Goal: Communication & Community: Answer question/provide support

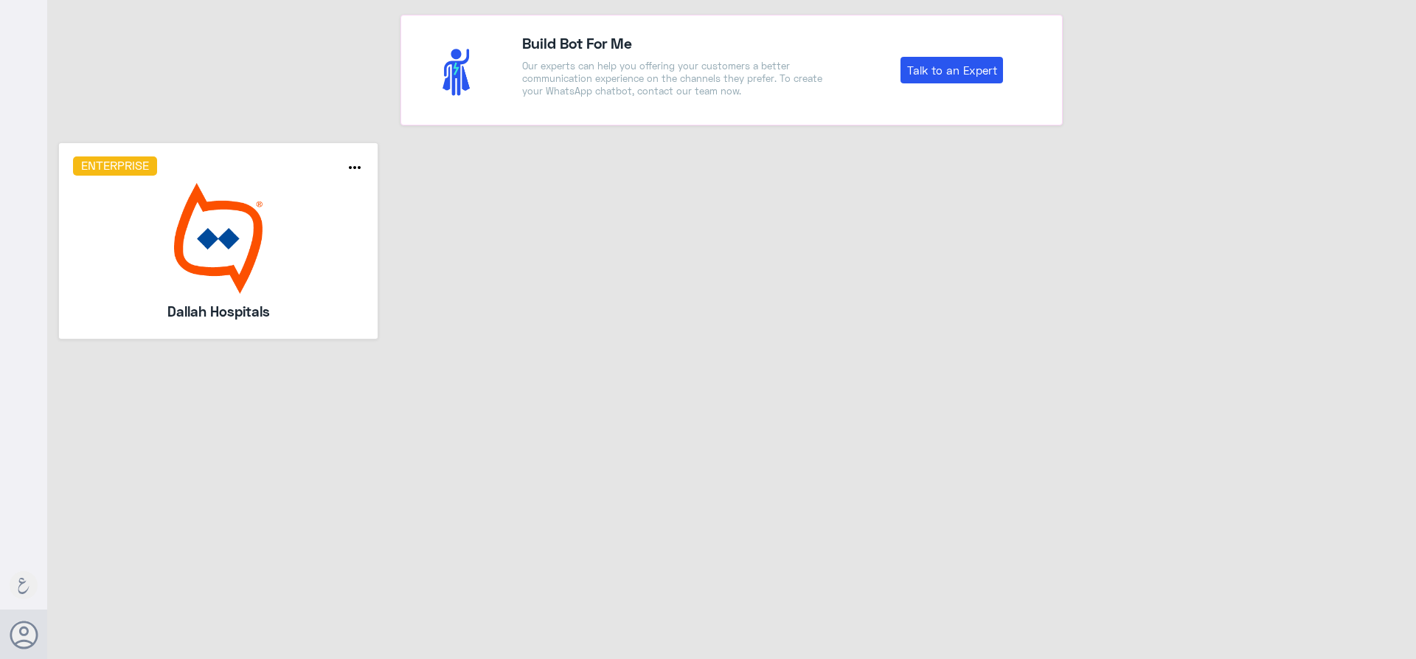
drag, startPoint x: 228, startPoint y: 307, endPoint x: 232, endPoint y: 256, distance: 51.0
click at [231, 297] on div "Enterprise more_horiz Dallah Hospitals" at bounding box center [218, 240] width 291 height 168
click at [201, 275] on img at bounding box center [218, 238] width 291 height 111
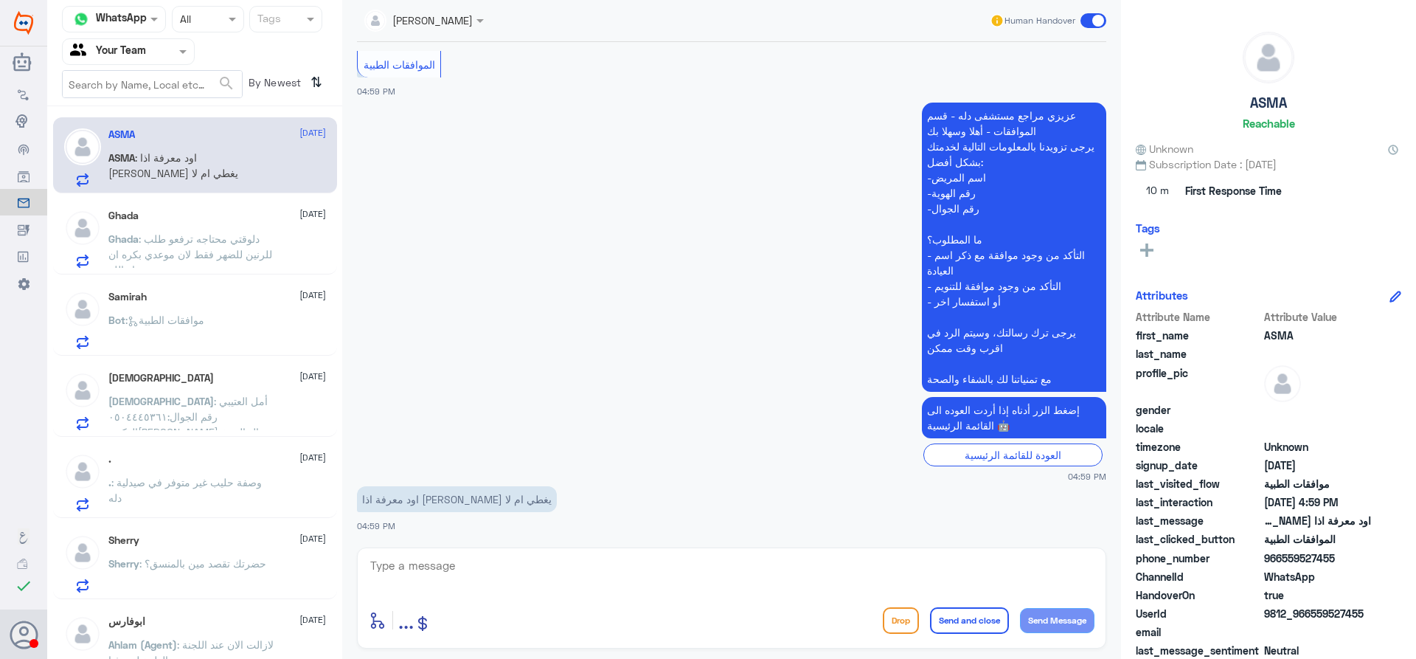
scroll to position [22, 0]
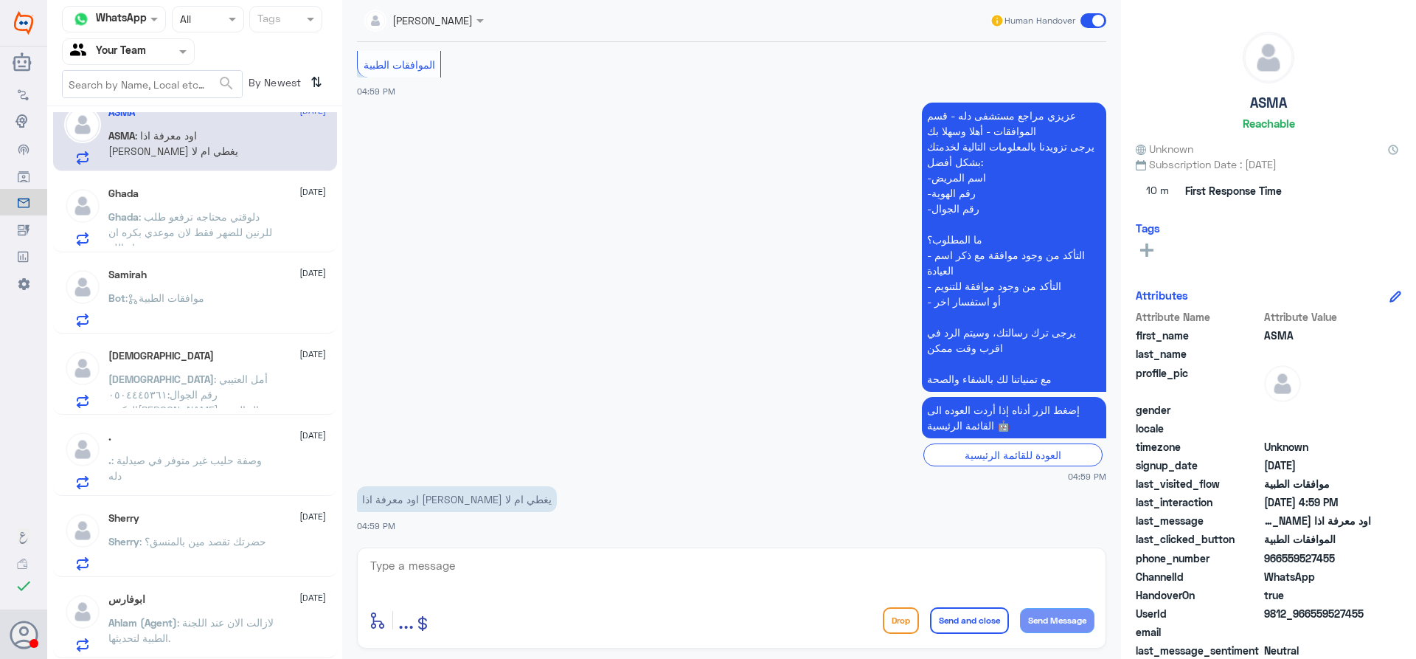
click at [212, 609] on div "ابوفارس 26 August Ahlam (Agent) : لازالت الان عند اللجنة الطبية لتحديثها." at bounding box center [217, 622] width 218 height 58
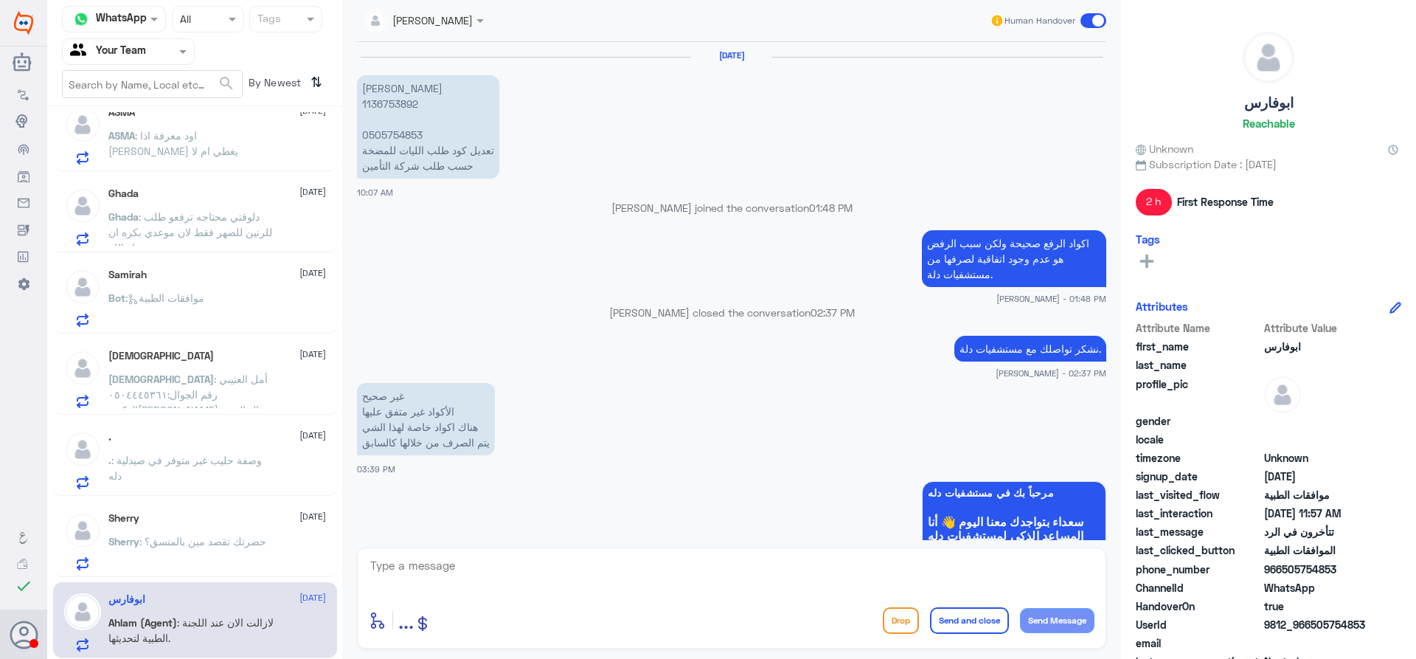
scroll to position [1362, 0]
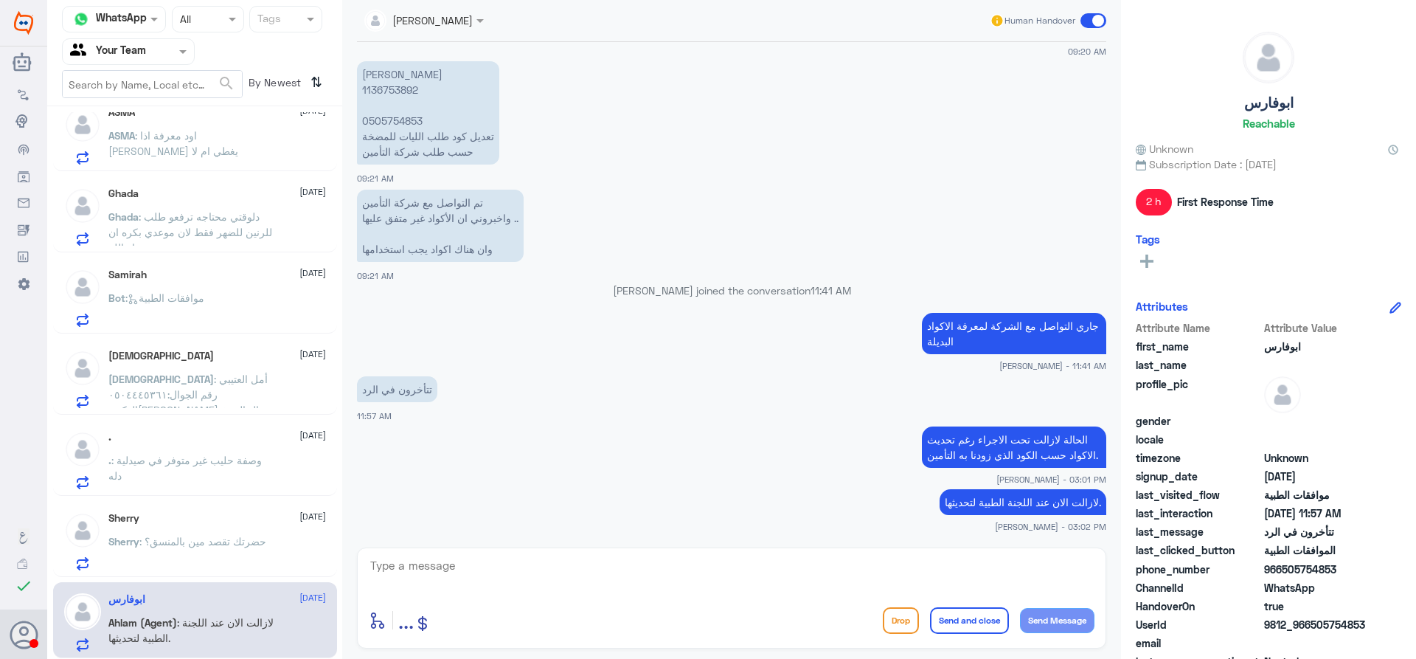
click at [156, 539] on span ": حضرتك تقصد مين بالمنسق؟" at bounding box center [202, 541] width 127 height 13
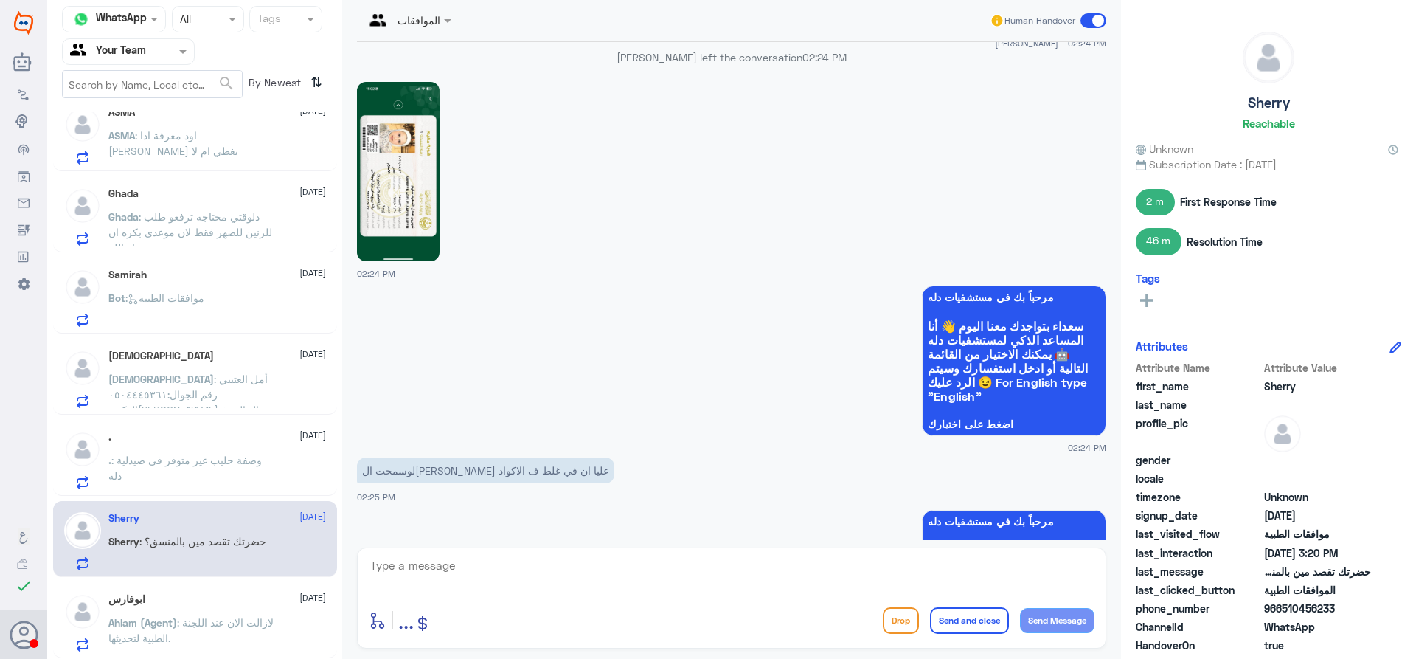
scroll to position [1067, 0]
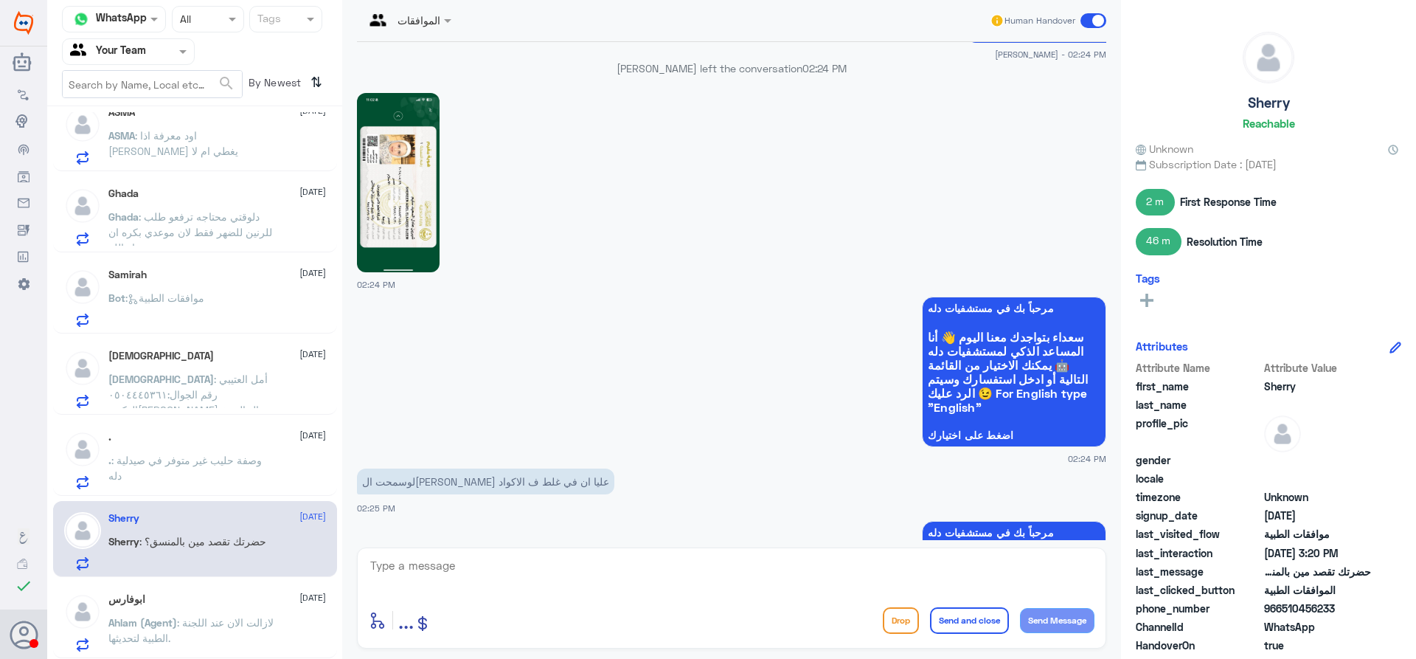
click at [398, 193] on img at bounding box center [398, 182] width 83 height 179
click at [270, 460] on p ". : وصفة حليب غير متوفر في صيدلية دله" at bounding box center [191, 470] width 166 height 37
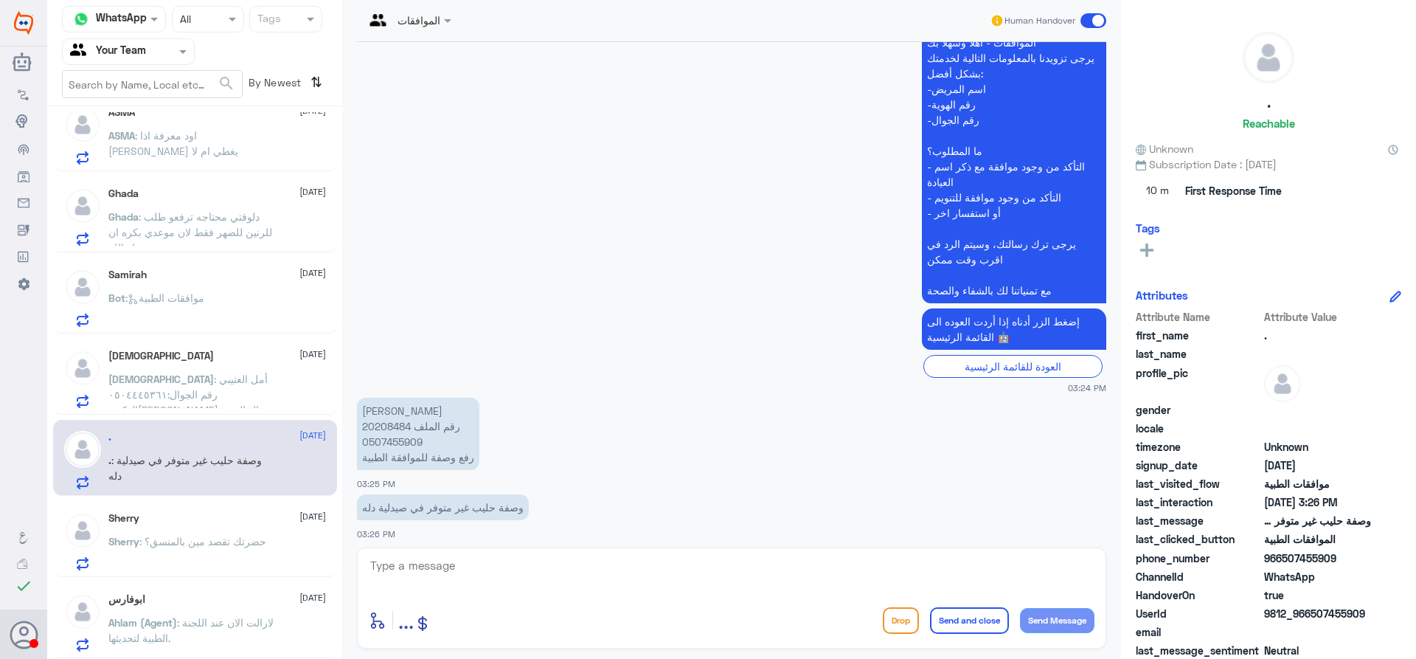
scroll to position [373, 0]
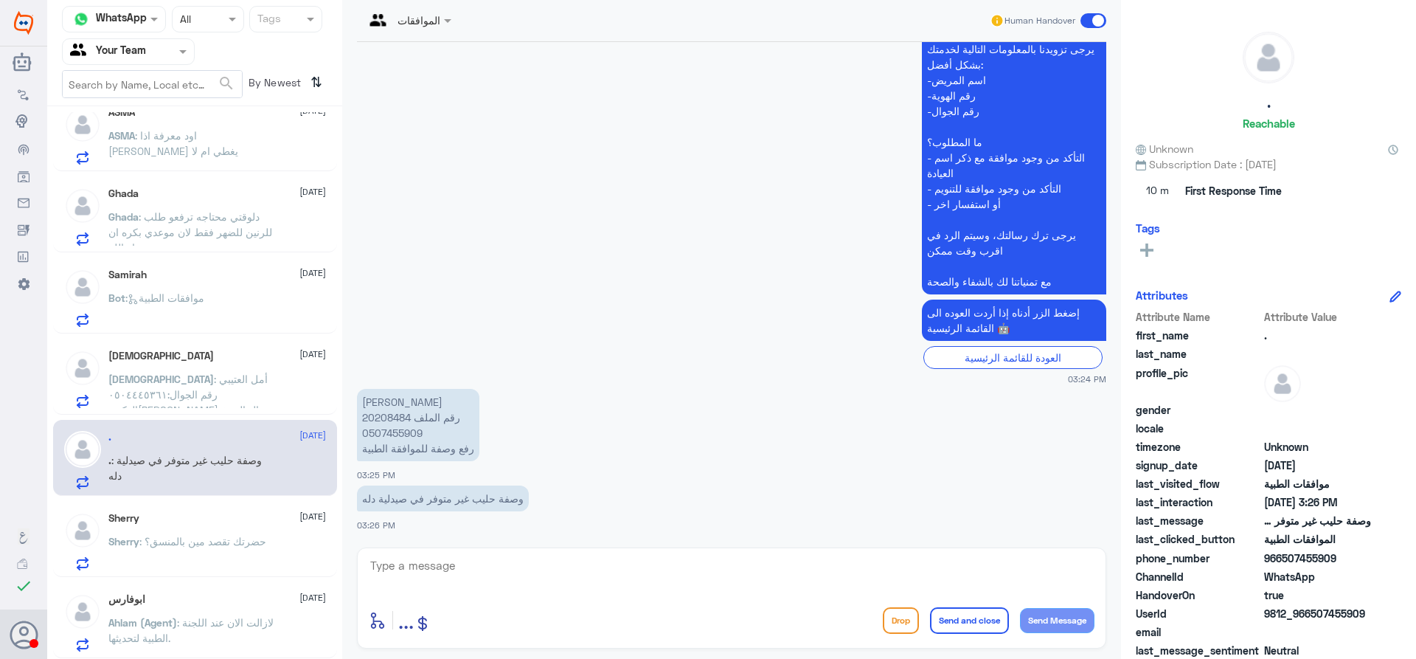
click at [383, 413] on p "عبدالله عبدالعزيز القحطاني رقم الملف 20208484 0507455909 رفع وصفة للموافقة الطب…" at bounding box center [418, 425] width 122 height 72
copy p "20208484"
click at [510, 543] on div "الموافقات Human Handover 26 Aug 2025 السلام عليكم 03:23 PM مرحباً بك في مستشفيا…" at bounding box center [731, 331] width 779 height 663
click at [510, 550] on div "enter flow name ... Drop Send and close Send Message" at bounding box center [731, 597] width 749 height 101
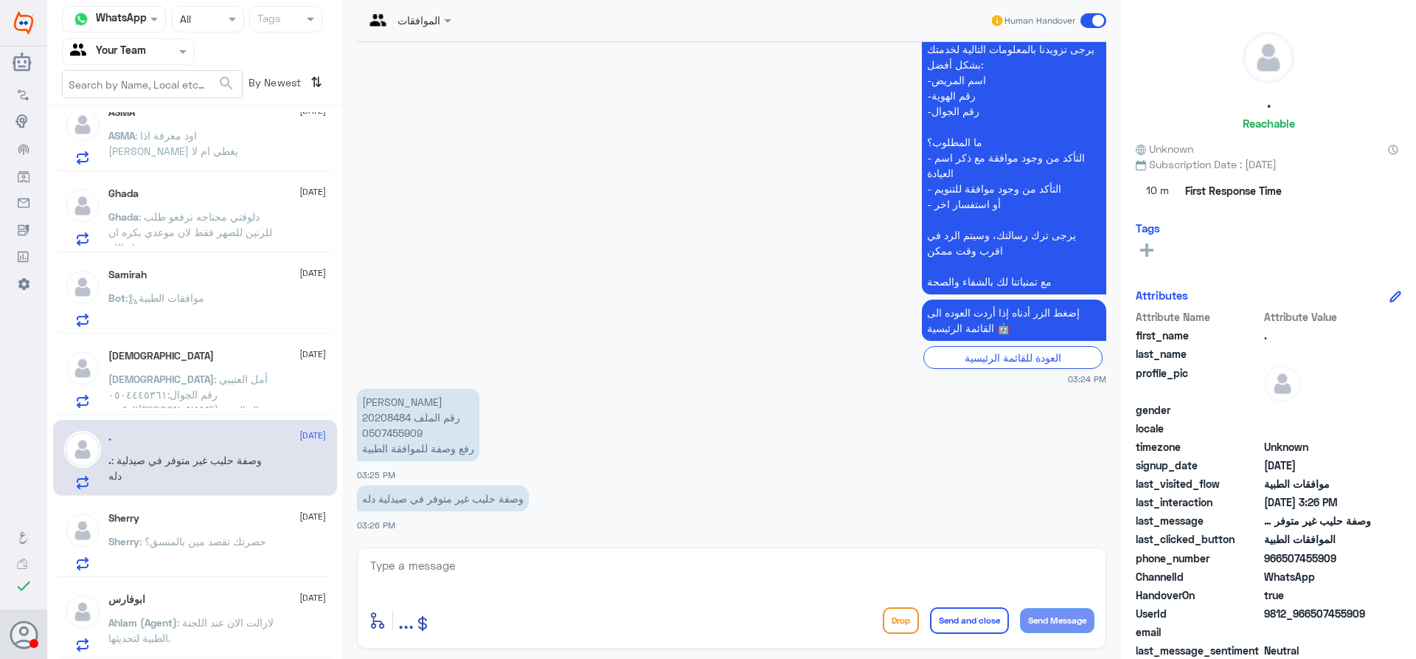
click at [510, 557] on textarea at bounding box center [732, 573] width 726 height 36
click at [780, 571] on textarea "عزيزي المراجع لا يوجد" at bounding box center [732, 573] width 726 height 36
type textarea "عزيزي المراجع لا يوجد اي زيارة في دلة النخيل , هل المراجعة في دلة النخيل ام فرع…"
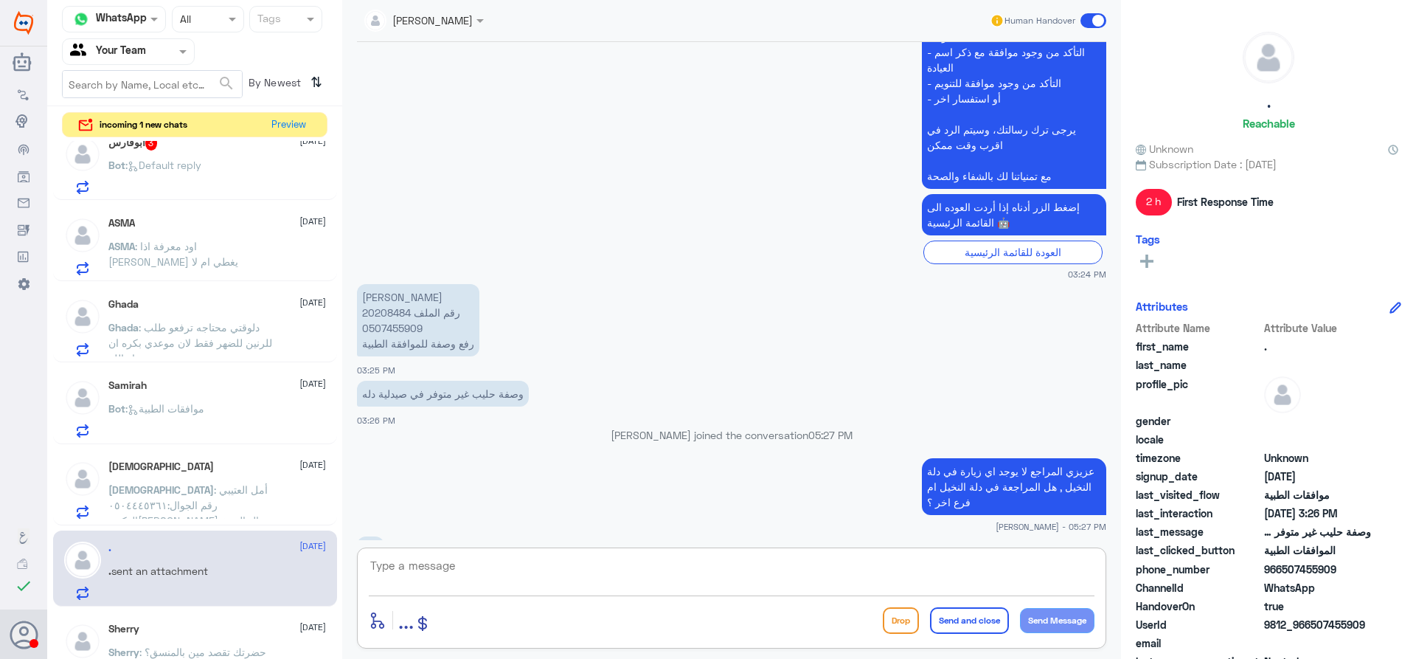
scroll to position [705, 0]
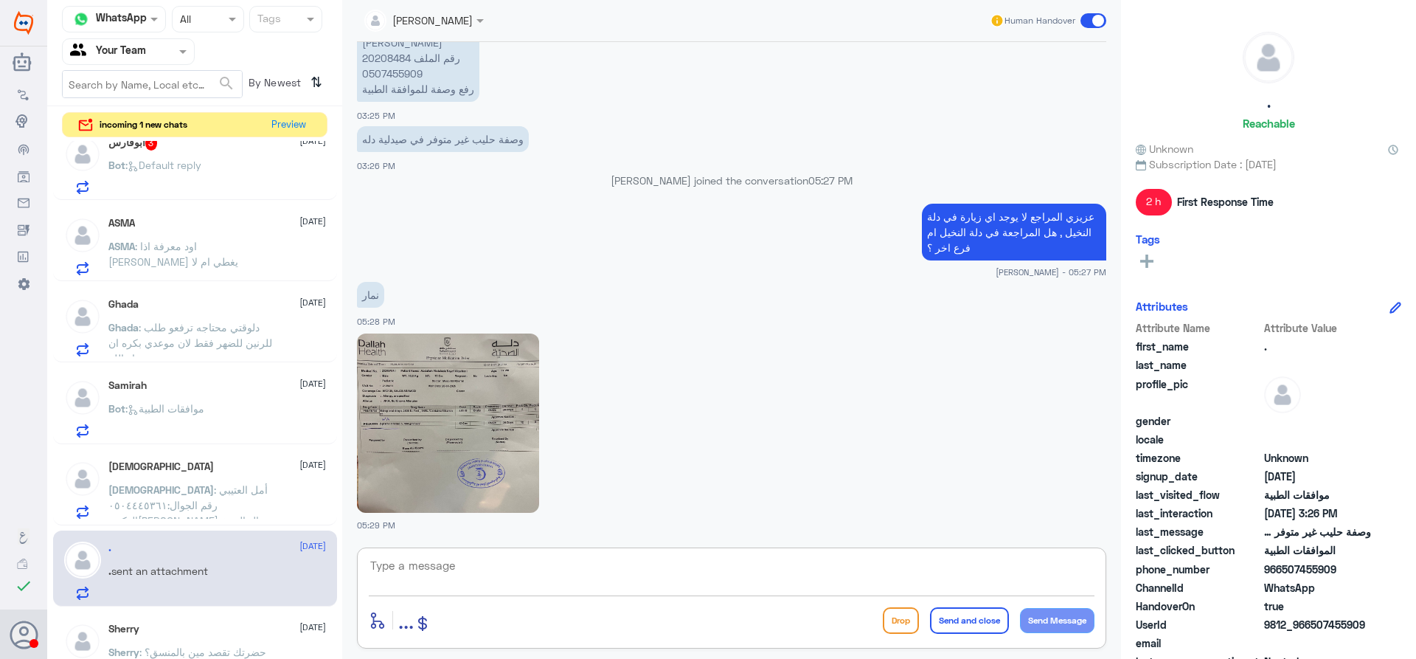
click at [451, 431] on img at bounding box center [448, 422] width 182 height 179
drag, startPoint x: 531, startPoint y: 575, endPoint x: 555, endPoint y: 555, distance: 31.4
click at [531, 575] on textarea at bounding box center [732, 573] width 726 height 36
paste textarea "( 0112995140 , 0546022896 )"
type textarea "ارجوا المعذرة هذا الرقم مخصص لدلة النخيل , ارجوا التواصل مع ارقام المخصصة لدلة …"
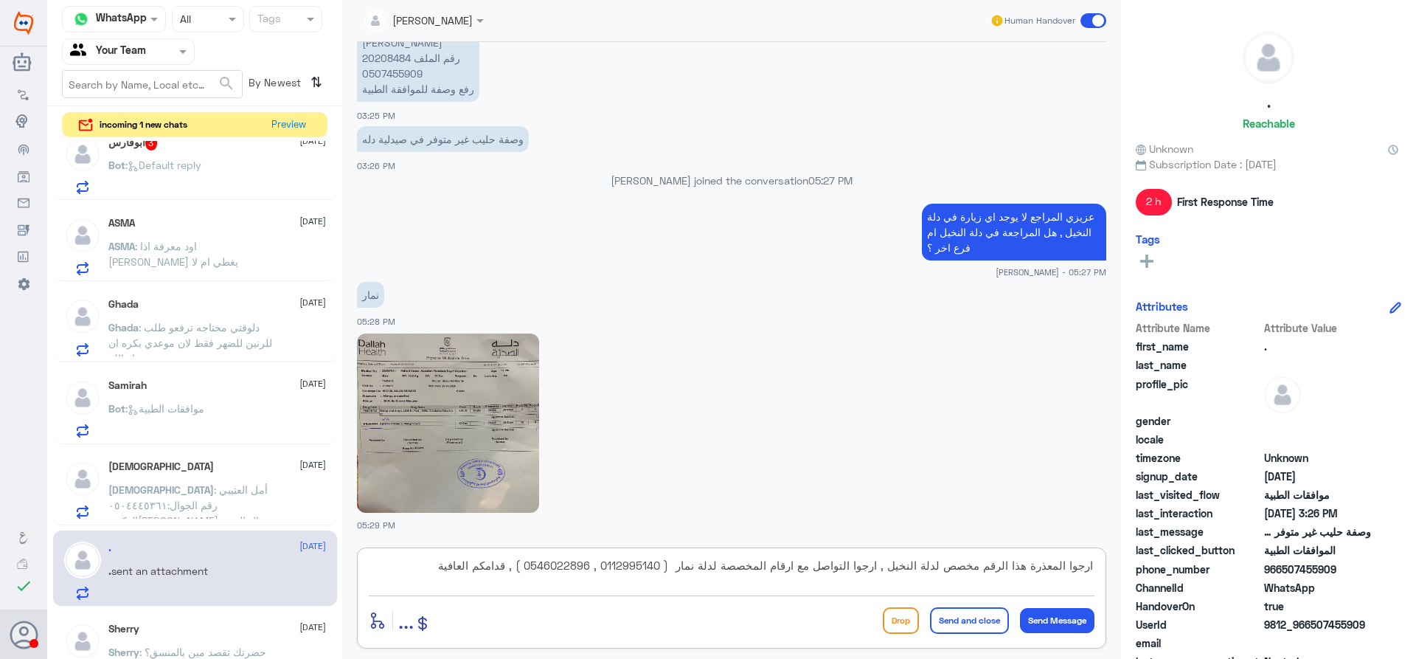
click at [960, 619] on button "Send and close" at bounding box center [969, 620] width 79 height 27
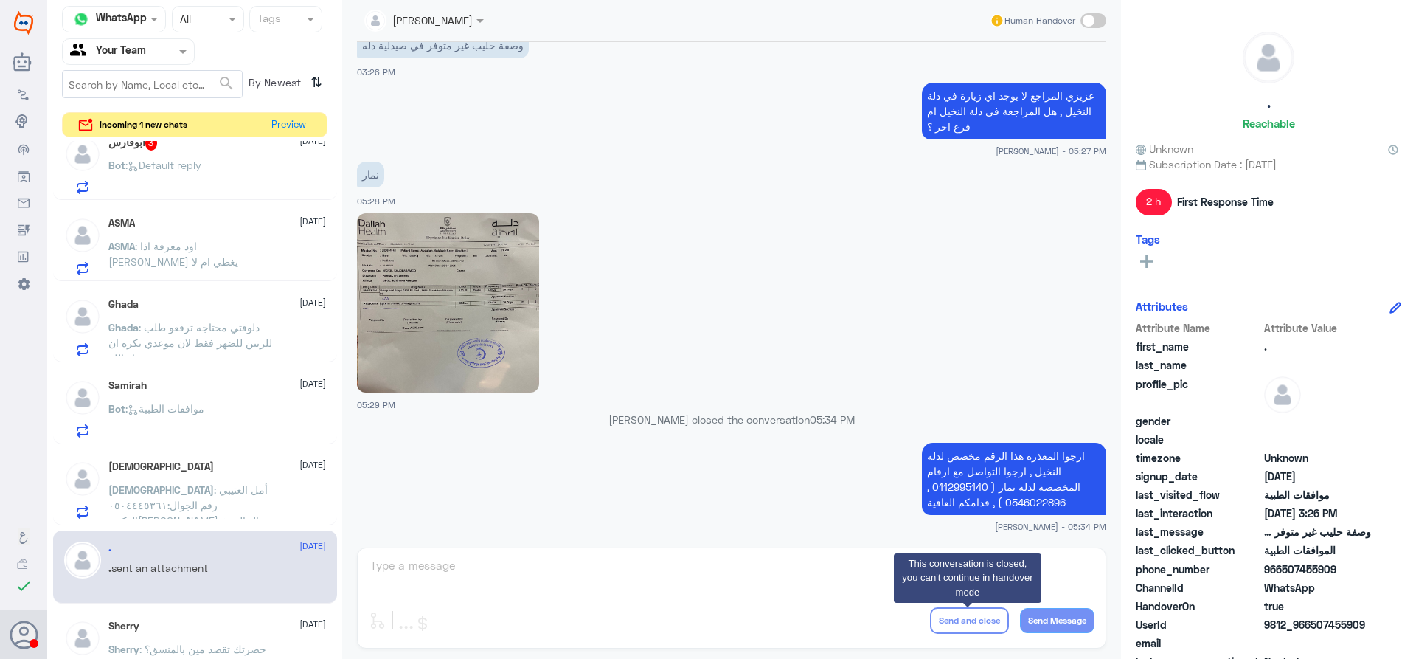
click at [260, 508] on p "سبحان : أمل العتيبي رقم الجوال:٠٥٠٤٤٤٥٣٦١ الدكتوره غدير ال الشيخ طلبت اجراء تنو…" at bounding box center [191, 500] width 166 height 37
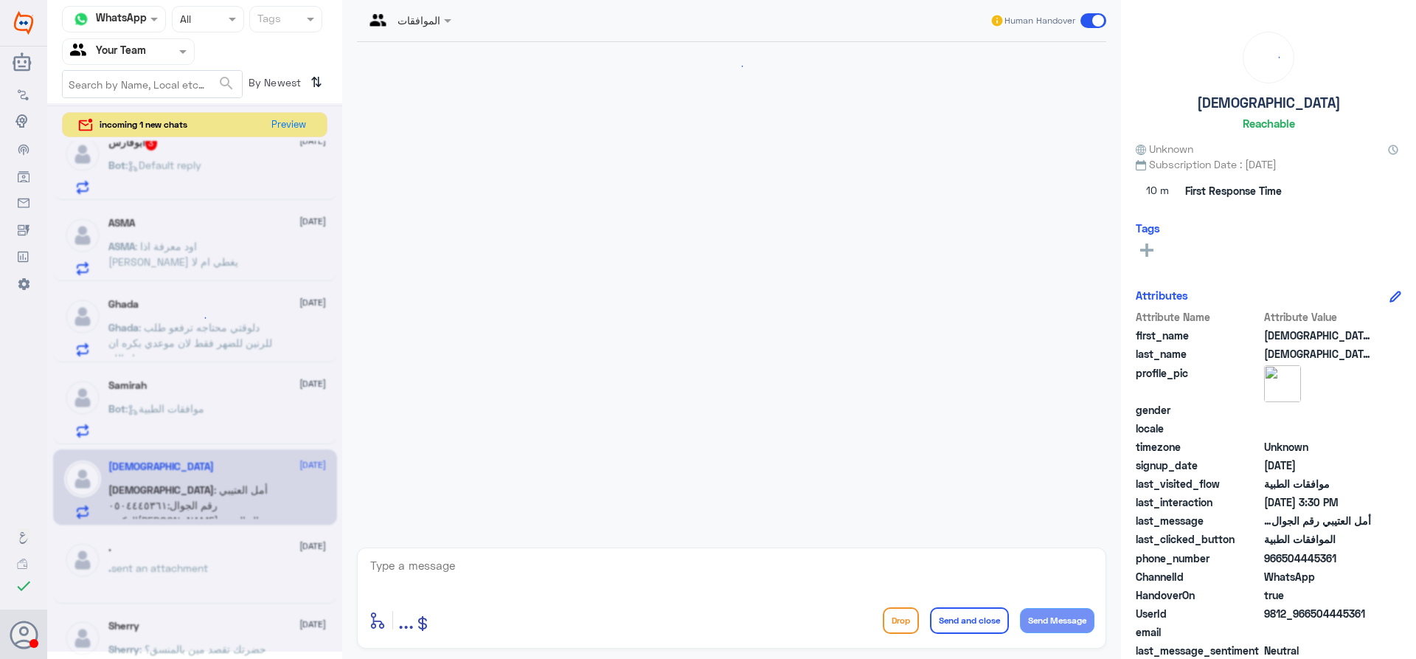
scroll to position [1087, 0]
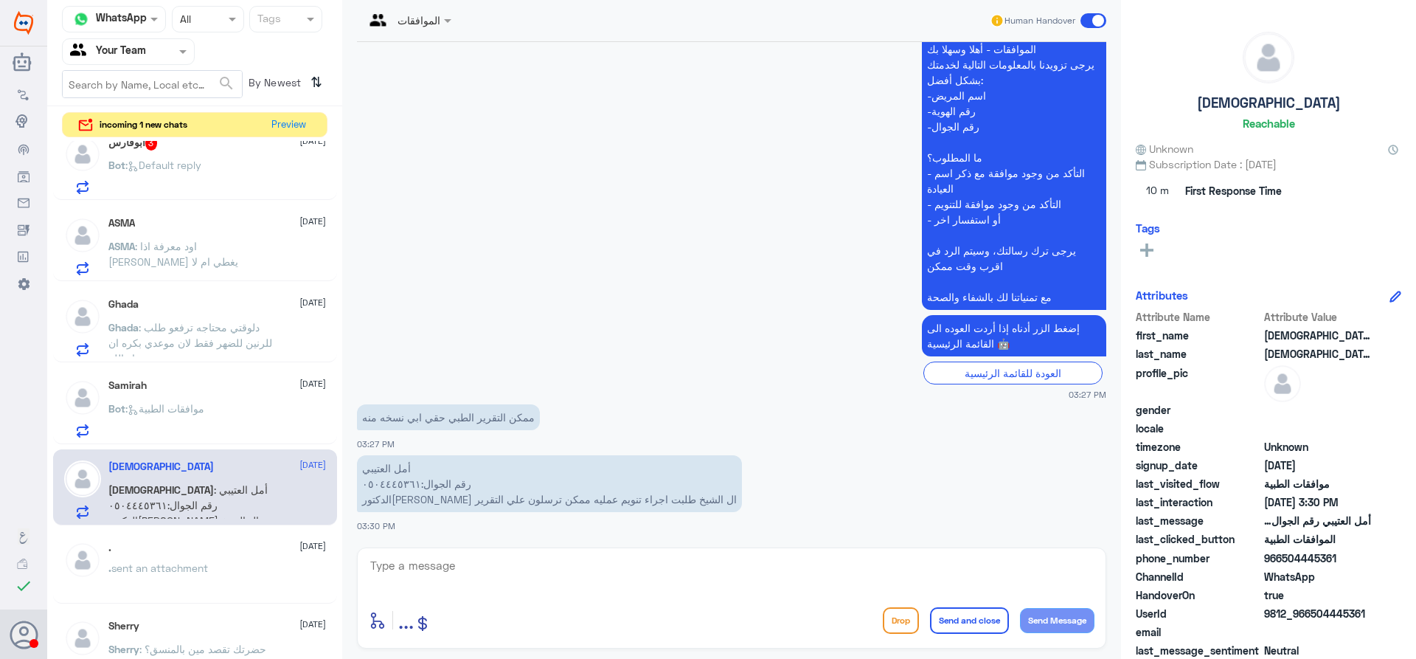
click at [204, 416] on p "Bot : موافقات الطبية" at bounding box center [156, 419] width 96 height 37
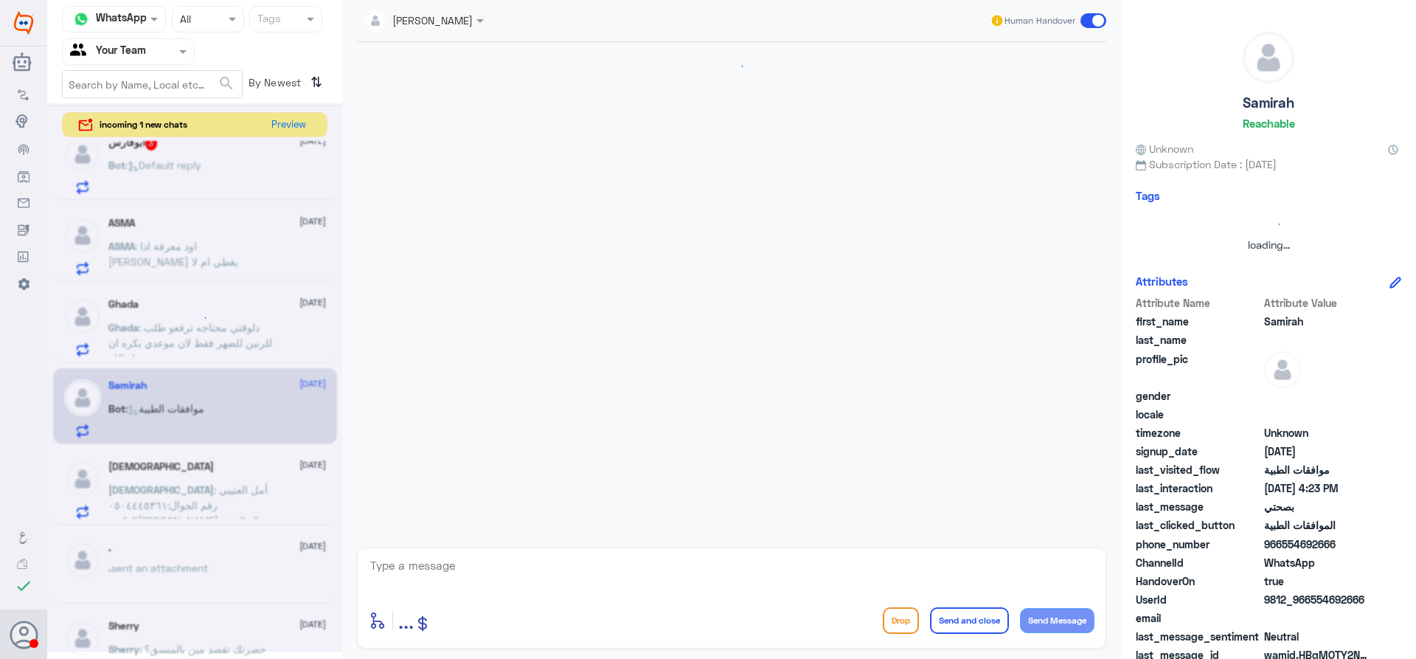
click at [195, 467] on div at bounding box center [194, 377] width 295 height 548
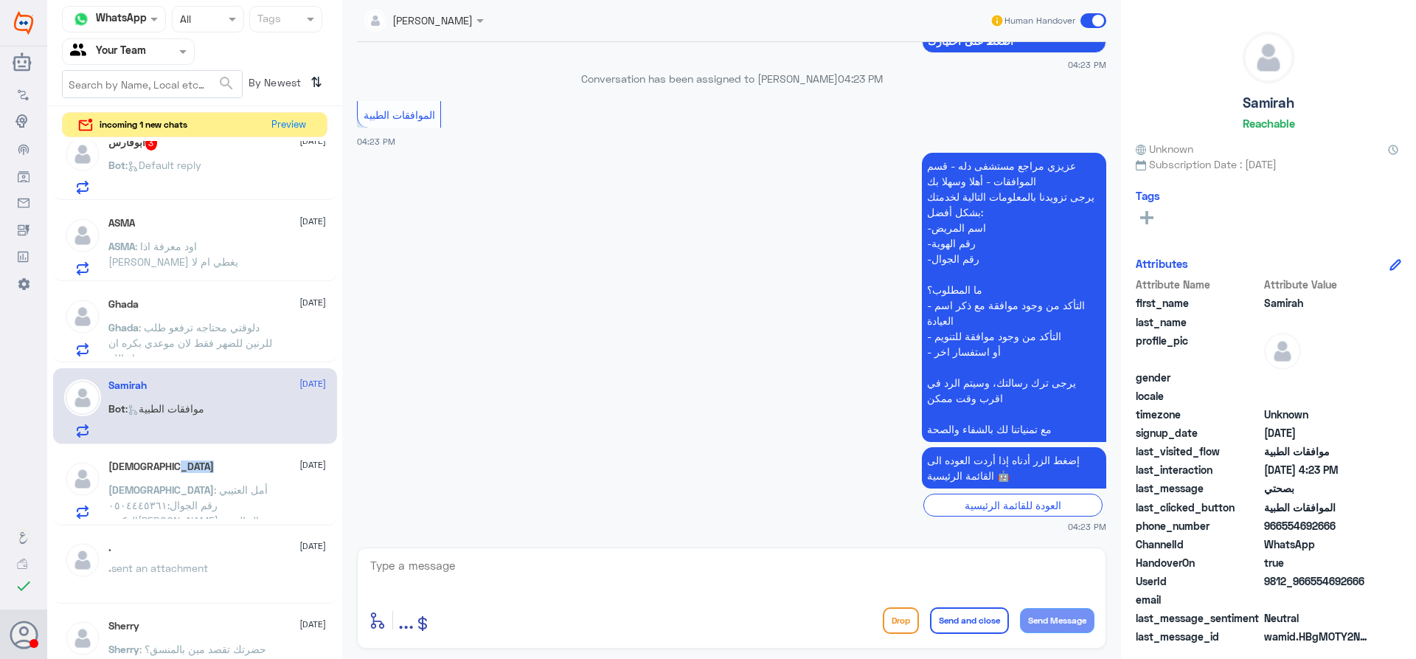
click at [195, 467] on div "سبحان الله 26 August" at bounding box center [217, 466] width 218 height 13
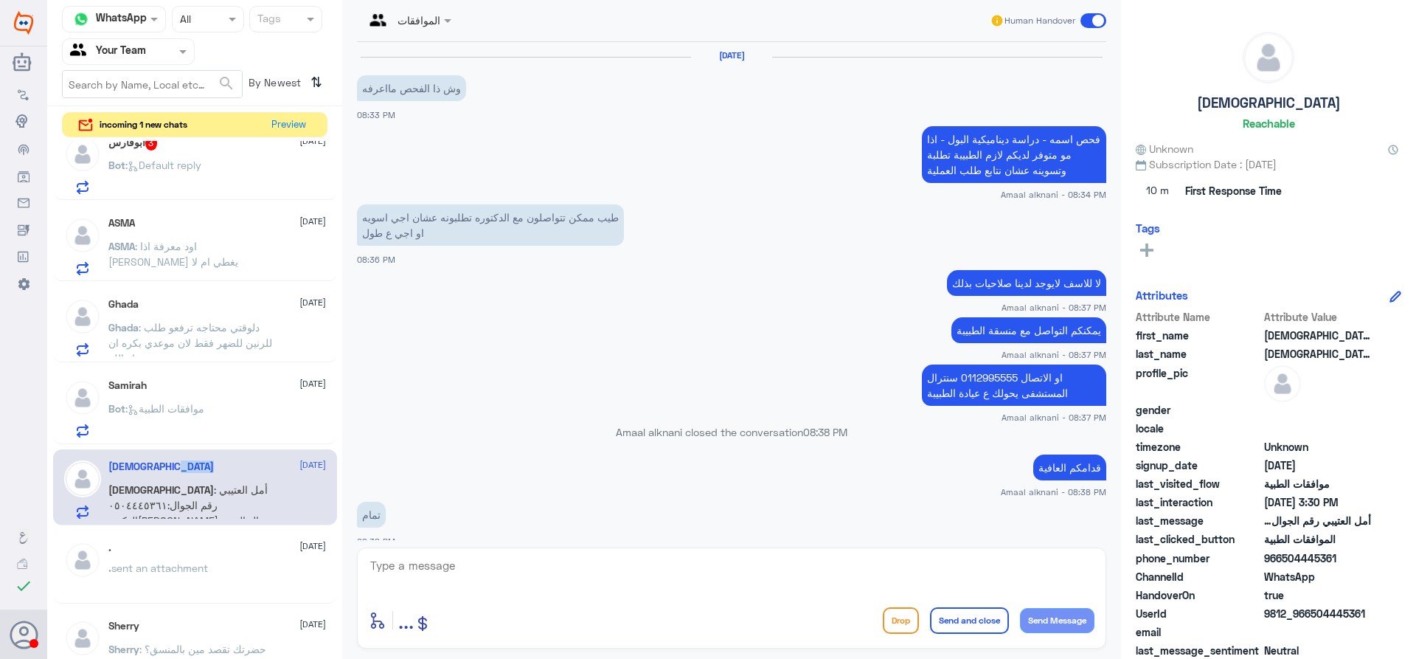
scroll to position [1087, 0]
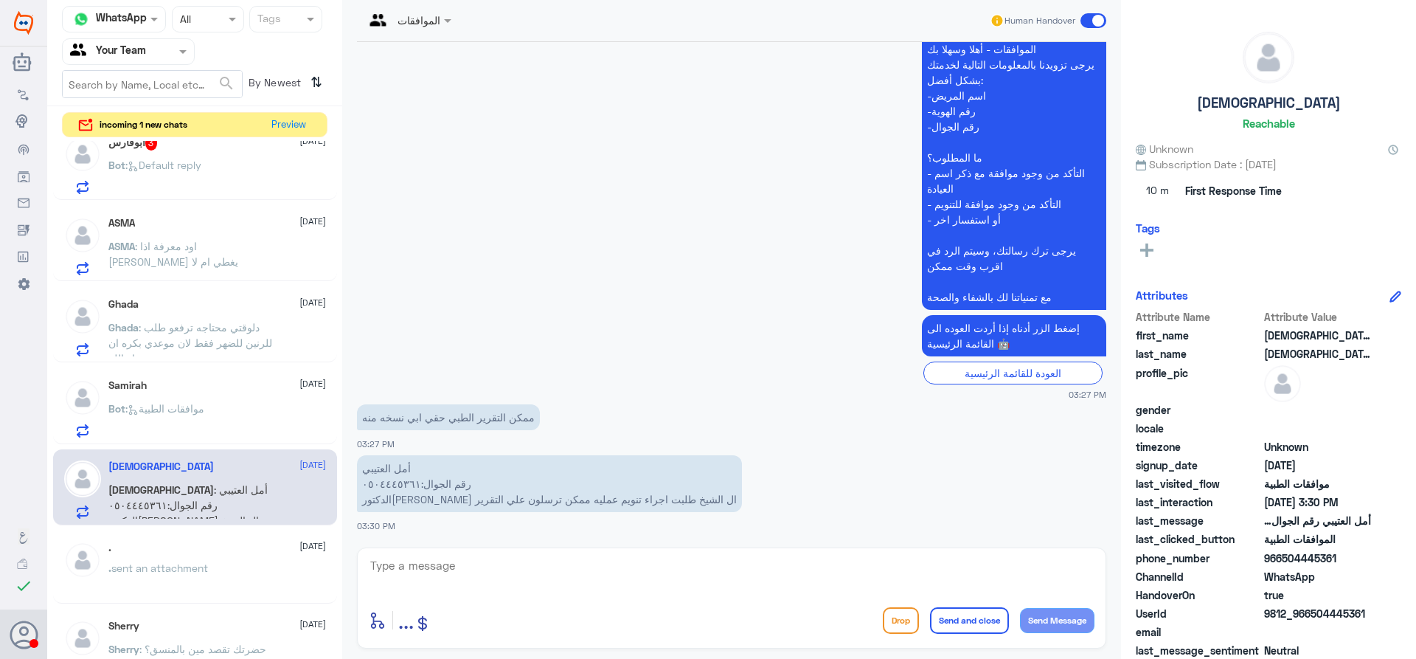
click at [204, 415] on p "Bot : موافقات الطبية" at bounding box center [156, 419] width 96 height 37
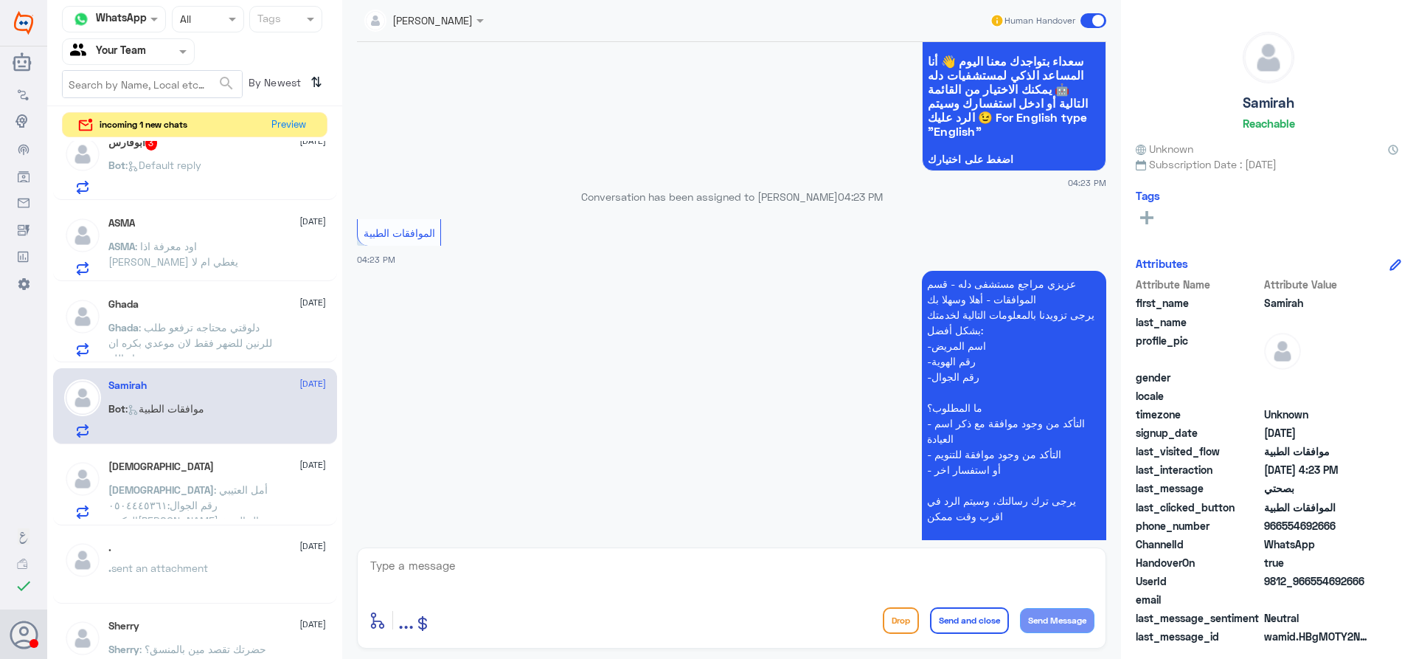
scroll to position [590, 0]
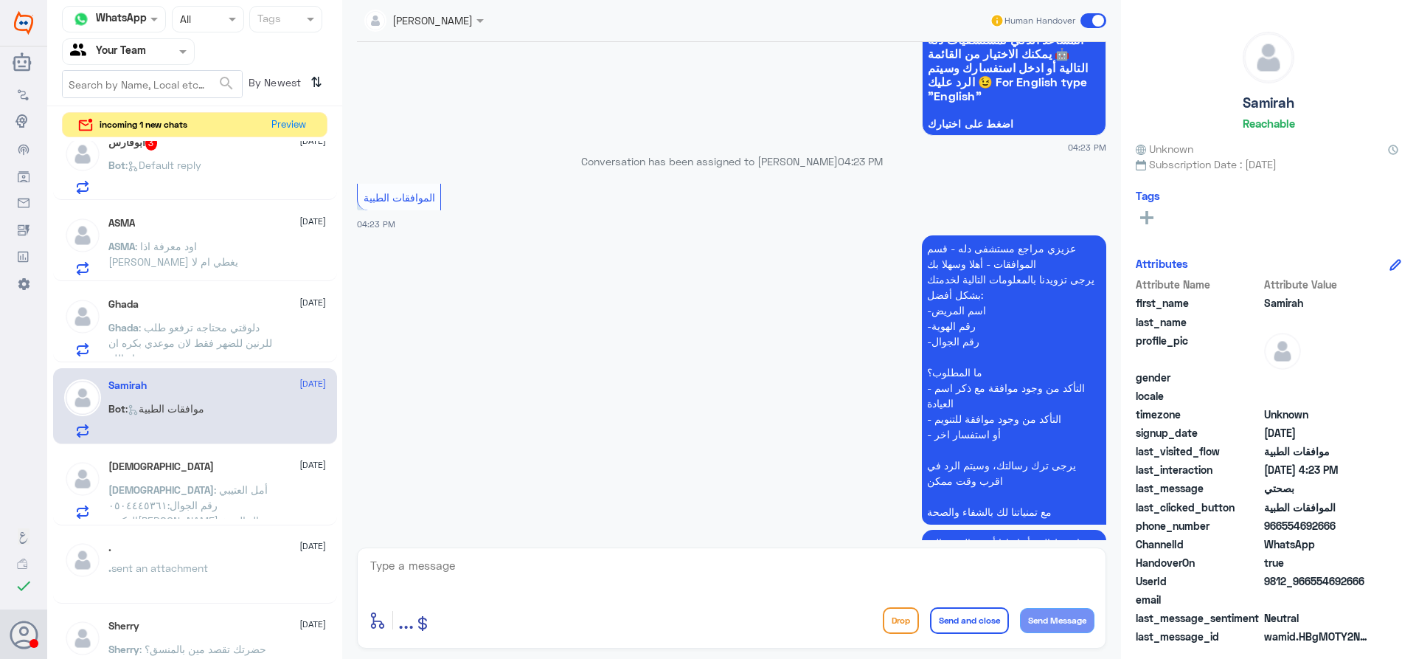
click at [704, 568] on textarea at bounding box center [732, 573] width 726 height 36
type textarea "ه"
type textarea "عزيزي المراجع هذا القسم لمتابعة الموافقات الطبية فقط , ارجوا التواصل مع خدمه ال…"
click at [984, 621] on button "Send and close" at bounding box center [969, 620] width 79 height 27
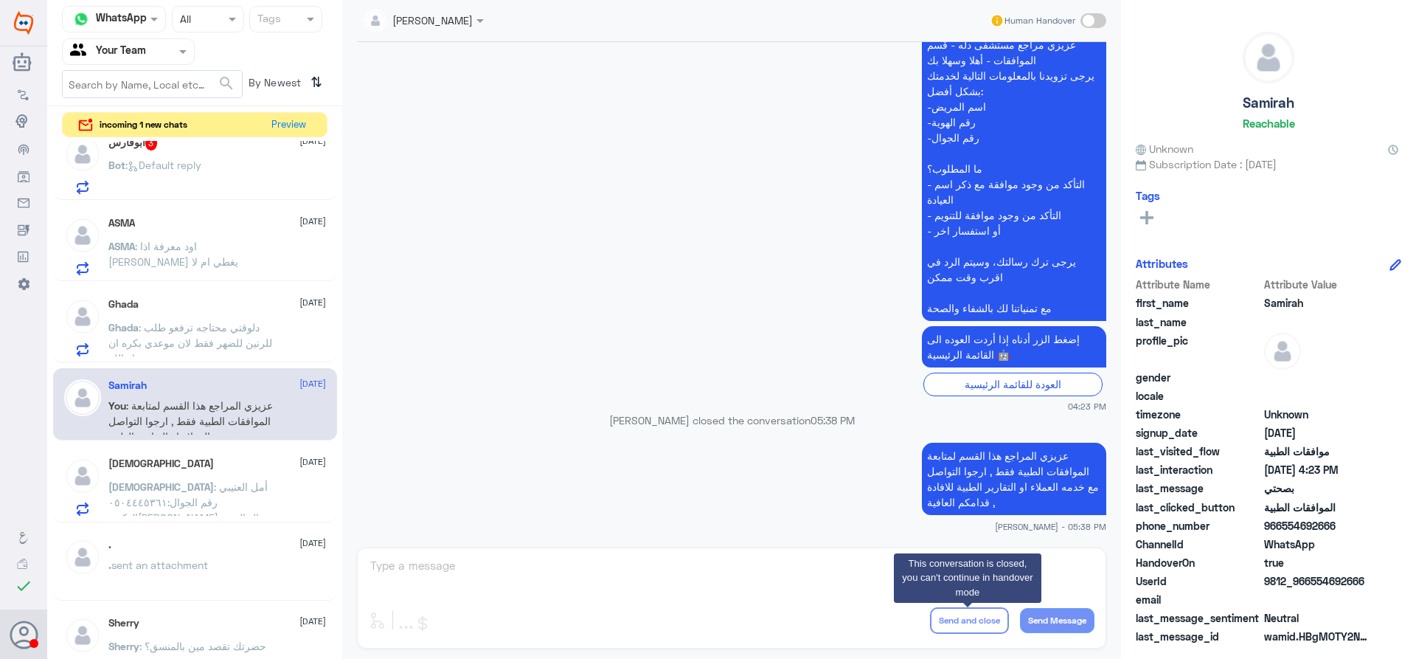
click at [216, 296] on div "Ghada 26 August Ghada : دلوقتي محتاجه ترفعو طلب للرنين للضهر فقط لان موعدي بكره…" at bounding box center [195, 325] width 284 height 76
click at [212, 318] on div "Ghada 26 August Ghada : دلوقتي محتاجه ترفعو طلب للرنين للضهر فقط لان موعدي بكره…" at bounding box center [217, 327] width 218 height 58
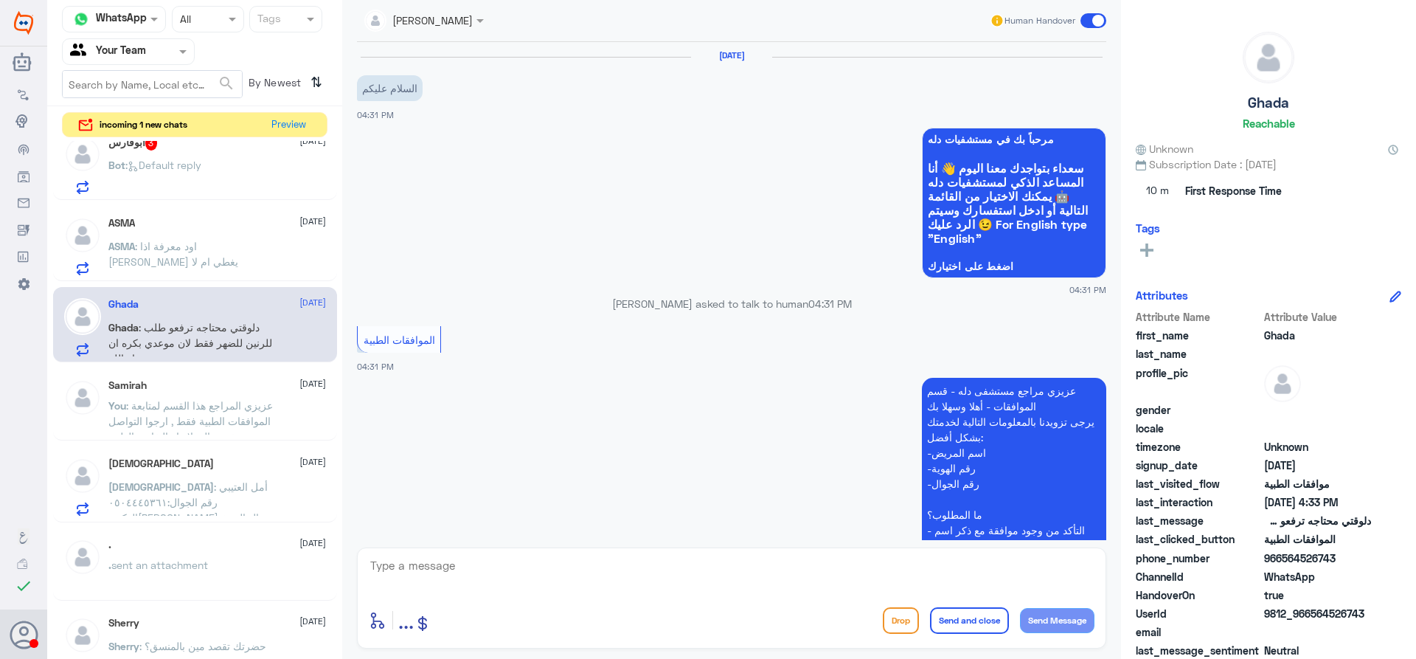
scroll to position [493, 0]
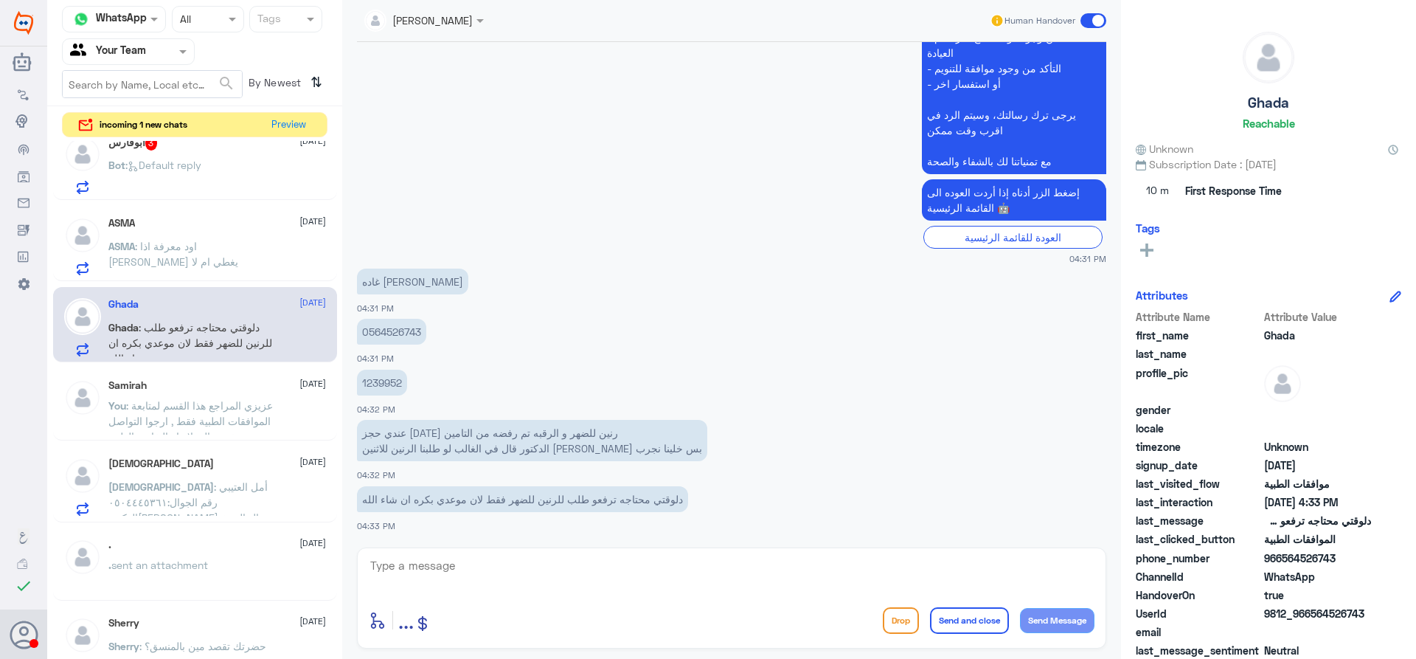
click at [375, 383] on p "1239952" at bounding box center [382, 383] width 50 height 26
copy p "1239952"
click at [614, 569] on textarea at bounding box center [732, 573] width 726 height 36
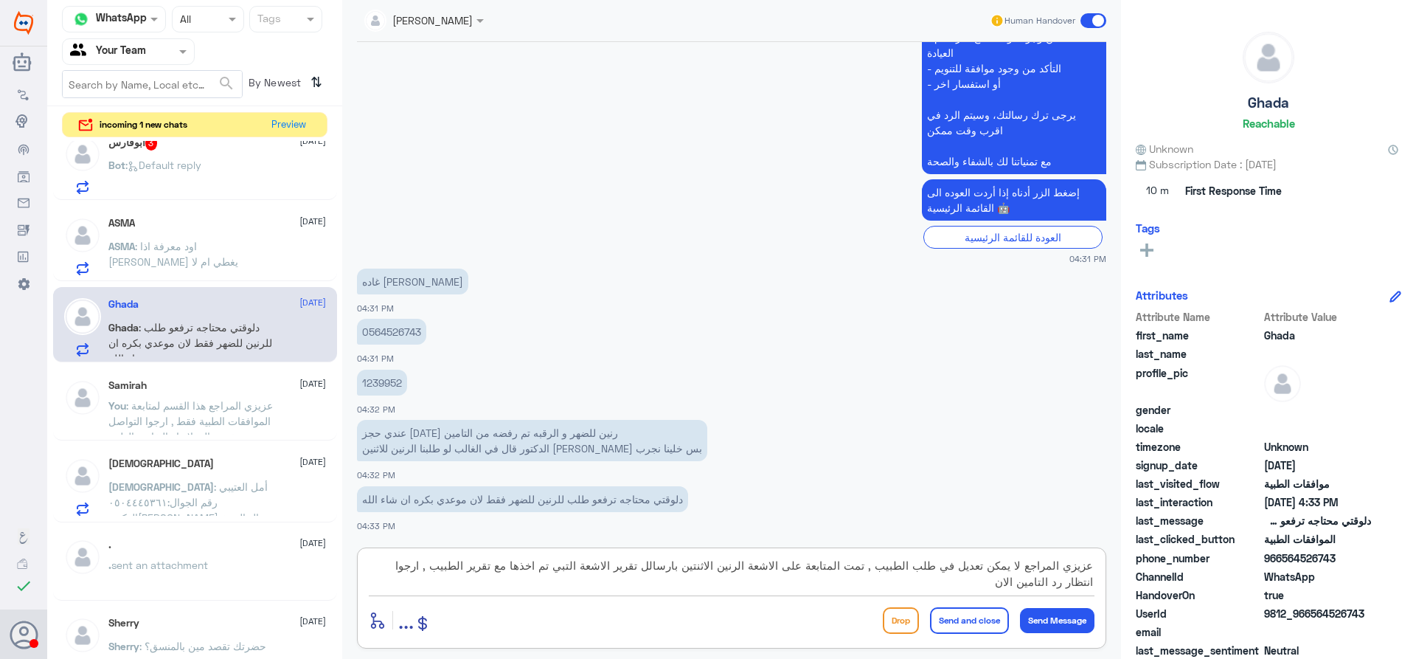
type textarea "عزيزي المراجع لا يمكن تعديل في طلب الطبيب , تمت المتابعة على الاشعة الرنين الاث…"
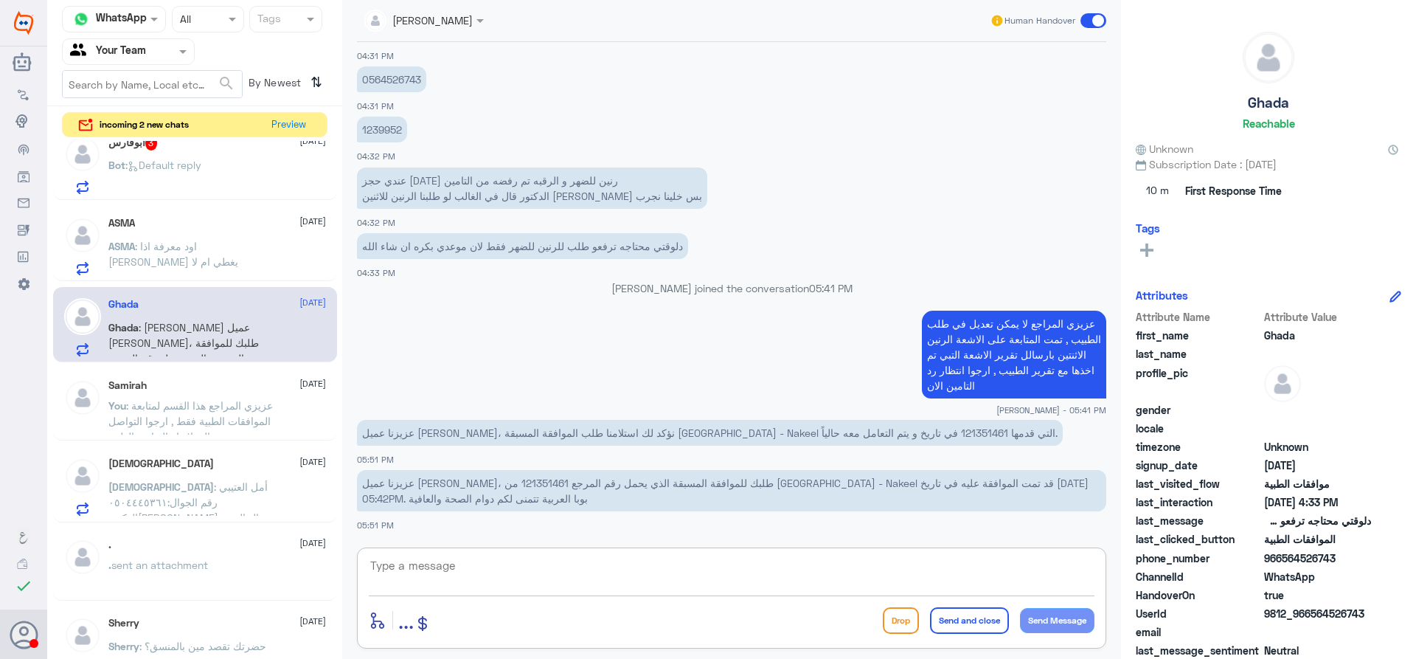
scroll to position [769, 0]
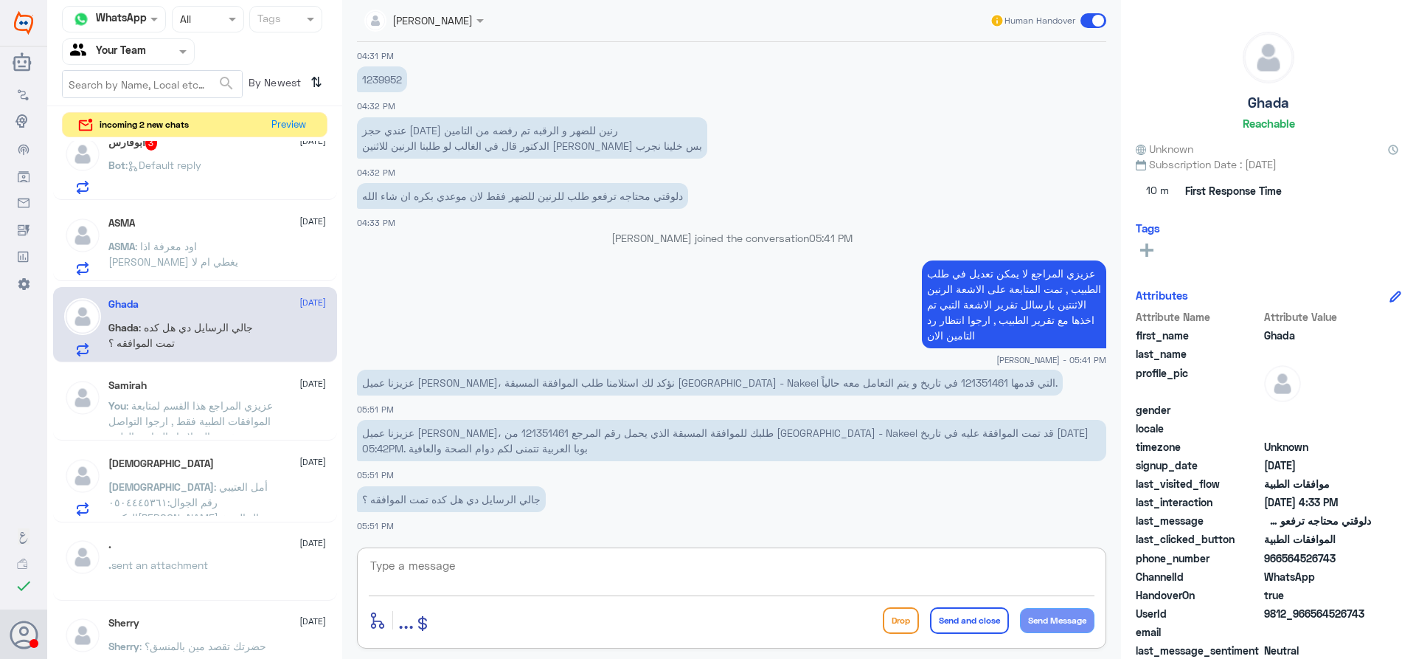
click at [890, 387] on p "عزيزنا عميل بوبا، نؤكد لك استلامنا طلب الموافقة المسبقة Dallah Hospital - Nakee…" at bounding box center [710, 383] width 706 height 26
copy p "121351461"
click at [598, 575] on textarea at bounding box center [732, 573] width 726 height 36
type textarea "ايه نعم , تمت الموافقه عليها جميعا يمكن مراجعة قسم الاشعة في الموعد للاشعتين ال…"
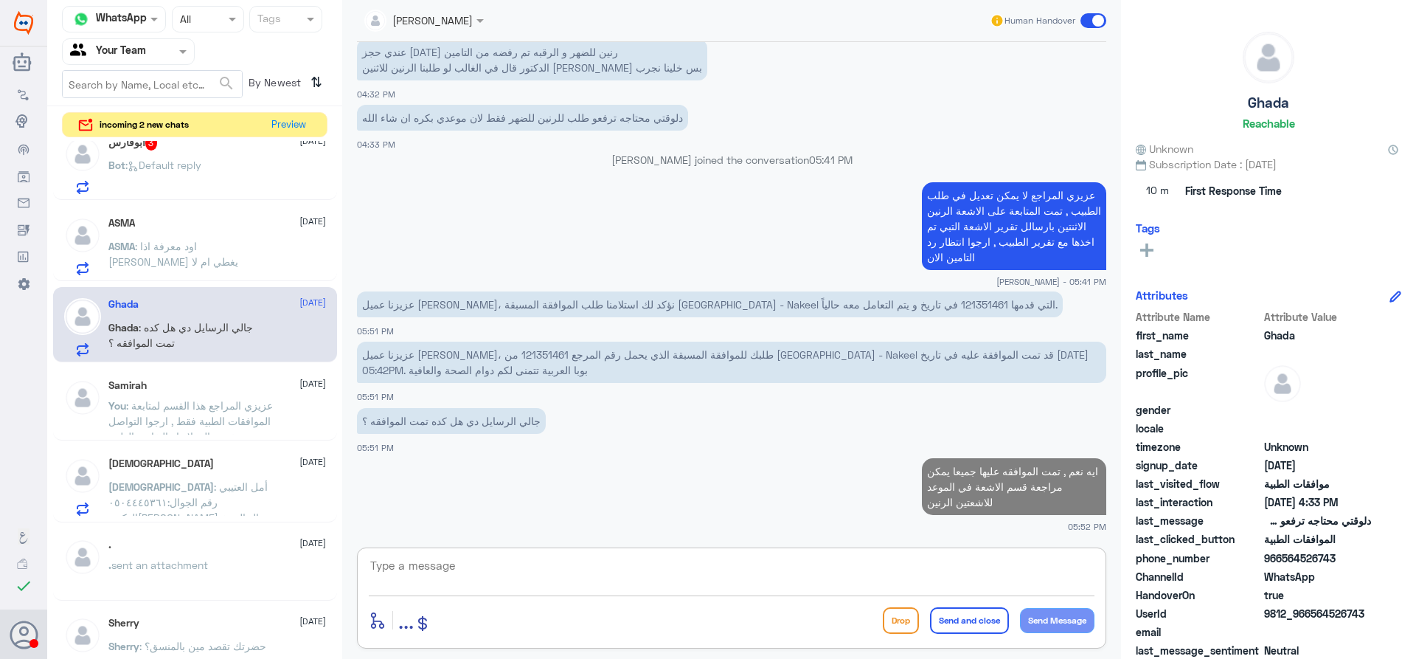
scroll to position [0, 0]
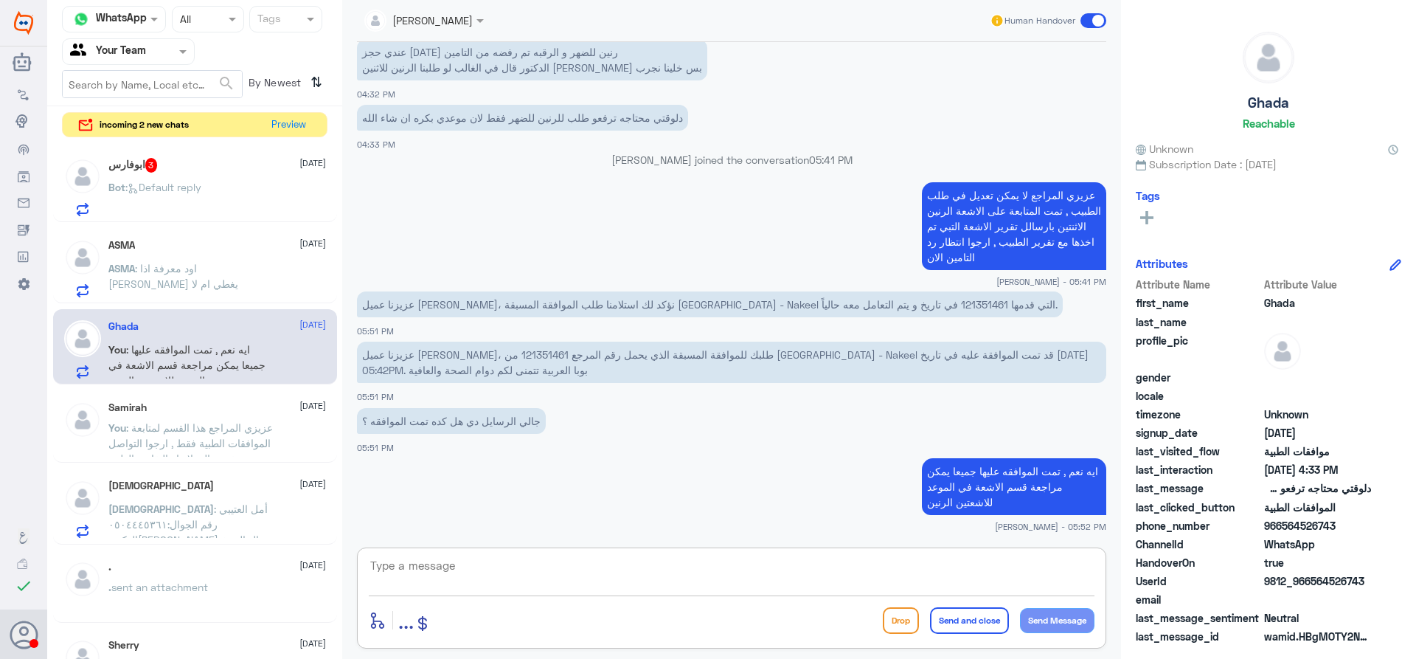
click at [841, 571] on textarea at bounding box center [732, 573] width 726 height 36
type textarea "هل من خدمه اخرى ؟"
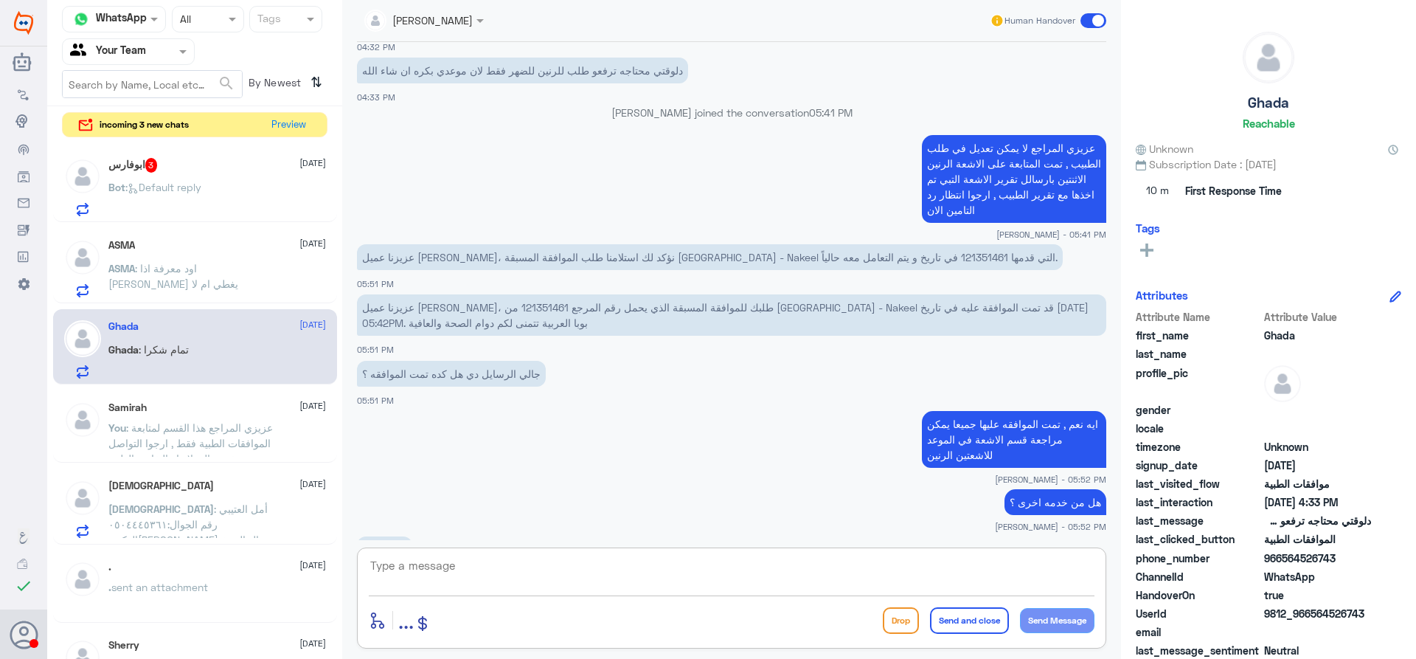
scroll to position [945, 0]
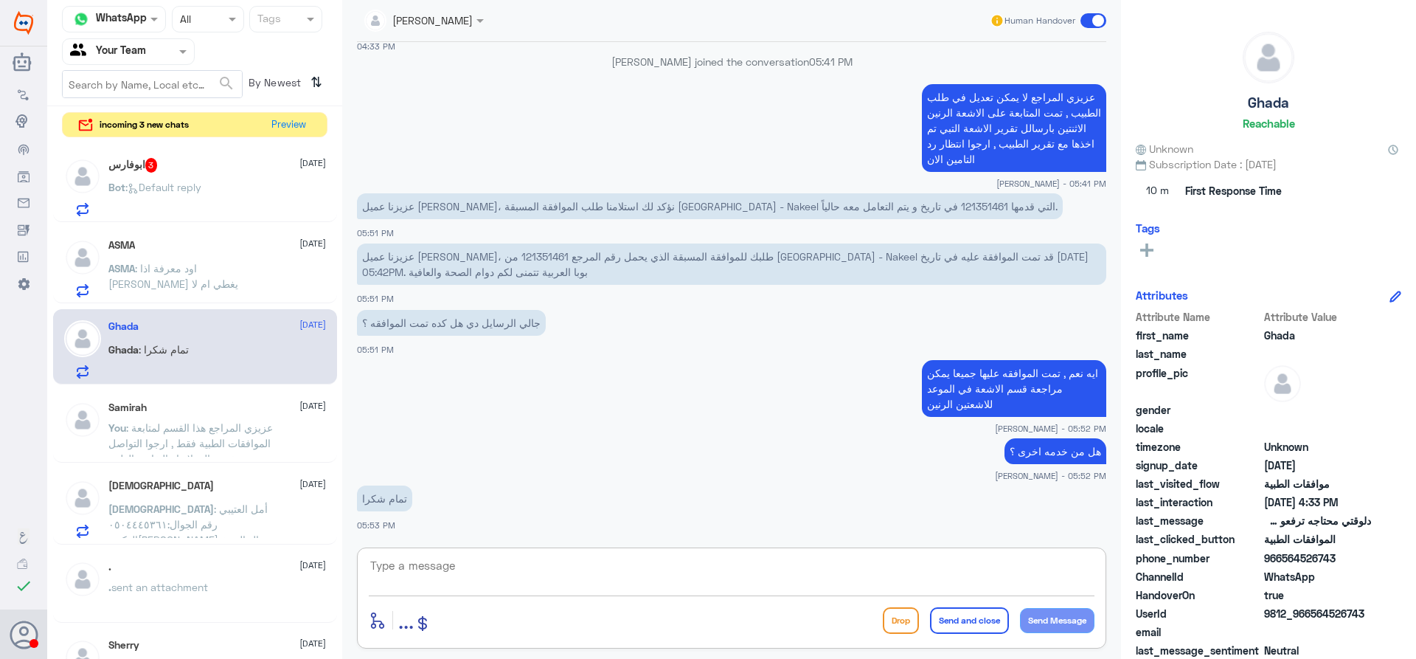
click at [685, 572] on textarea at bounding box center [732, 573] width 726 height 36
type textarea "العفو , قدامكم العافية"
click at [942, 613] on button "Send and close" at bounding box center [969, 620] width 79 height 27
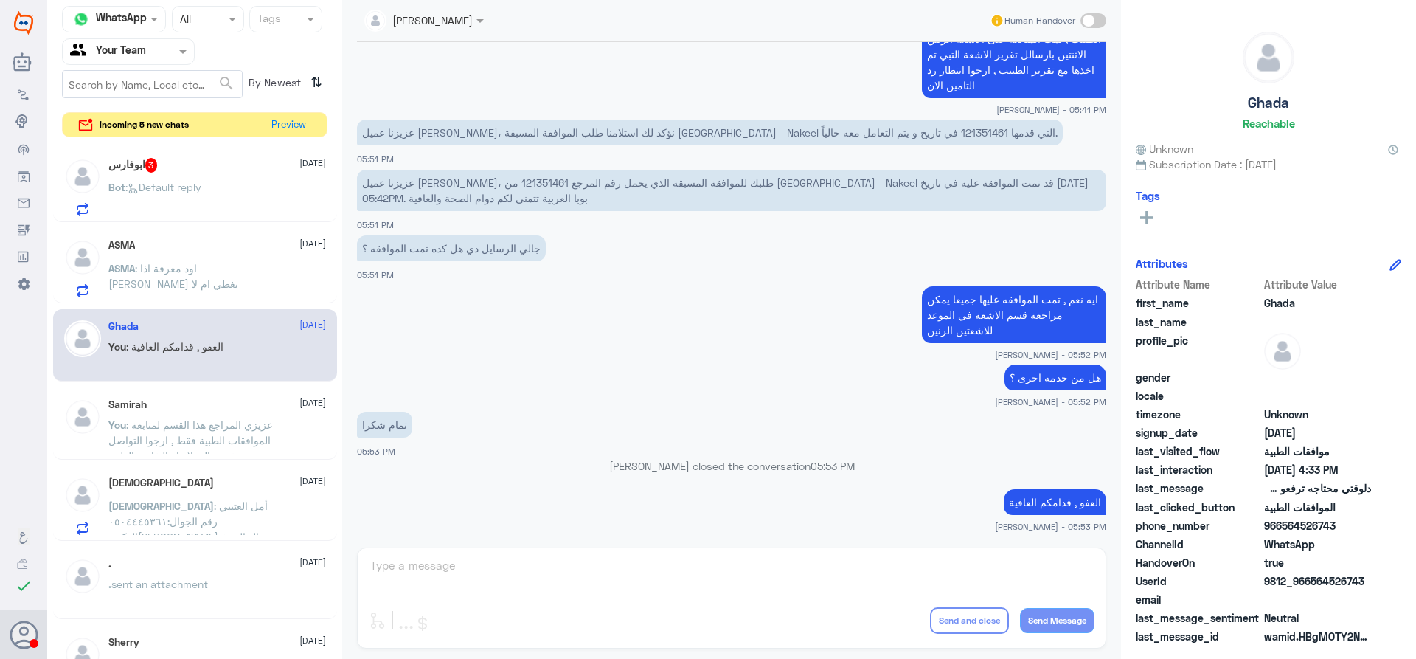
click at [576, 384] on app-msgs-text "هل من خدمه اخرى ؟" at bounding box center [731, 377] width 749 height 27
click at [139, 288] on p "ASMA : اود معرفة اذا تاميني يغطي ام لا" at bounding box center [191, 278] width 166 height 37
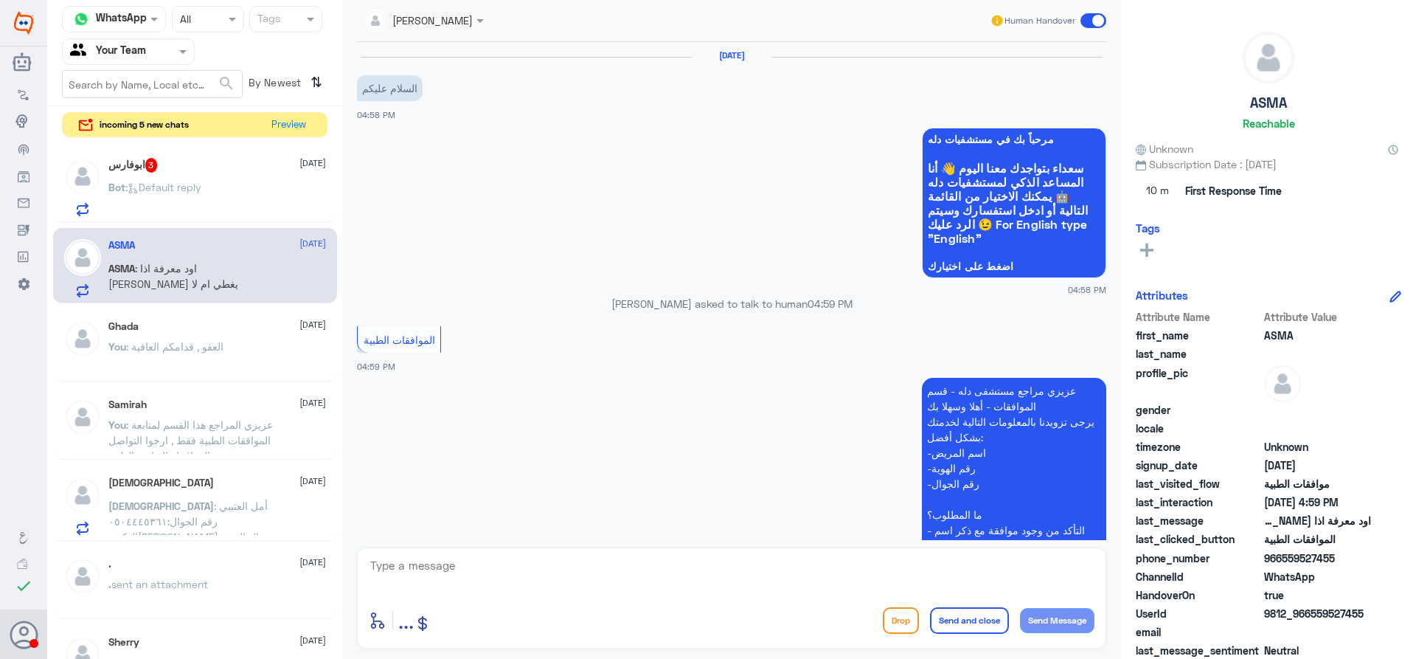
scroll to position [275, 0]
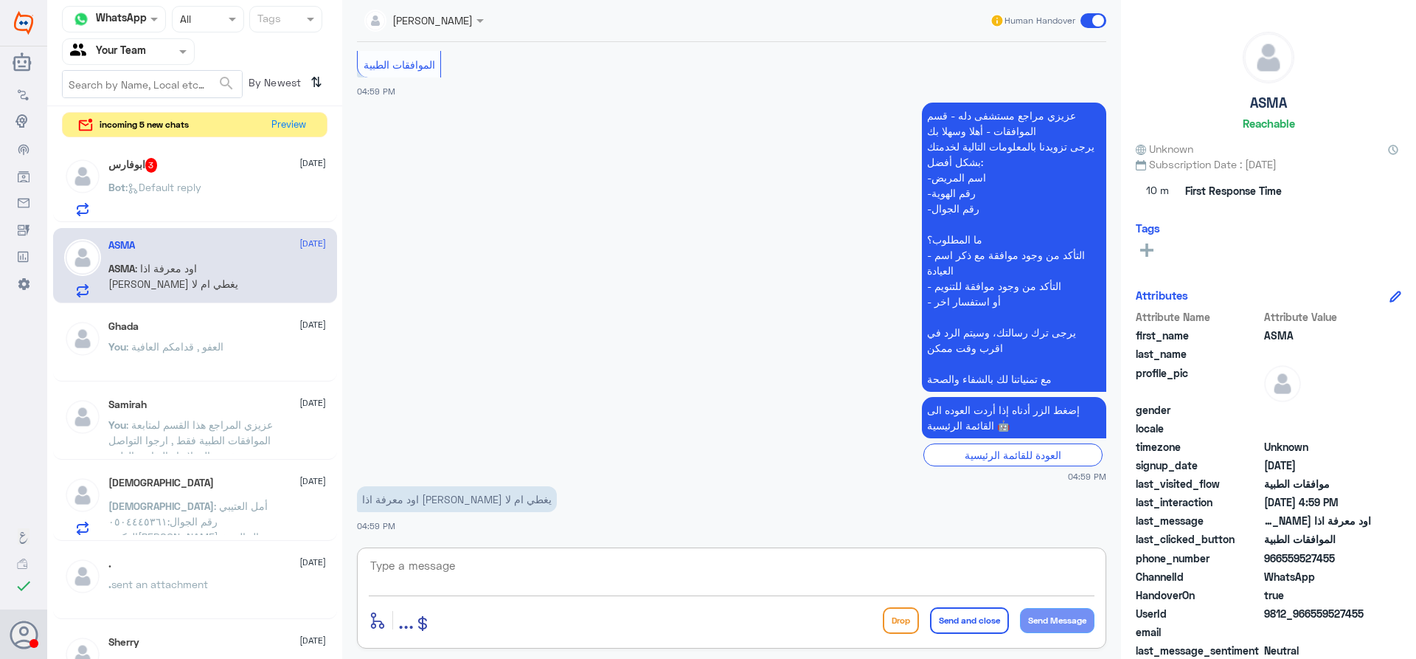
click at [492, 578] on textarea at bounding box center [732, 573] width 726 height 36
type textarea "عزيزي المراجع هذا القسم لمتابعة الموافقات الطبية فقط , ارجوا التواصل مع التامين…"
click at [979, 612] on button "Send and close" at bounding box center [969, 620] width 79 height 27
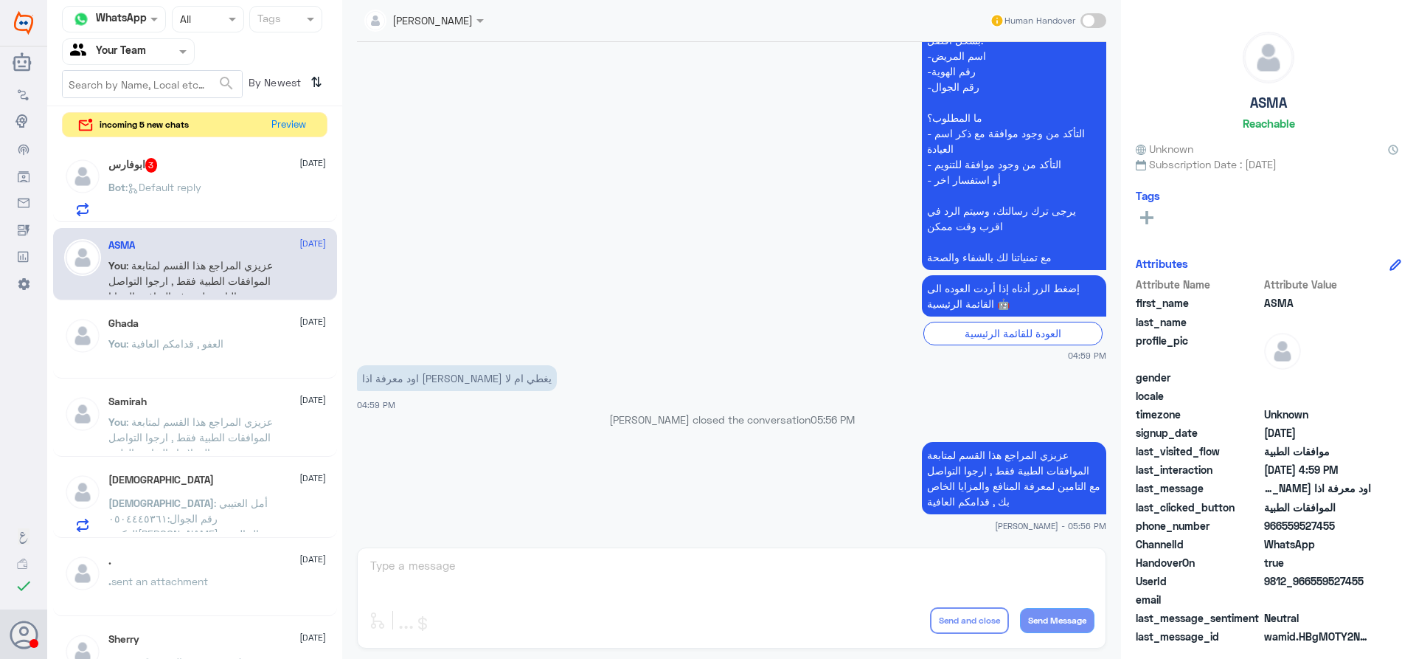
click at [211, 175] on div "ابوفارس 3 26 August Bot : Default reply" at bounding box center [217, 187] width 218 height 58
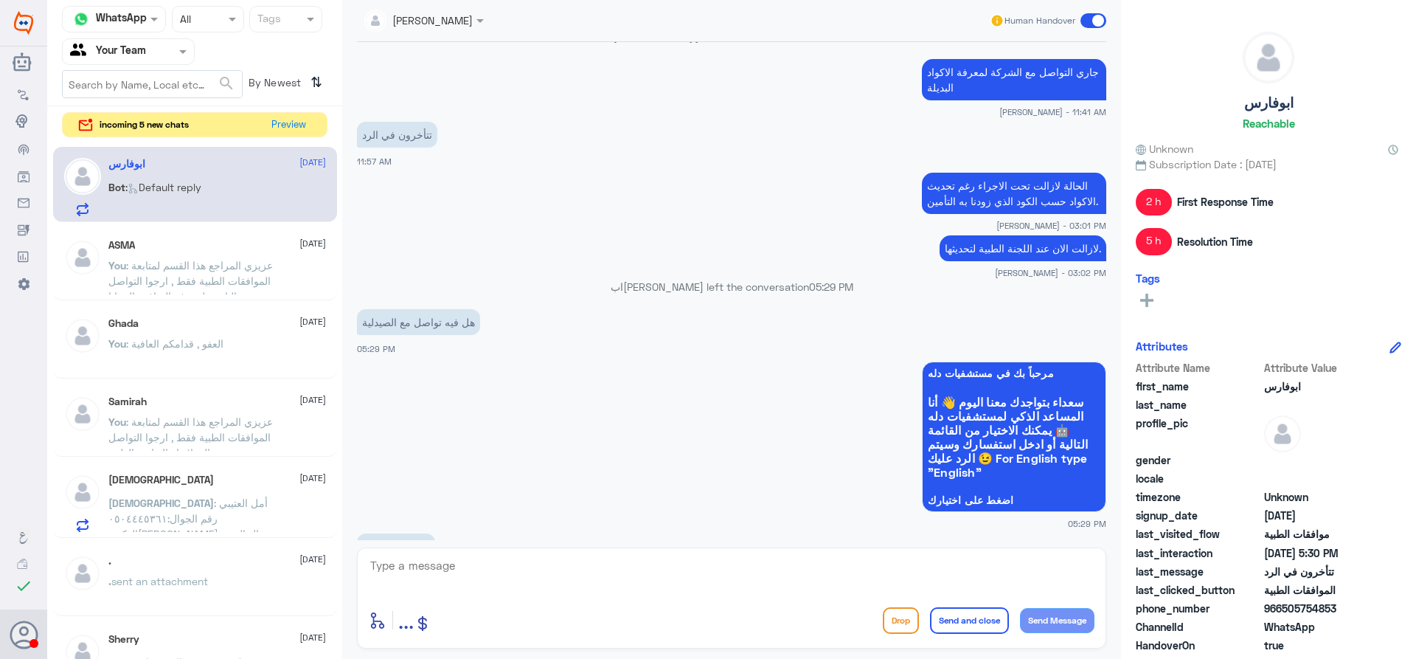
scroll to position [944, 0]
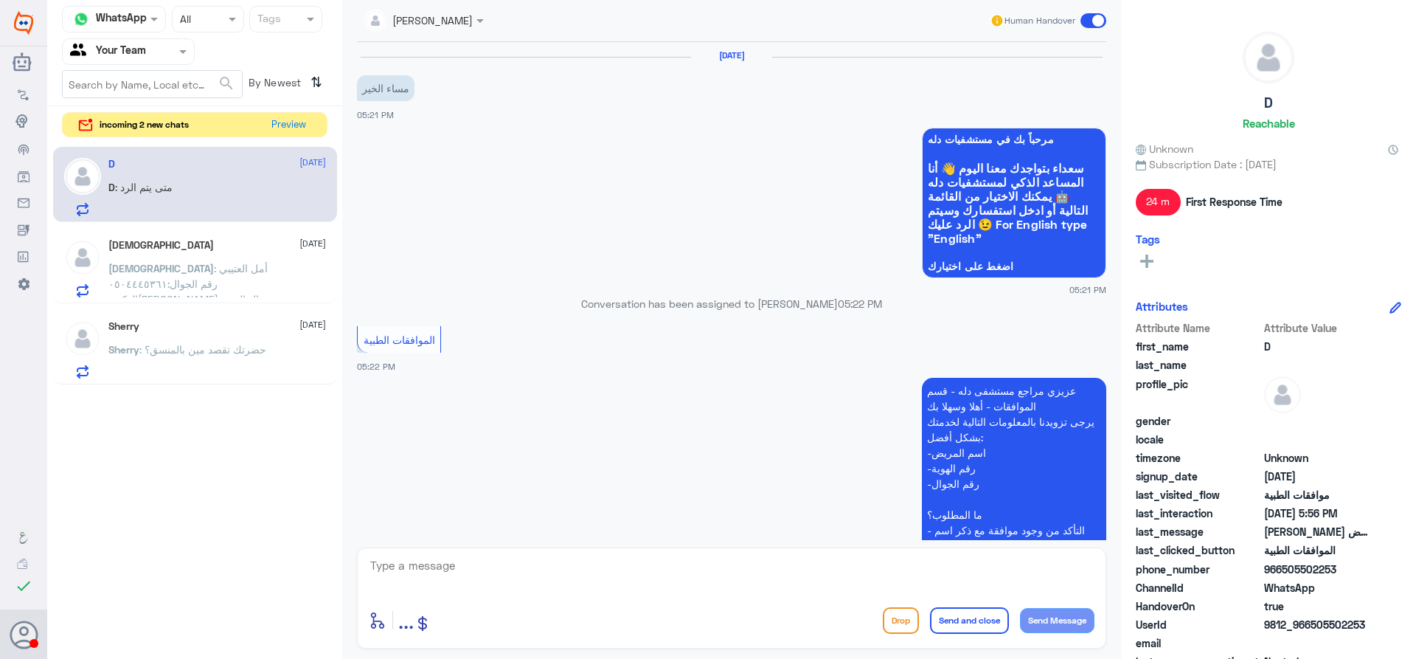
scroll to position [446, 0]
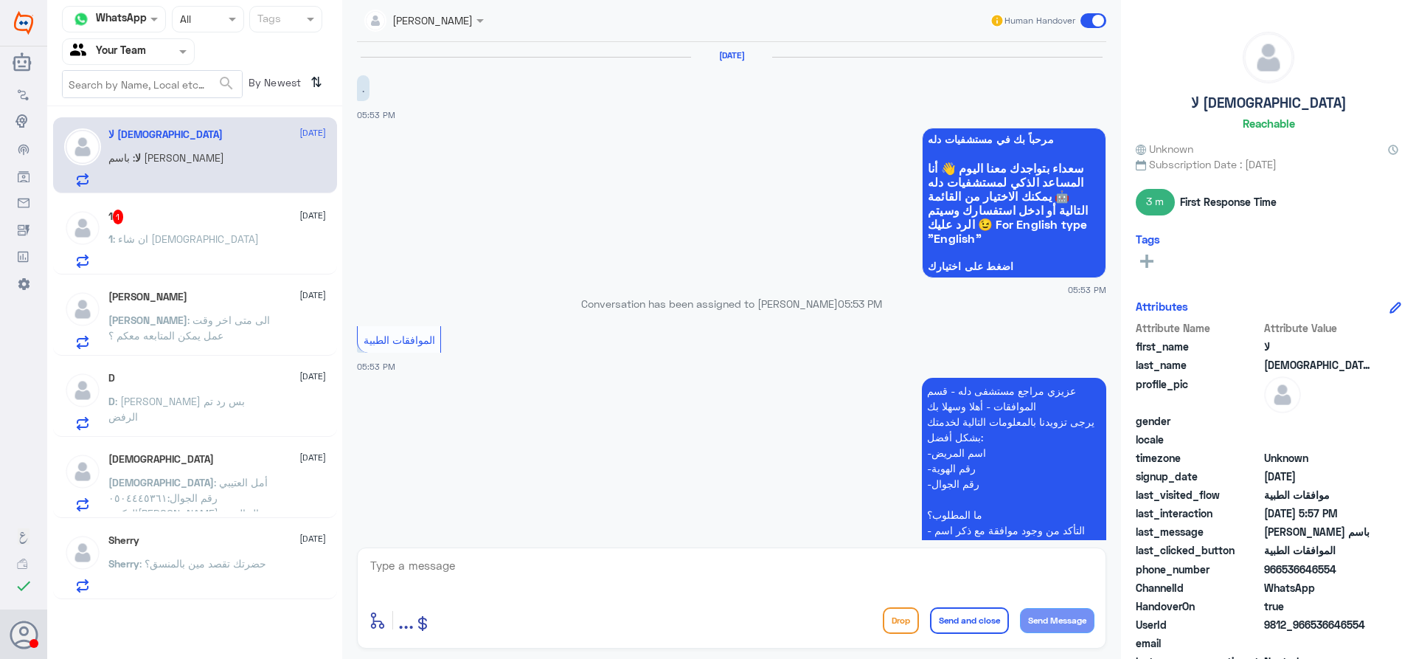
scroll to position [501, 0]
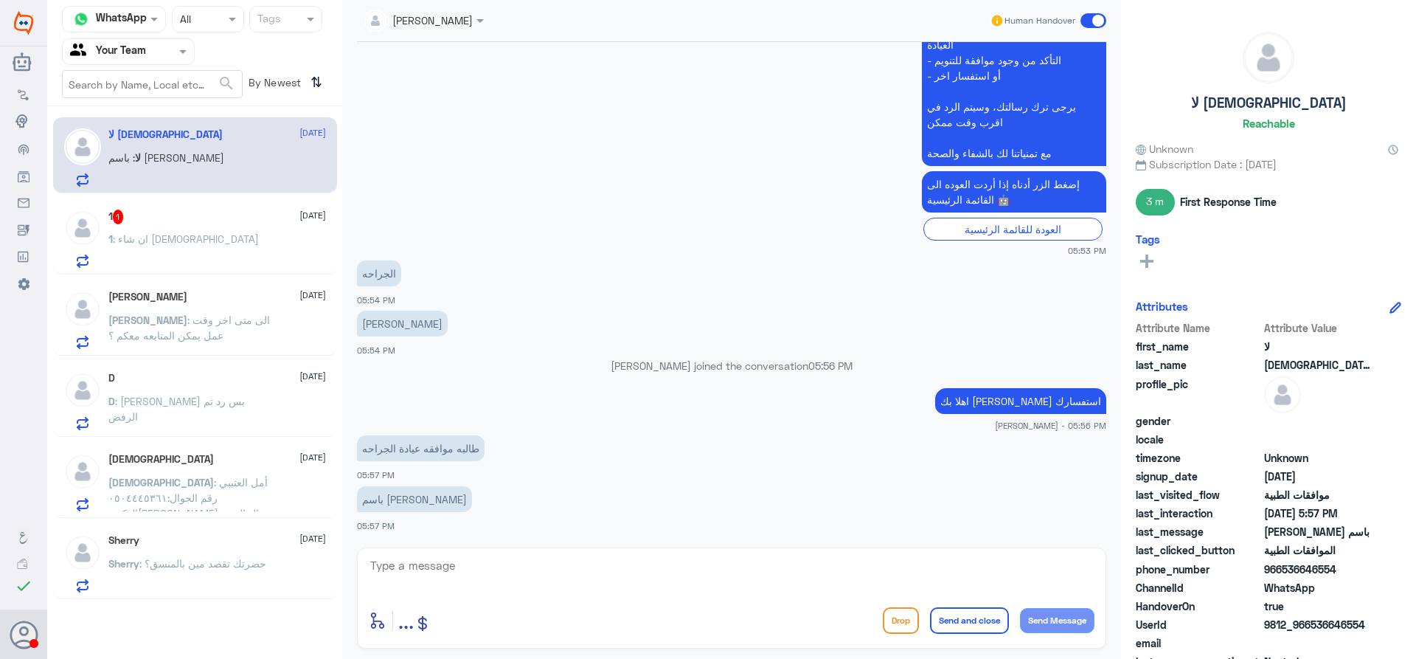
click at [159, 226] on div "1 1 26 August 1 : ان شاء الله" at bounding box center [217, 238] width 218 height 58
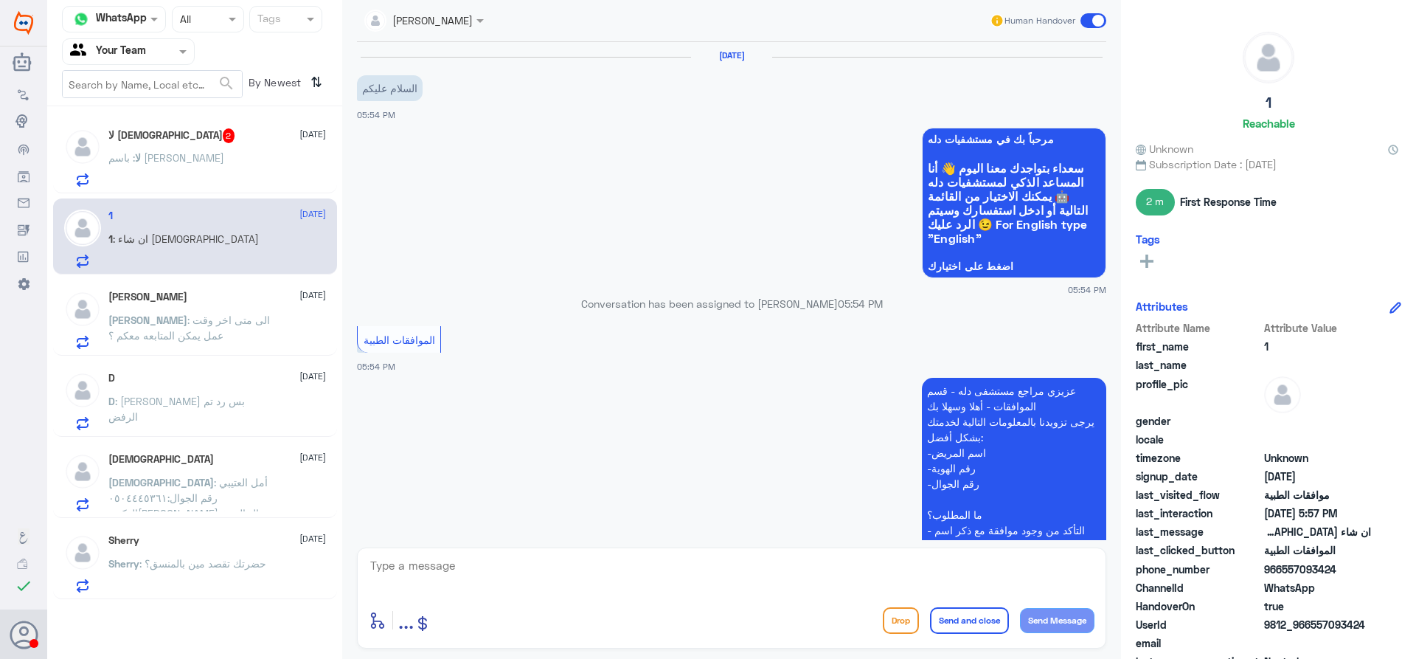
scroll to position [711, 0]
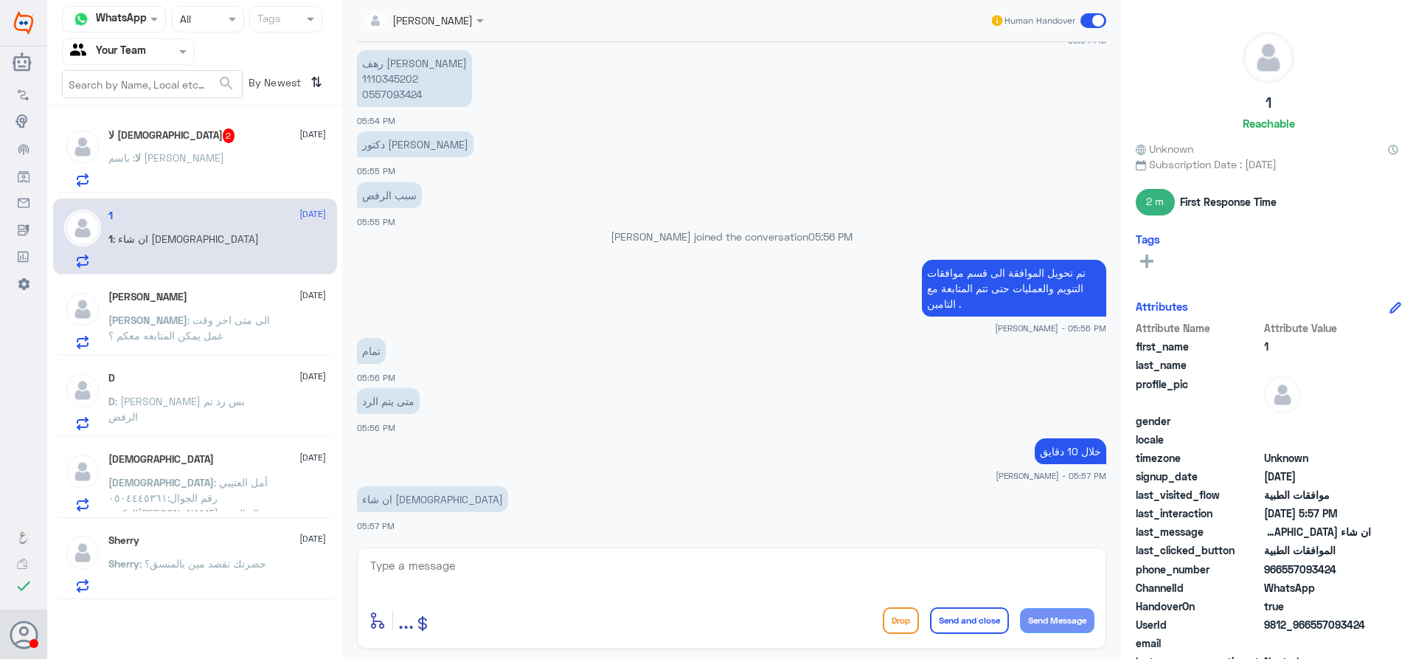
click at [150, 299] on div "Nora 26 August" at bounding box center [217, 297] width 218 height 13
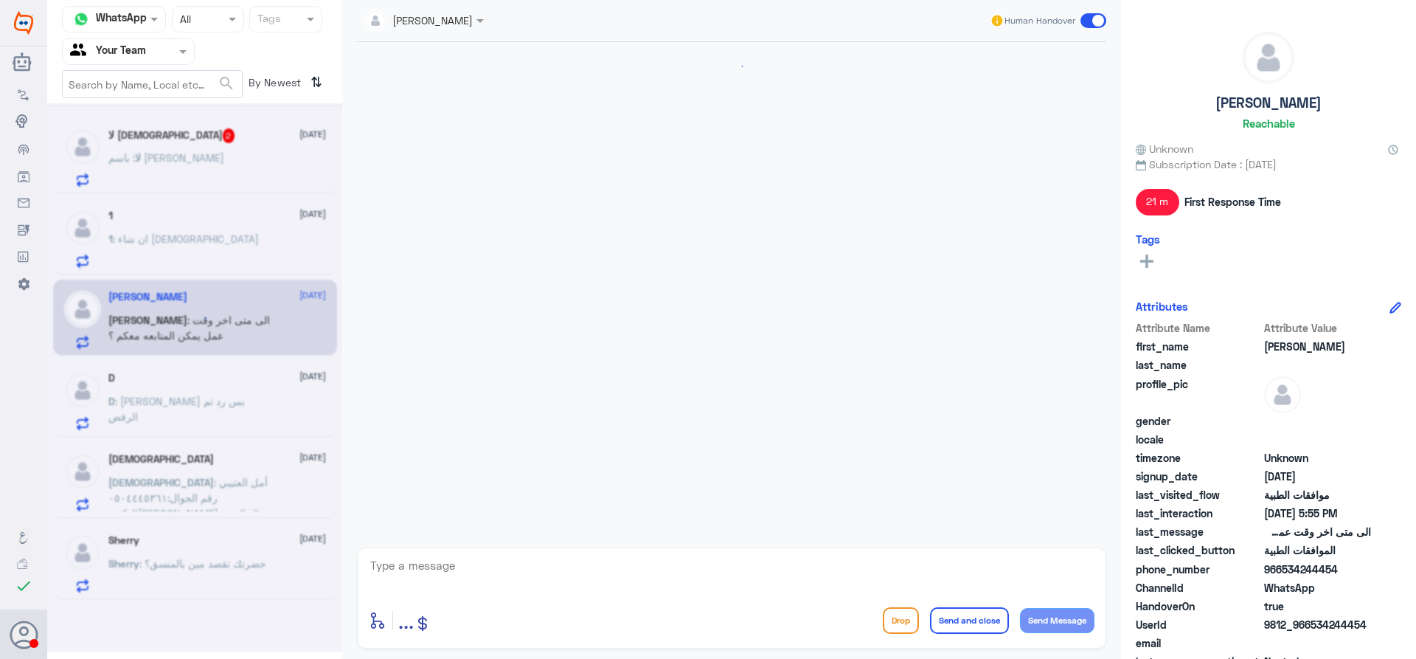
scroll to position [2036, 0]
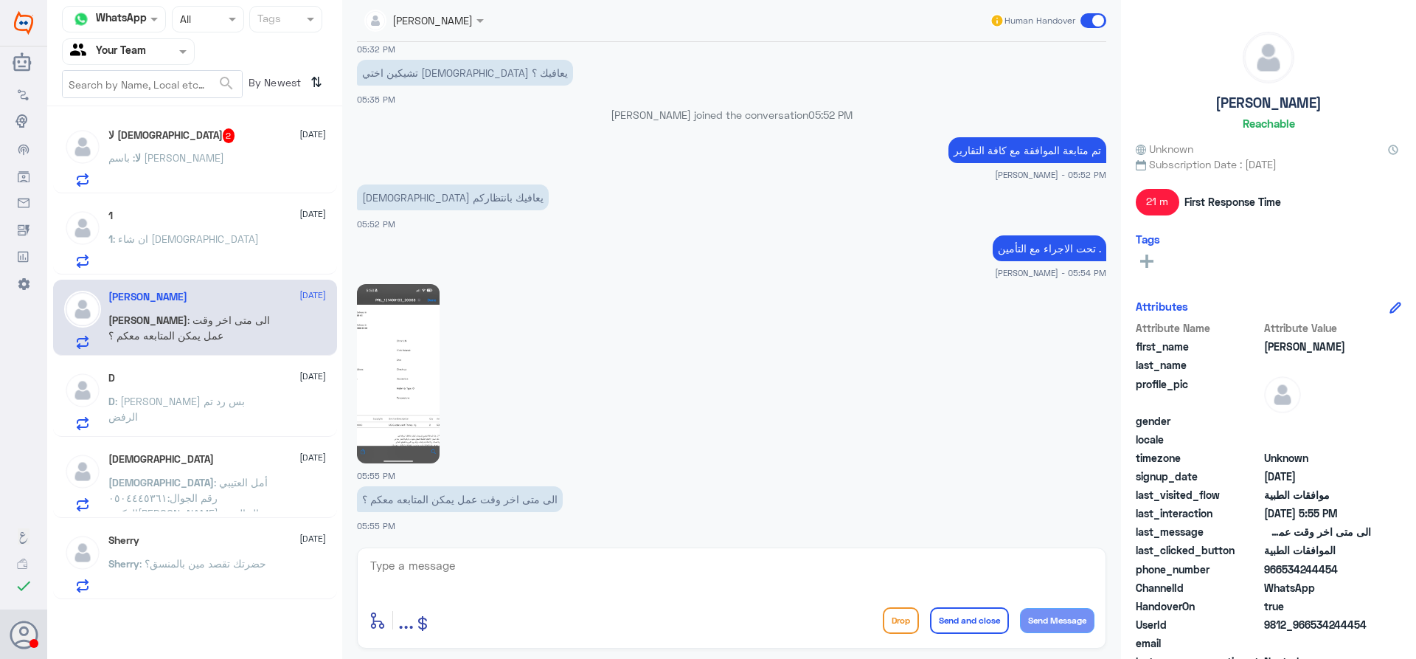
click at [155, 365] on div "D 26 August D : رفعتوا بس رد تم الرفض" at bounding box center [195, 399] width 284 height 76
click at [159, 402] on span ": [PERSON_NAME] بس رد تم الرفض" at bounding box center [176, 409] width 136 height 28
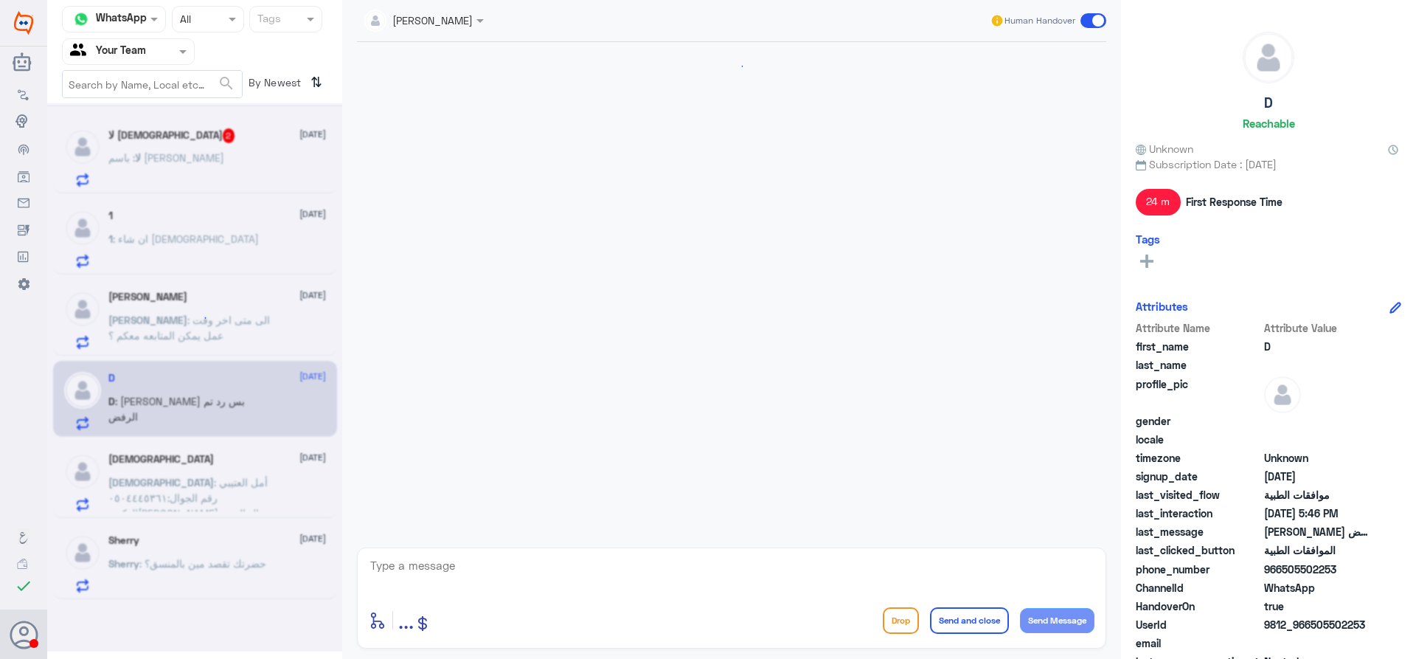
scroll to position [446, 0]
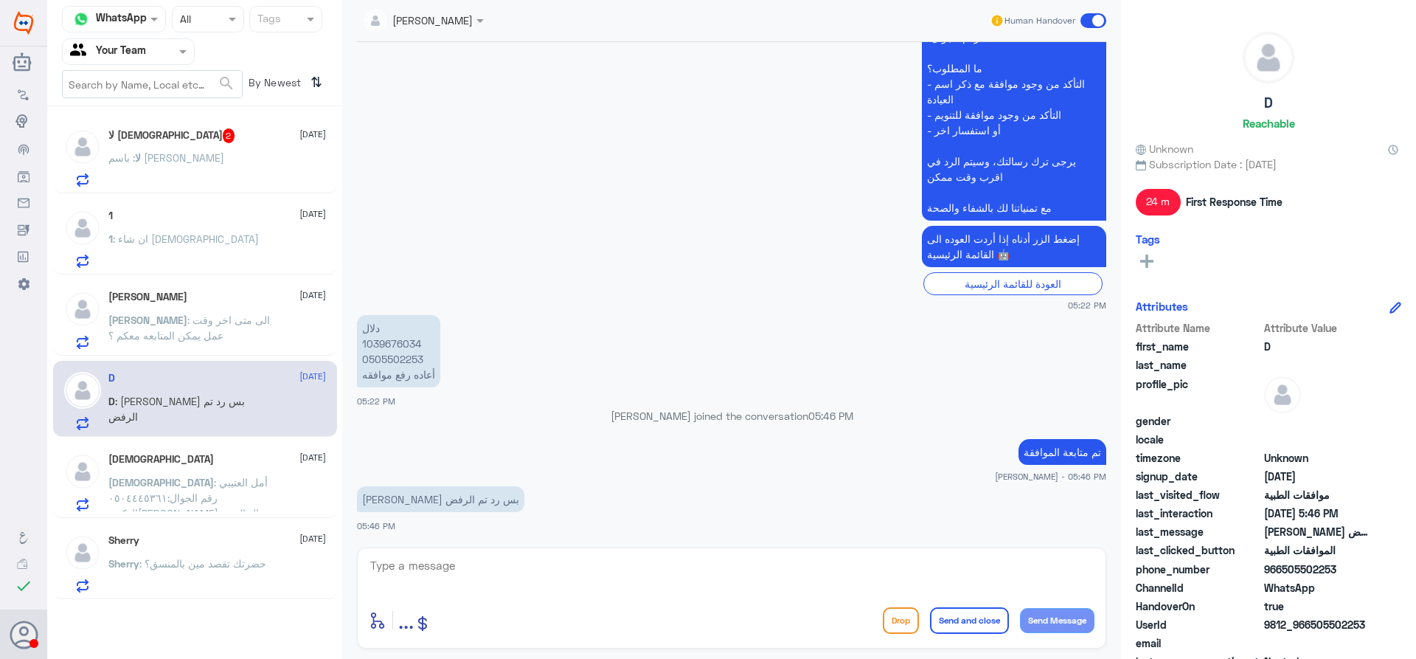
click at [166, 477] on span ": أمل العتيبي رقم الجوال:٠٥٠٤٤٤٥٣٦١ الدكتور[PERSON_NAME] ال الشيخ طلبت اجراء تن…" at bounding box center [187, 513] width 159 height 75
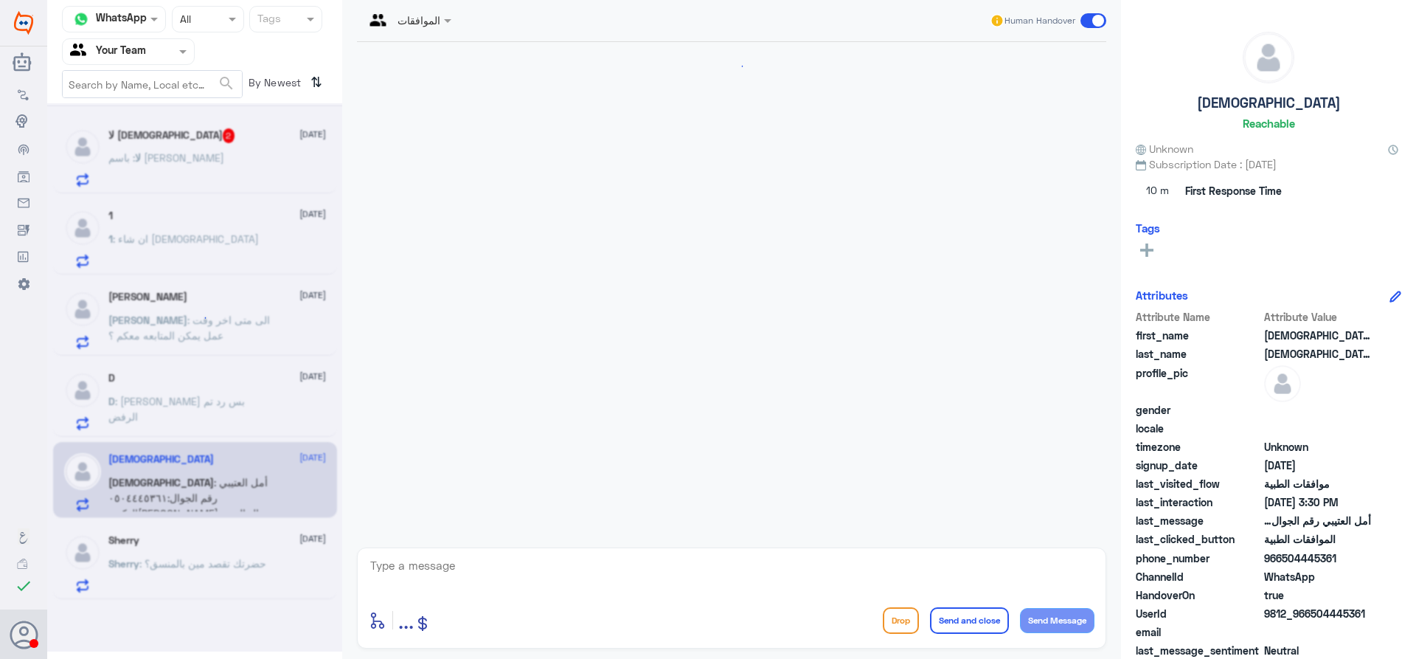
scroll to position [1087, 0]
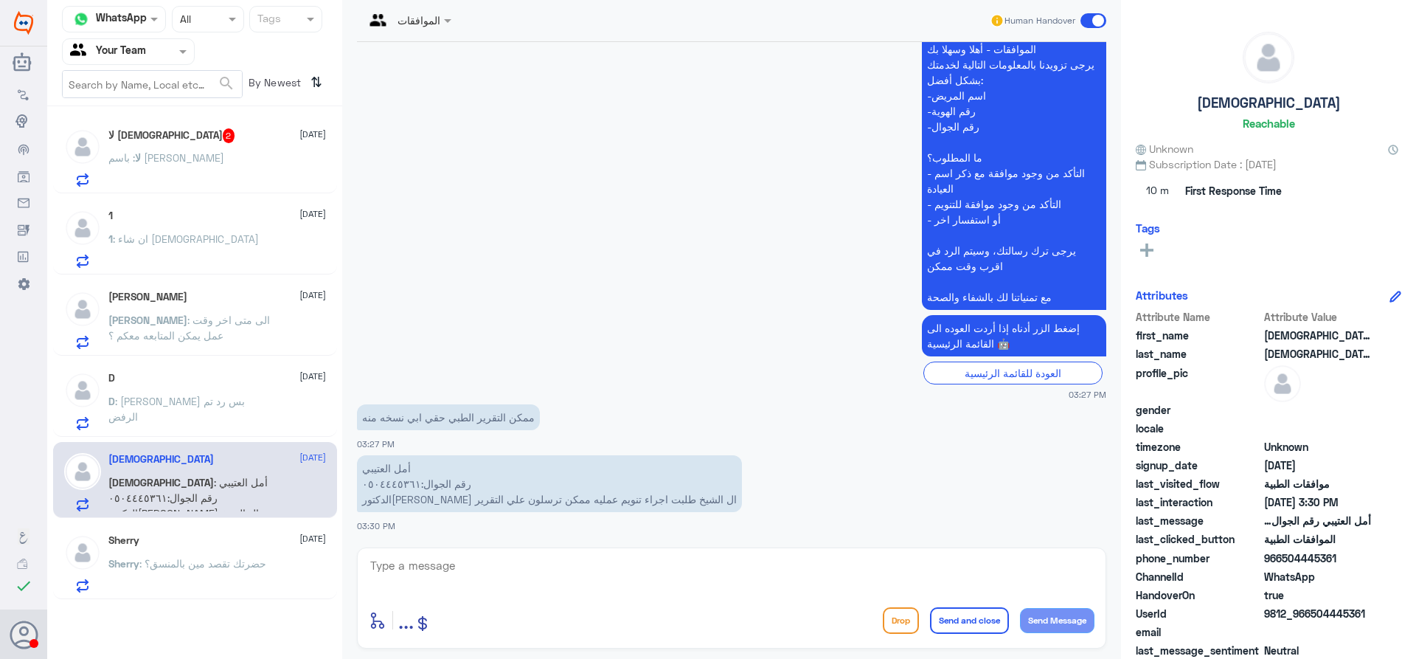
click at [179, 536] on div "Sherry 26 August" at bounding box center [217, 540] width 218 height 13
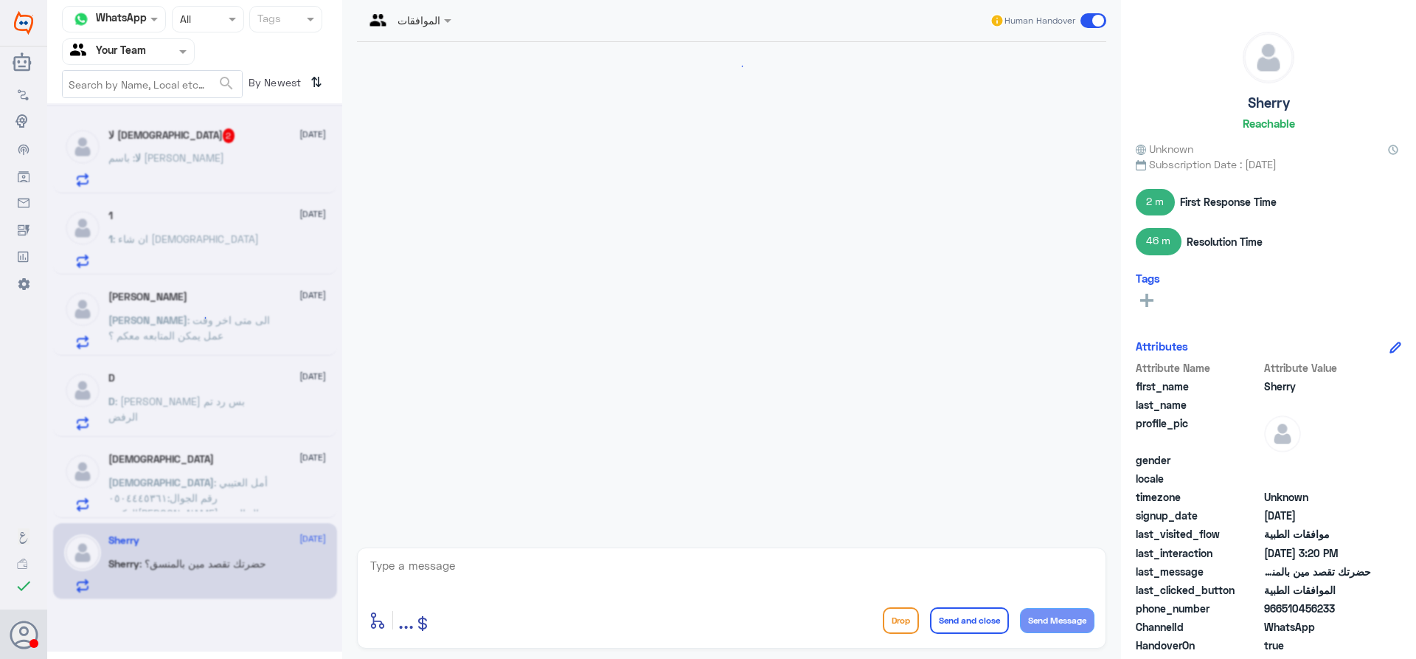
scroll to position [1371, 0]
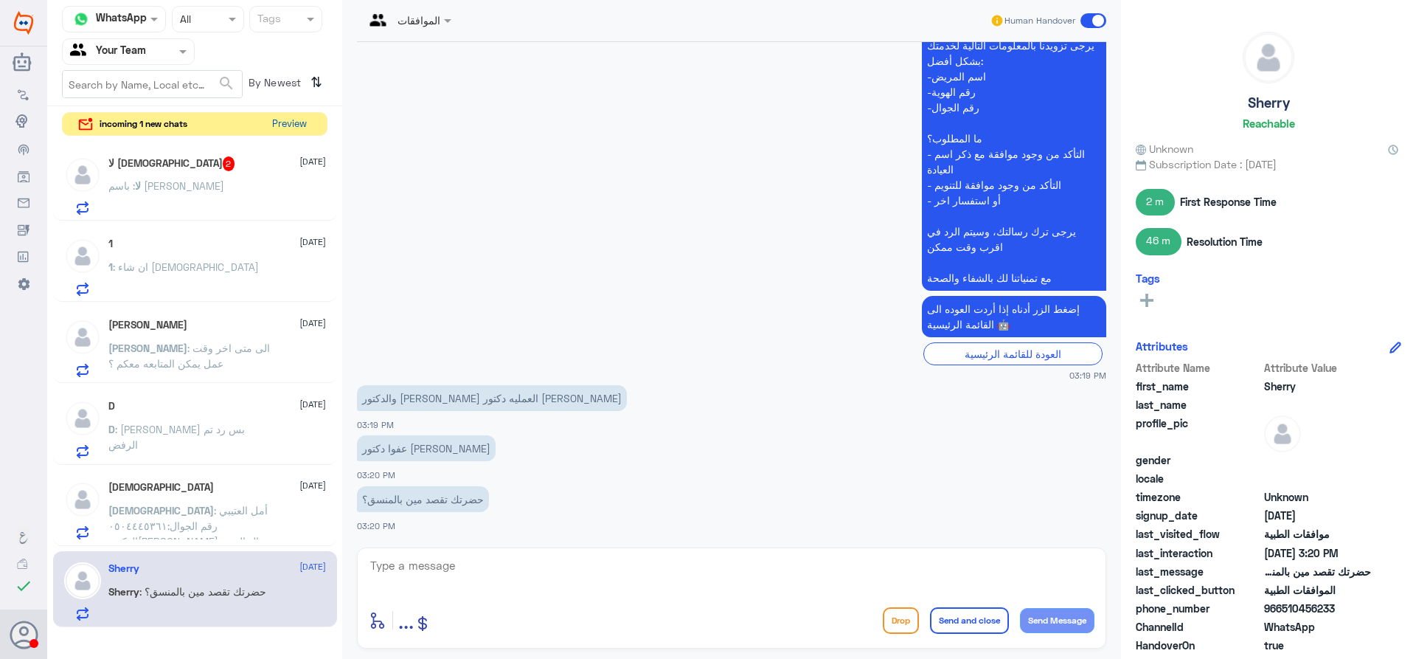
click at [290, 127] on button "Preview" at bounding box center [289, 124] width 46 height 23
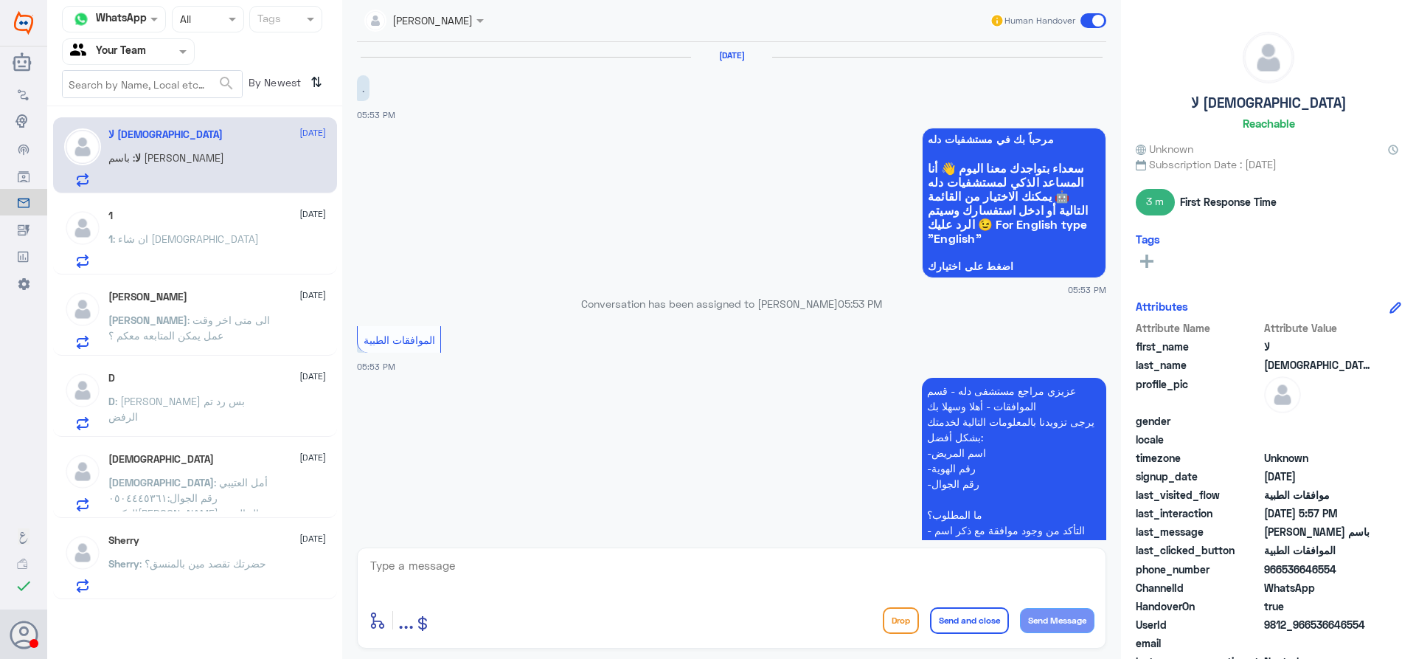
scroll to position [501, 0]
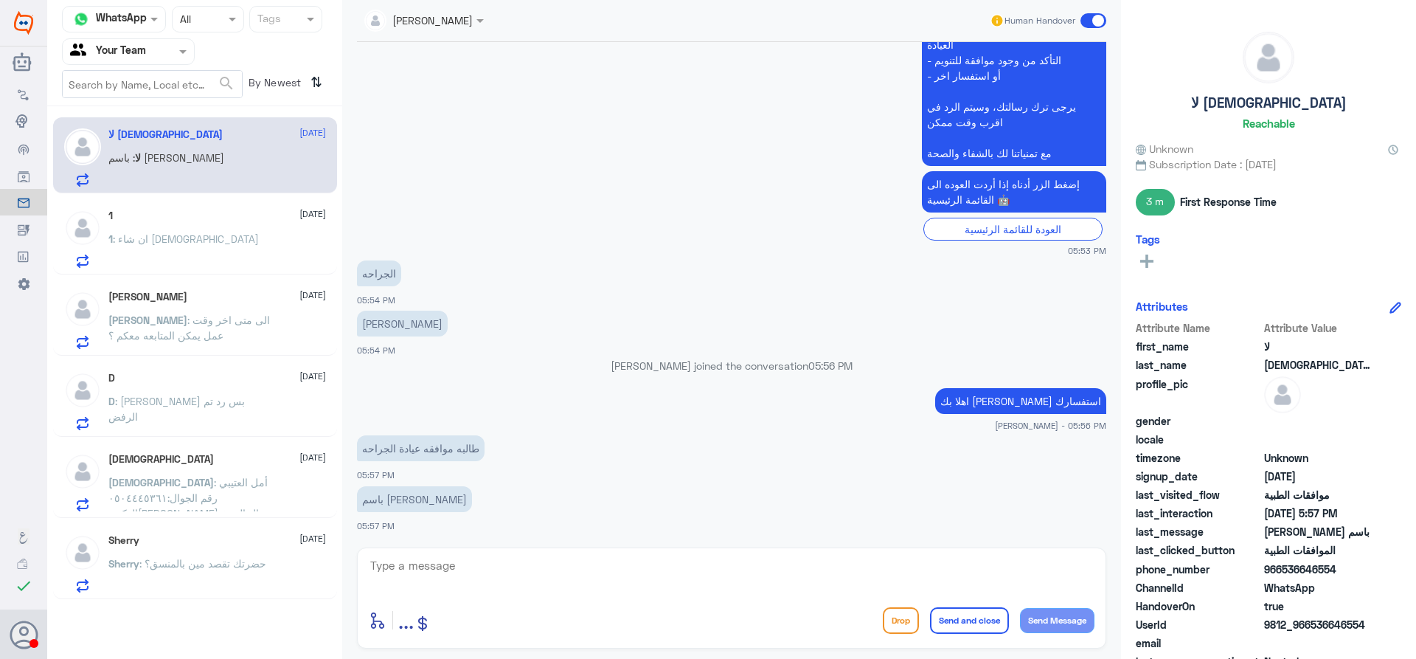
click at [232, 235] on div "1 : ان شاء الله" at bounding box center [217, 251] width 218 height 33
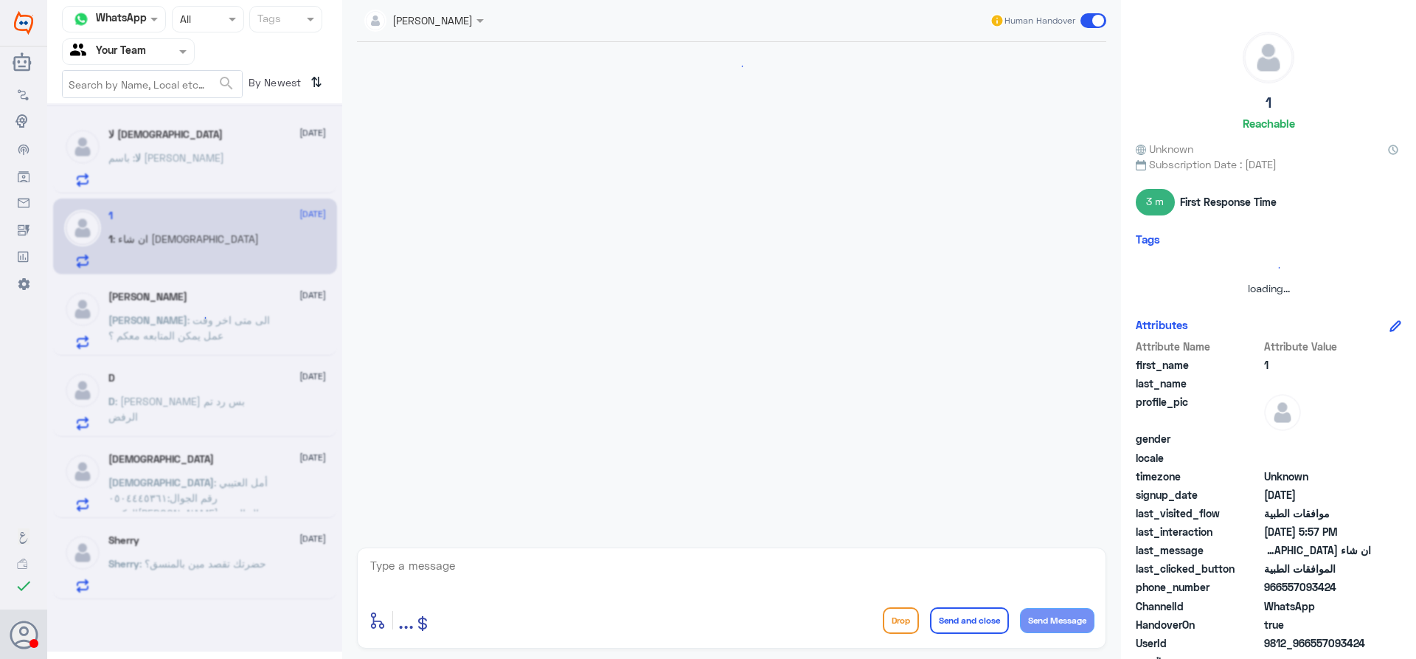
click at [204, 593] on div at bounding box center [194, 377] width 295 height 548
click at [209, 584] on div at bounding box center [194, 377] width 295 height 548
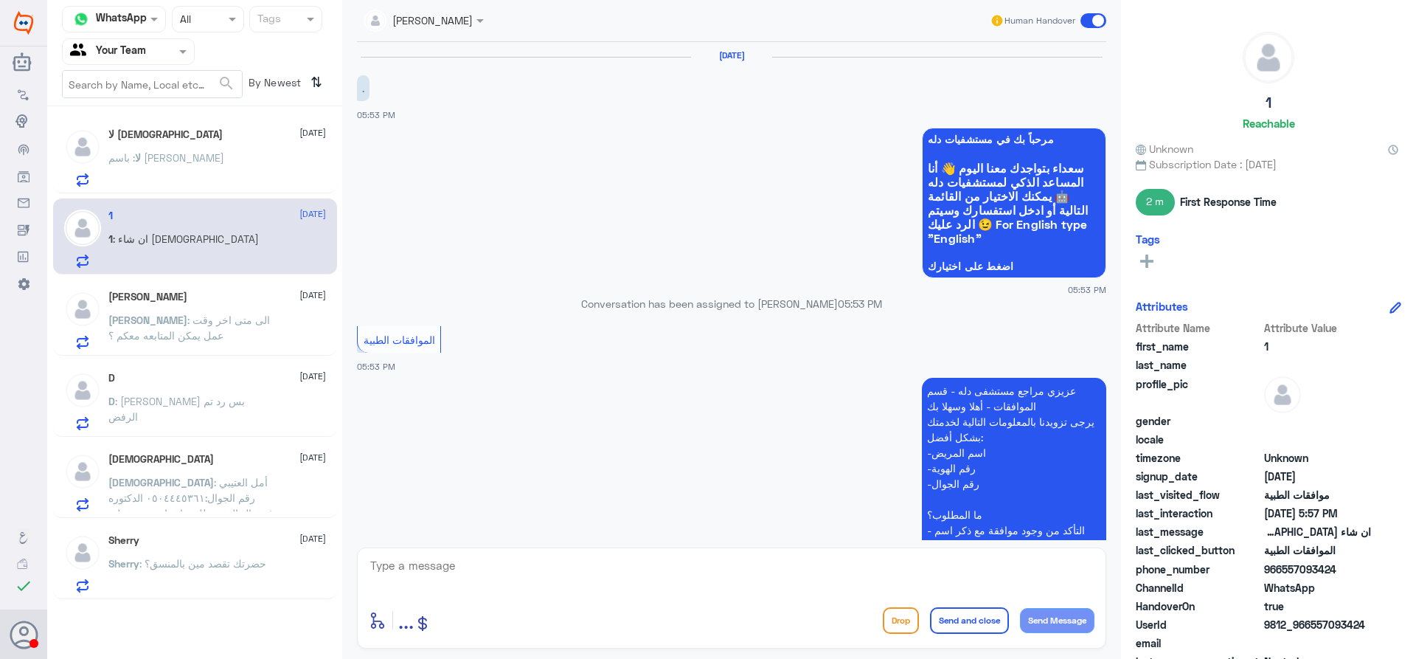
scroll to position [501, 0]
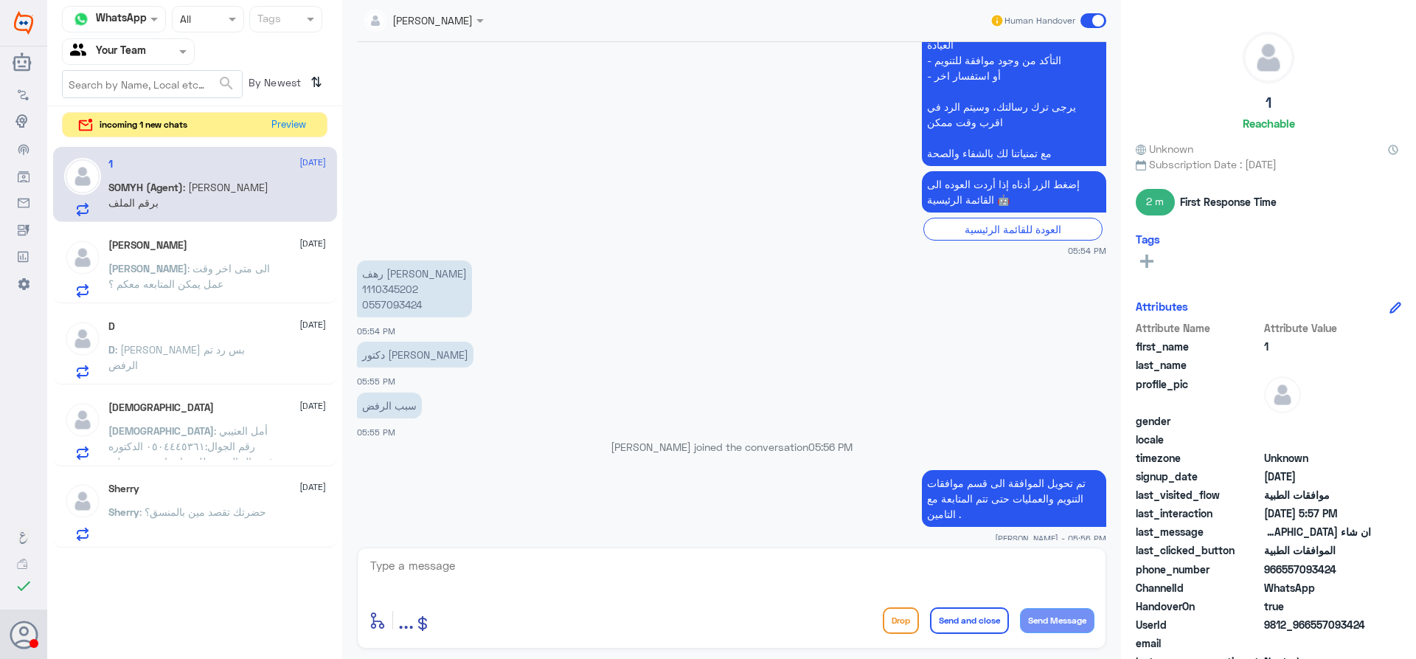
scroll to position [711, 0]
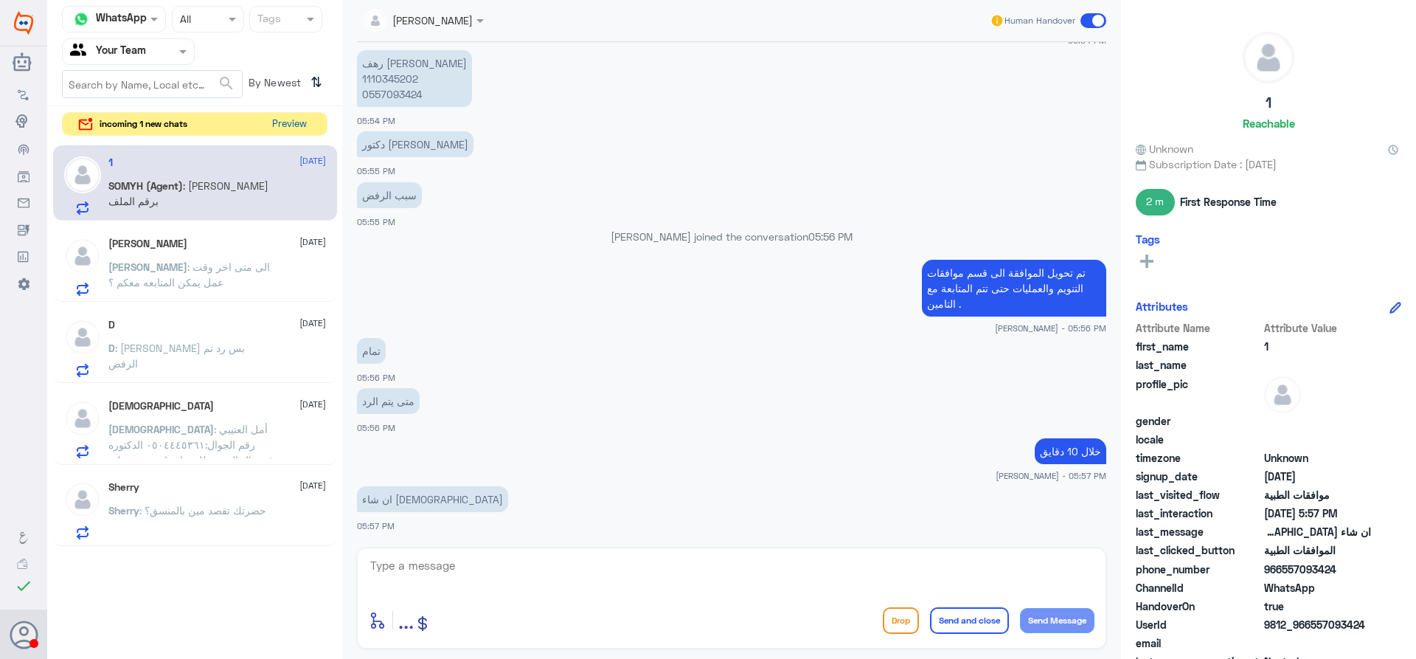
click at [288, 120] on button "Preview" at bounding box center [289, 124] width 46 height 23
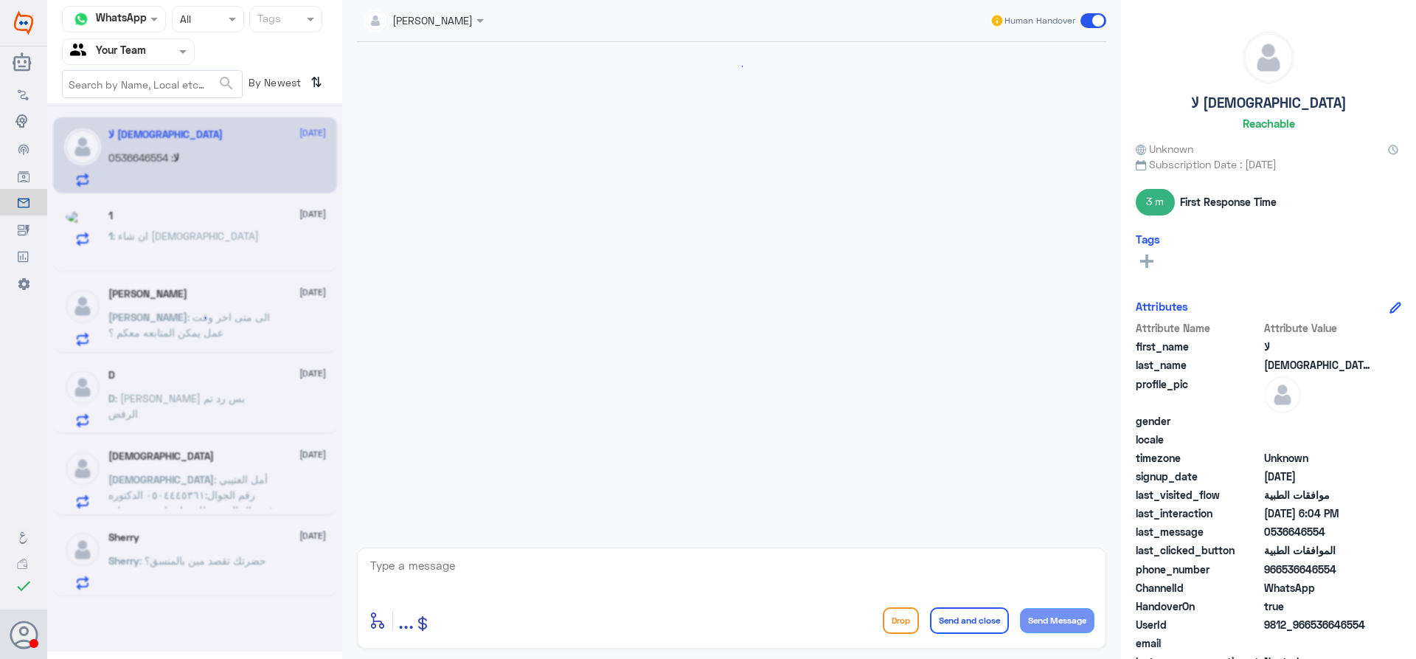
scroll to position [599, 0]
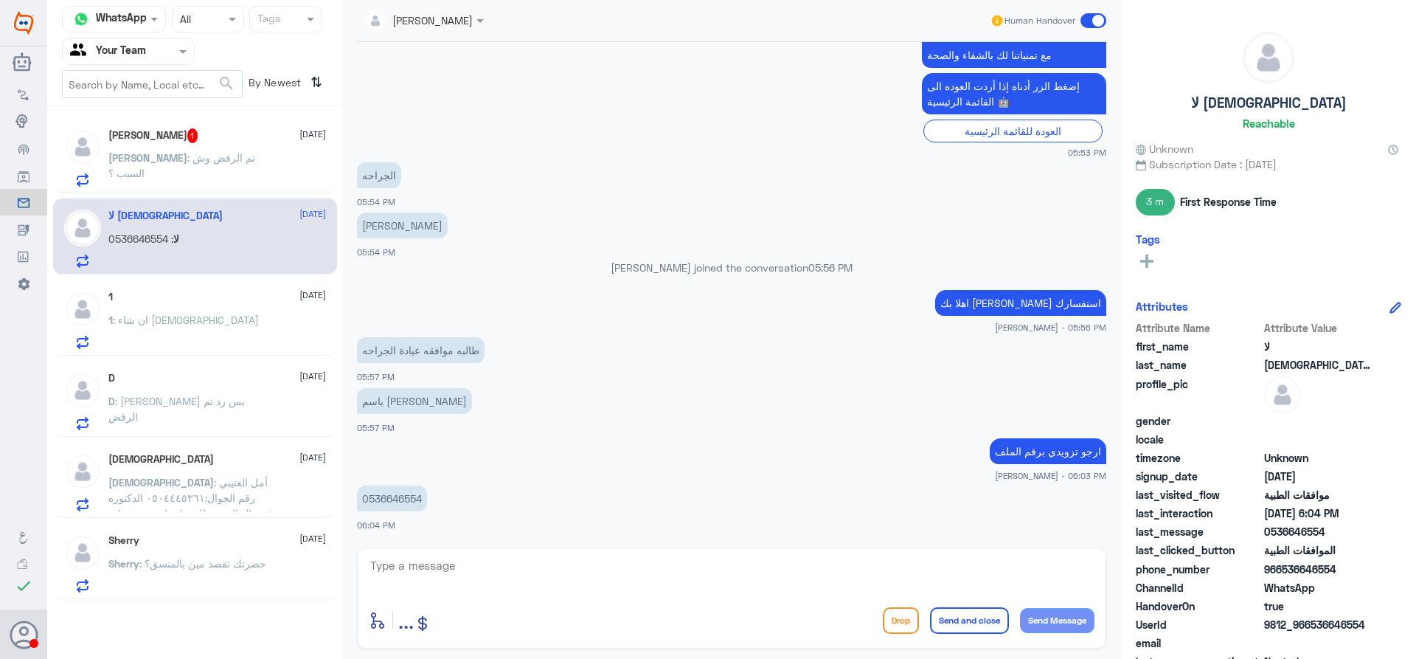
click at [219, 134] on div "Nora 1 26 August" at bounding box center [217, 135] width 218 height 15
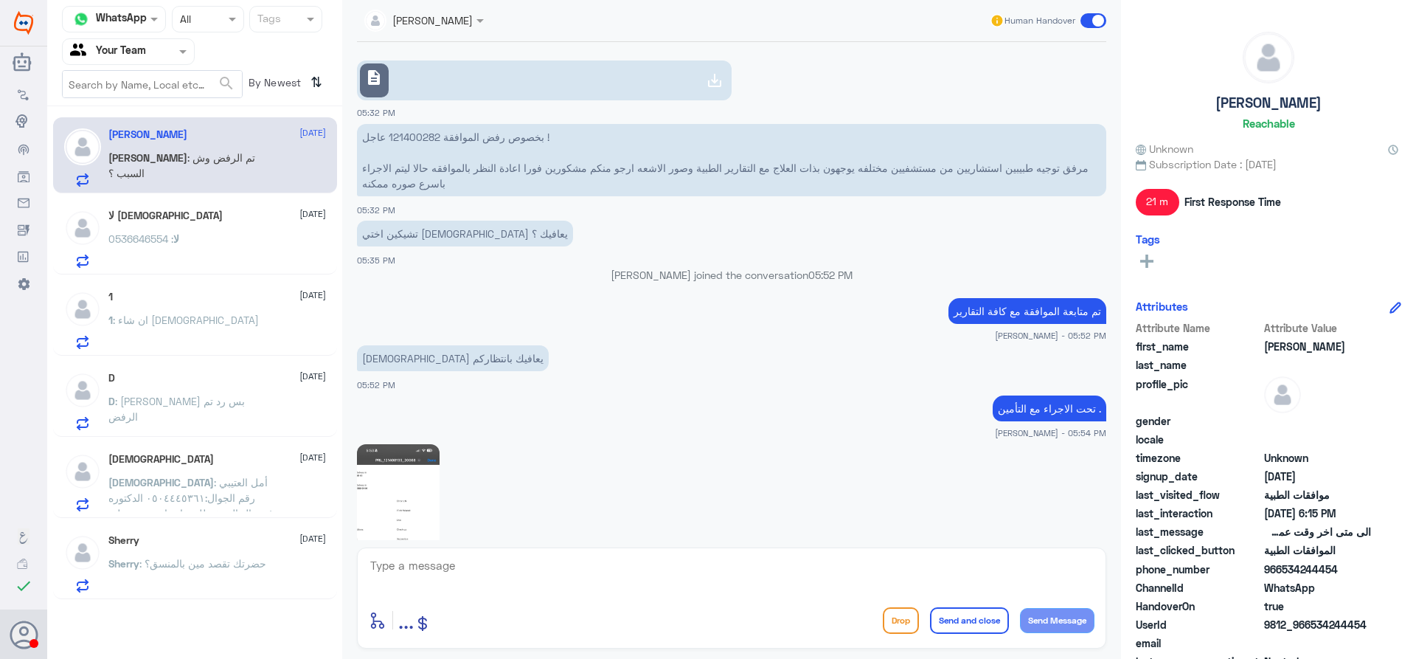
scroll to position [1652, 0]
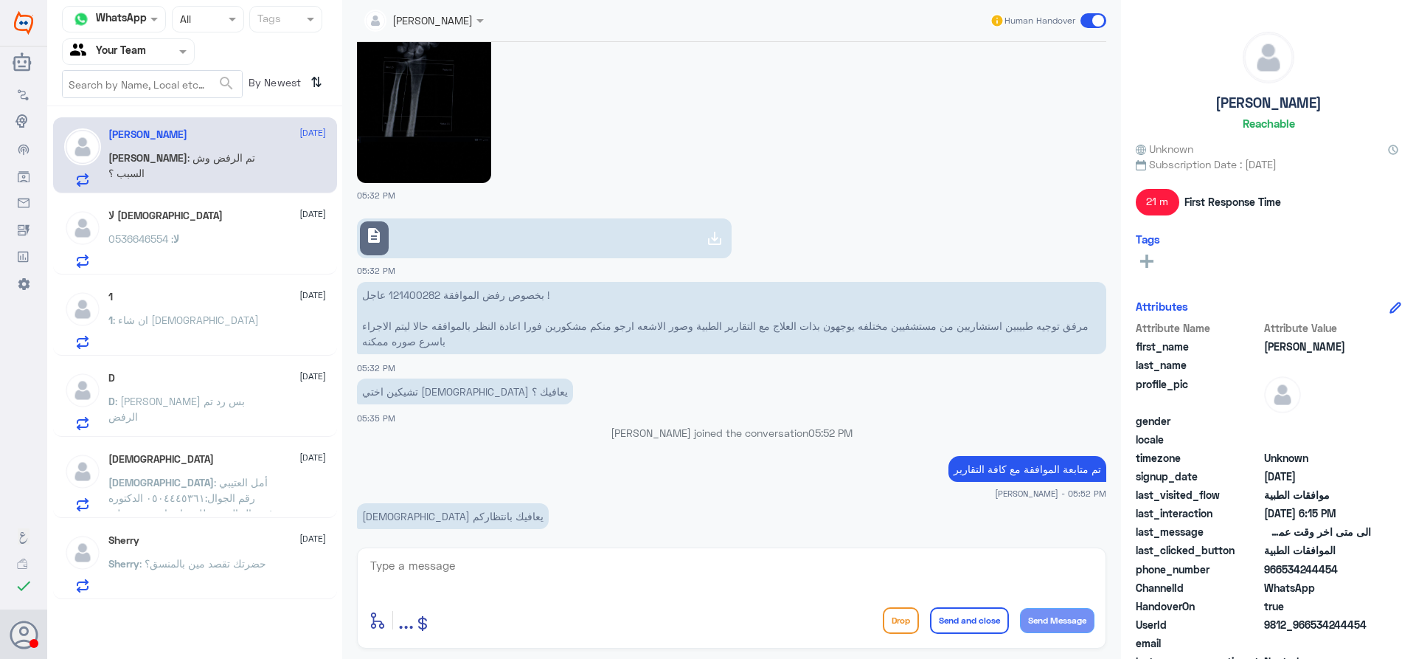
click at [413, 294] on p "بخصوص رفض الموافقة 121400282 عاجل ! مرفق توجيه طبيبين استشاريين من مستشفيين مخت…" at bounding box center [731, 318] width 749 height 72
copy p "121400282"
click at [413, 294] on p "بخصوص رفض الموافقة 121400282 عاجل ! مرفق توجيه طبيبين استشاريين من مستشفيين مخت…" at bounding box center [731, 318] width 749 height 72
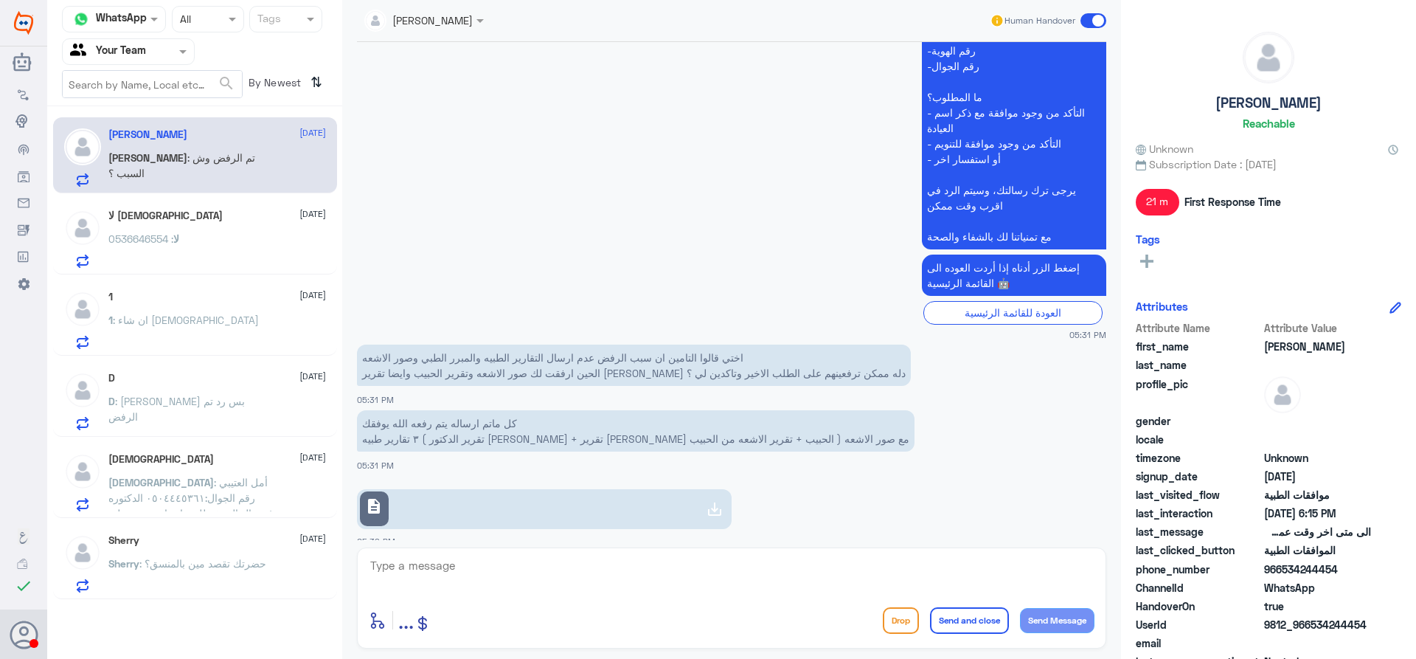
scroll to position [2221, 0]
drag, startPoint x: 1108, startPoint y: 274, endPoint x: 1108, endPoint y: 292, distance: 18.4
click at [1108, 292] on div "26 Aug 2025 السلام عليكمر 05:30 PM مرحباً بك في مستشفيات دله سعداء بتواجدك معنا…" at bounding box center [732, 291] width 764 height 498
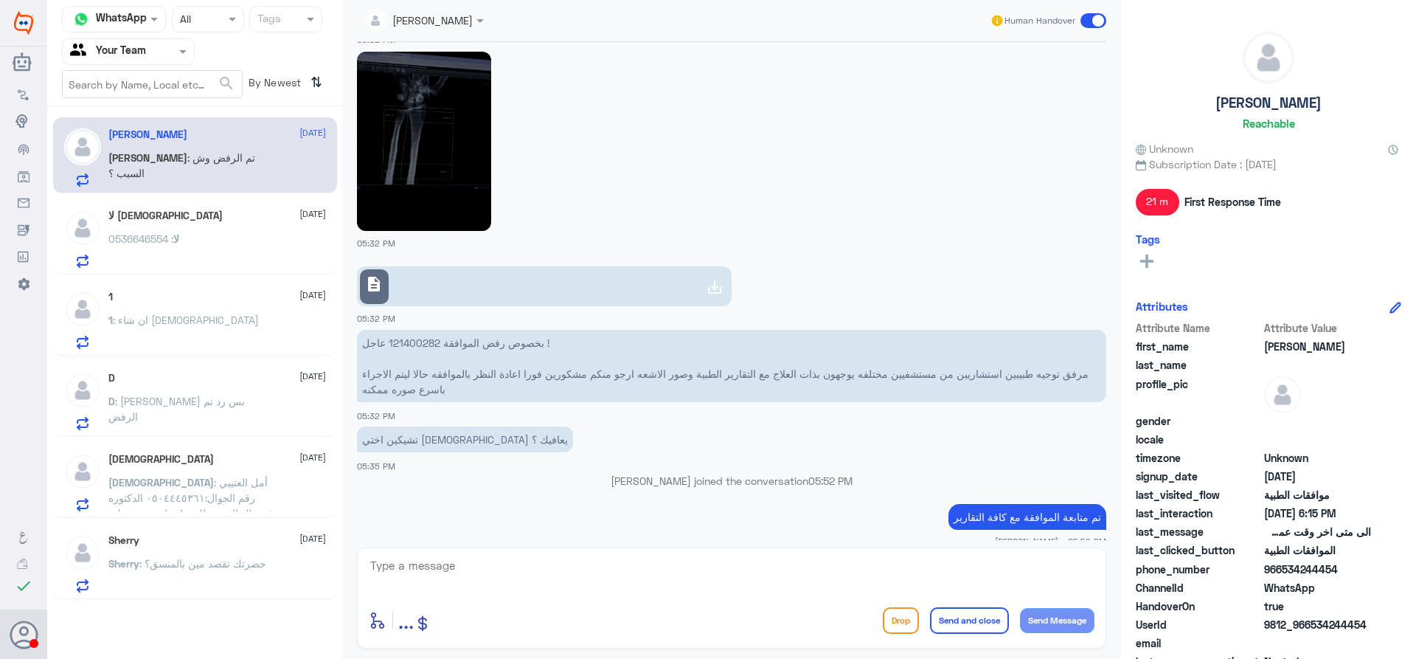
scroll to position [4176, 0]
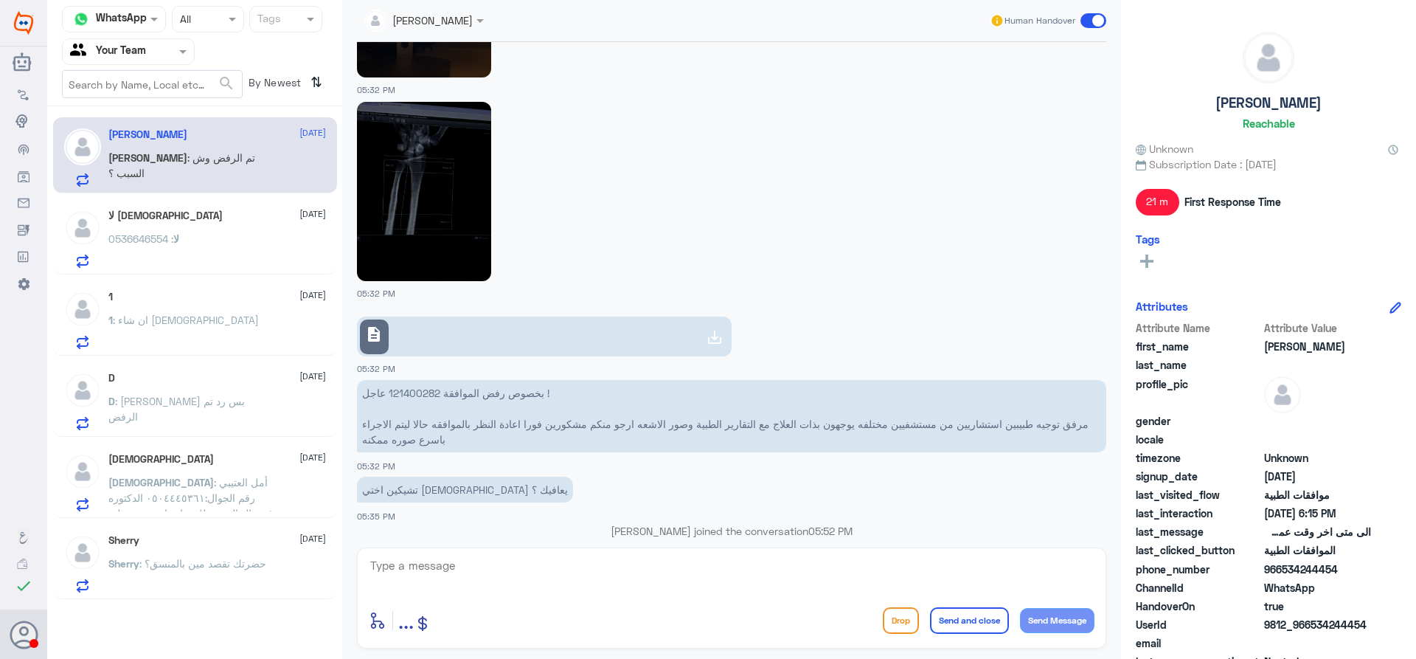
click at [691, 330] on link "description" at bounding box center [544, 336] width 375 height 40
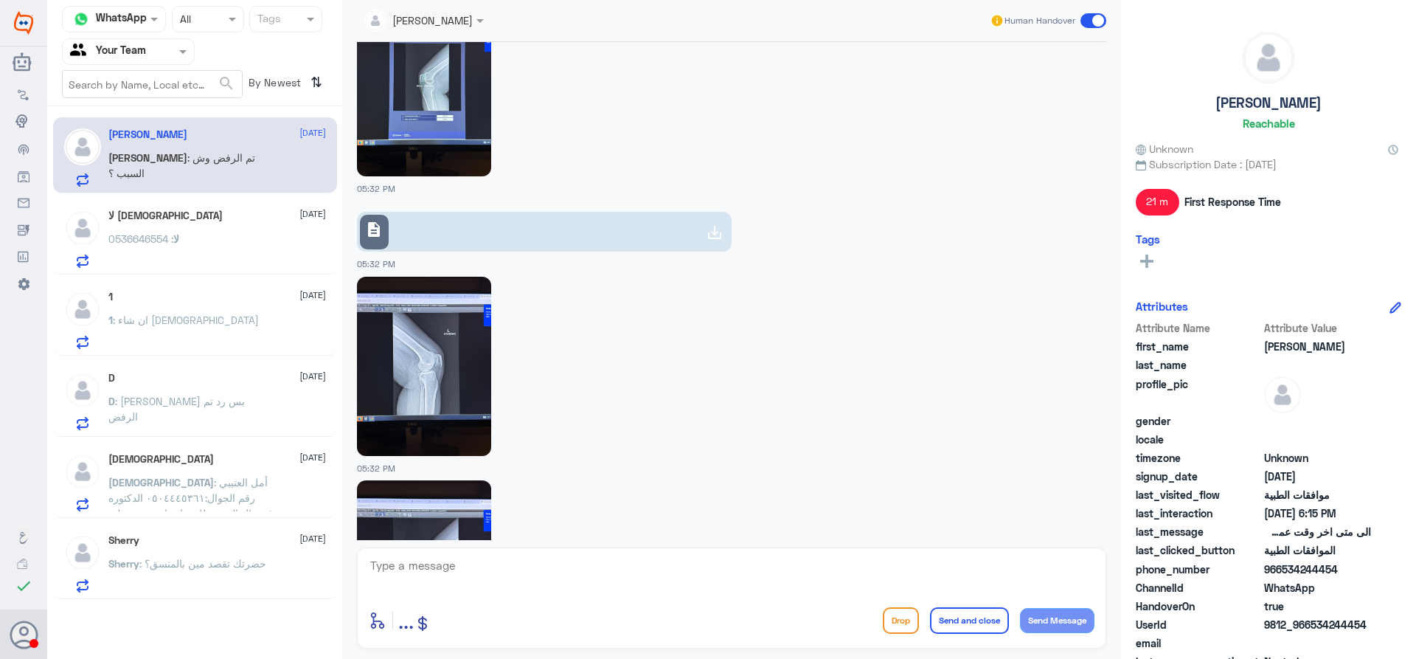
scroll to position [2774, 0]
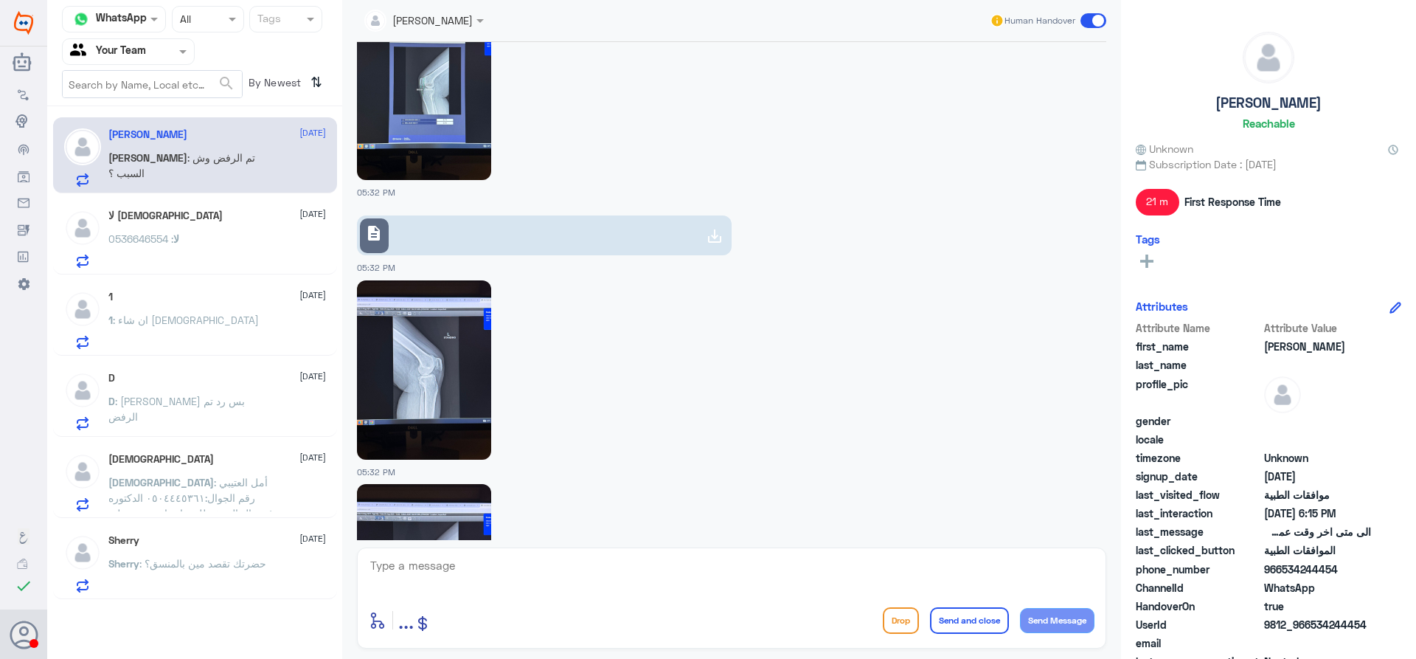
click at [591, 238] on link "description" at bounding box center [544, 235] width 375 height 40
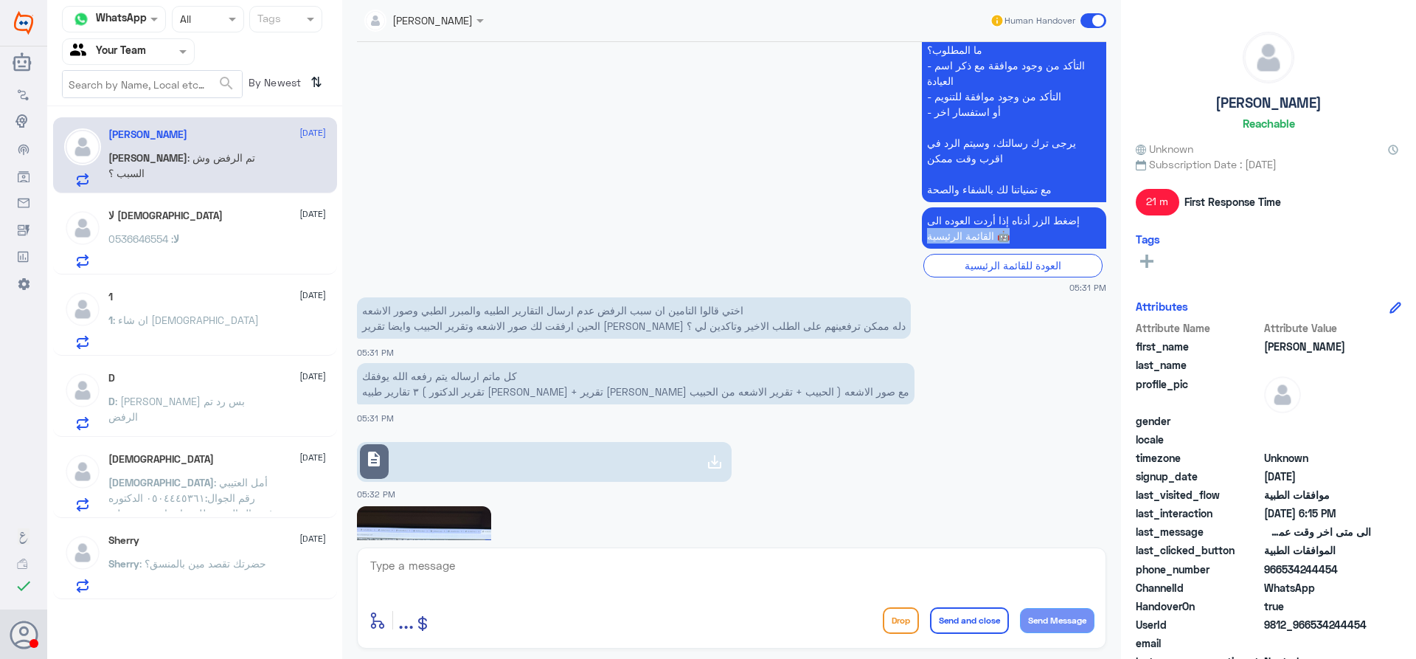
scroll to position [2258, 0]
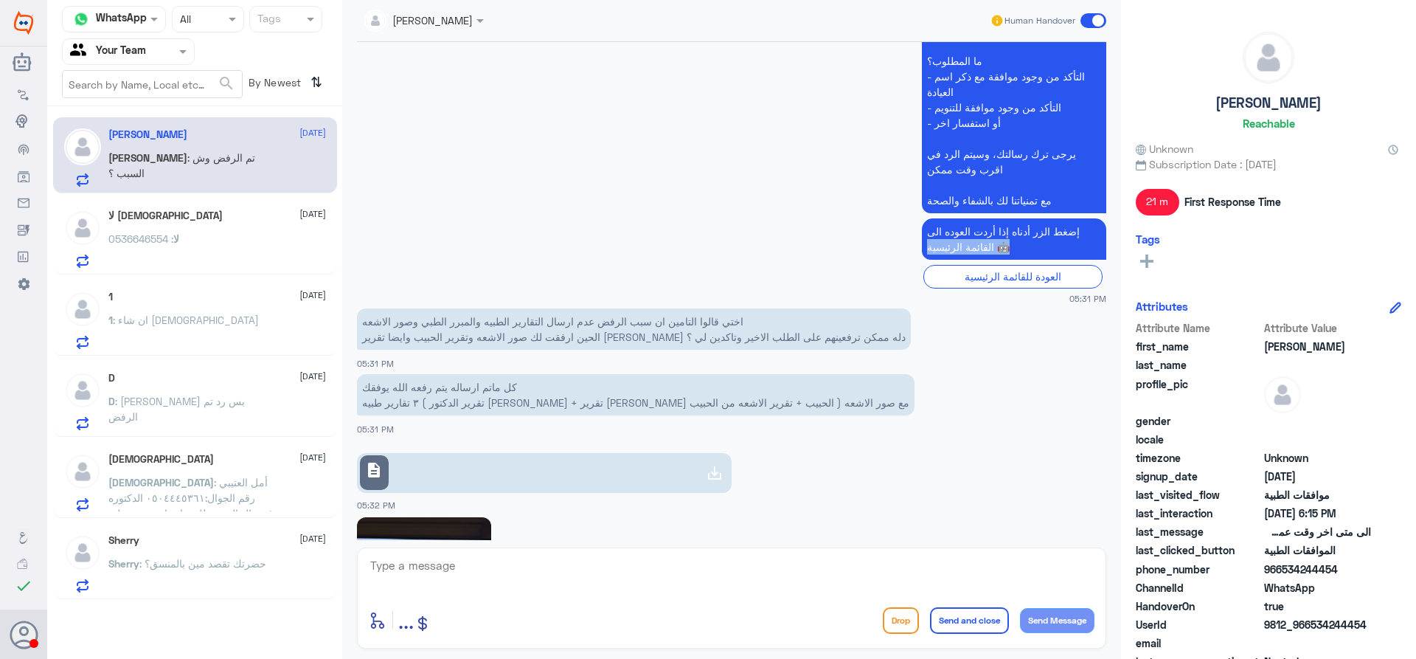
click at [625, 476] on link "description" at bounding box center [544, 473] width 375 height 40
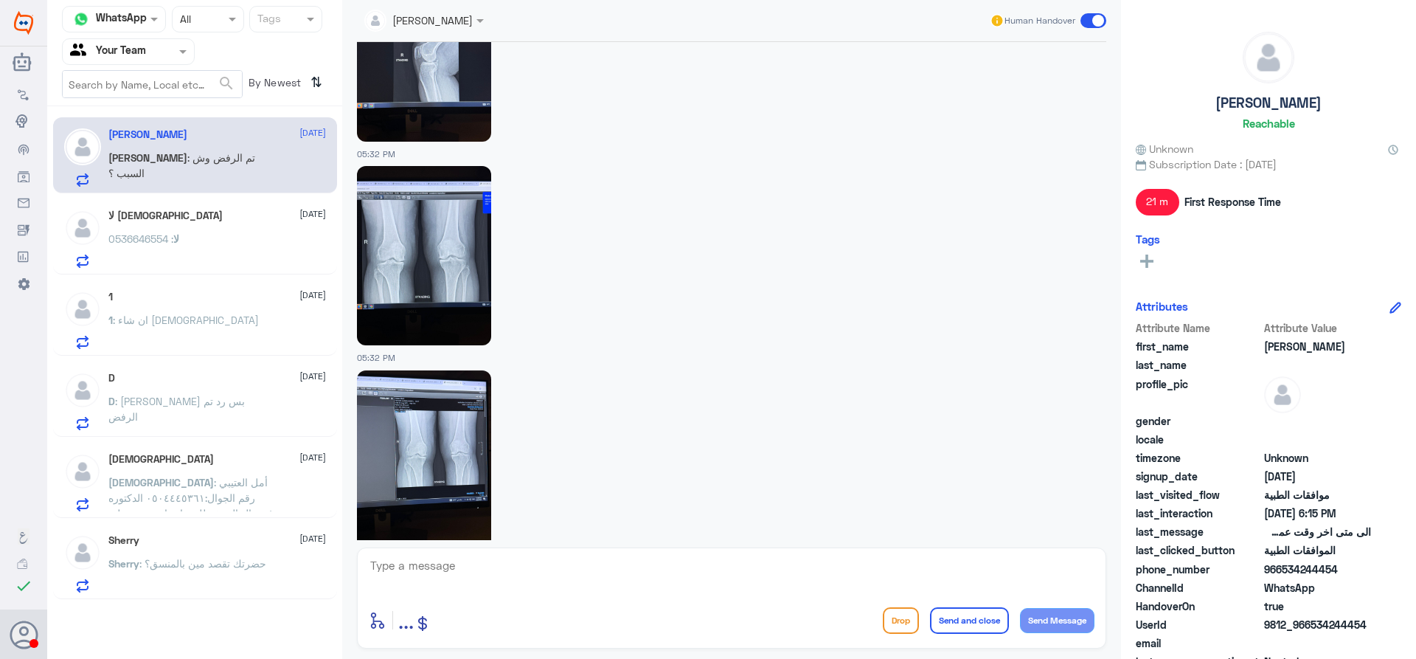
scroll to position [3281, 0]
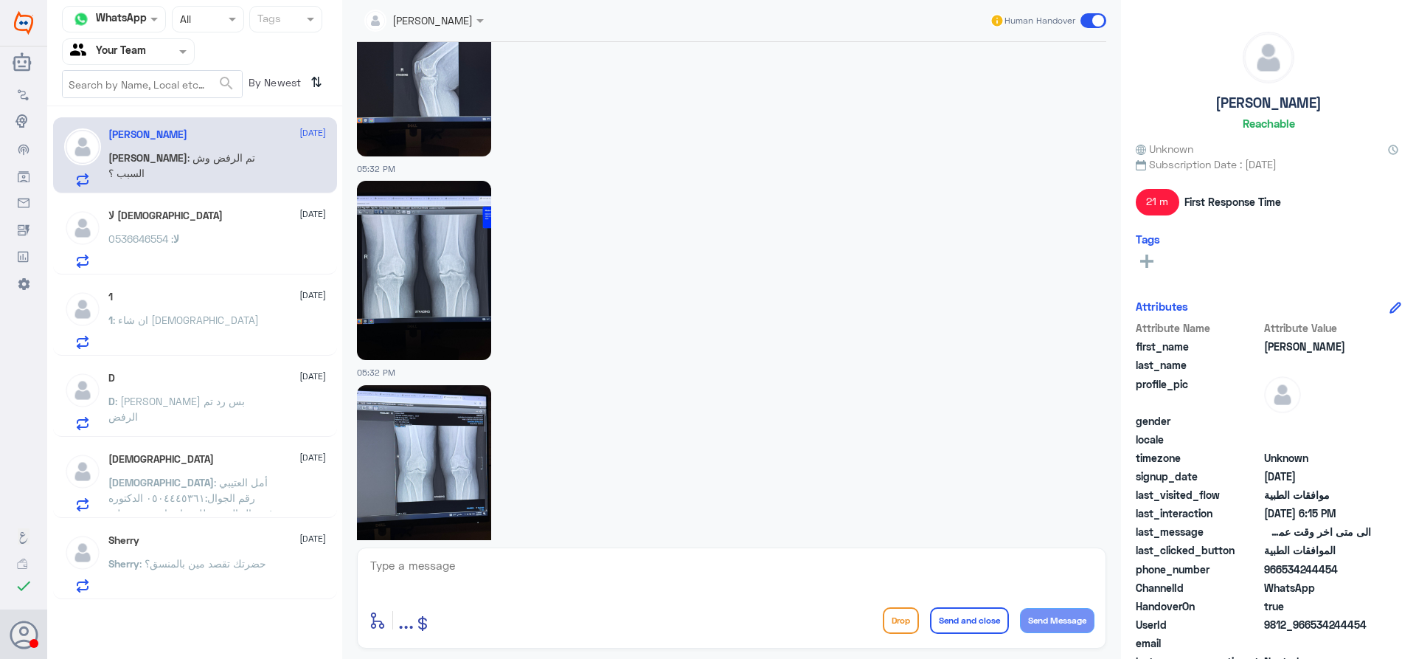
click at [423, 314] on img at bounding box center [424, 270] width 134 height 179
click at [413, 437] on img at bounding box center [424, 474] width 134 height 179
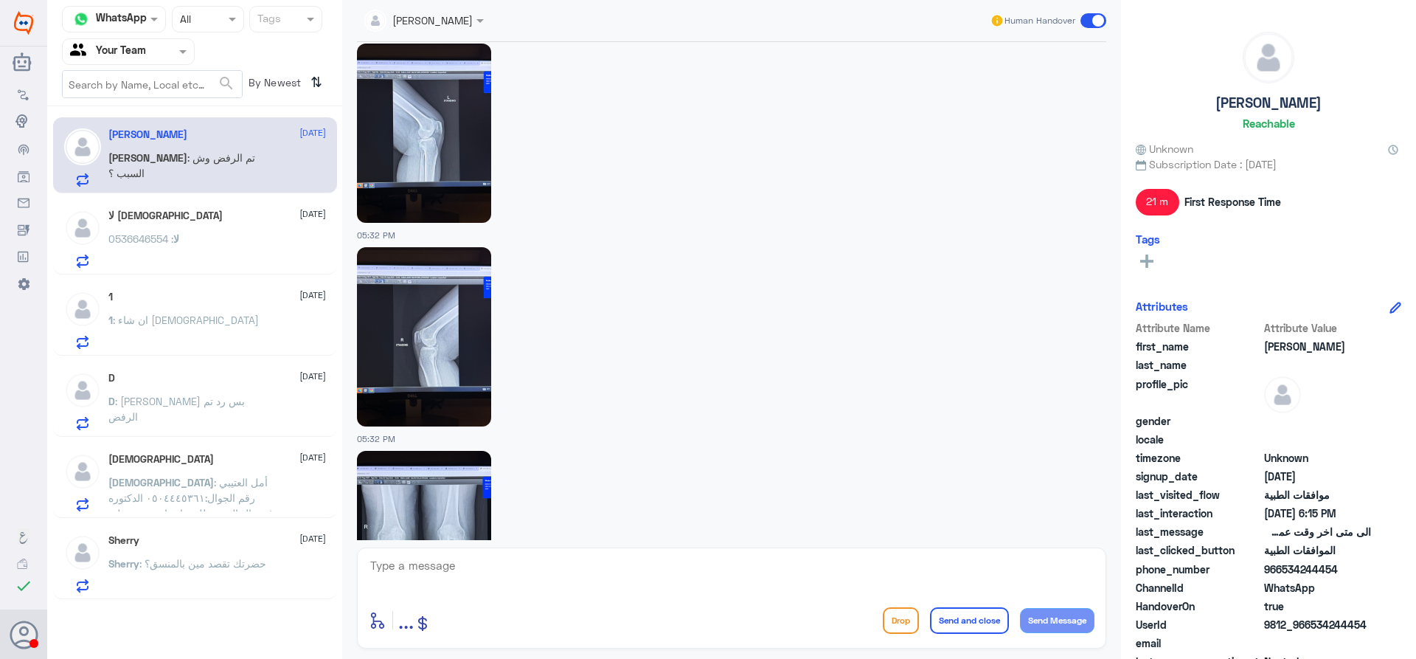
scroll to position [2986, 0]
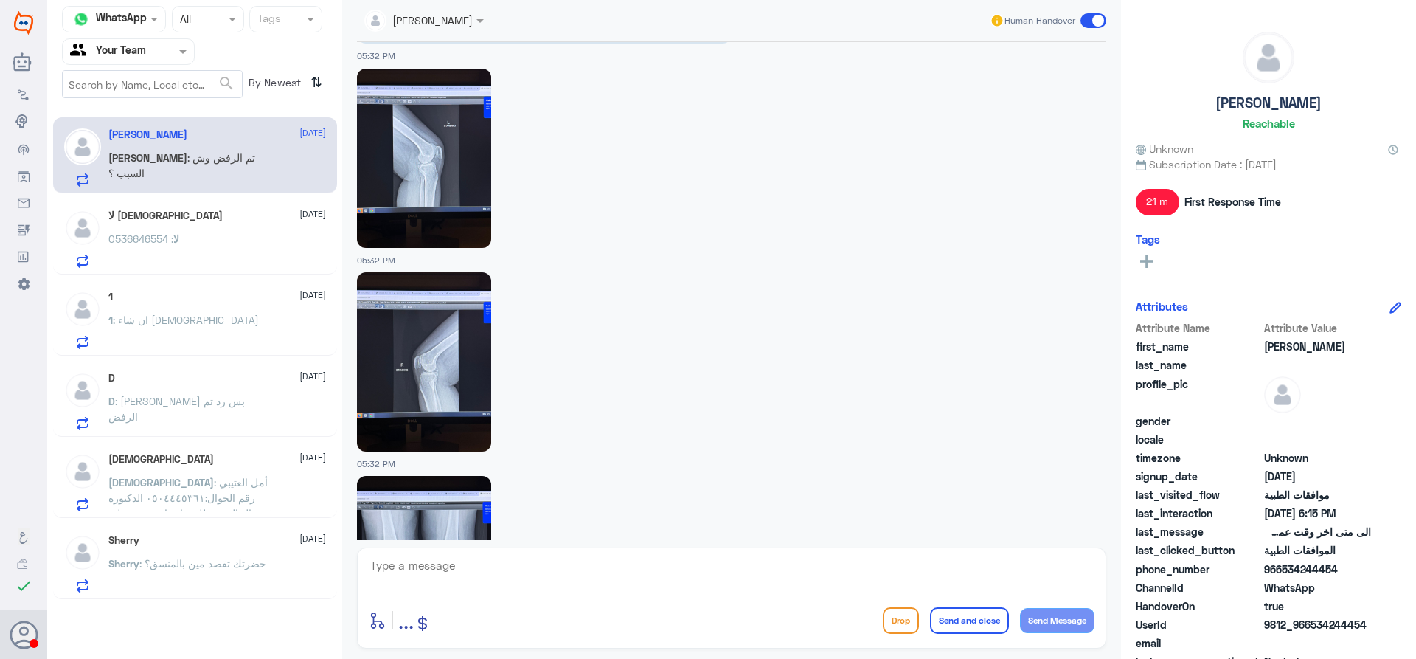
click at [449, 353] on img at bounding box center [424, 361] width 134 height 179
click at [451, 141] on img at bounding box center [424, 158] width 134 height 179
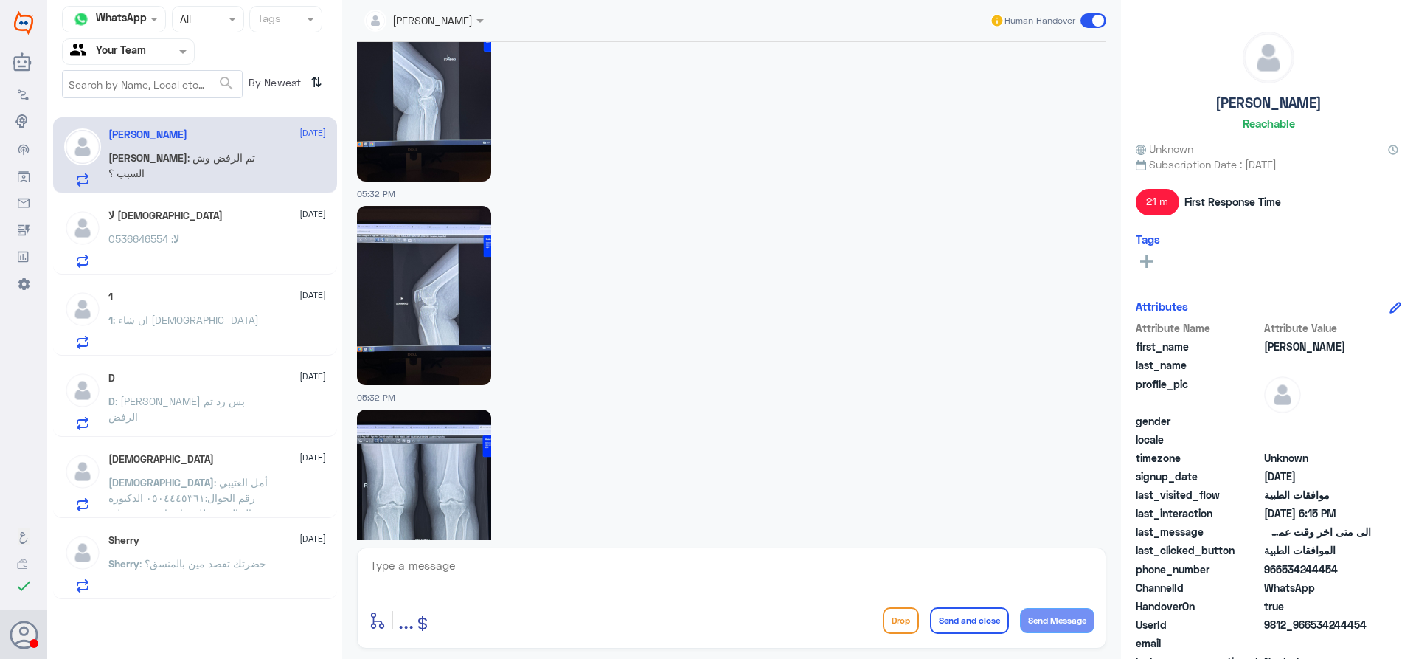
scroll to position [3060, 0]
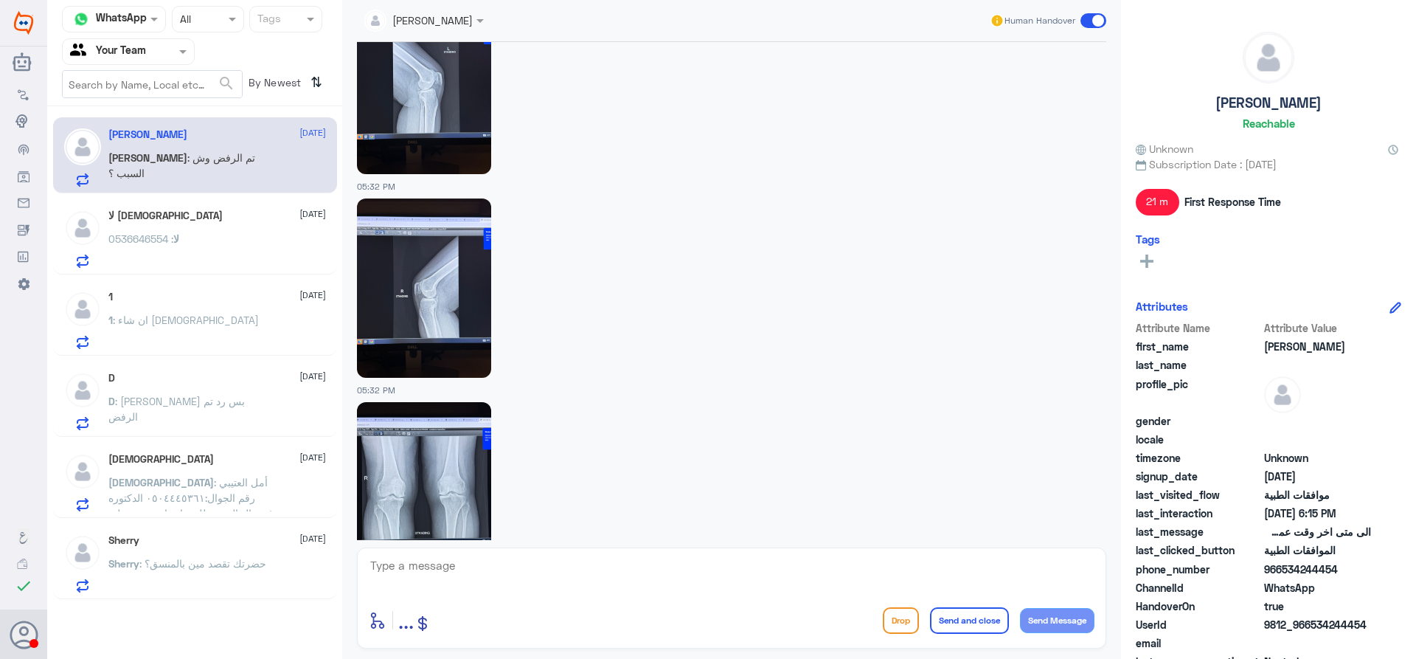
click at [464, 104] on img at bounding box center [424, 84] width 134 height 179
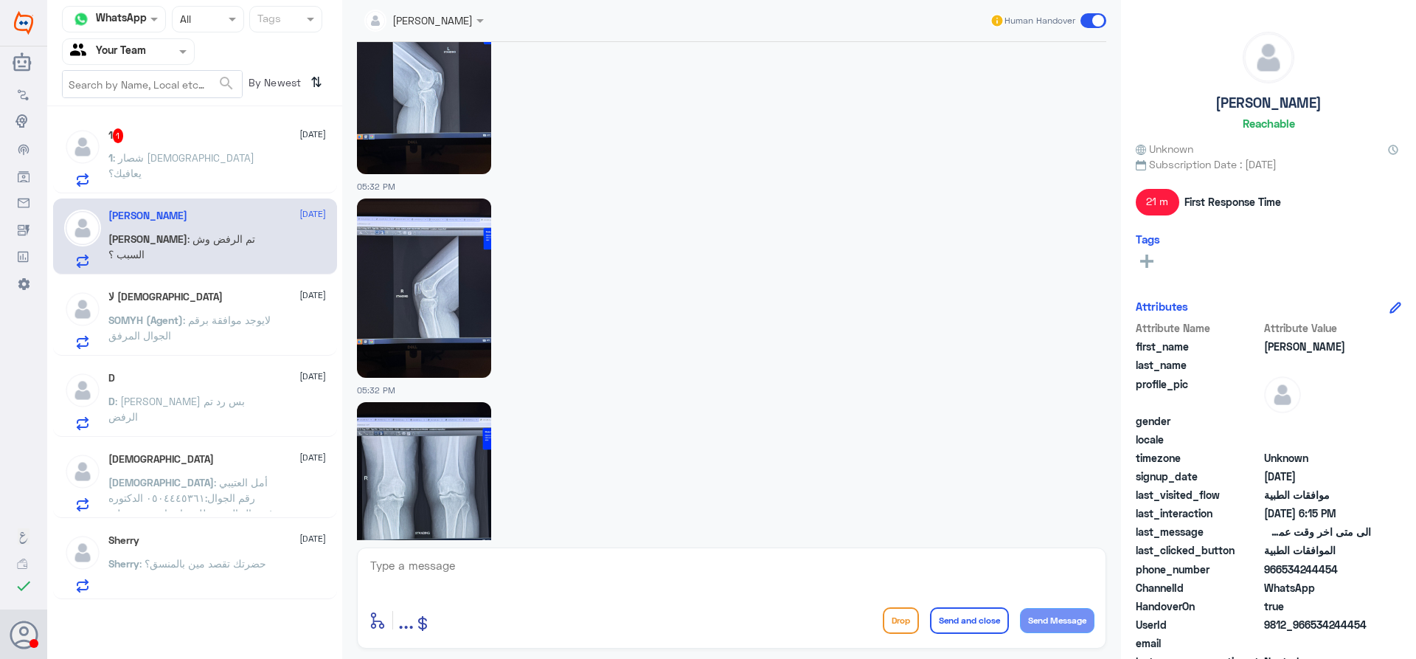
click at [201, 144] on div "1 1 26 August 1 : شصار الله يعافيك؟" at bounding box center [217, 157] width 218 height 58
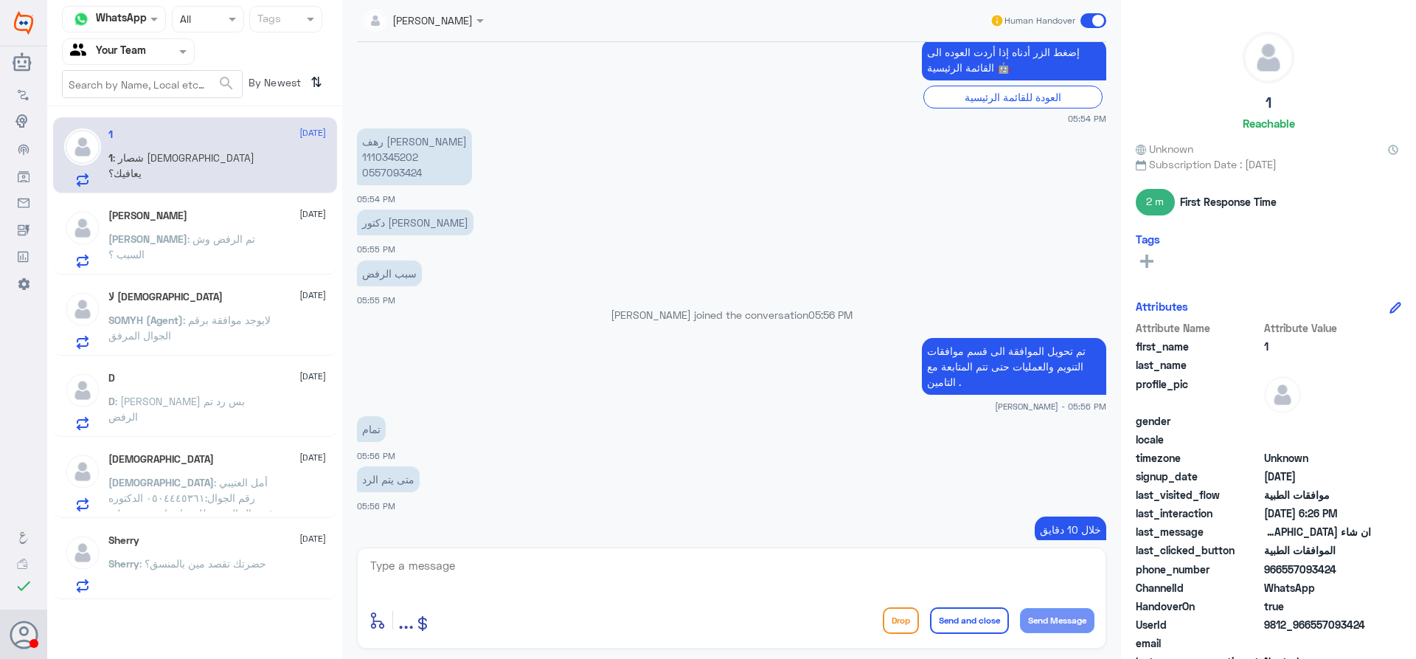
scroll to position [614, 0]
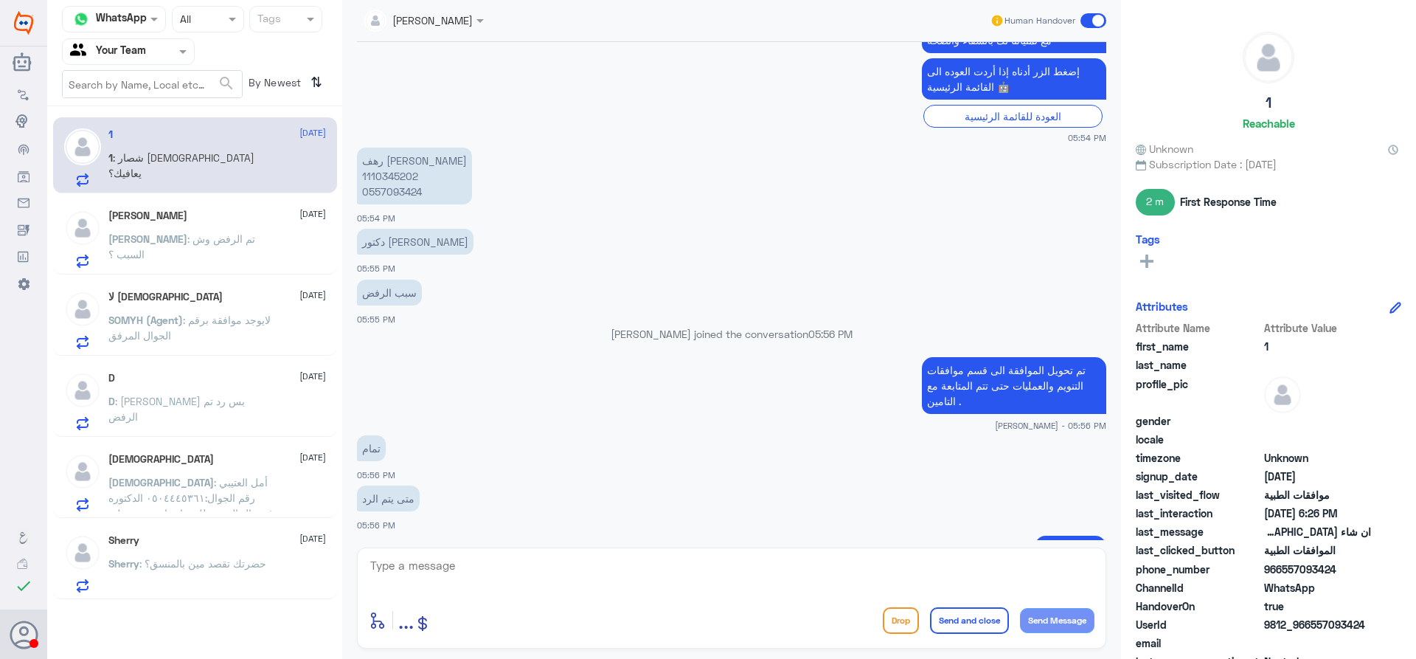
click at [388, 181] on p "رهف تركي العتيبي 1110345202 0557093424" at bounding box center [414, 176] width 115 height 57
copy p "1110345202"
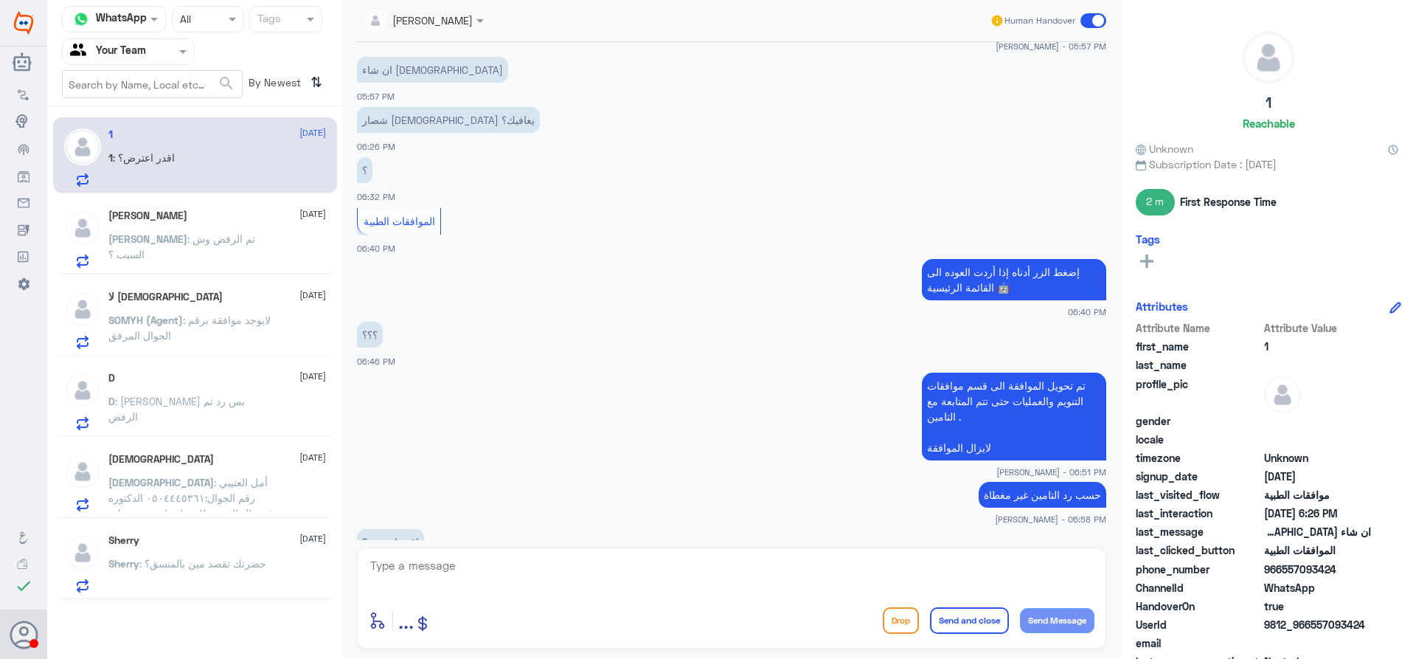
scroll to position [1183, 0]
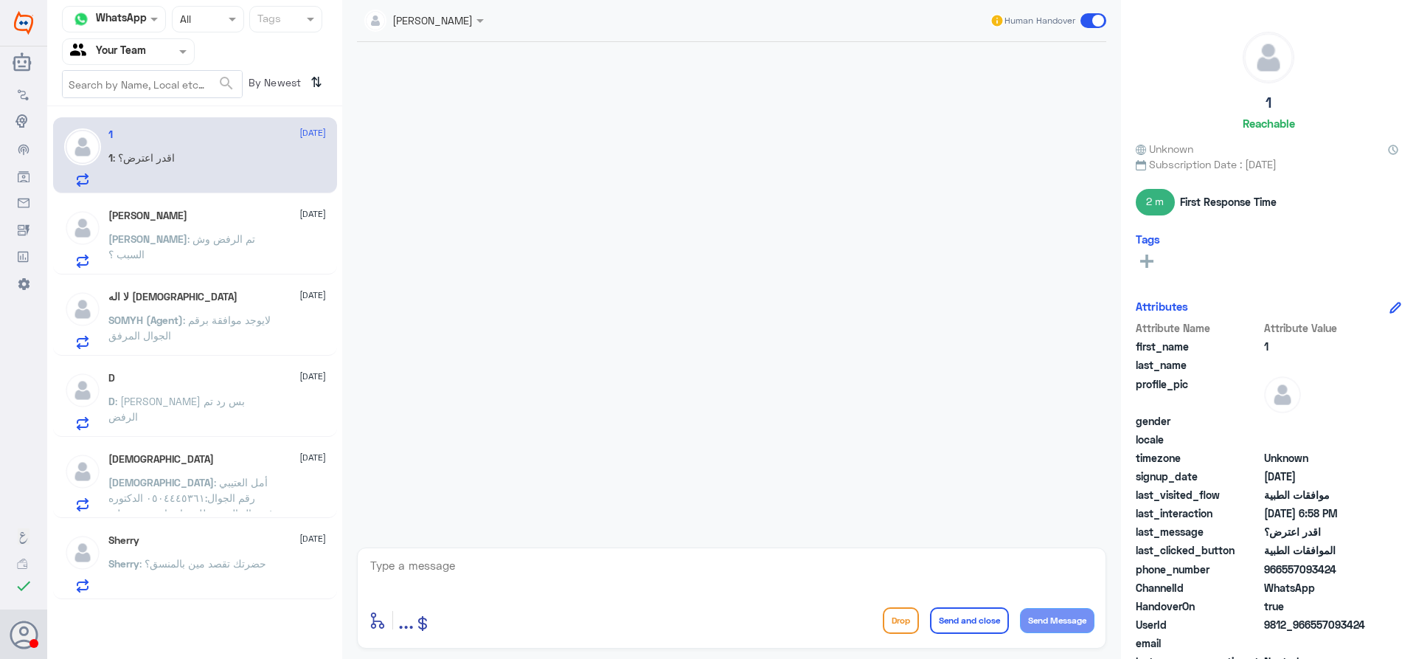
click at [177, 514] on div "[DEMOGRAPHIC_DATA] [DATE] [DEMOGRAPHIC_DATA] : [PERSON_NAME] رقم الجوال:٠٥٠٤٤٤٥…" at bounding box center [195, 480] width 284 height 76
click at [181, 502] on span ": أمل العتيبي رقم الجوال:٠٥٠٤٤٤٥٣٦١ الدكتوره غدير ال الشيخ طلبت اجراء تنويم عمل…" at bounding box center [190, 505] width 165 height 59
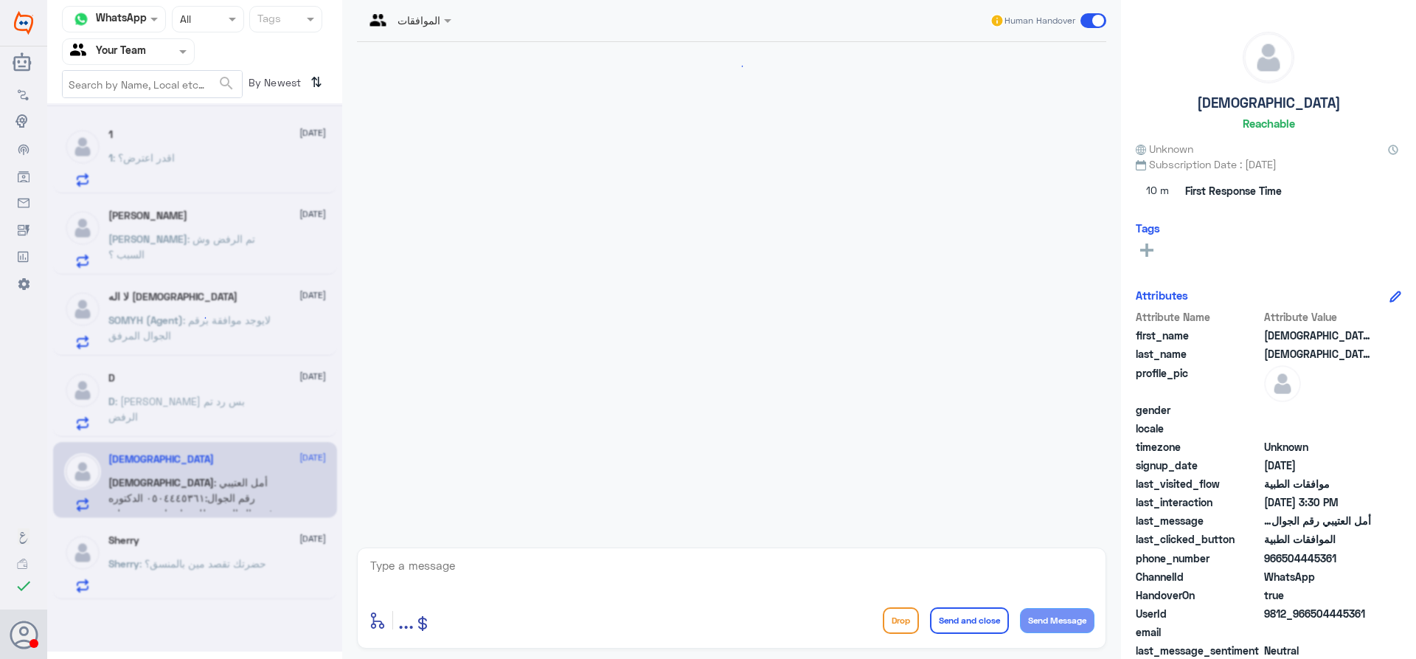
scroll to position [1087, 0]
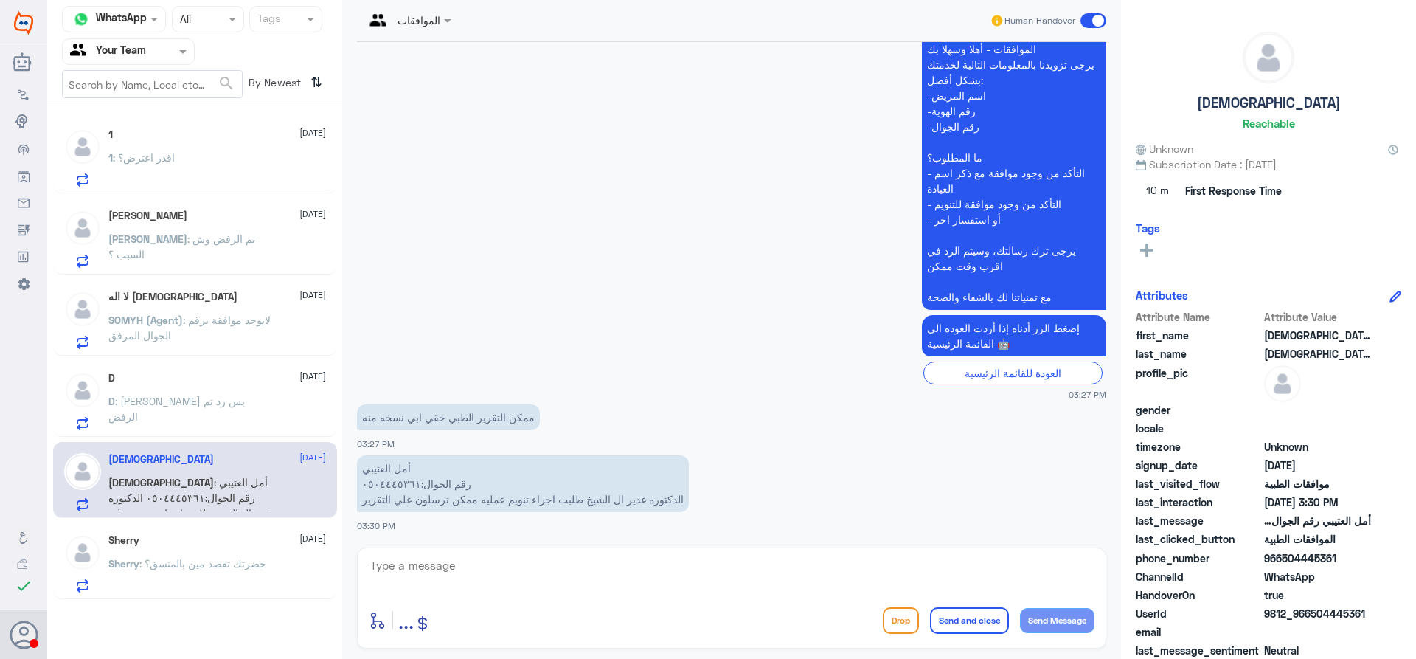
click at [199, 423] on p "D : [PERSON_NAME] بس رد تم الرفض" at bounding box center [191, 411] width 166 height 37
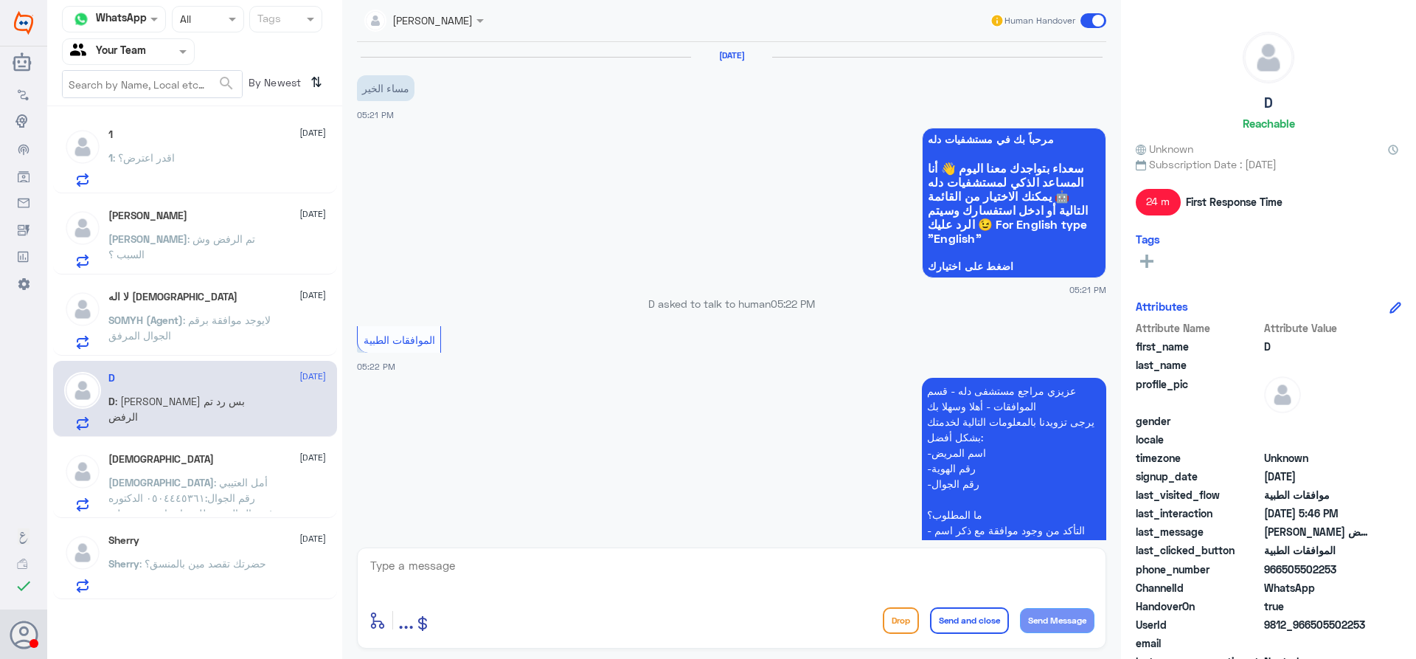
scroll to position [446, 0]
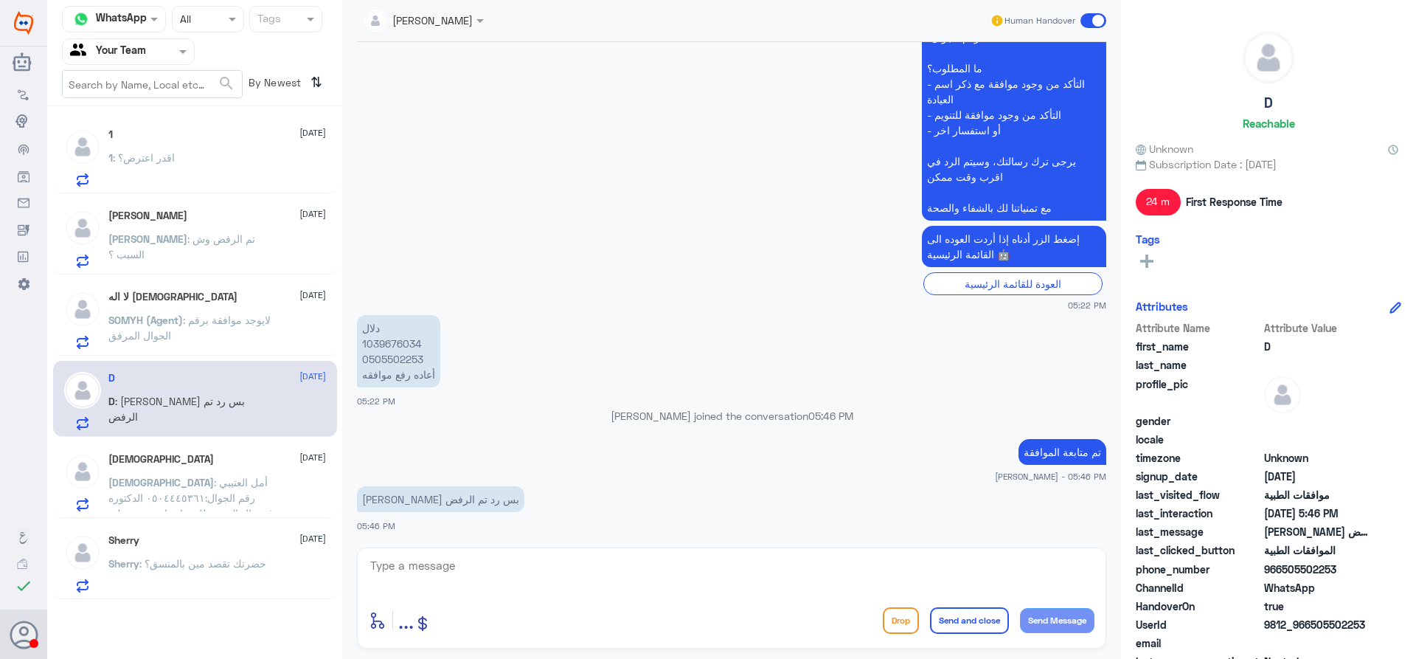
click at [393, 347] on p "دلال 1039676034 0505502253 أعاده رفع موافقه" at bounding box center [398, 351] width 83 height 72
copy p "1039676034"
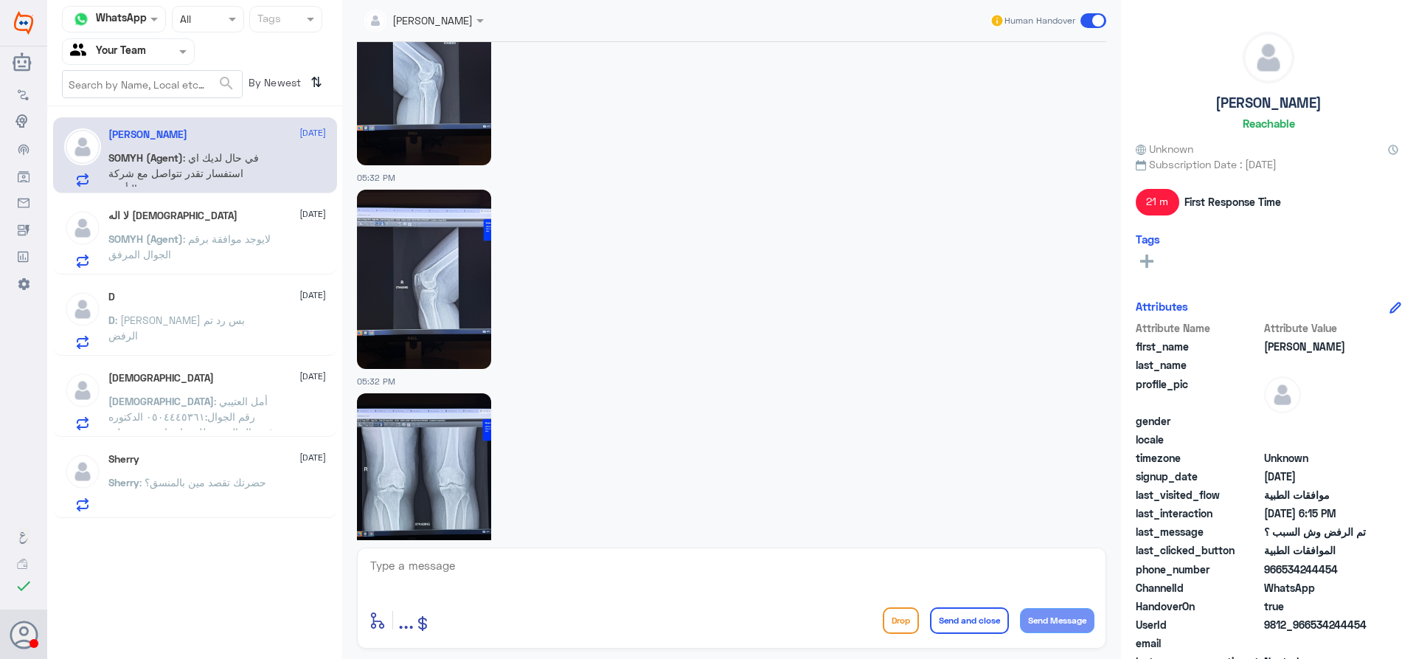
scroll to position [2020, 0]
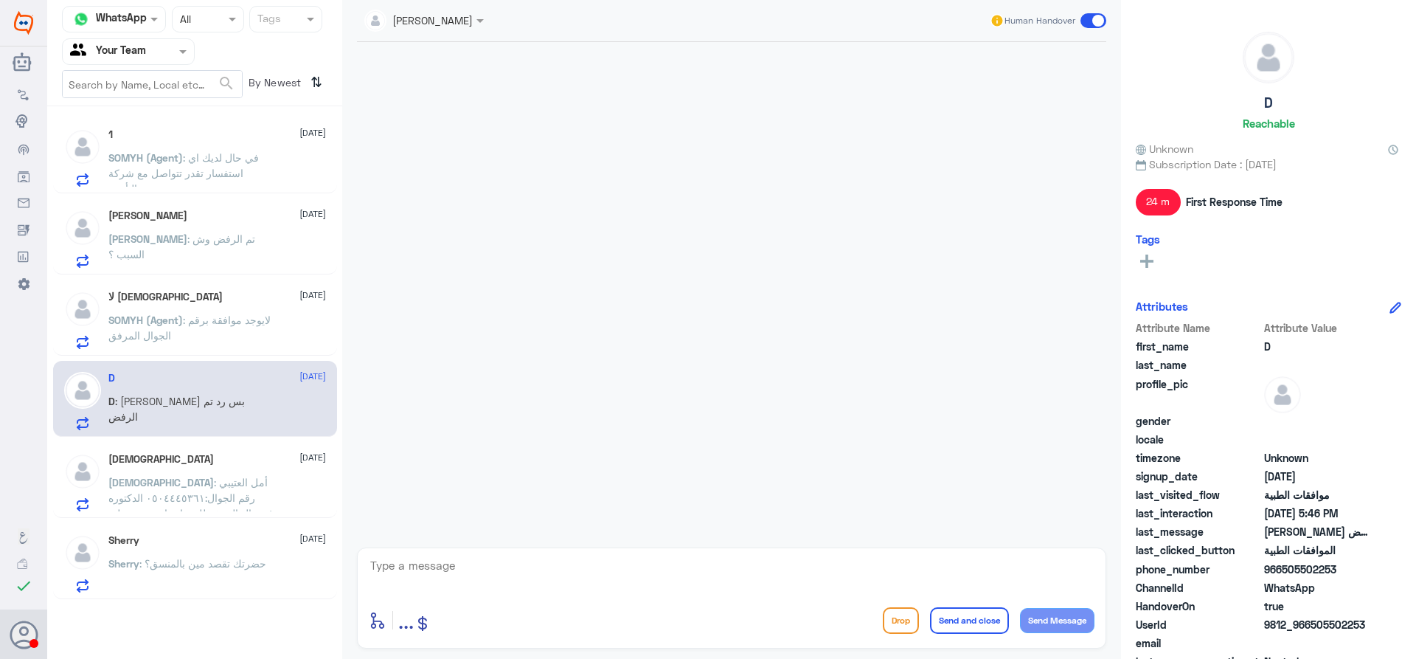
click at [243, 324] on span ": لايوجد موافقة برقم الجوال المرفق" at bounding box center [189, 328] width 162 height 28
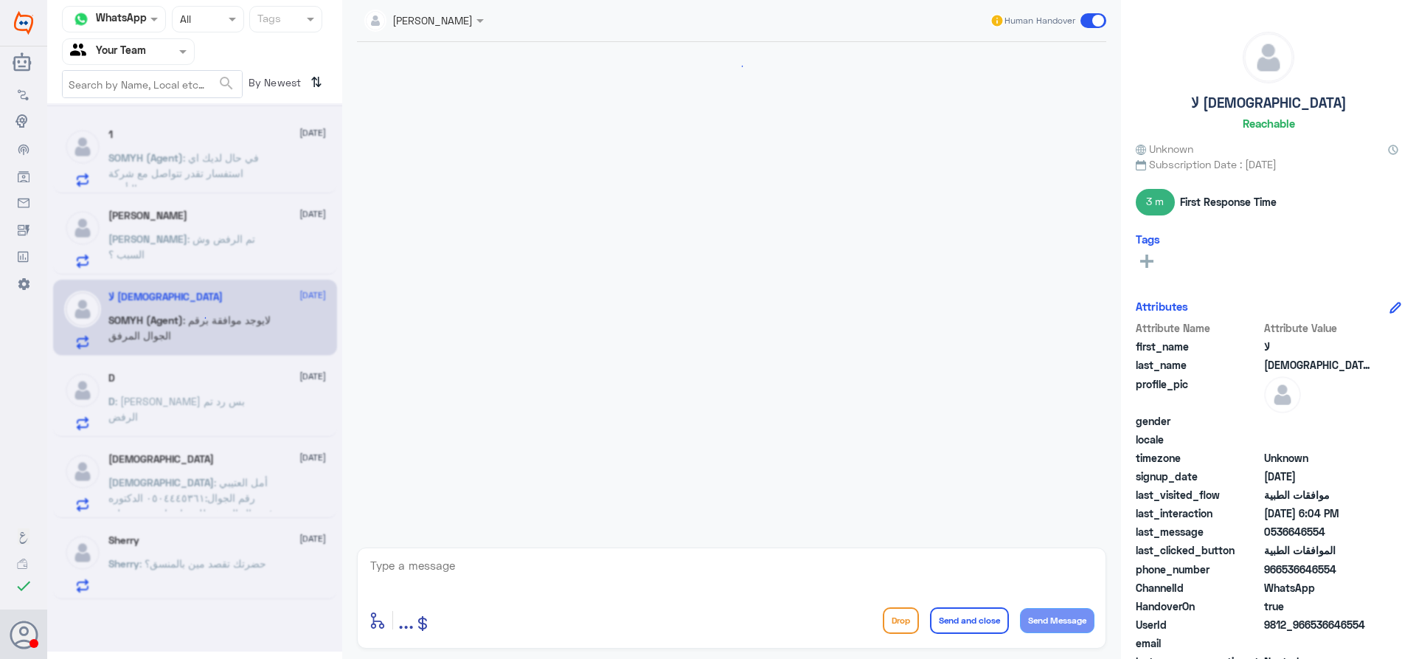
scroll to position [646, 0]
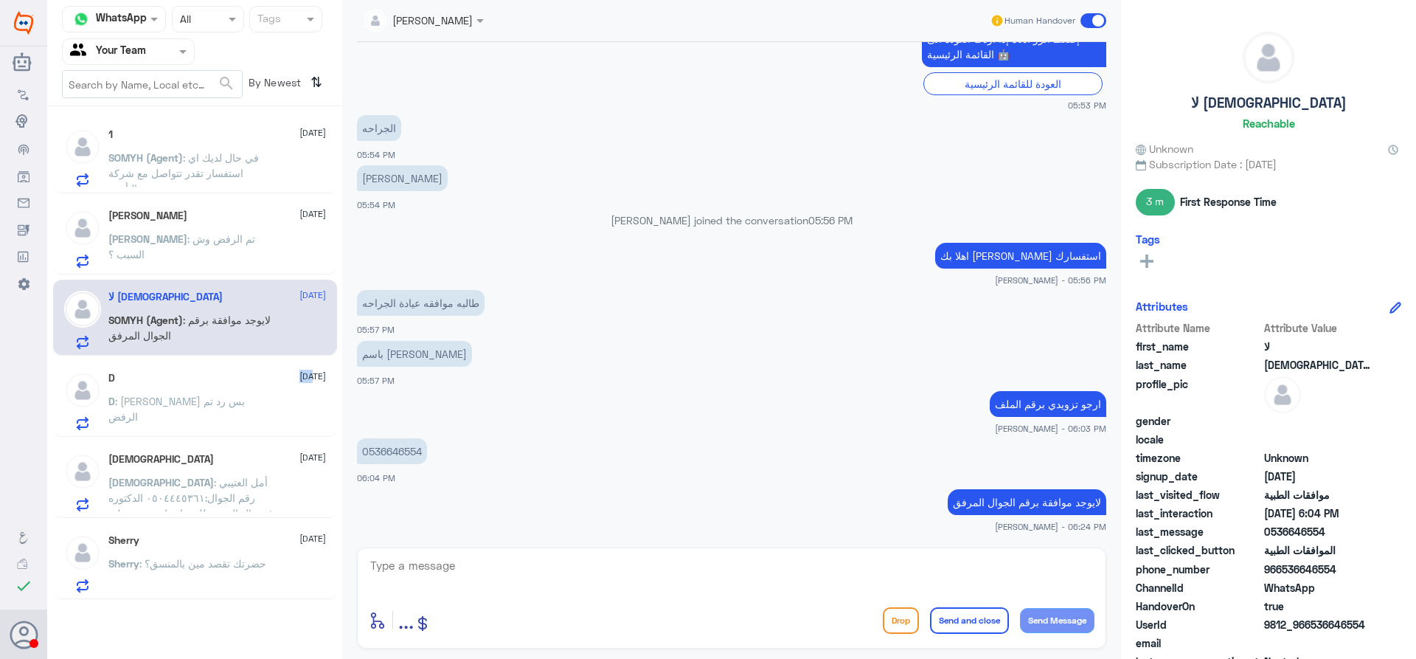
click at [229, 388] on div "D 26 August D : رفعتوا بس رد تم الرفض" at bounding box center [217, 401] width 218 height 58
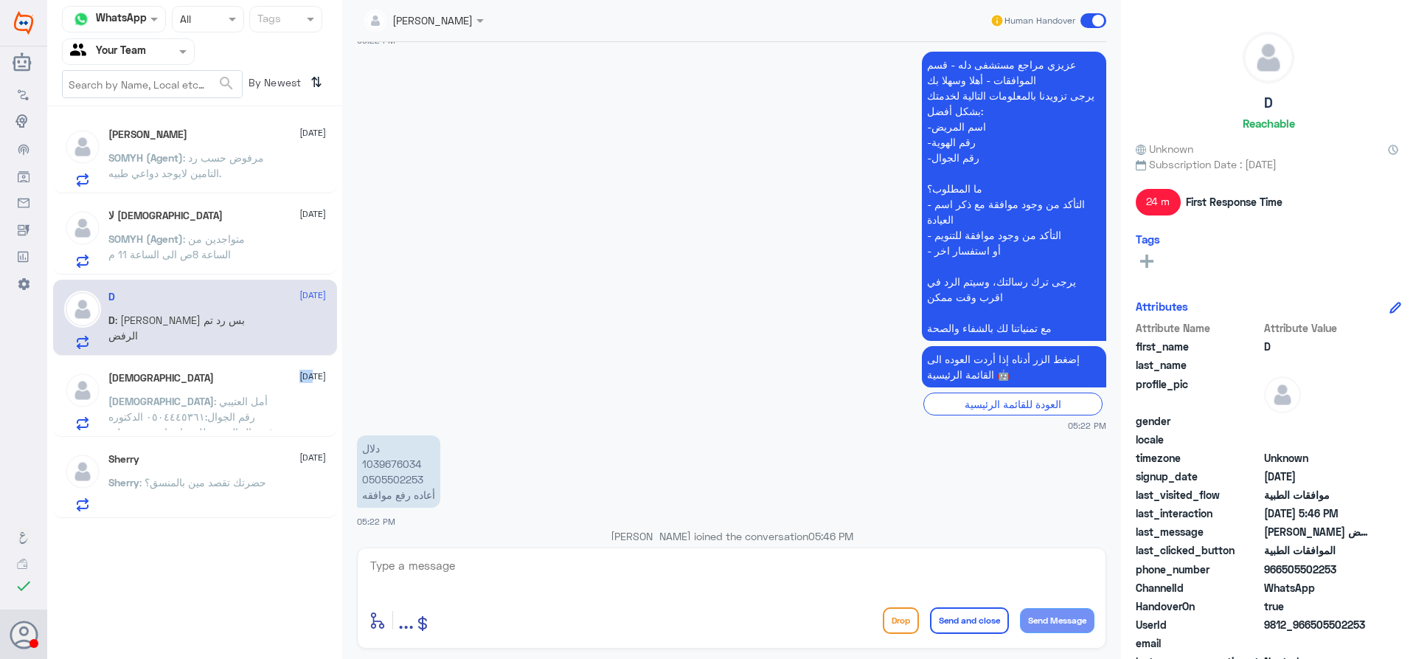
scroll to position [446, 0]
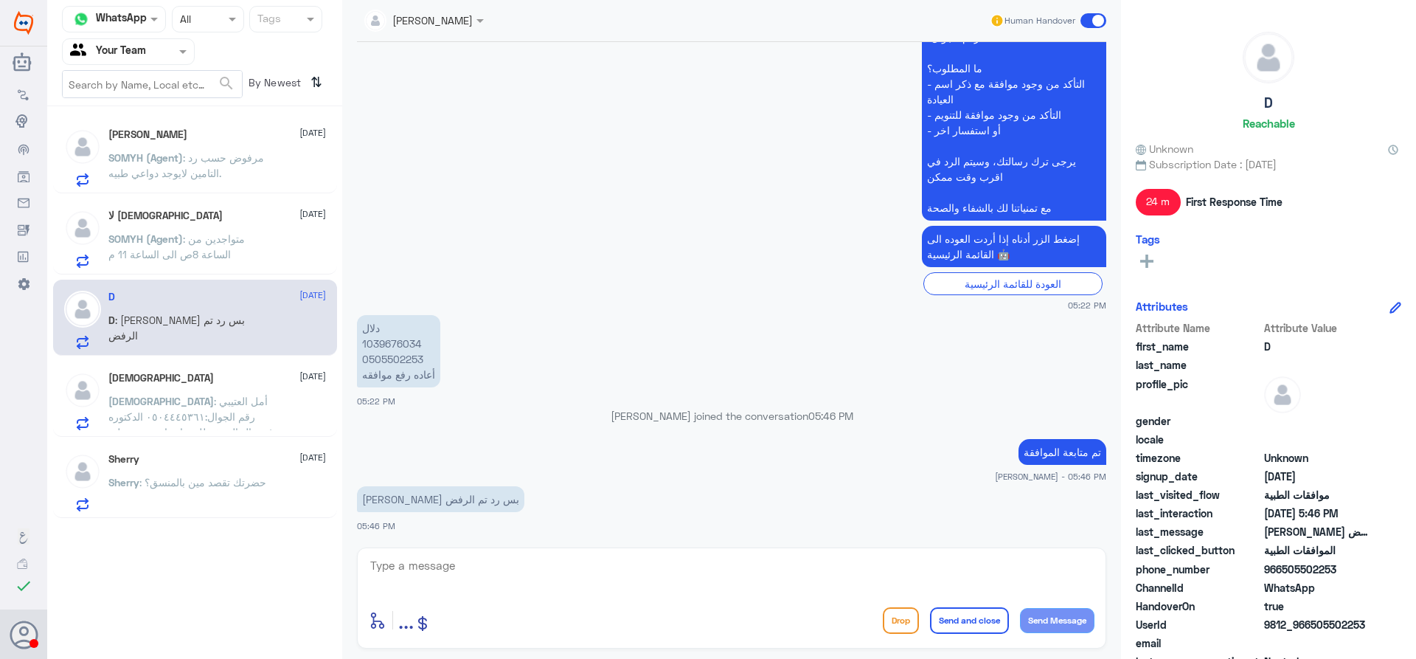
click at [202, 260] on span ": متواجدين من الساعة 8ص الى الساعة 11 م" at bounding box center [176, 246] width 136 height 28
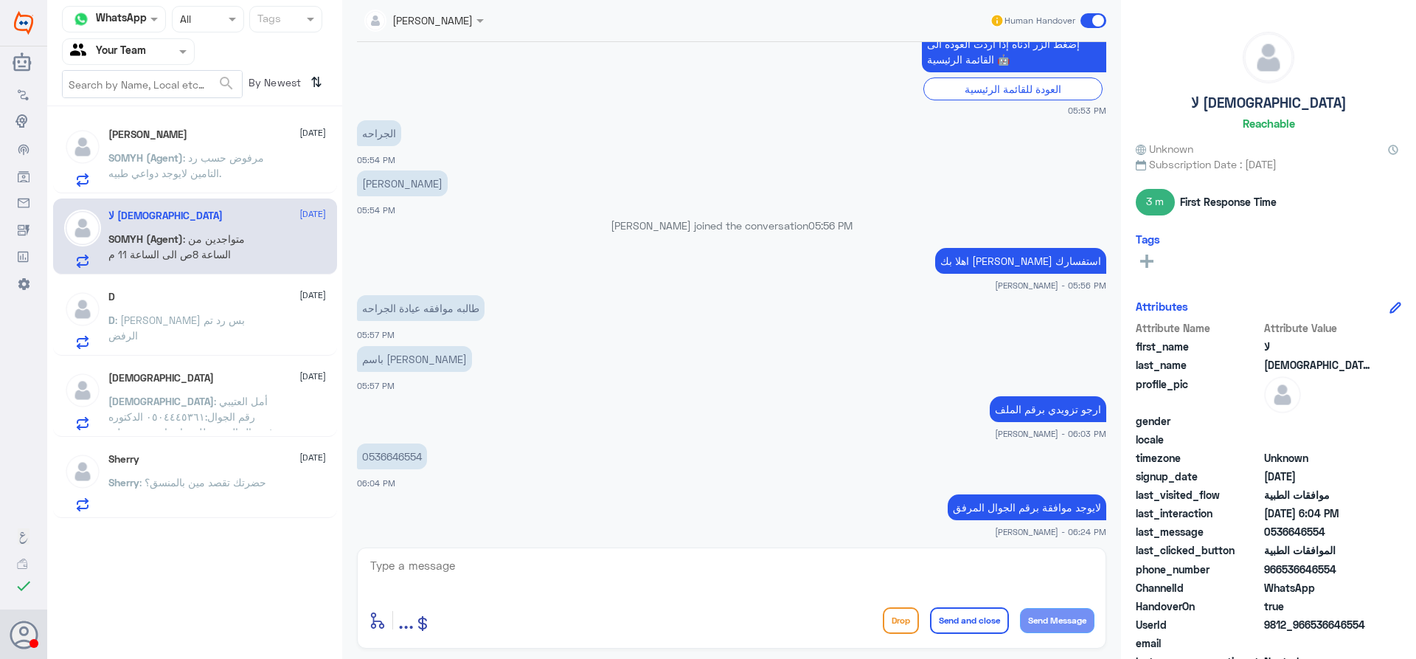
scroll to position [646, 0]
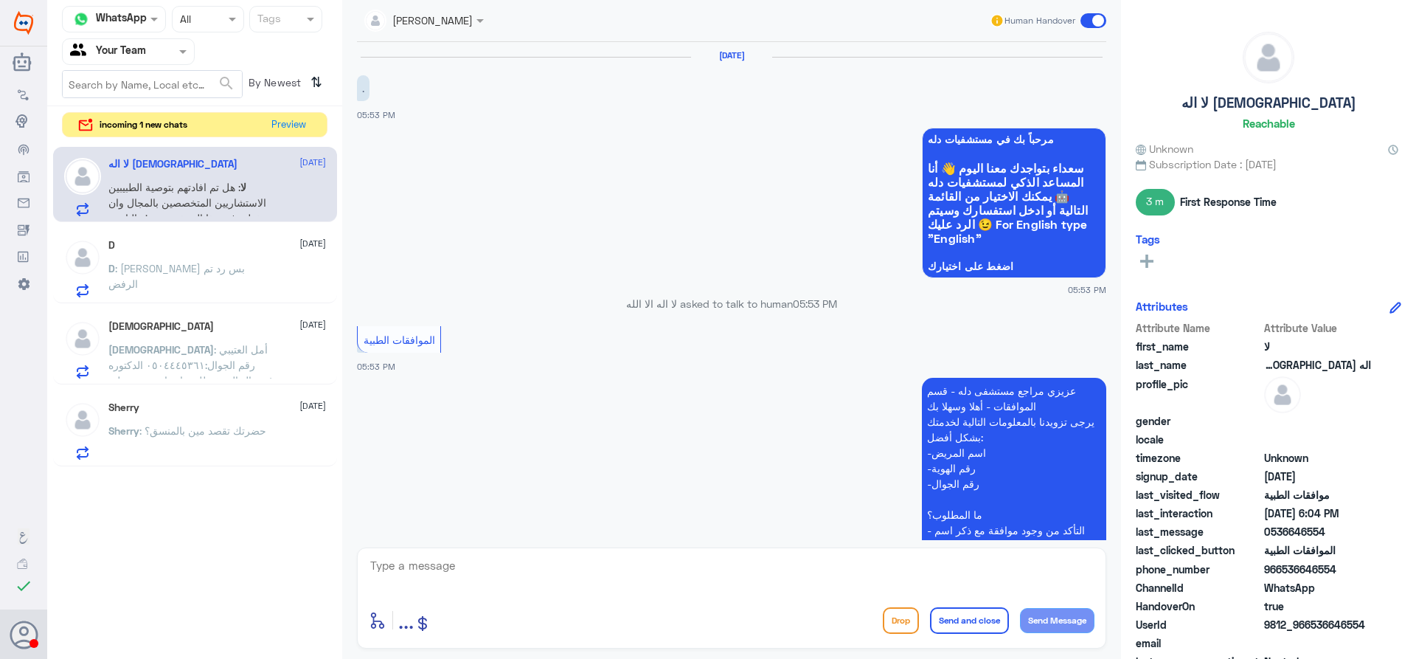
scroll to position [646, 0]
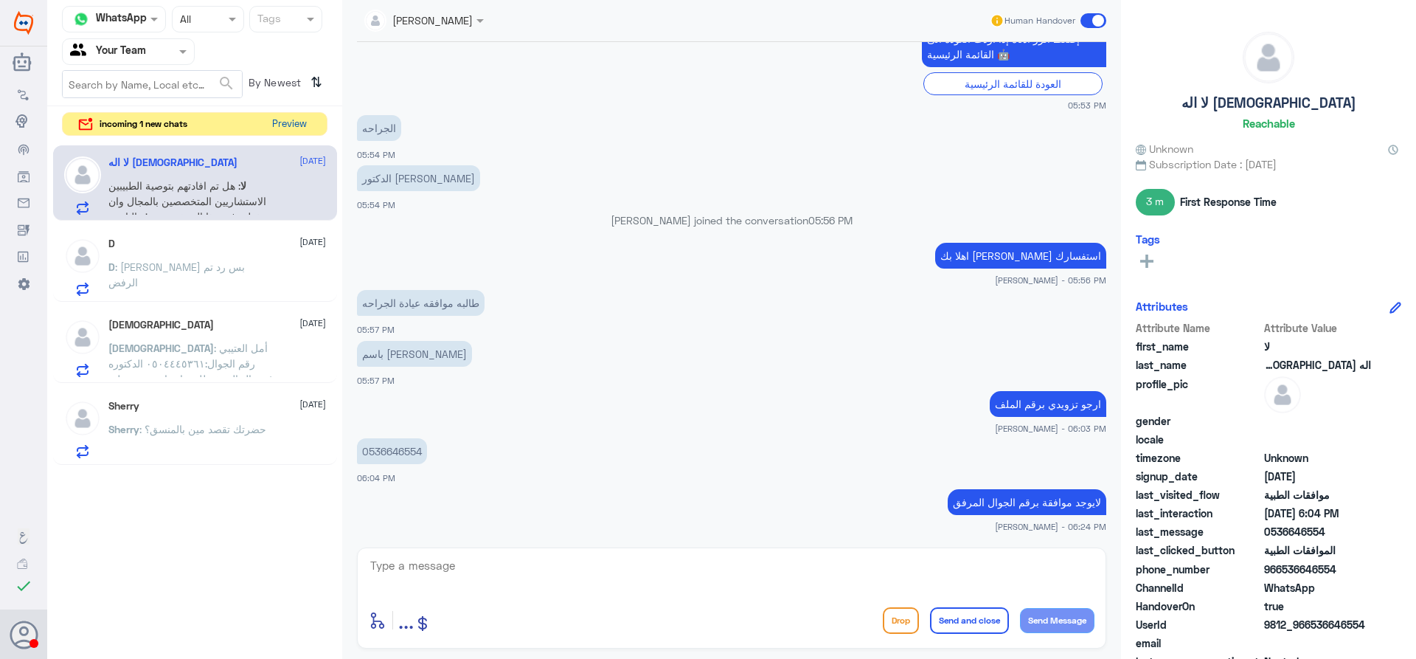
click at [289, 123] on button "Preview" at bounding box center [289, 124] width 46 height 23
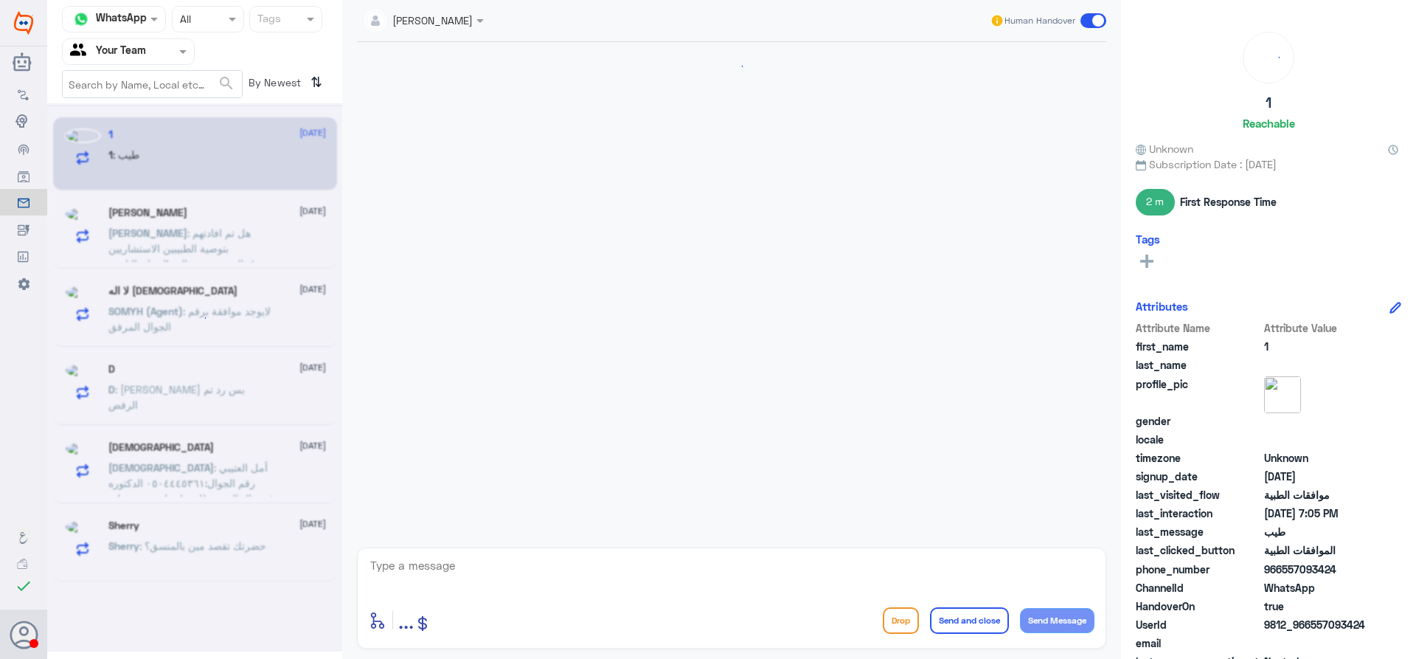
scroll to position [658, 0]
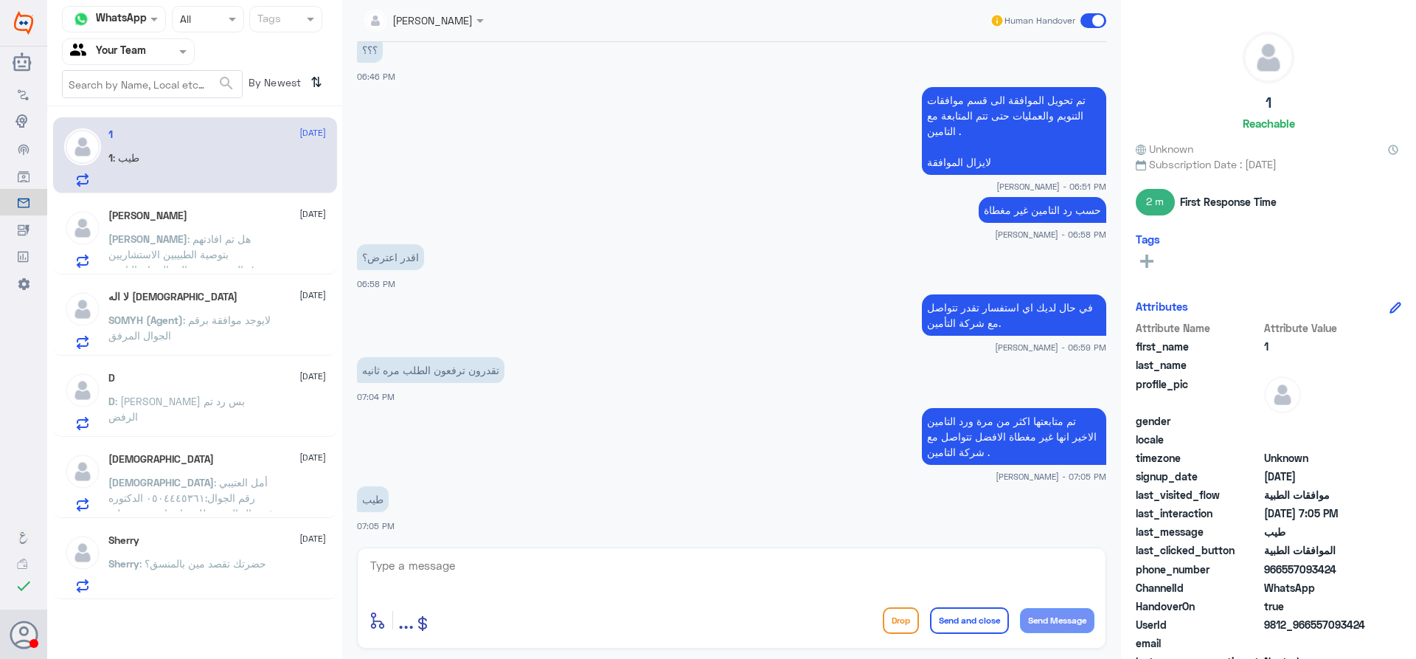
click at [226, 488] on p "[DEMOGRAPHIC_DATA] : أمل العتيبي رقم الجوال:٠٥٠٤٤٤٥٣٦١ الدكتوره غدير ال الشيخ ط…" at bounding box center [191, 492] width 166 height 37
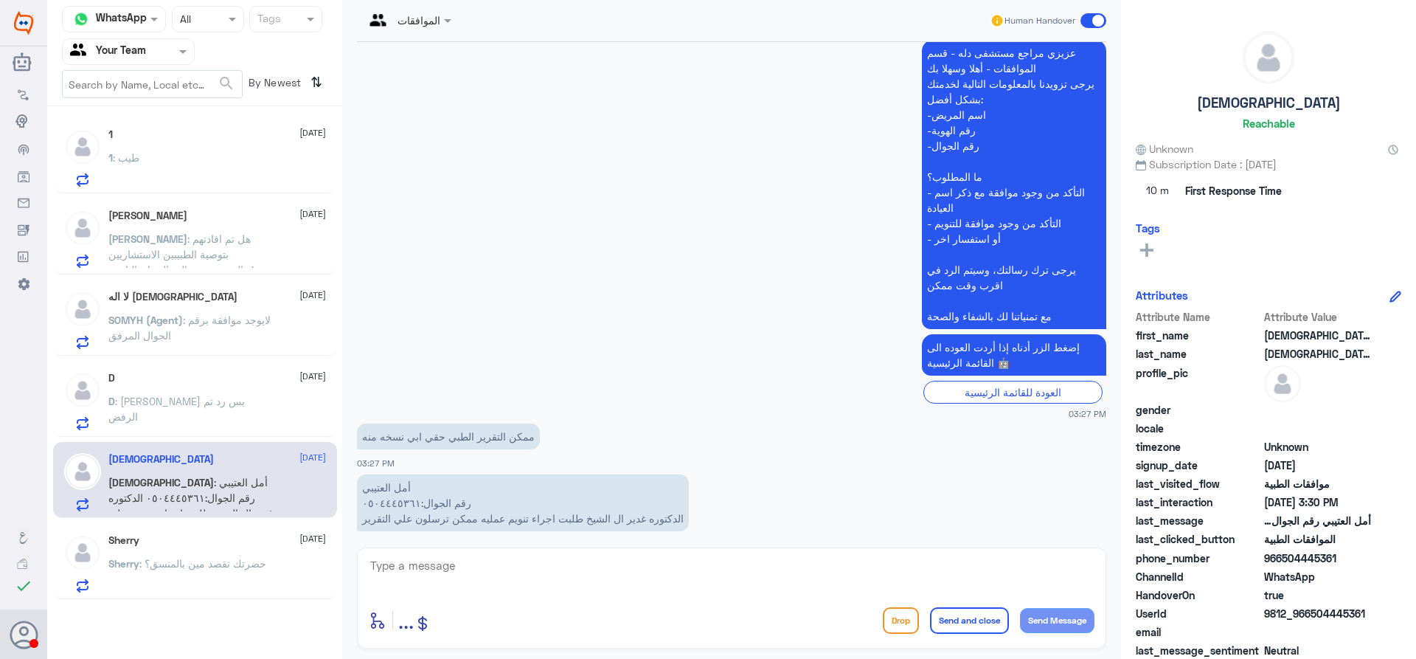
scroll to position [570, 0]
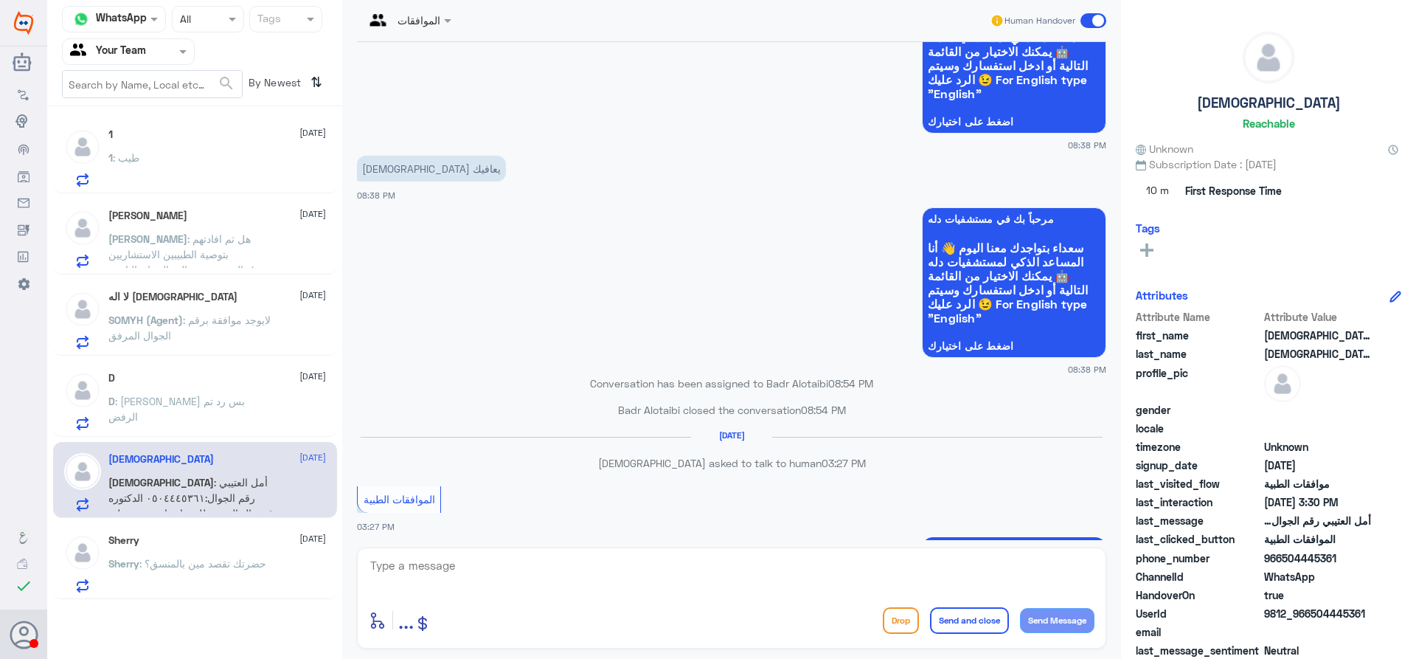
click at [159, 570] on p "Sherry : حضرتك تقصد مين بالمنسق؟" at bounding box center [187, 573] width 158 height 37
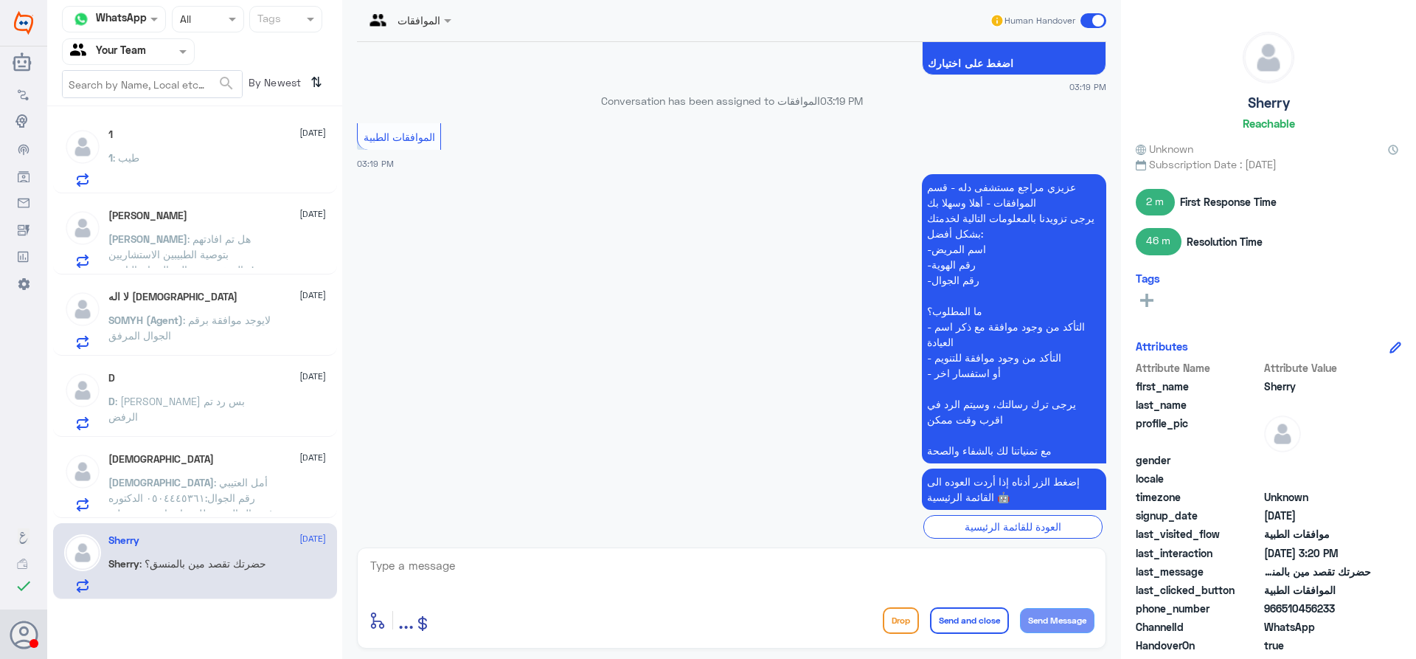
scroll to position [3275, 0]
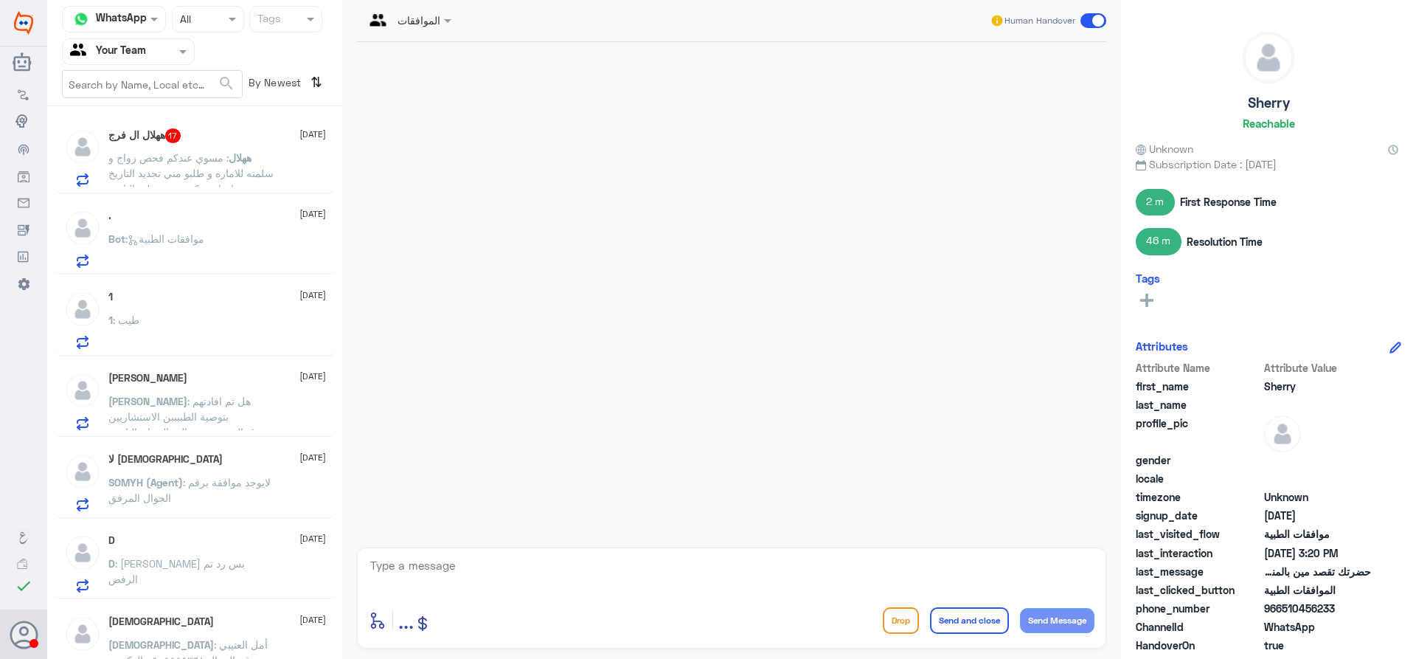
click at [240, 177] on span ": مسوي عندكم فحص زواج و سلمته للاماره و طلبو مني تجديد التاريخ و احتاج منكم تجد…" at bounding box center [190, 173] width 165 height 44
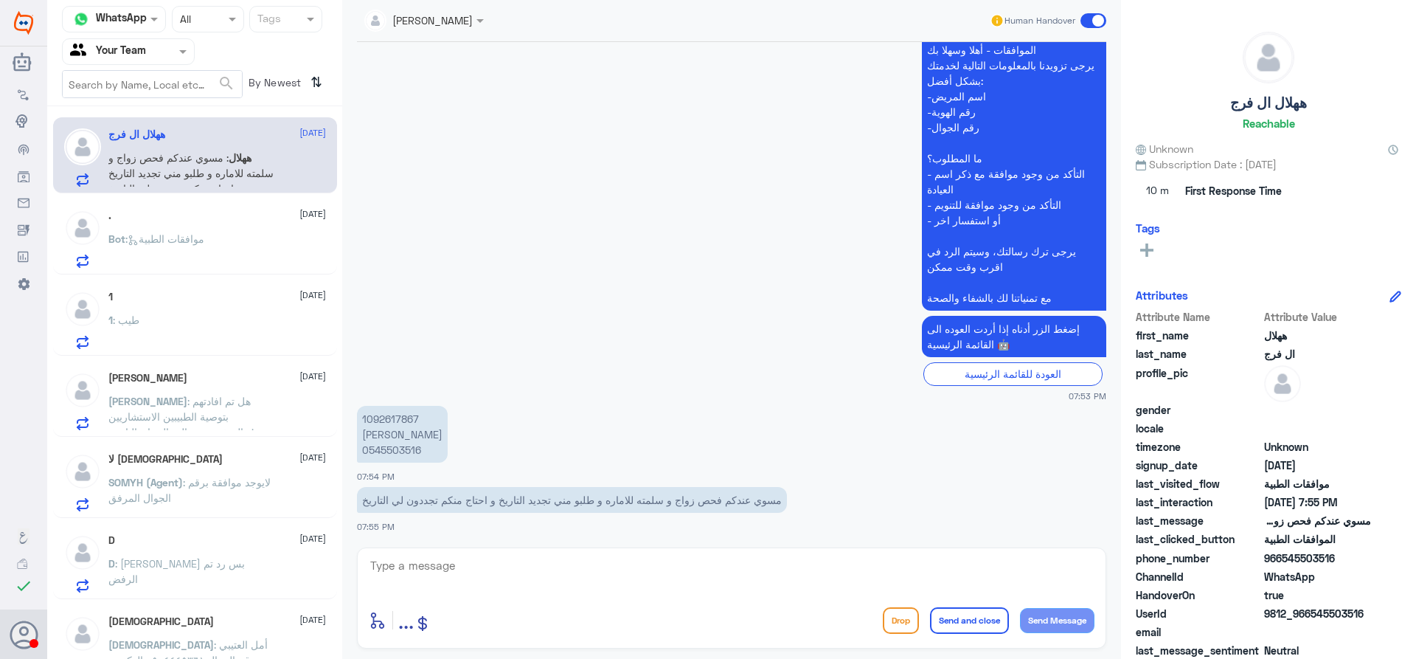
scroll to position [1591, 0]
click at [405, 420] on p "1092617867 هلال الجيزاني 0545503516" at bounding box center [402, 433] width 91 height 57
copy p "1092617867"
click at [242, 249] on div "Bot : موافقات الطبية" at bounding box center [217, 251] width 218 height 33
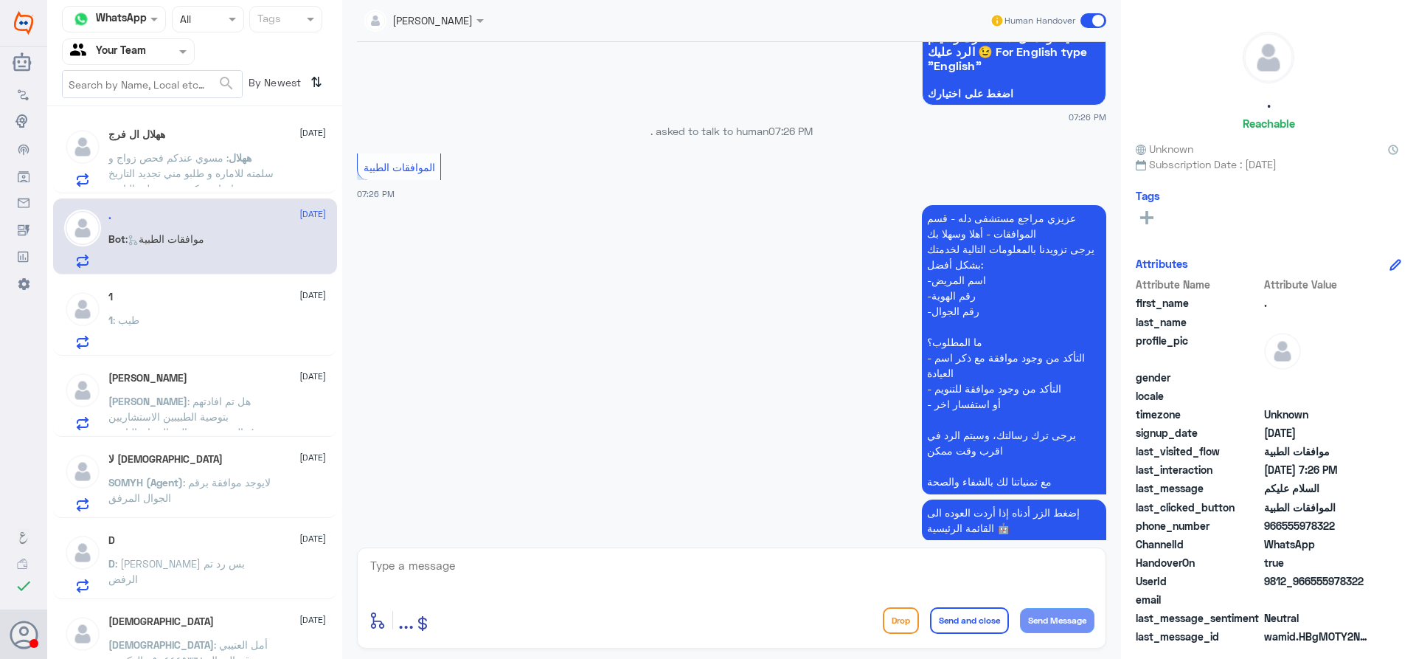
scroll to position [2296, 0]
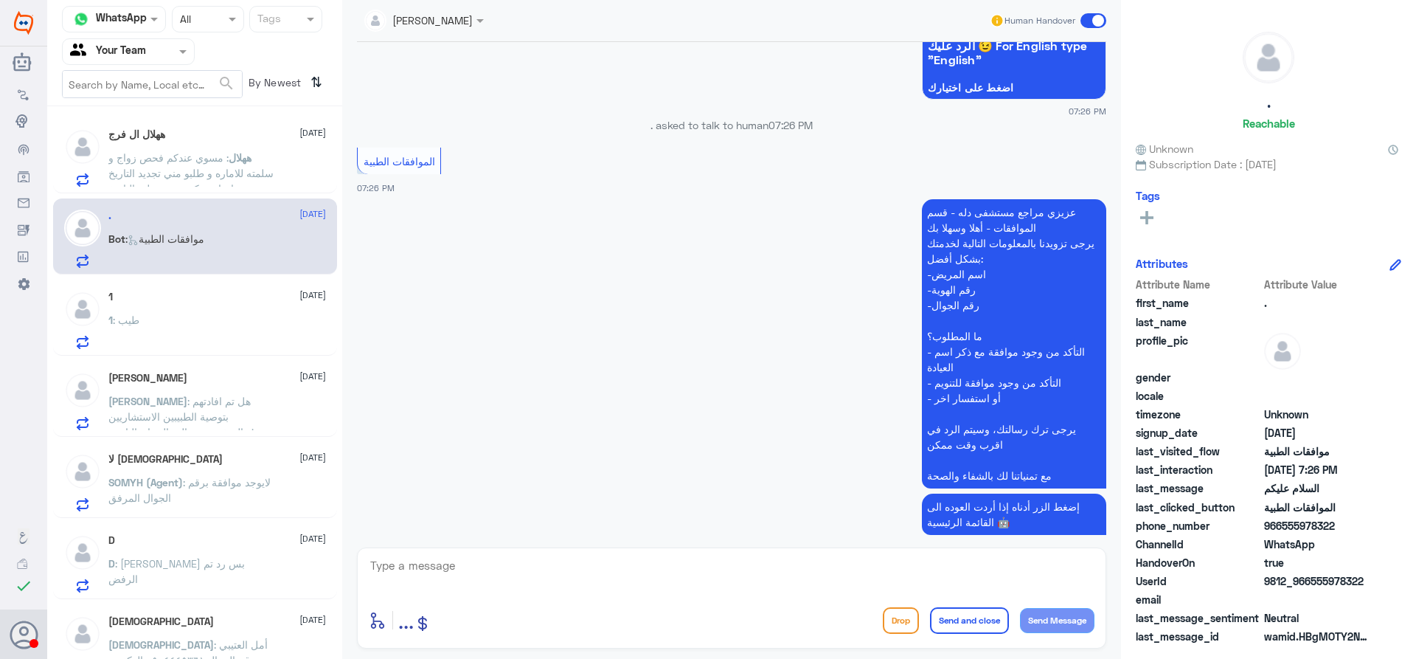
click at [212, 308] on div "1 [DATE] 1 : طيب" at bounding box center [217, 320] width 218 height 58
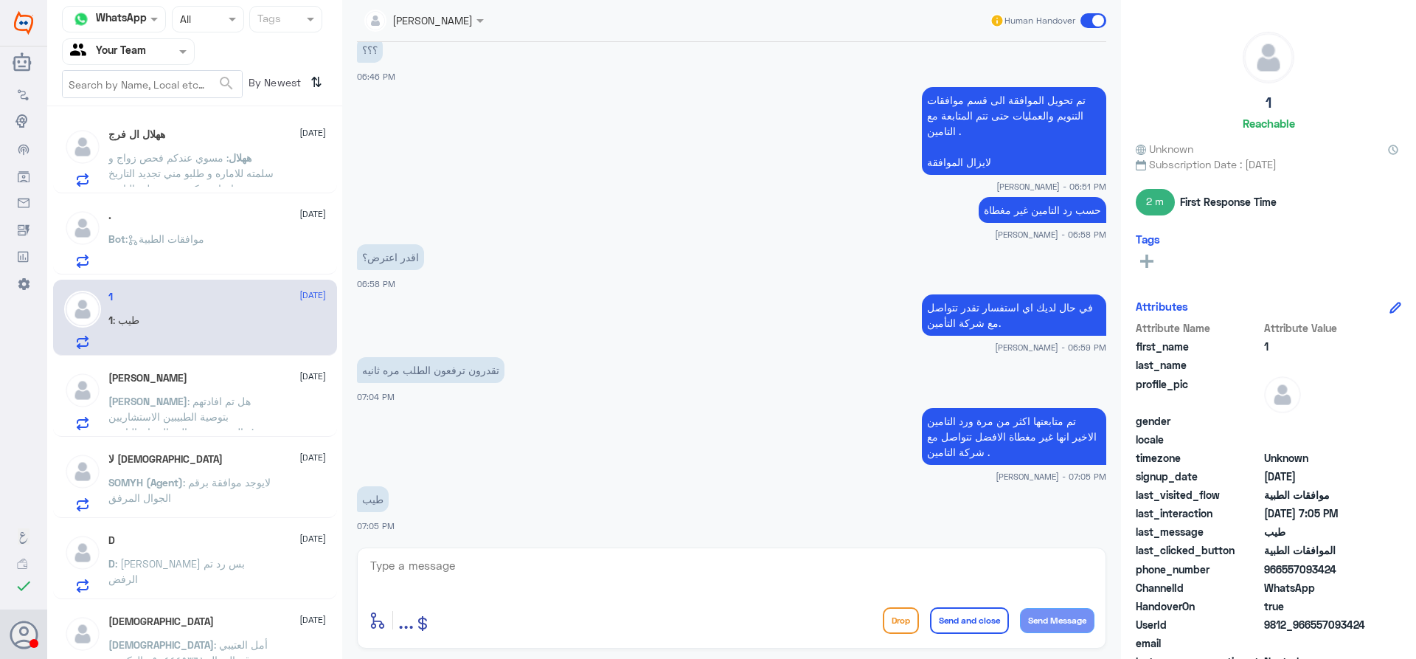
click at [231, 254] on div "Bot : موافقات الطبية" at bounding box center [217, 251] width 218 height 33
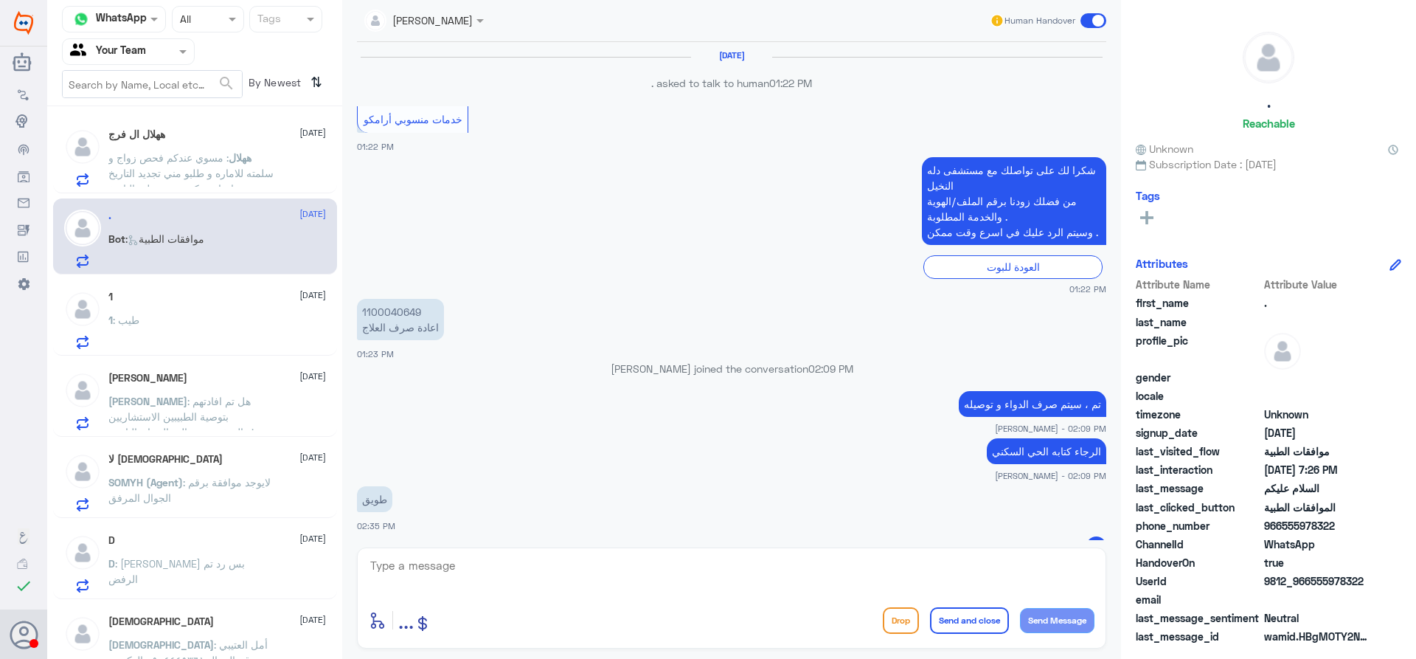
scroll to position [943, 0]
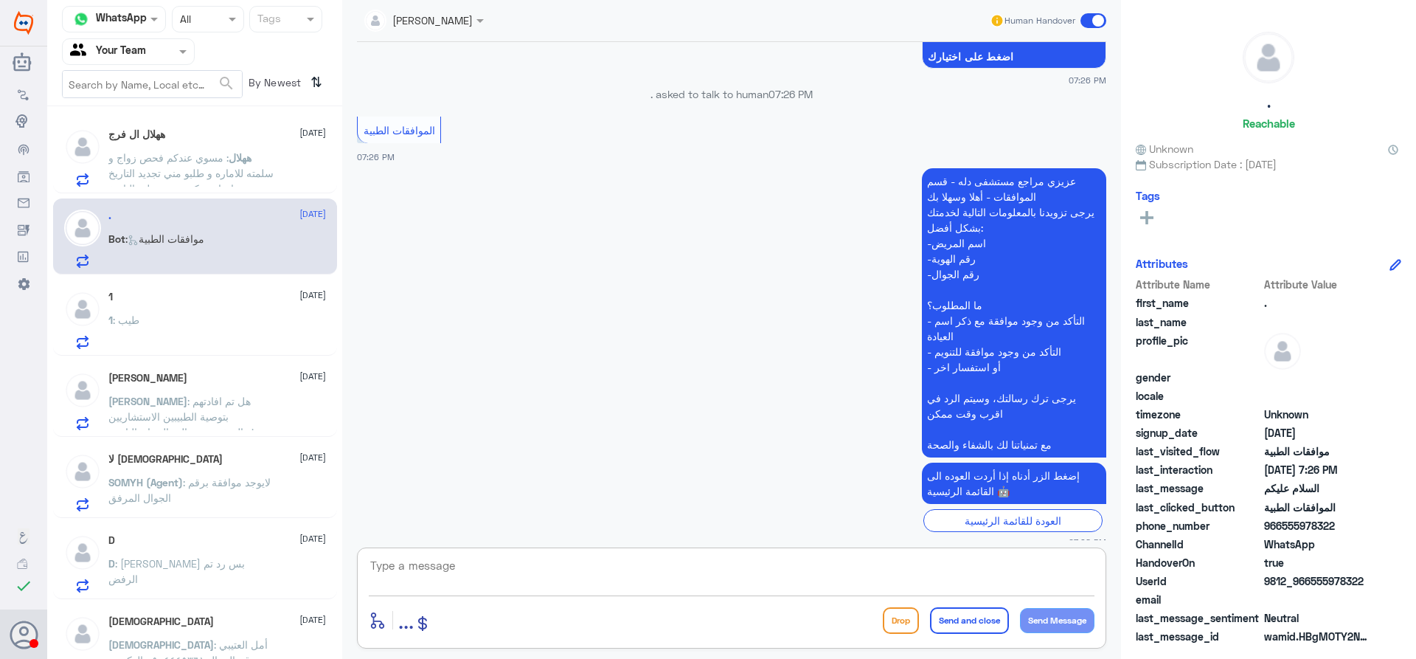
click at [559, 577] on textarea at bounding box center [732, 573] width 726 height 36
type textarea "تفضل كيف اقدر اخدمك ؟"
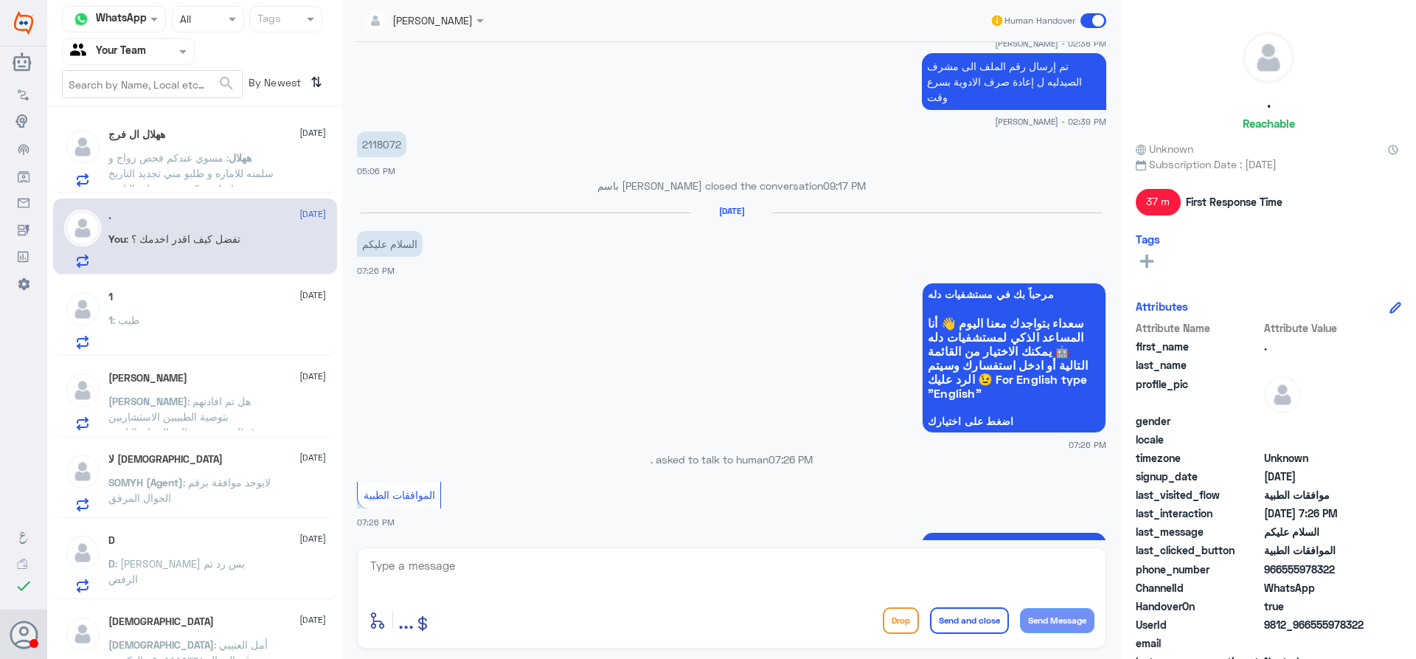
scroll to position [986, 0]
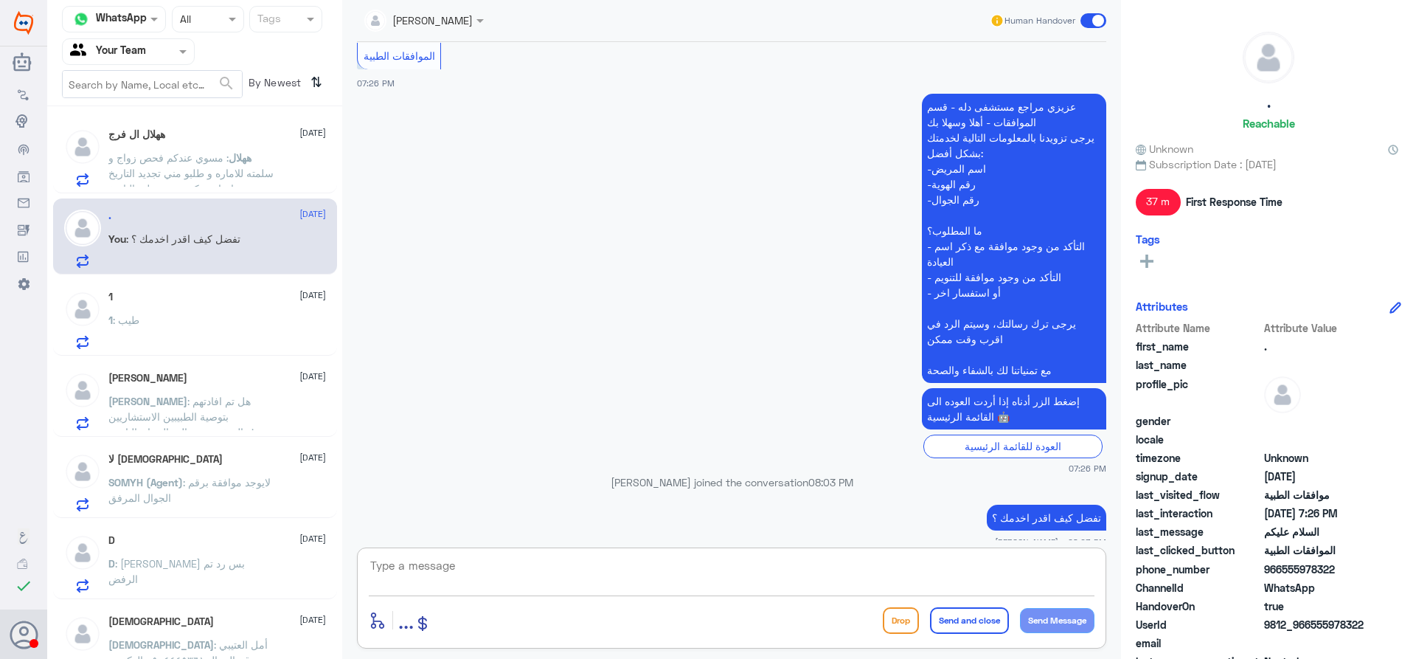
click at [248, 170] on p "ههلال : مسوي عندكم فحص زواج و سلمته للاماره و طلبو مني تجديد التاريخ و احتاج من…" at bounding box center [191, 168] width 166 height 37
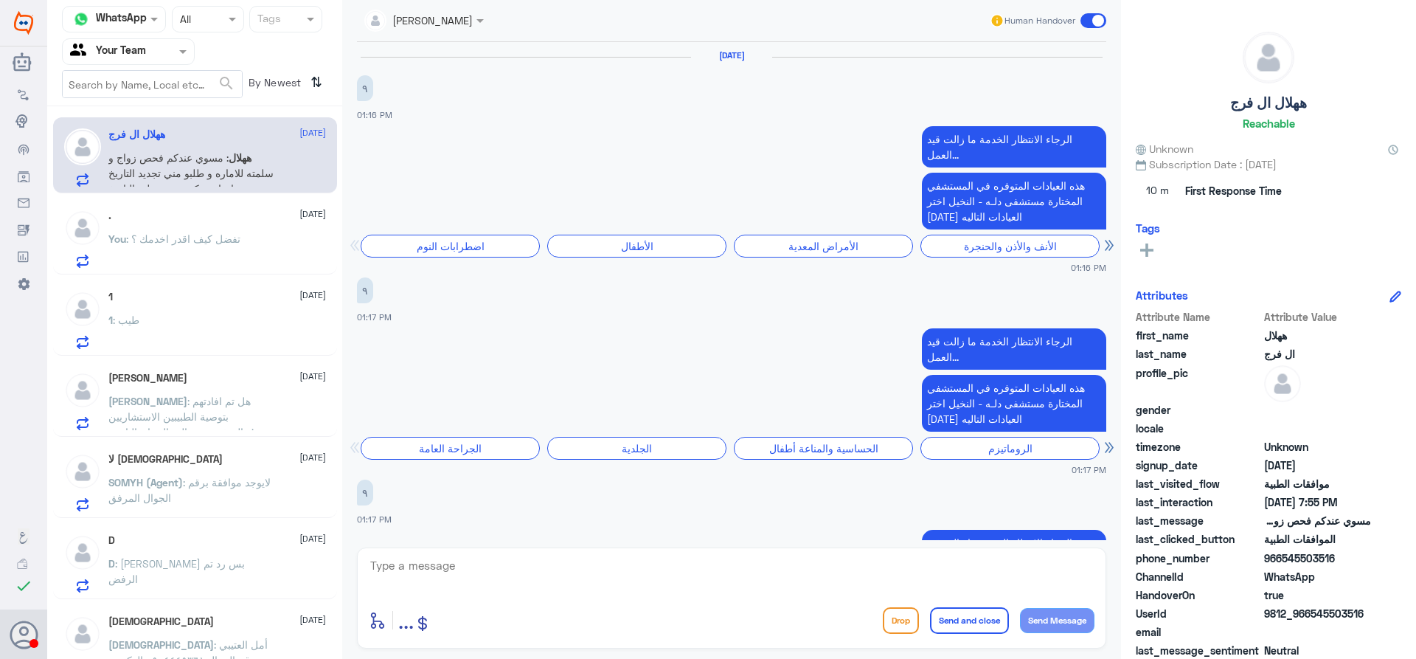
scroll to position [1591, 0]
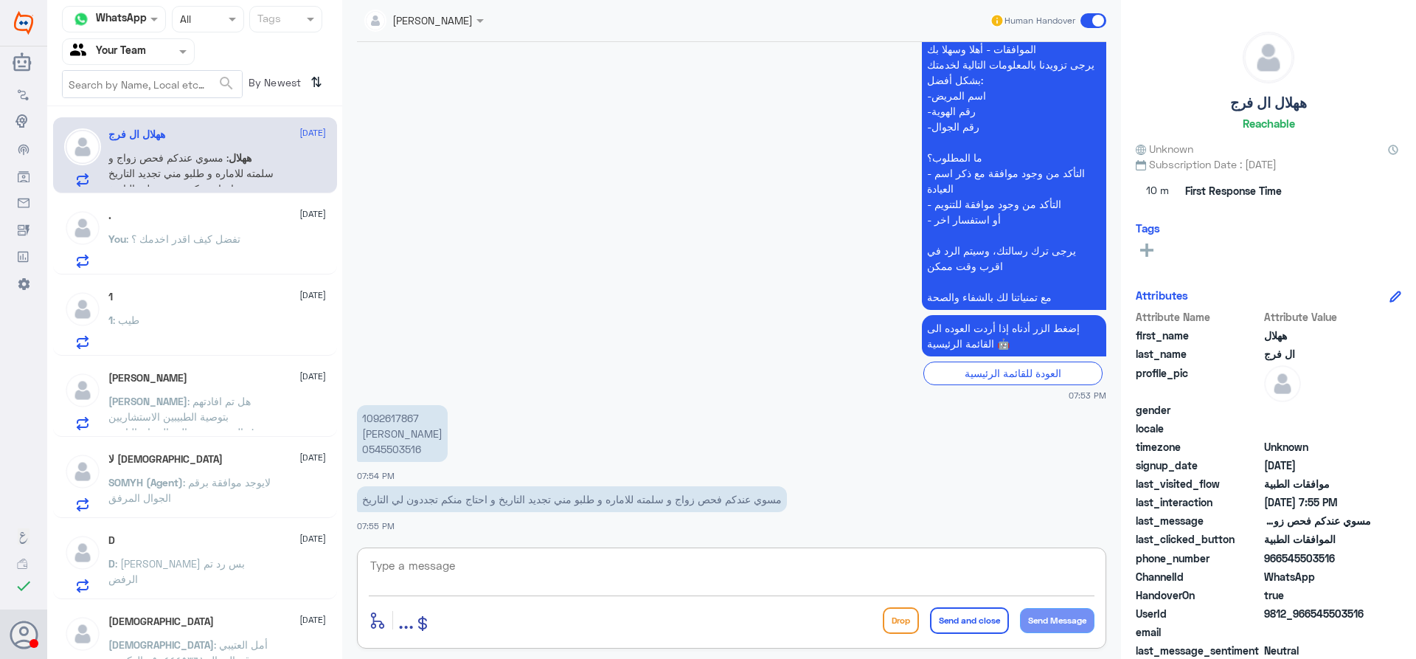
click at [413, 565] on textarea at bounding box center [732, 573] width 726 height 36
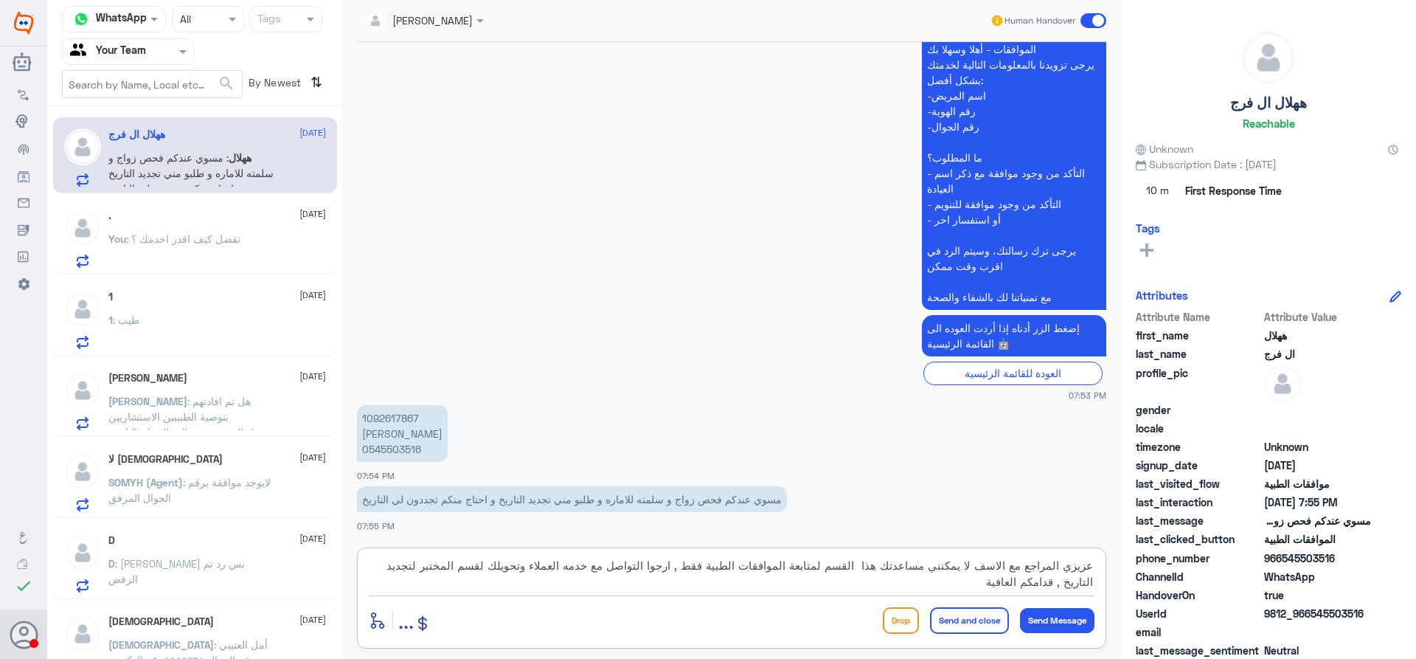
type textarea "عزيزي المراجع مع الاسف لا يمكنني مساعدتك هذا القسم لمتابعة الموافقات الطبية فقط…"
click at [994, 620] on button "Send and close" at bounding box center [969, 620] width 79 height 27
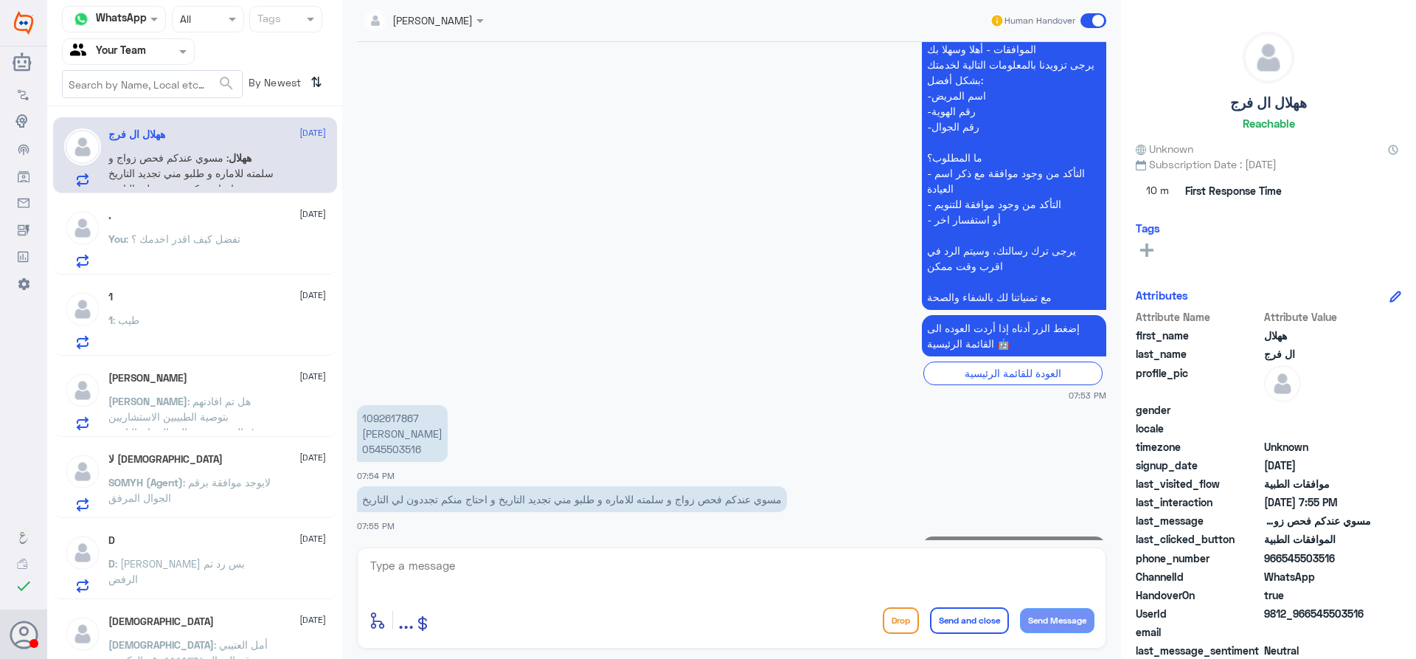
scroll to position [1701, 0]
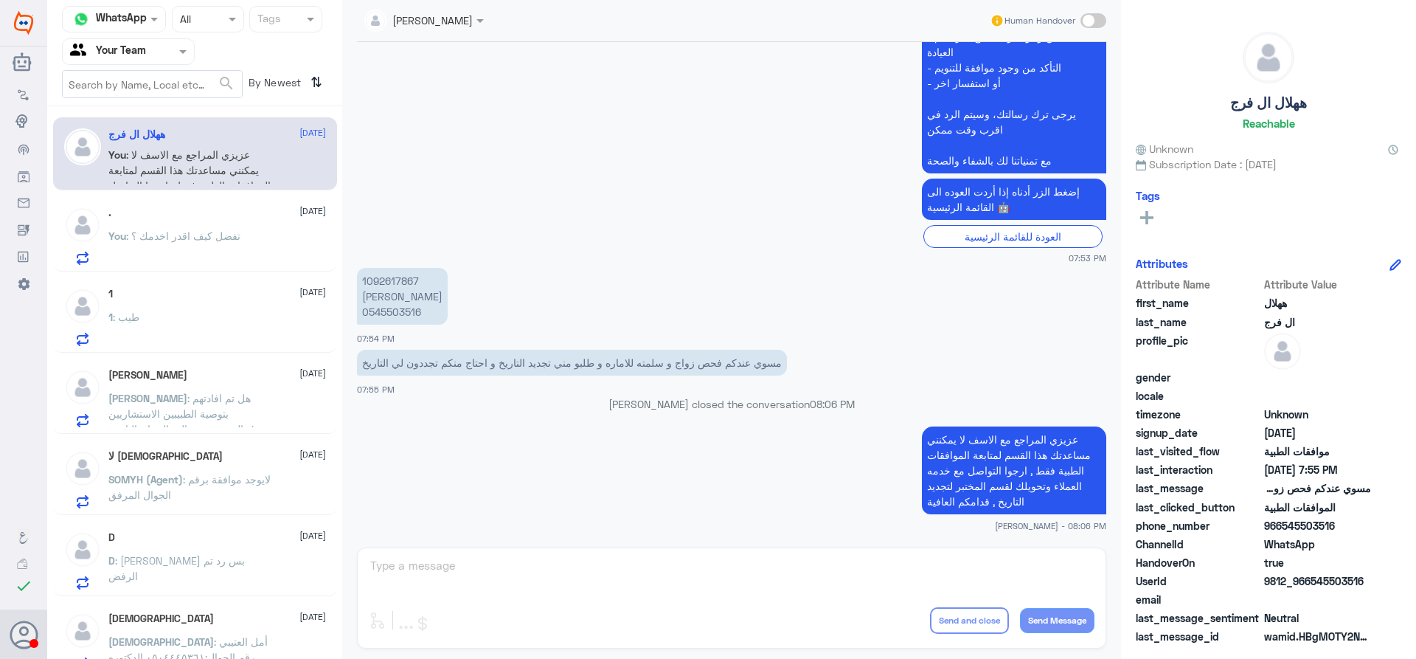
click at [180, 247] on p "You : تفضل كيف اقدر اخدمك ؟" at bounding box center [174, 246] width 132 height 37
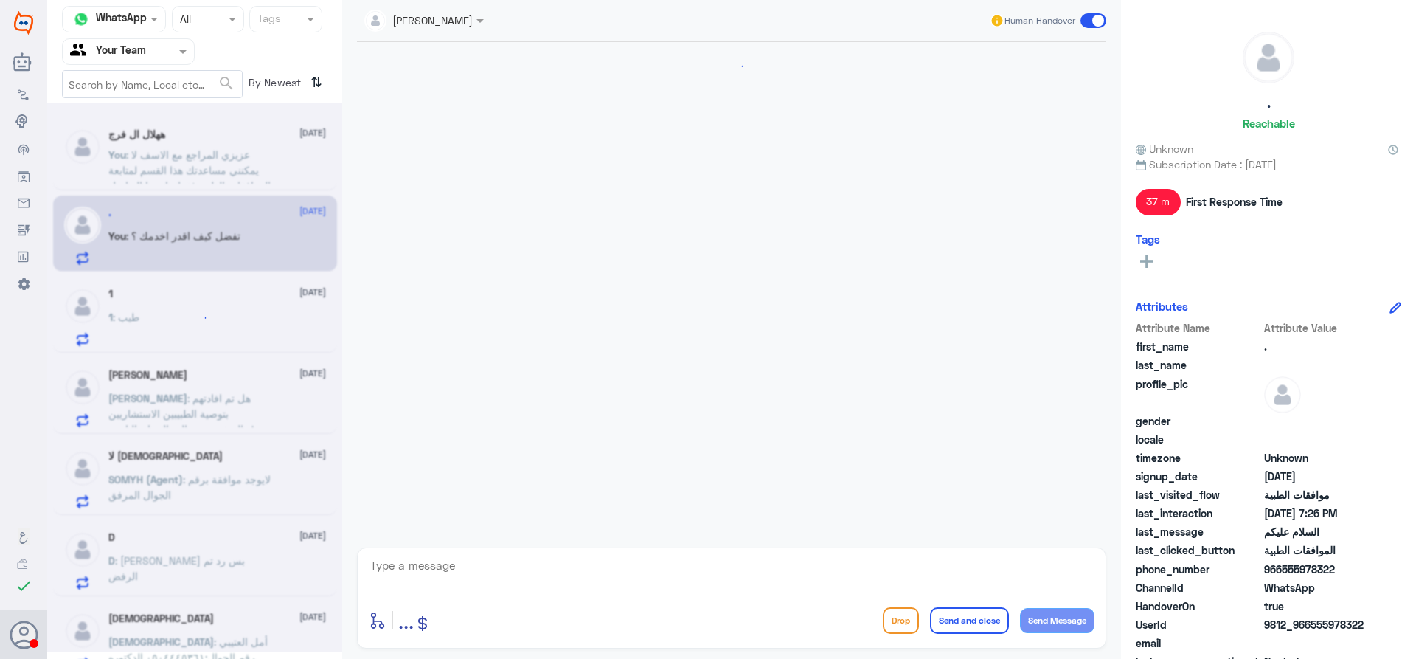
scroll to position [986, 0]
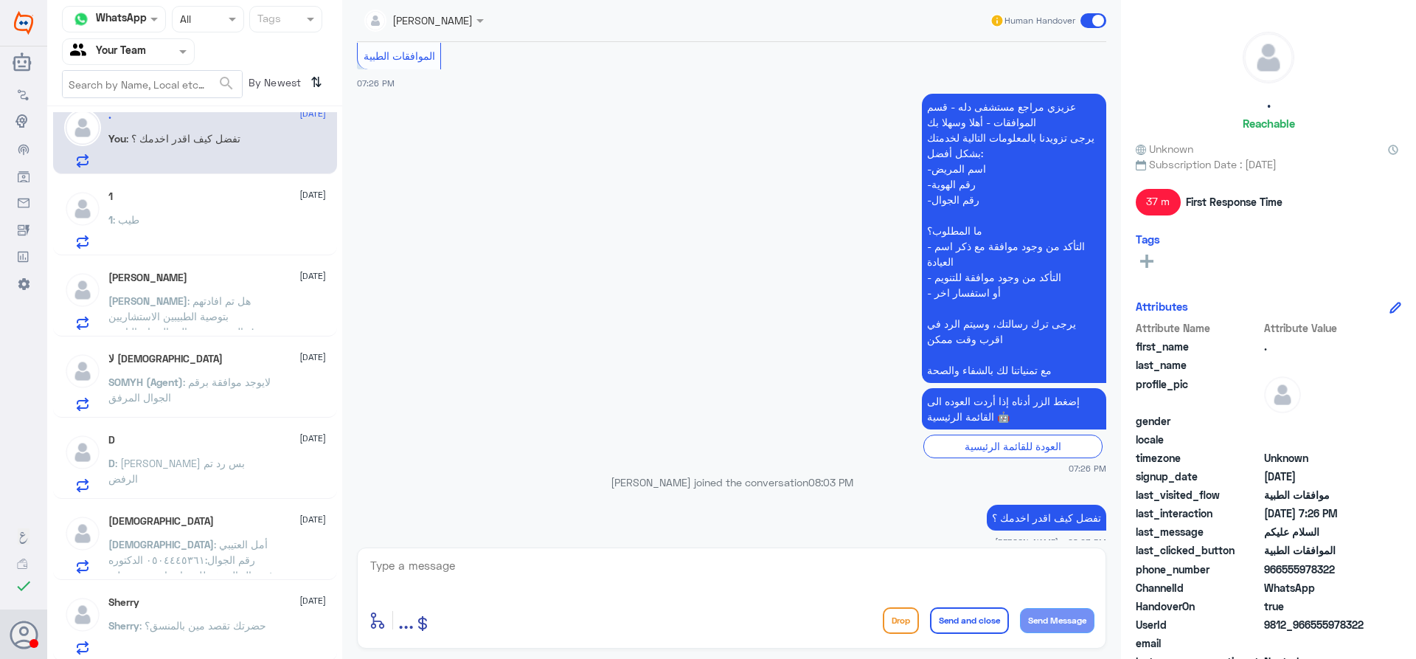
scroll to position [22, 0]
click at [247, 605] on div "Sherry [DATE]" at bounding box center [217, 599] width 218 height 13
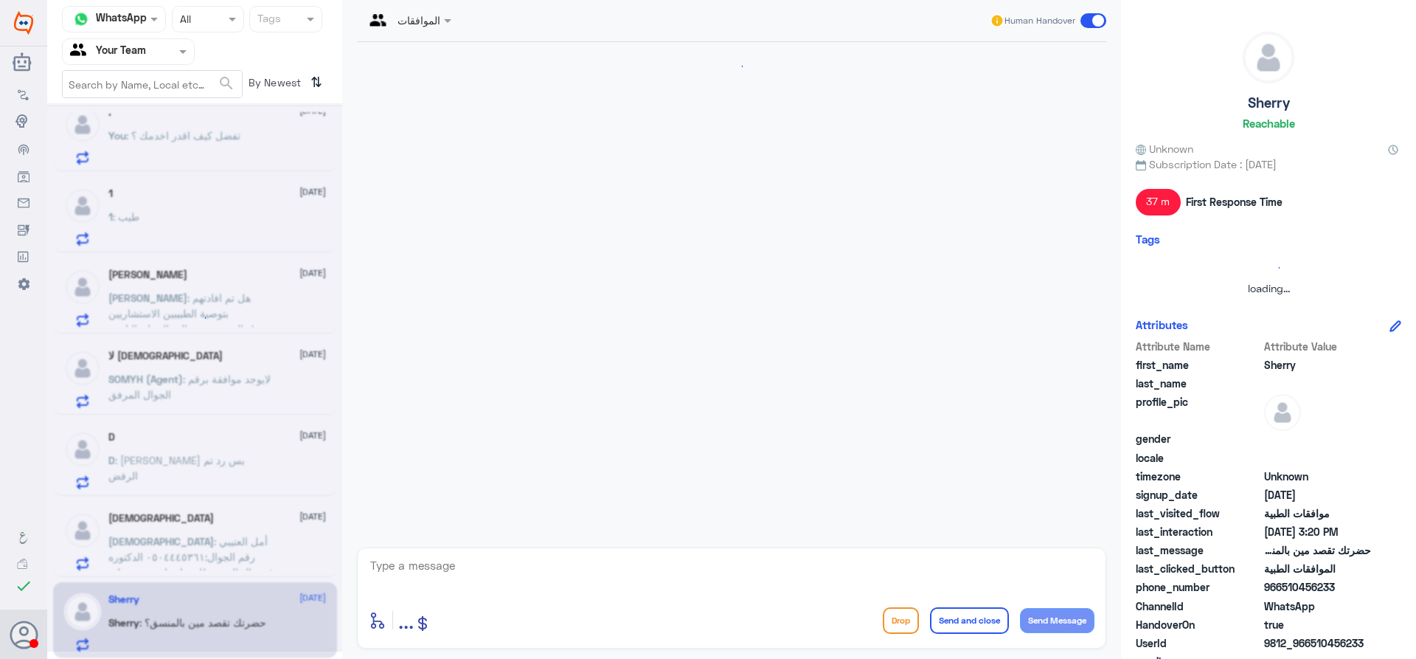
scroll to position [1371, 0]
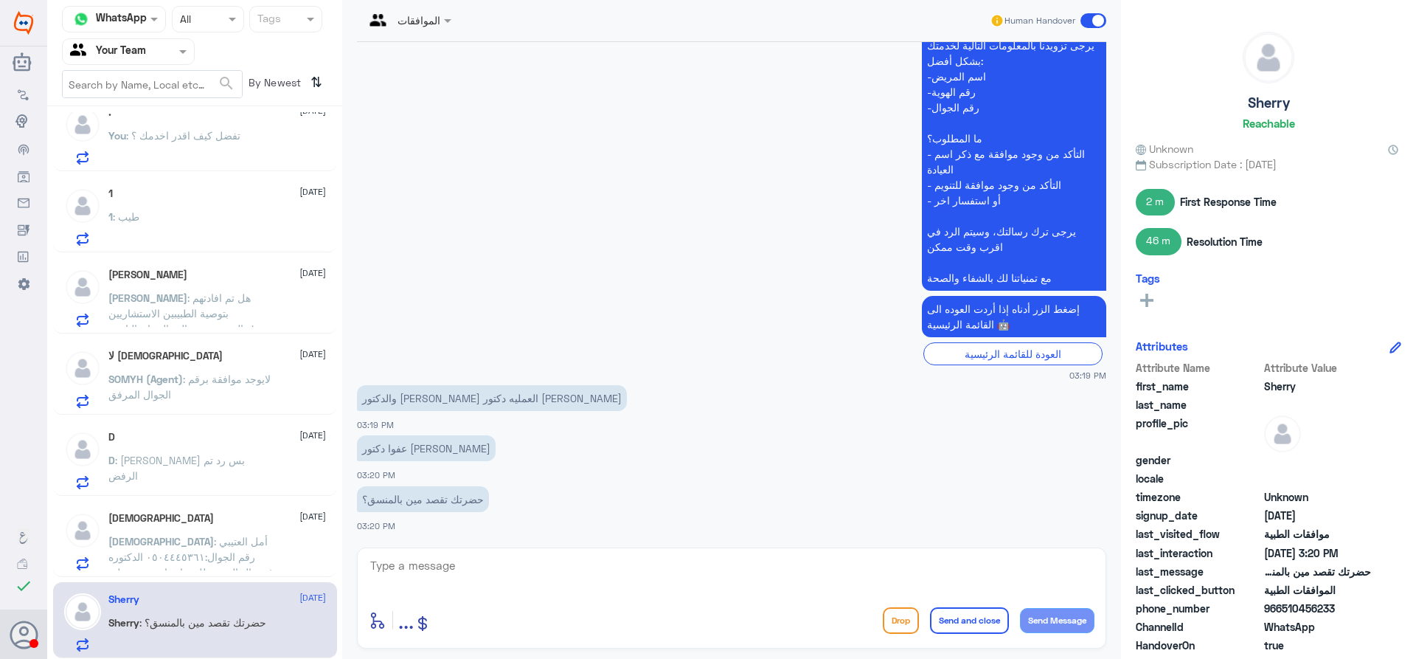
click at [269, 539] on p "[DEMOGRAPHIC_DATA] : أمل العتيبي رقم الجوال:٠٥٠٤٤٤٥٣٦١ الدكتور[PERSON_NAME] ال …" at bounding box center [191, 551] width 166 height 37
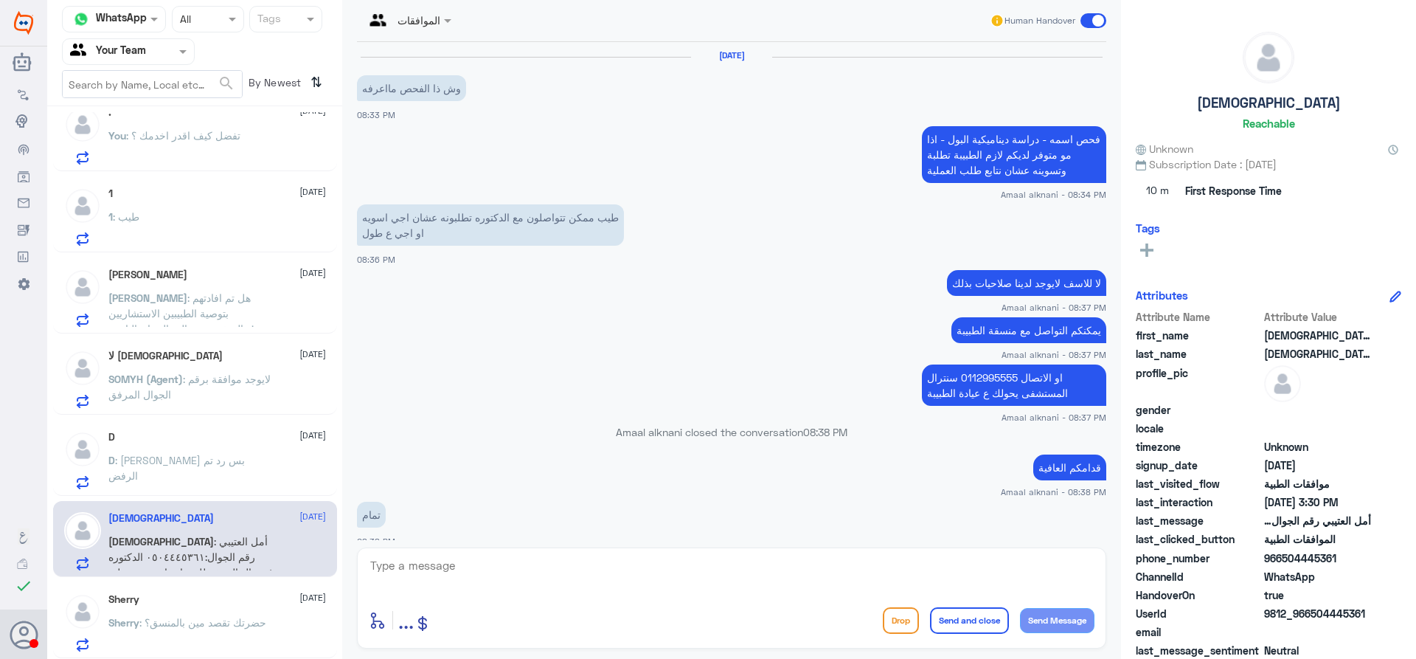
scroll to position [1087, 0]
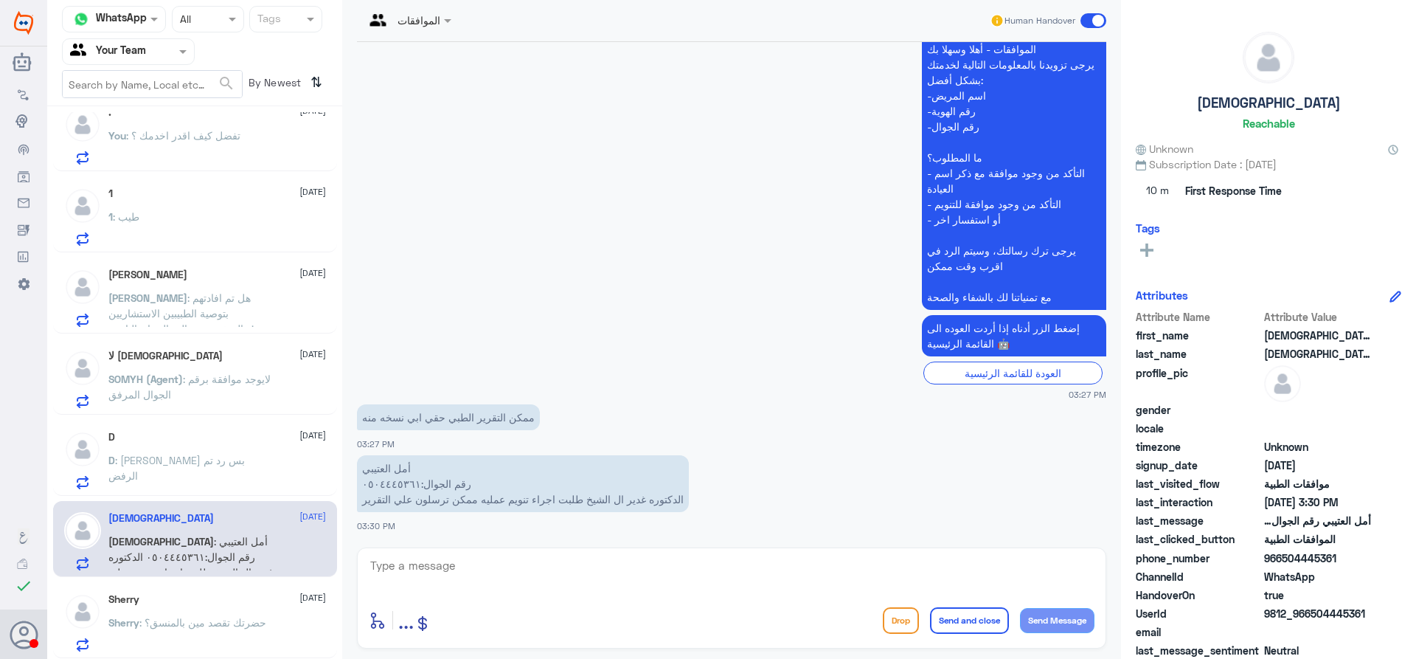
click at [255, 471] on div "D : [PERSON_NAME] بس رد تم الرفض" at bounding box center [217, 472] width 218 height 33
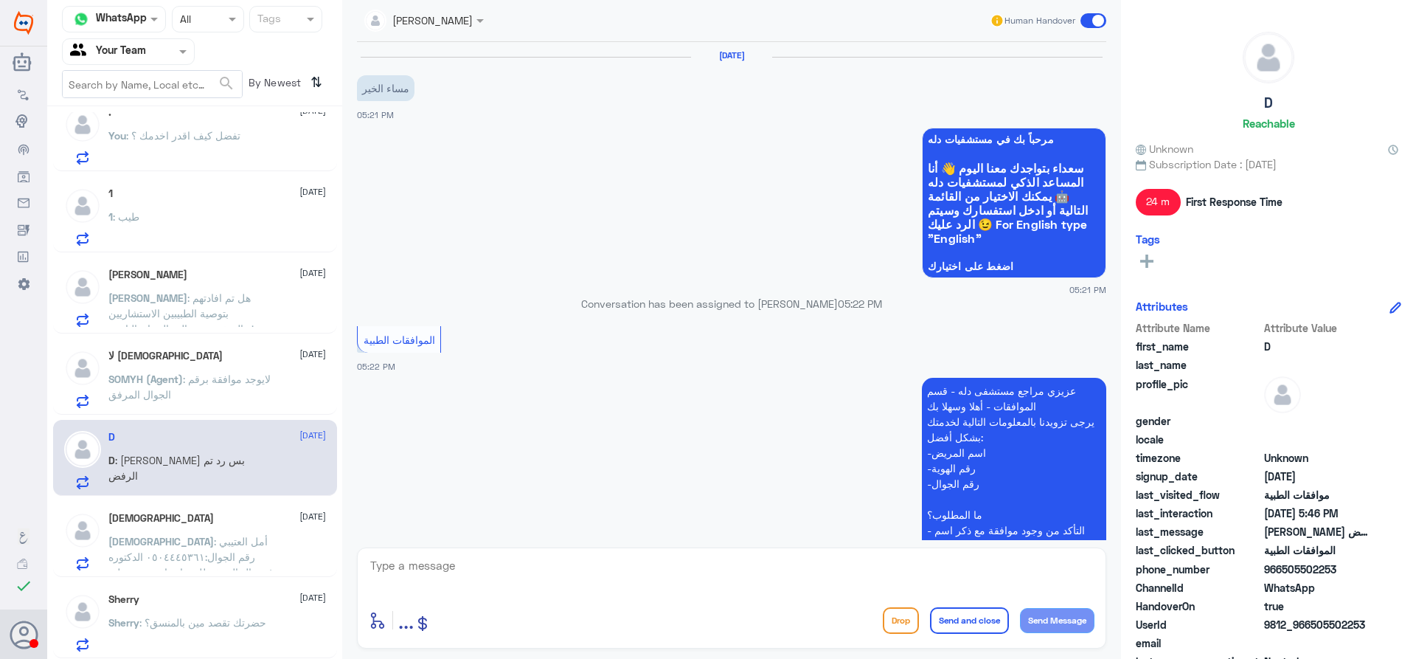
scroll to position [446, 0]
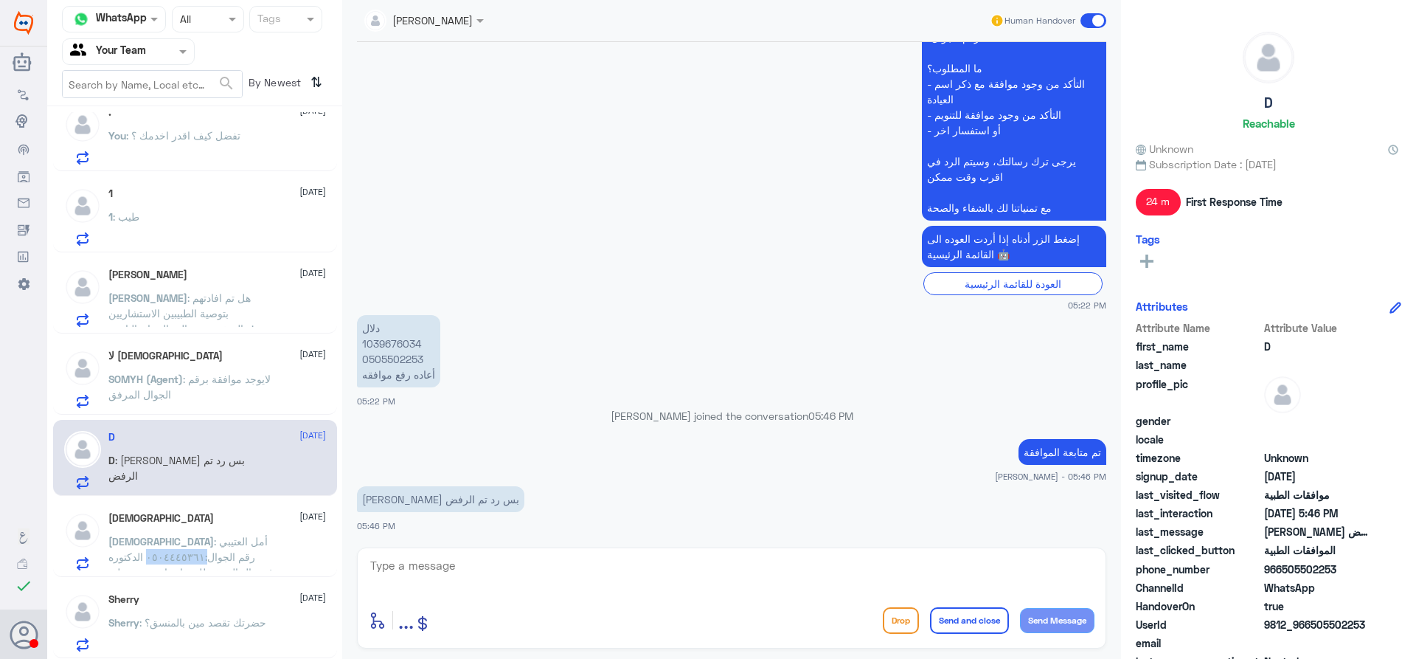
click at [231, 554] on span ": أمل العتيبي رقم الجوال:٠٥٠٤٤٤٥٣٦١ الدكتوره غدير ال الشيخ طلبت اجراء تنويم عمل…" at bounding box center [190, 564] width 165 height 59
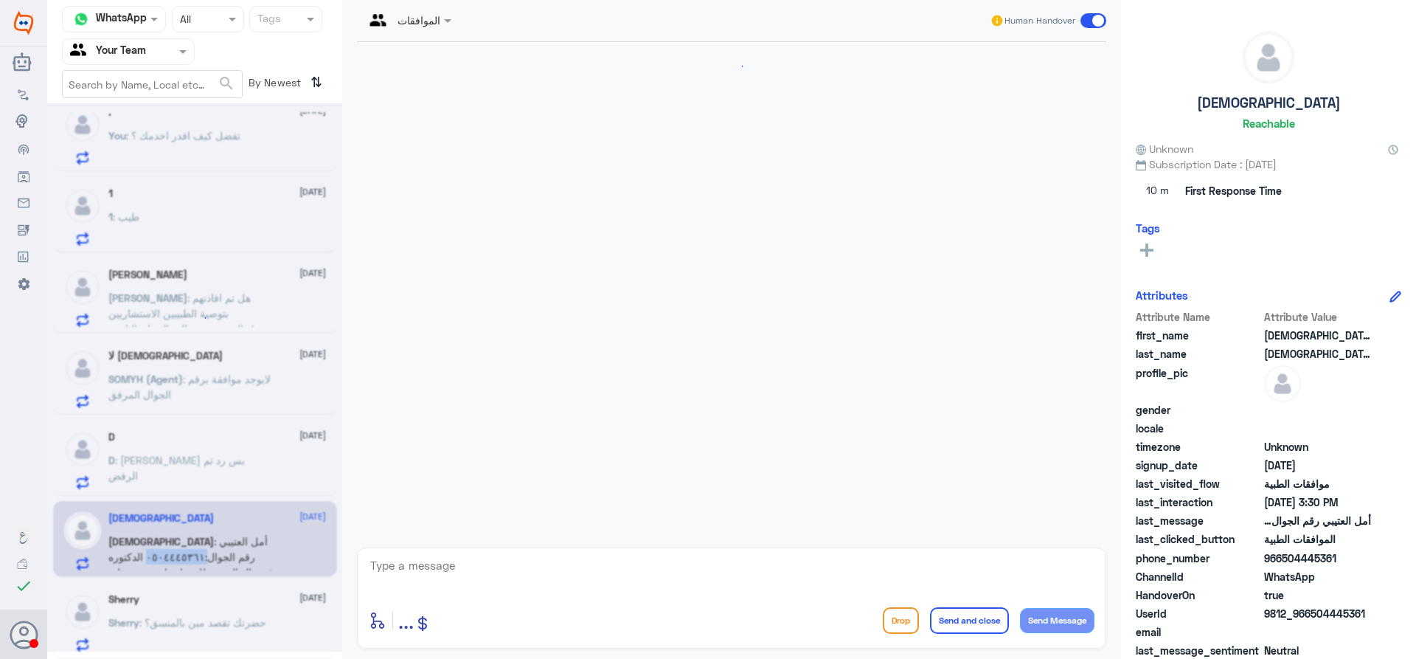
scroll to position [1087, 0]
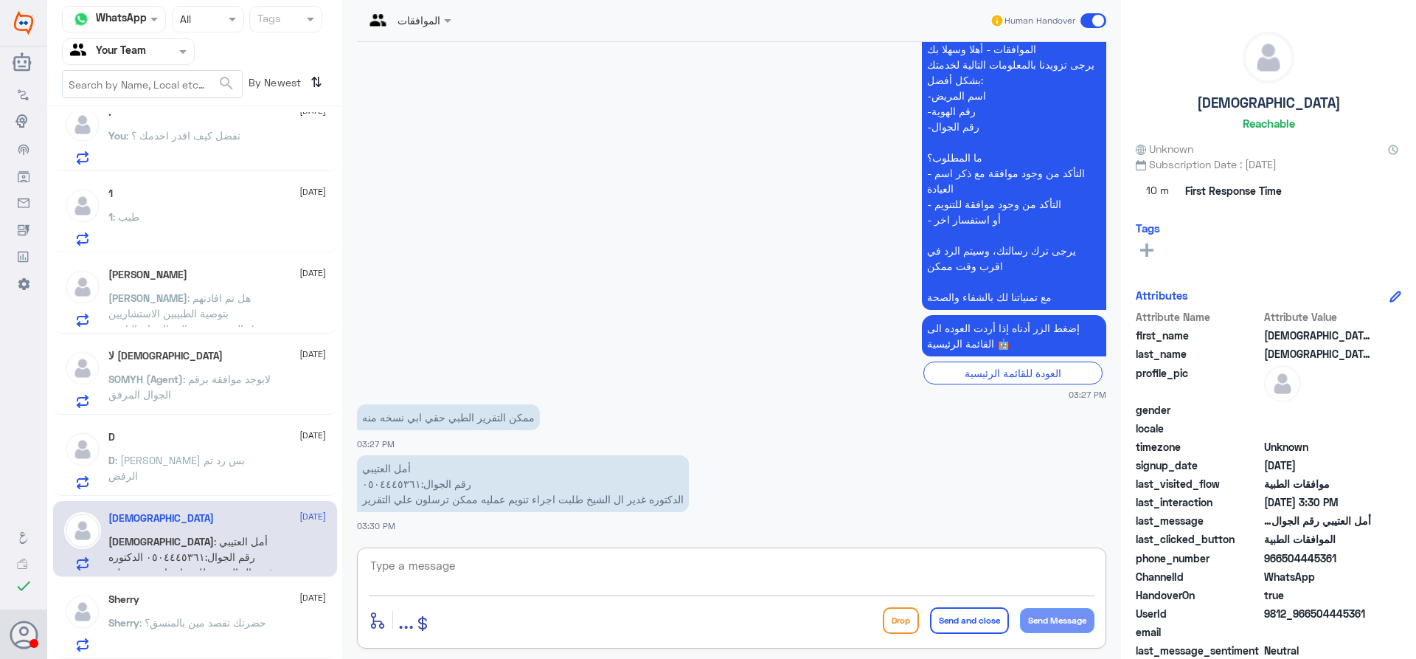
click at [482, 572] on textarea at bounding box center [732, 573] width 726 height 36
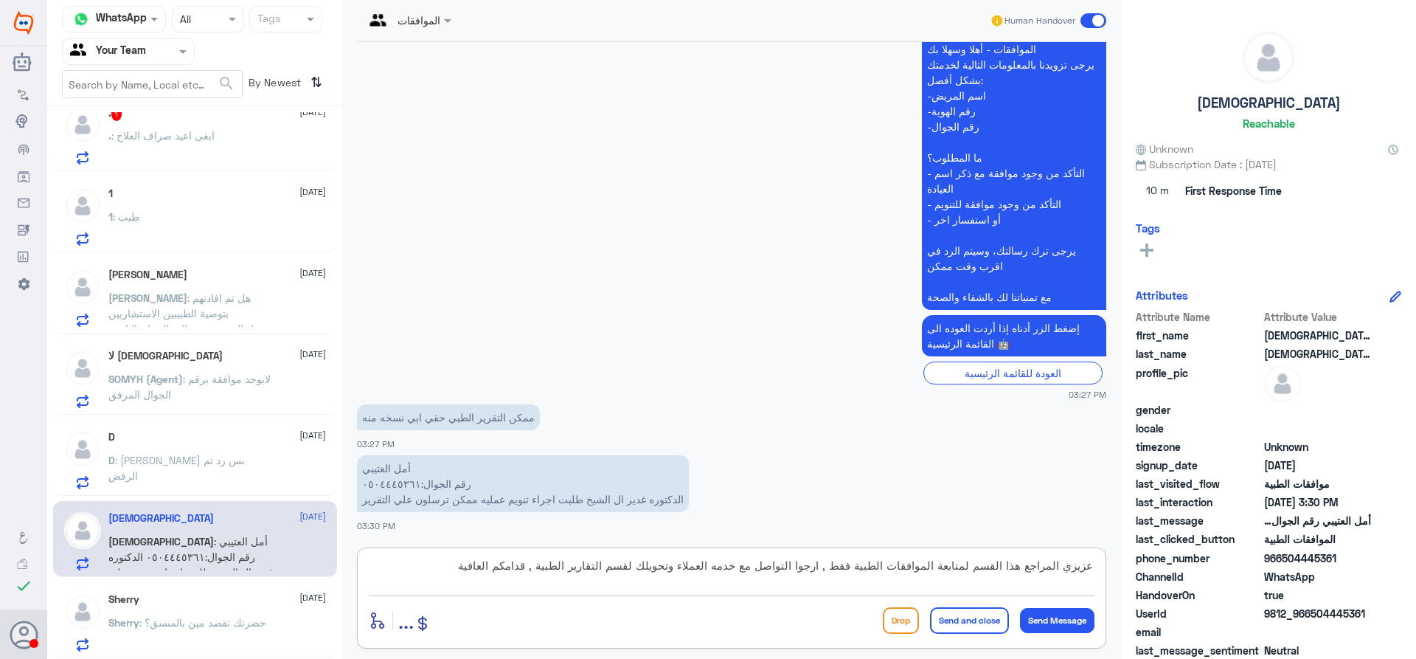
type textarea "عزيزي المراجع هذا القسم لمتابعة الموافقات الطبية فقط , ارجوا التواصل مع خدمه ال…"
click at [975, 626] on button "Send and close" at bounding box center [969, 620] width 79 height 27
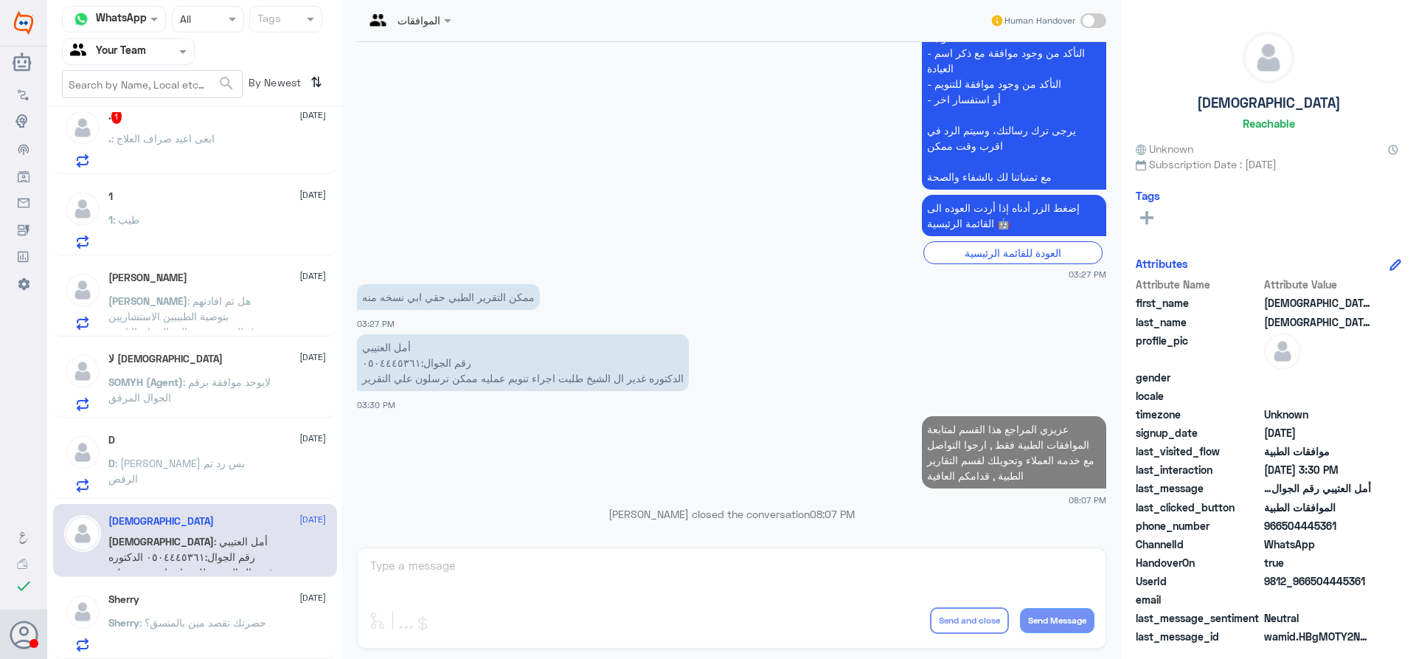
scroll to position [19, 0]
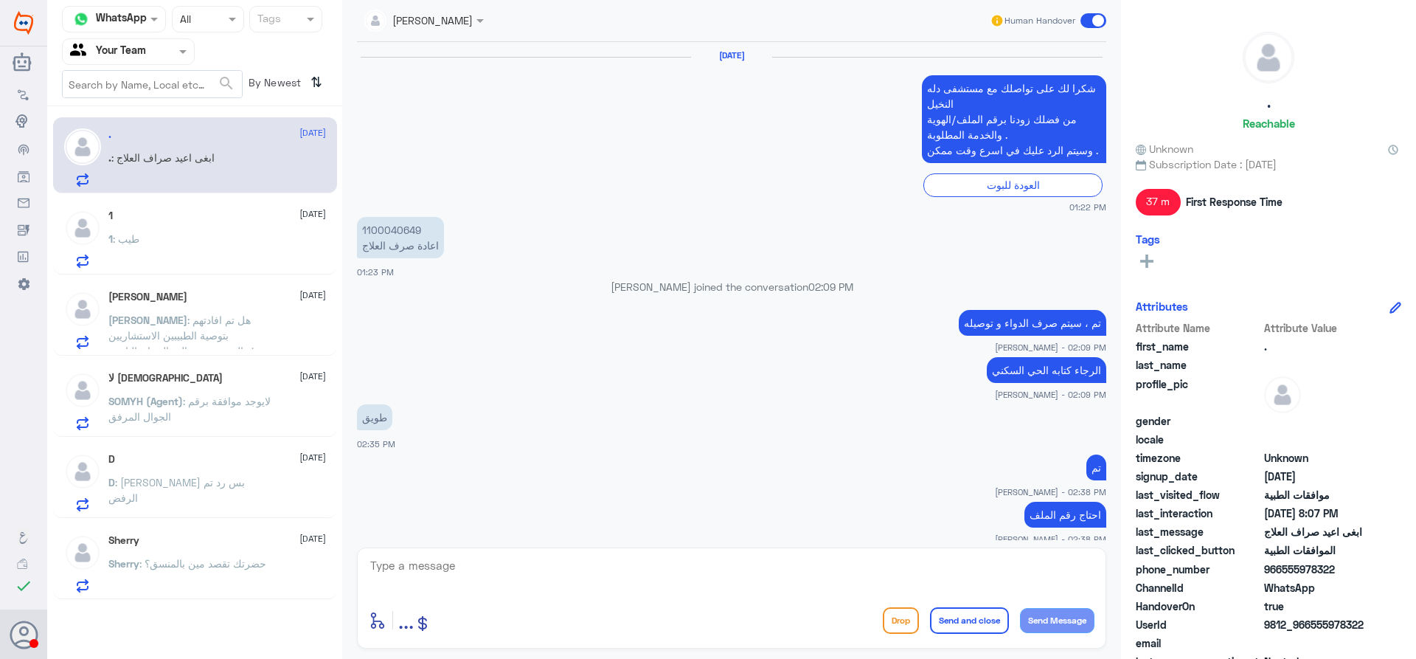
scroll to position [986, 0]
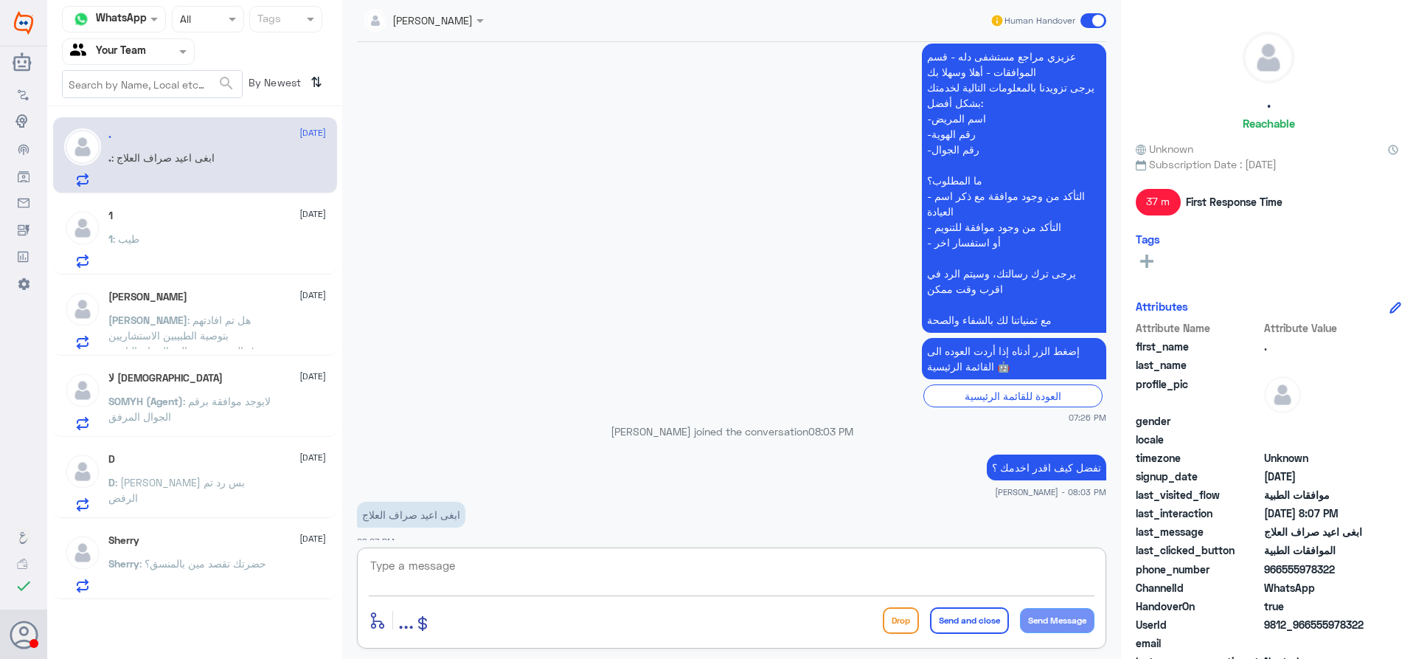
click at [472, 575] on textarea at bounding box center [732, 573] width 726 height 36
click at [536, 570] on textarea "عزيزي المراجع هذا القسم لمتابعة الموافقات الطبية فقط , ارجوا التواصل مع الرقم ا…" at bounding box center [732, 573] width 726 height 36
type textarea "عزيزي المراجع هذا القسم لمتابعة الموافقات الطبية فقط , ارجوا التواصل مع الرقم ا…"
click at [955, 620] on button "Send and close" at bounding box center [969, 620] width 79 height 27
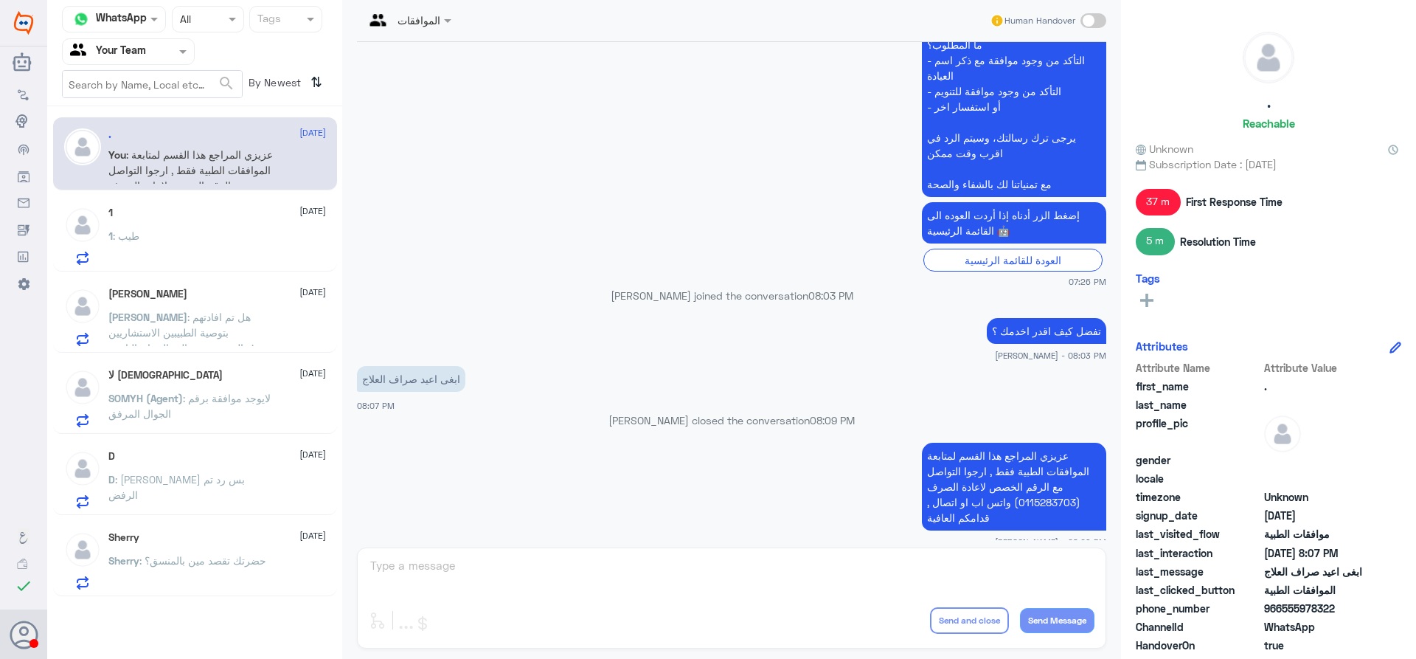
click at [562, 366] on app-msgs-text "ابغى اعيد صراف العلاج" at bounding box center [731, 379] width 749 height 27
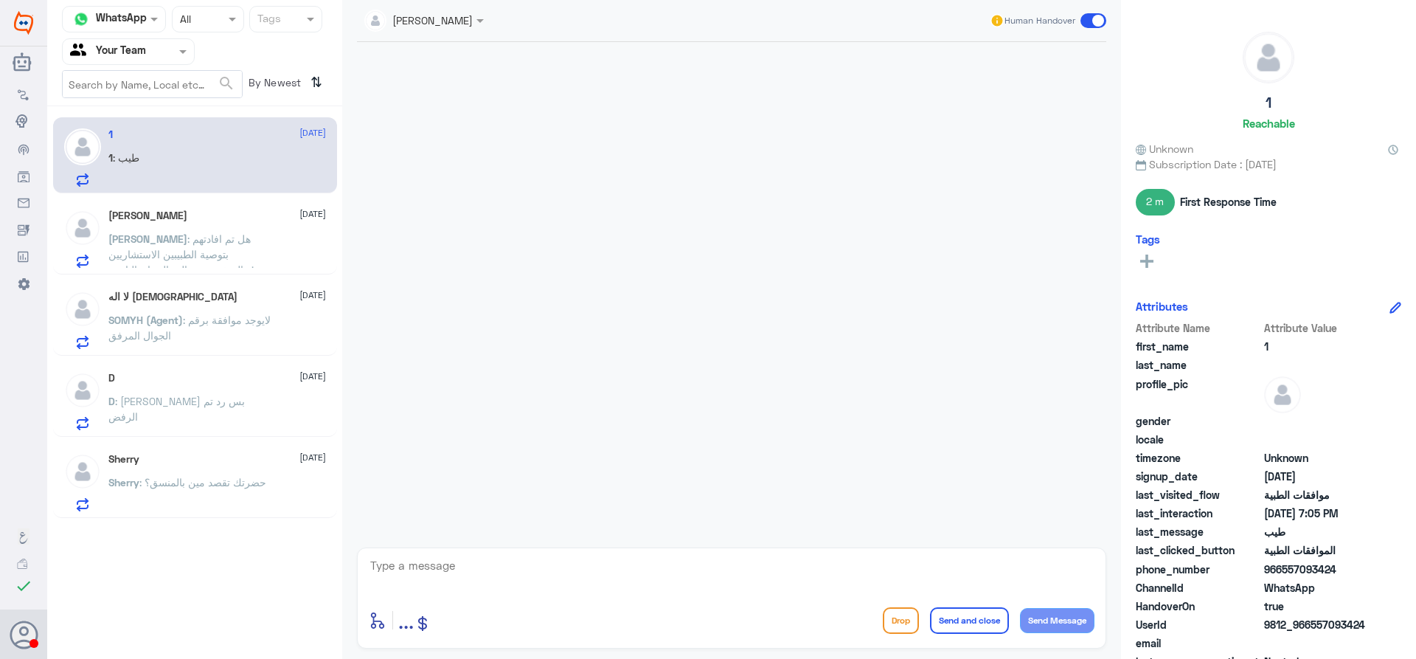
click at [240, 269] on div "Nora 26 August Nora : هل تم افادتهم بتوصية الطبيبين الاستشاريين المتخصصين بالمج…" at bounding box center [195, 236] width 284 height 76
click at [237, 247] on p "Nora : هل تم افادتهم بتوصية الطبيبين الاستشاريين المتخصصين بالمجال وان التامين …" at bounding box center [191, 249] width 166 height 37
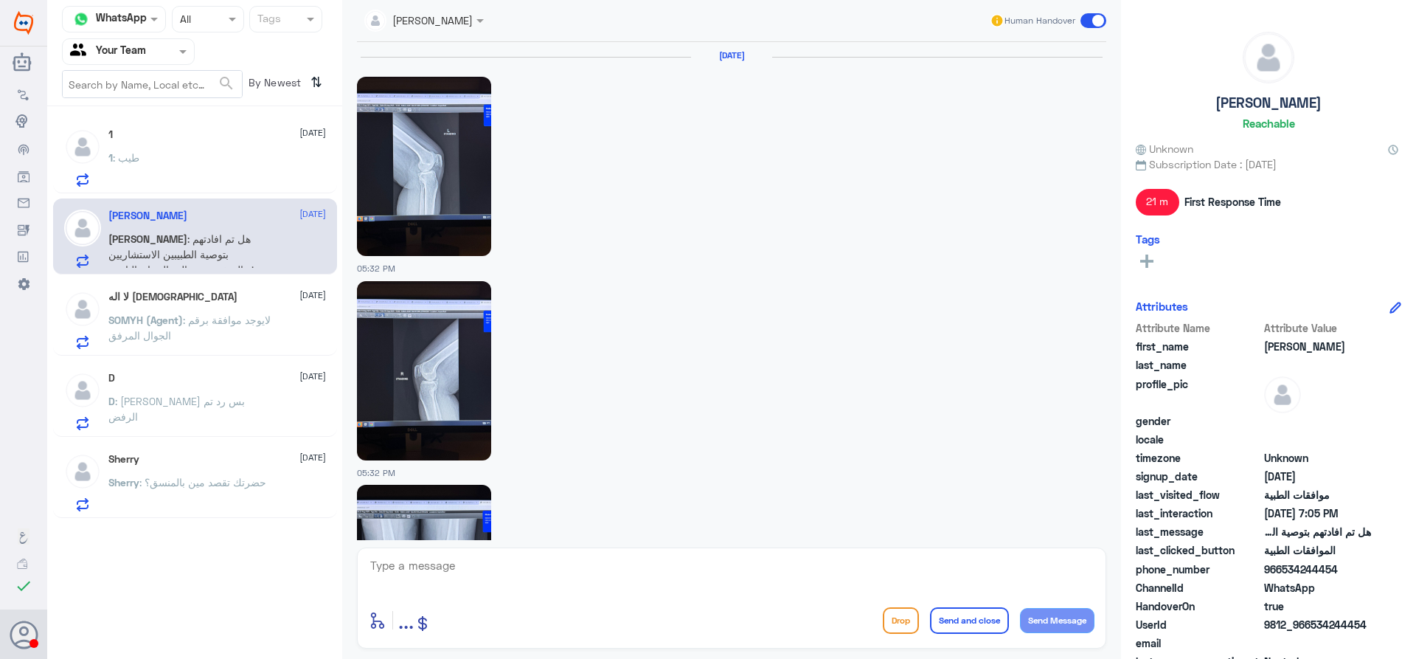
scroll to position [1857, 0]
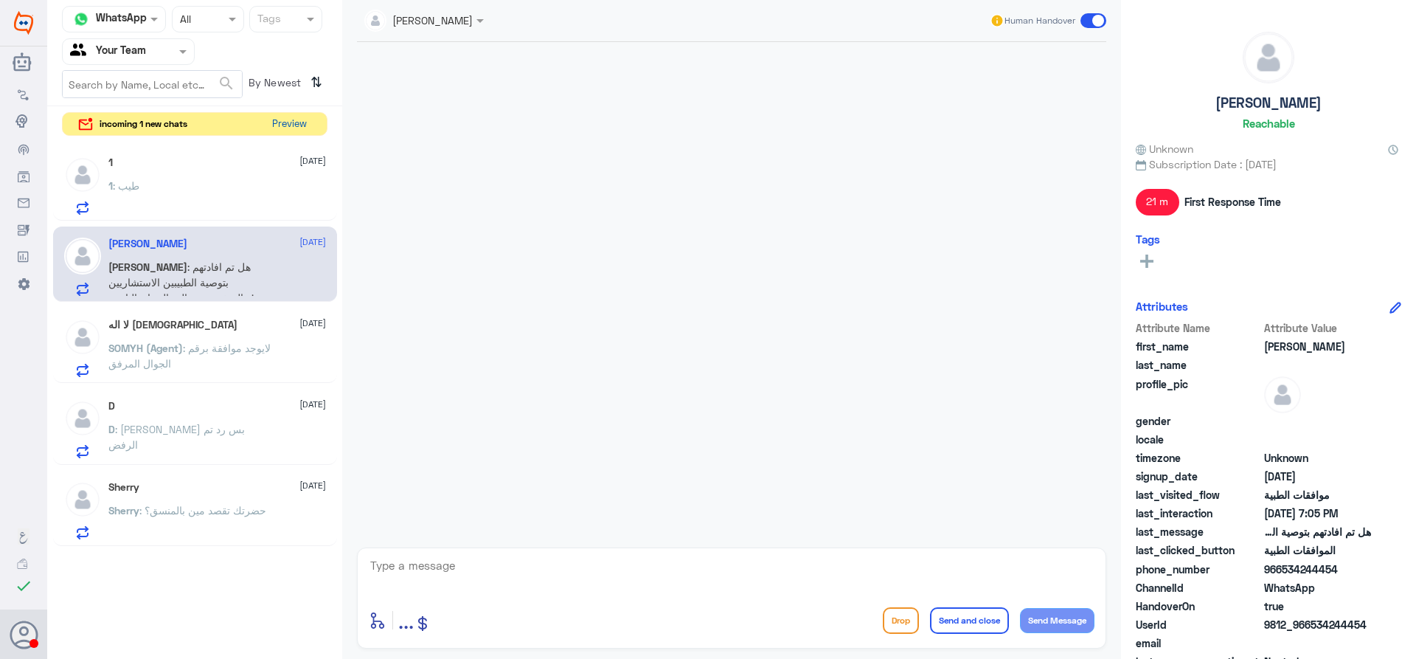
click at [289, 120] on button "Preview" at bounding box center [289, 124] width 46 height 23
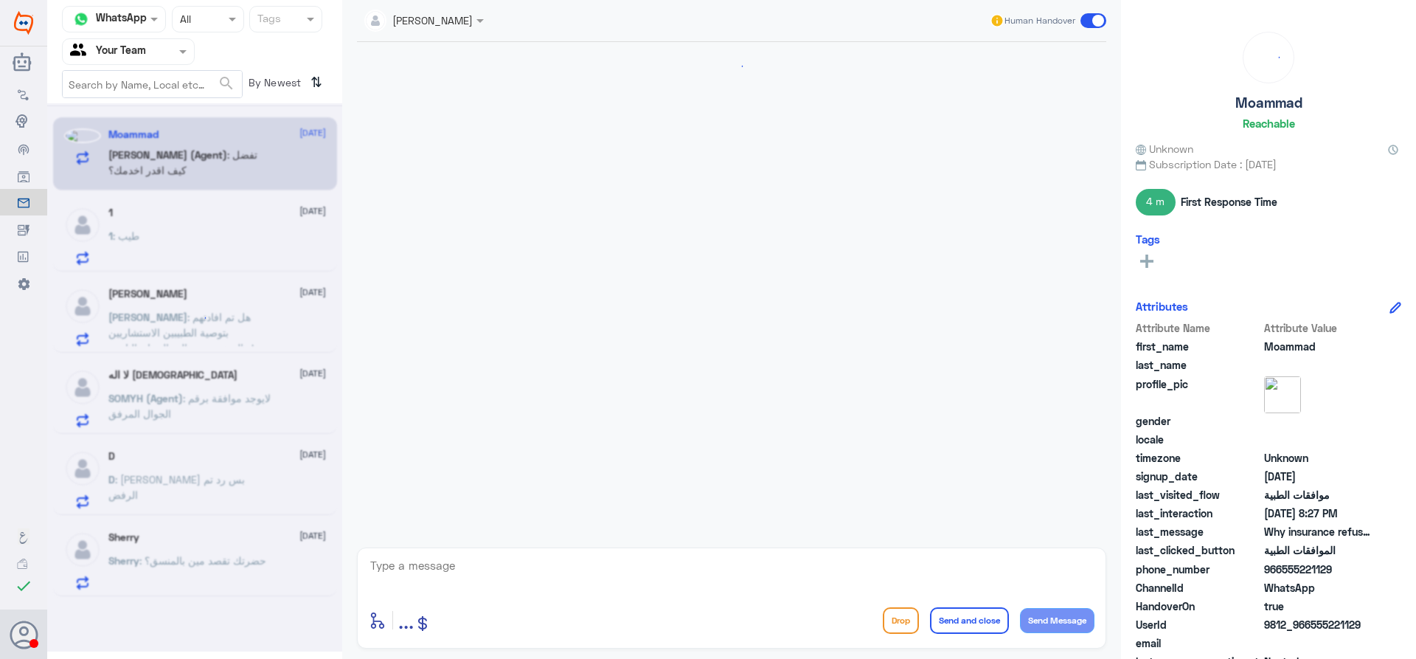
scroll to position [347, 0]
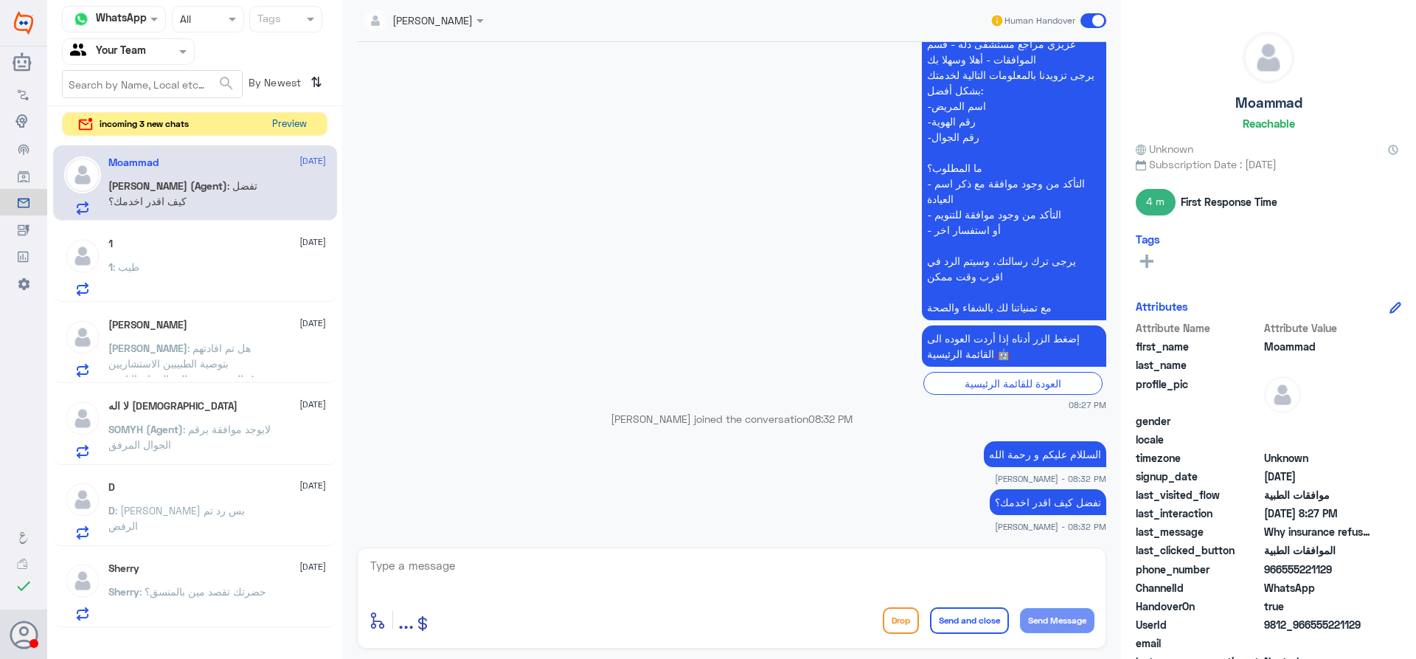
click at [283, 119] on button "Preview" at bounding box center [289, 124] width 46 height 23
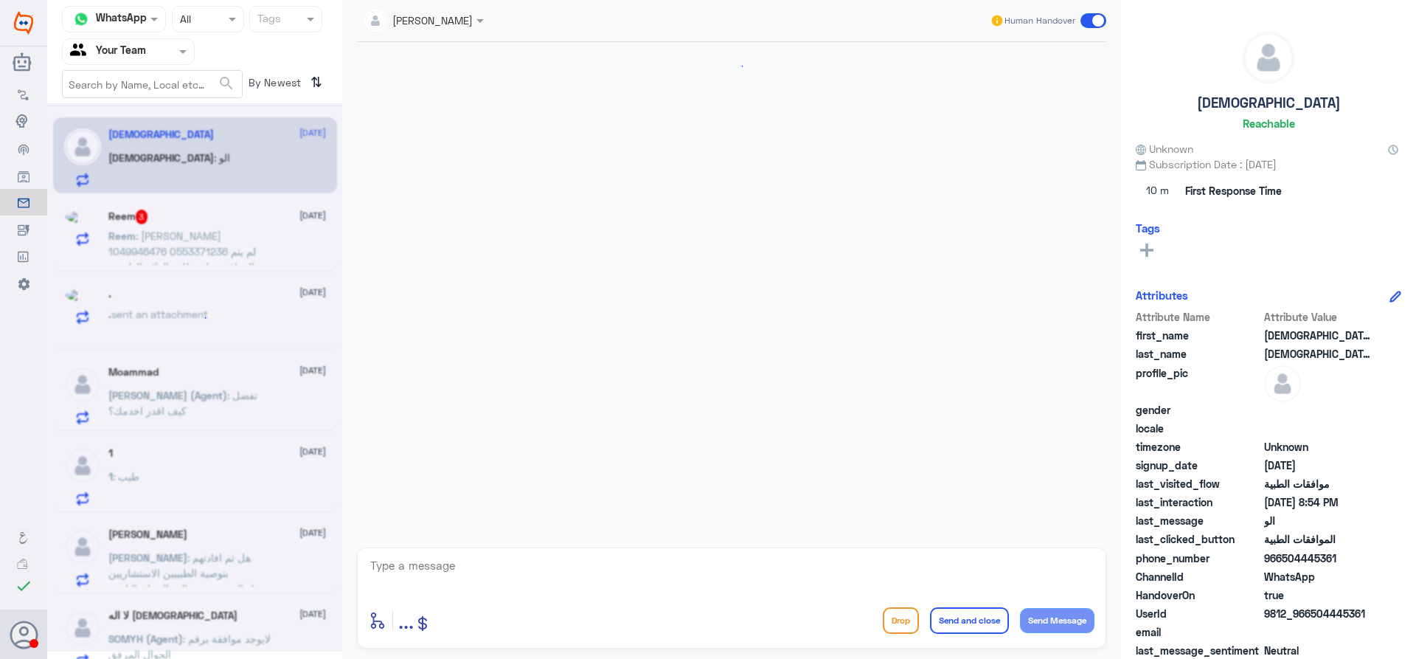
scroll to position [1375, 0]
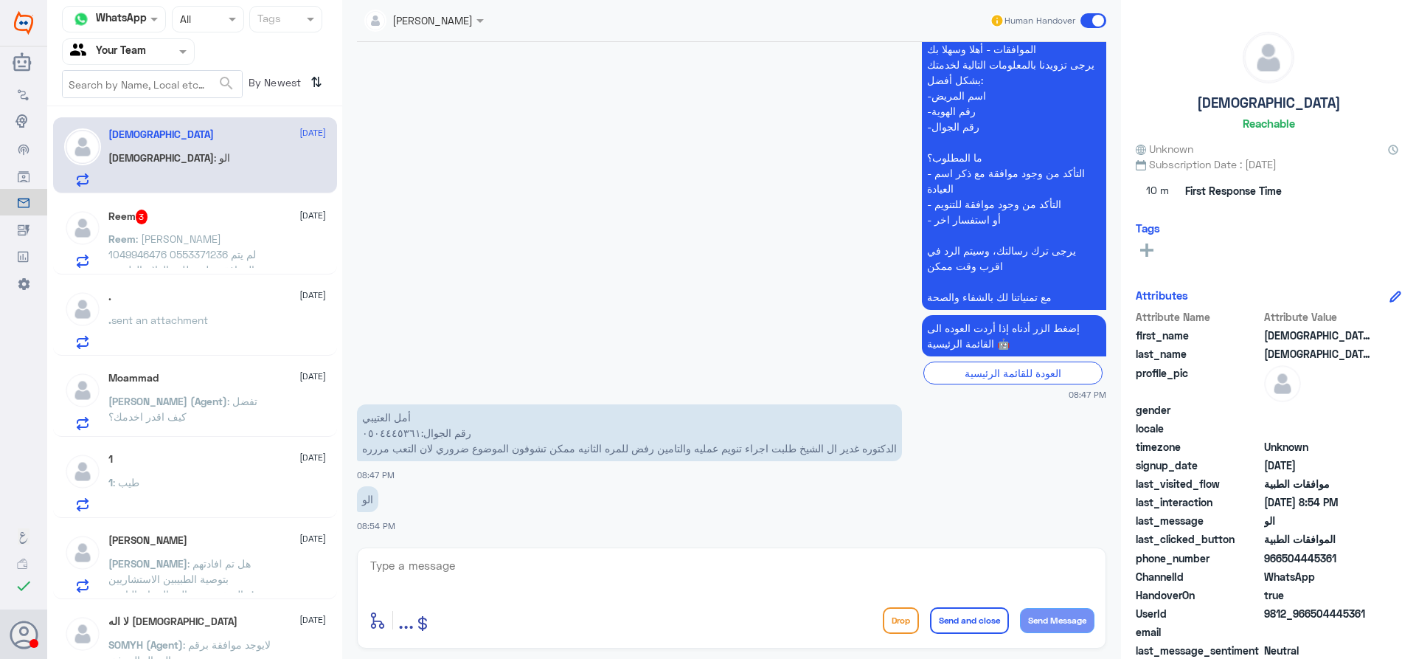
click at [231, 234] on span ": [PERSON_NAME] 1049946476 0553371236 لم يتم الموافقة على طلب العلاج الطبيعي" at bounding box center [182, 254] width 148 height 44
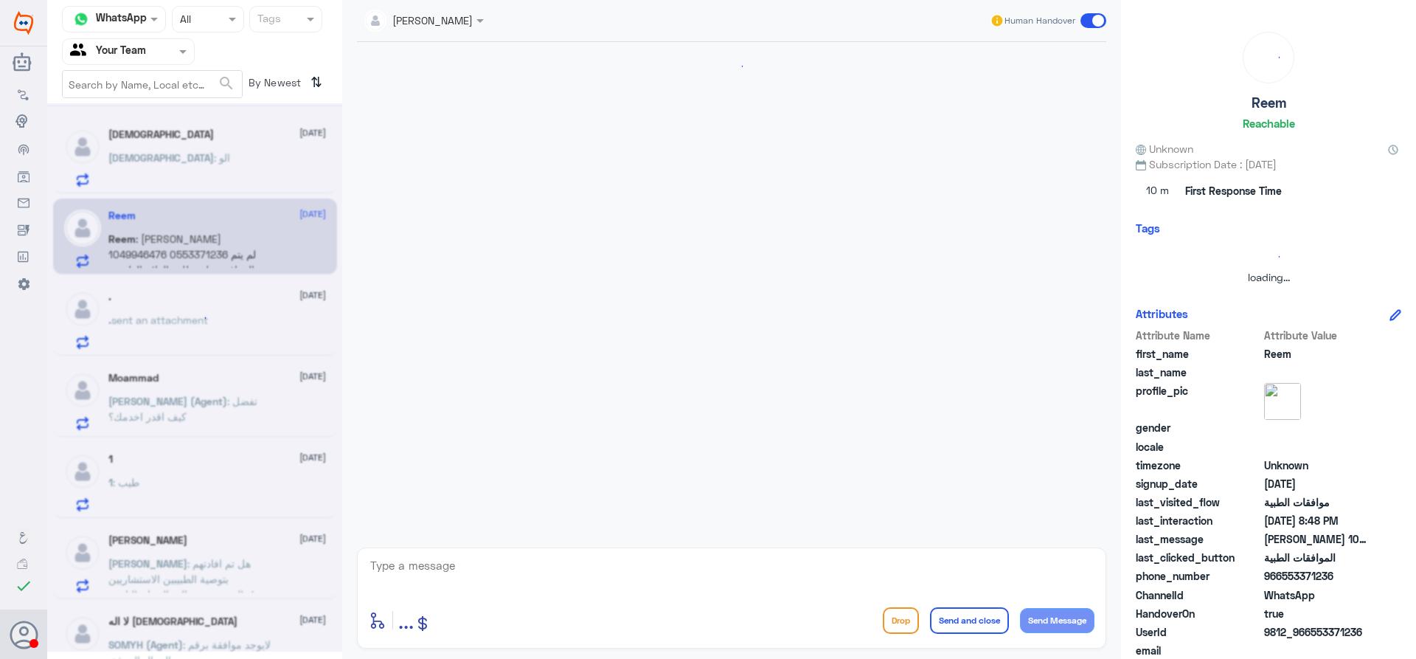
scroll to position [1078, 0]
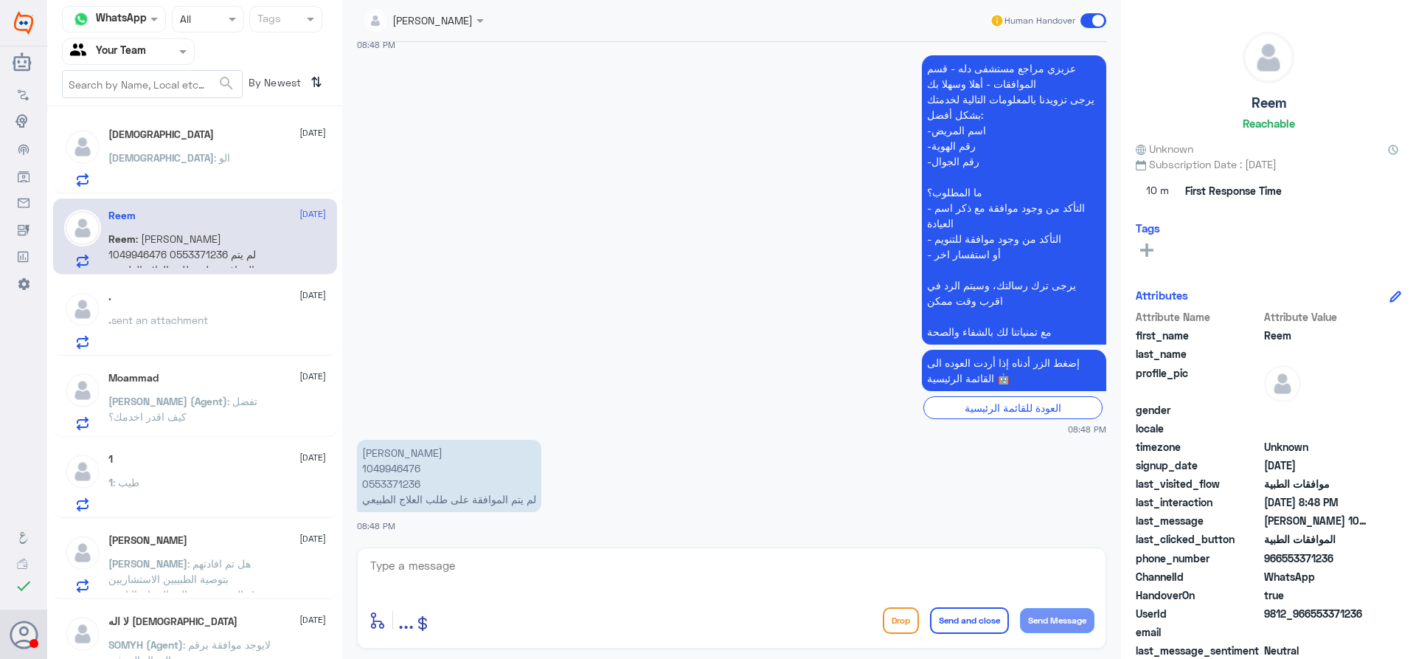
click at [400, 473] on p "[PERSON_NAME] 1049946476 0553371236 لم يتم الموافقة على طلب العلاج الطبيعي" at bounding box center [449, 476] width 184 height 72
copy p "1049946476"
click at [198, 302] on div ". [DATE]" at bounding box center [217, 297] width 218 height 13
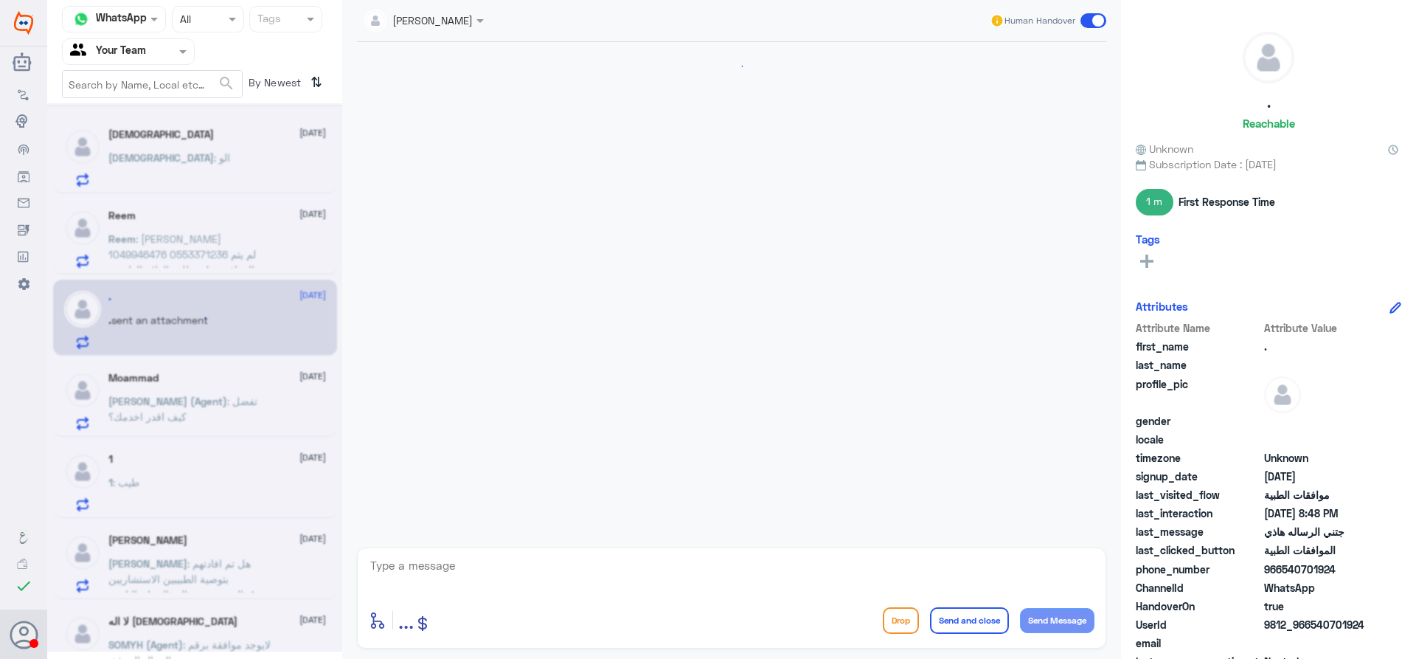
scroll to position [1456, 0]
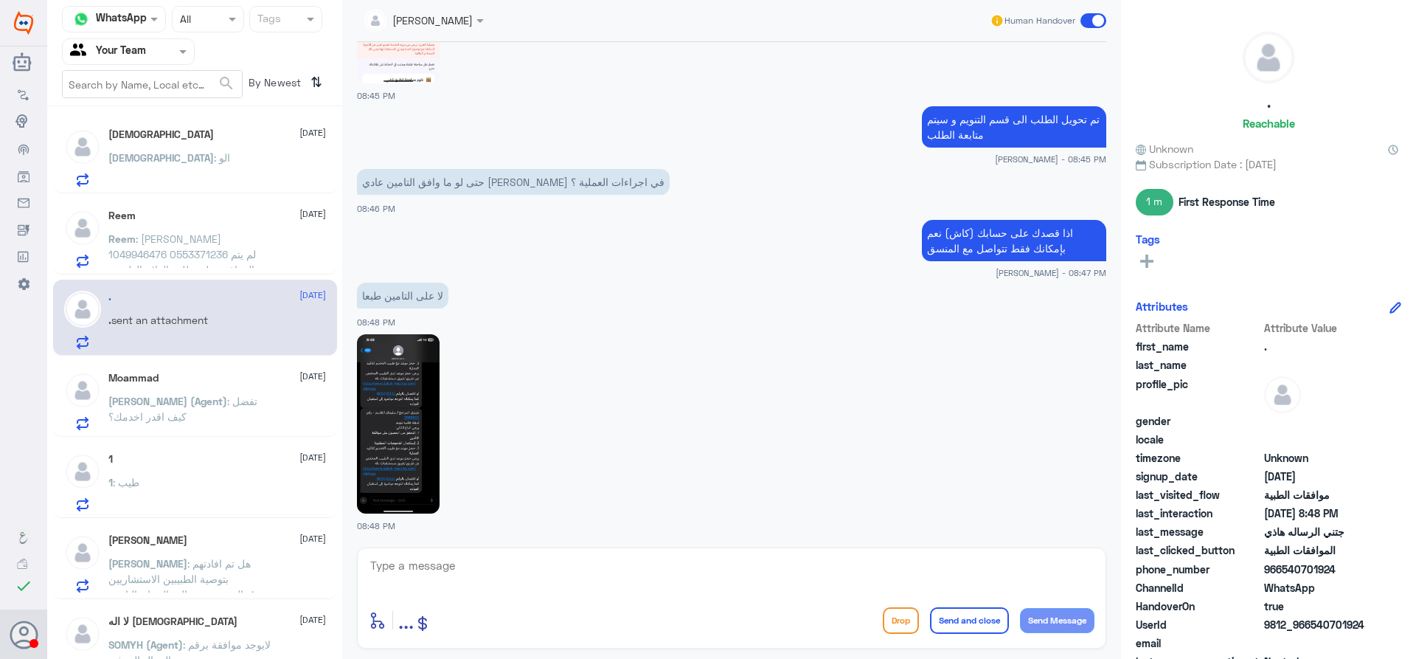
click at [226, 404] on span ": تفضل كيف اقدر اخدمك؟" at bounding box center [182, 409] width 149 height 28
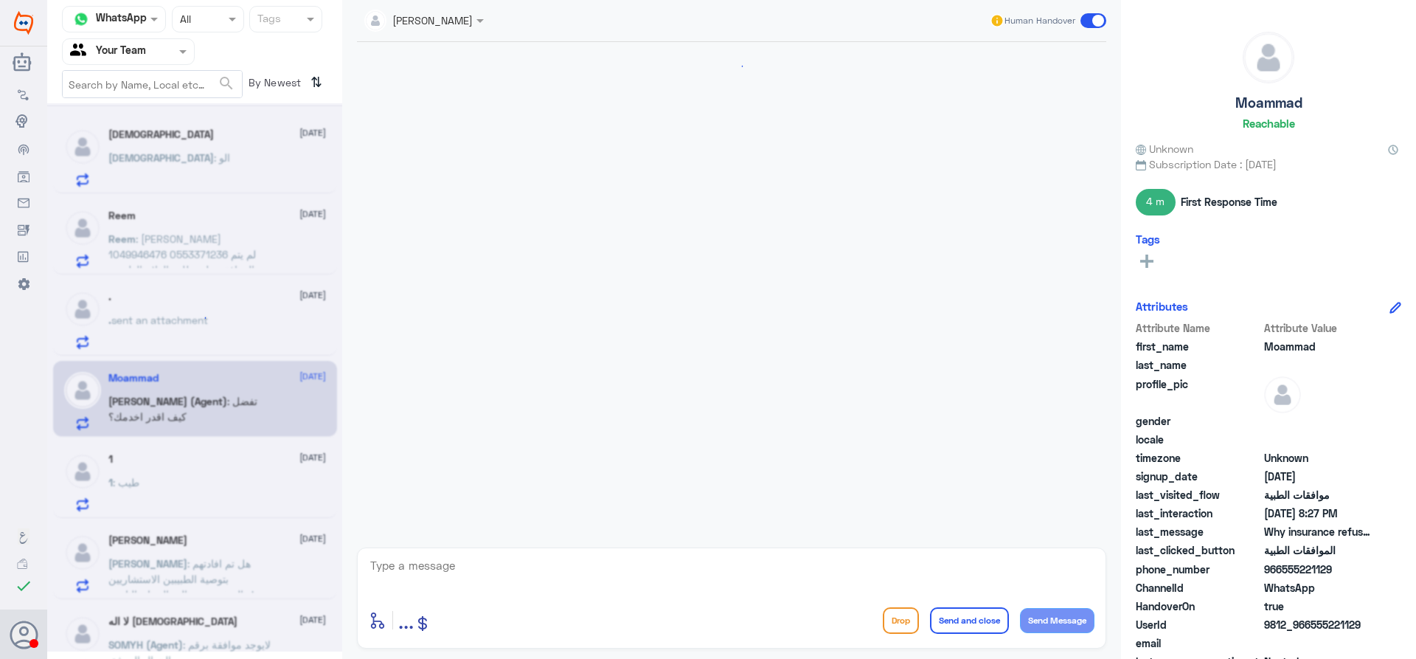
scroll to position [347, 0]
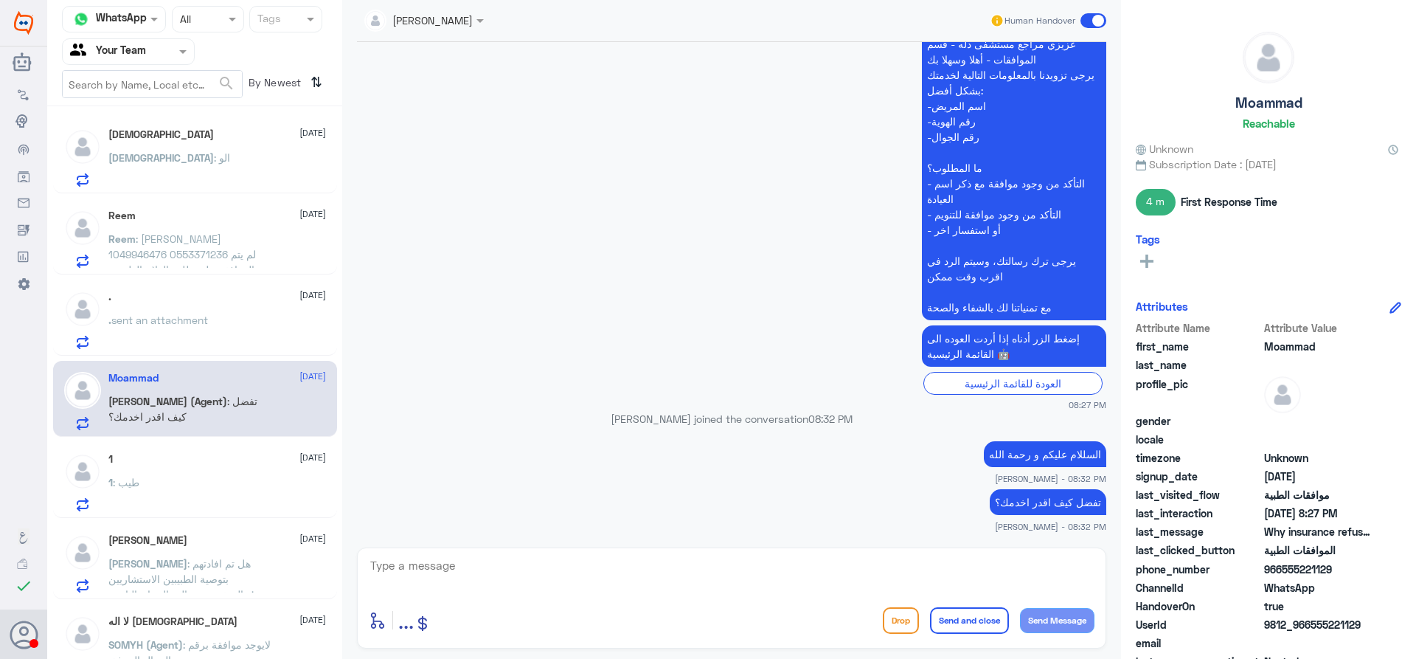
click at [214, 322] on div ". sent an attachment" at bounding box center [217, 332] width 218 height 33
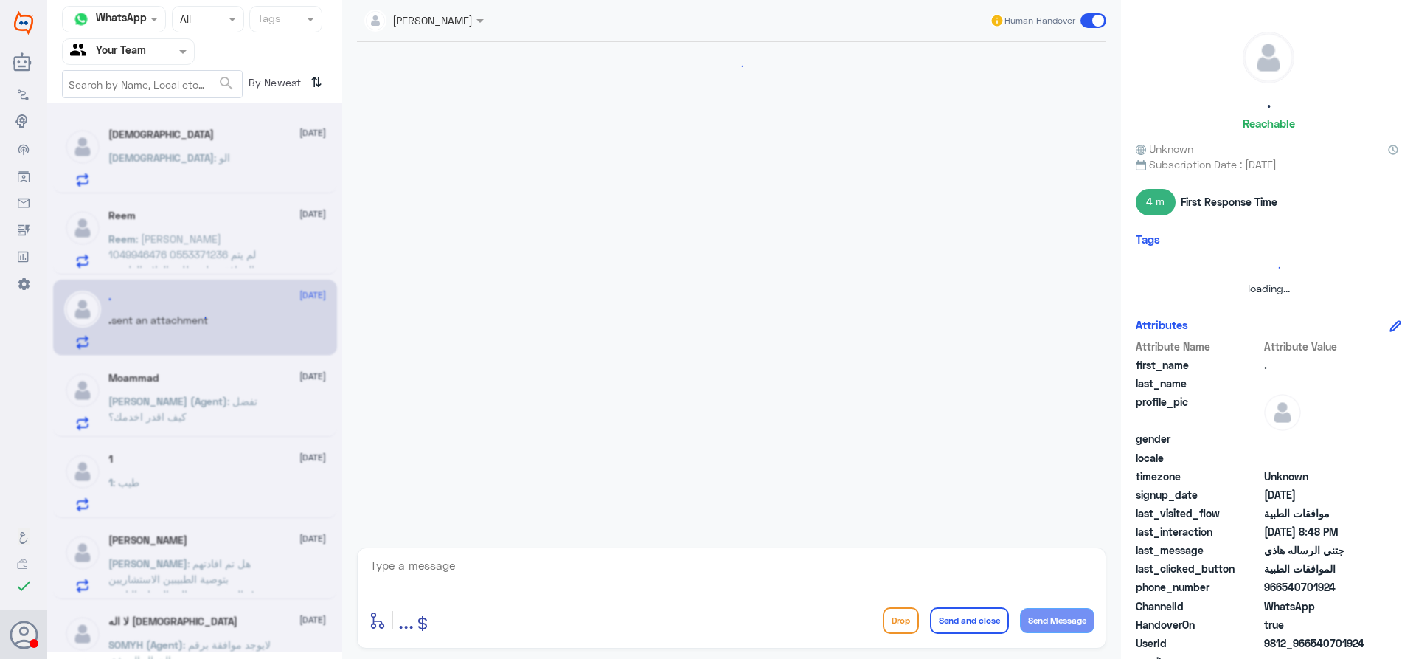
scroll to position [1456, 0]
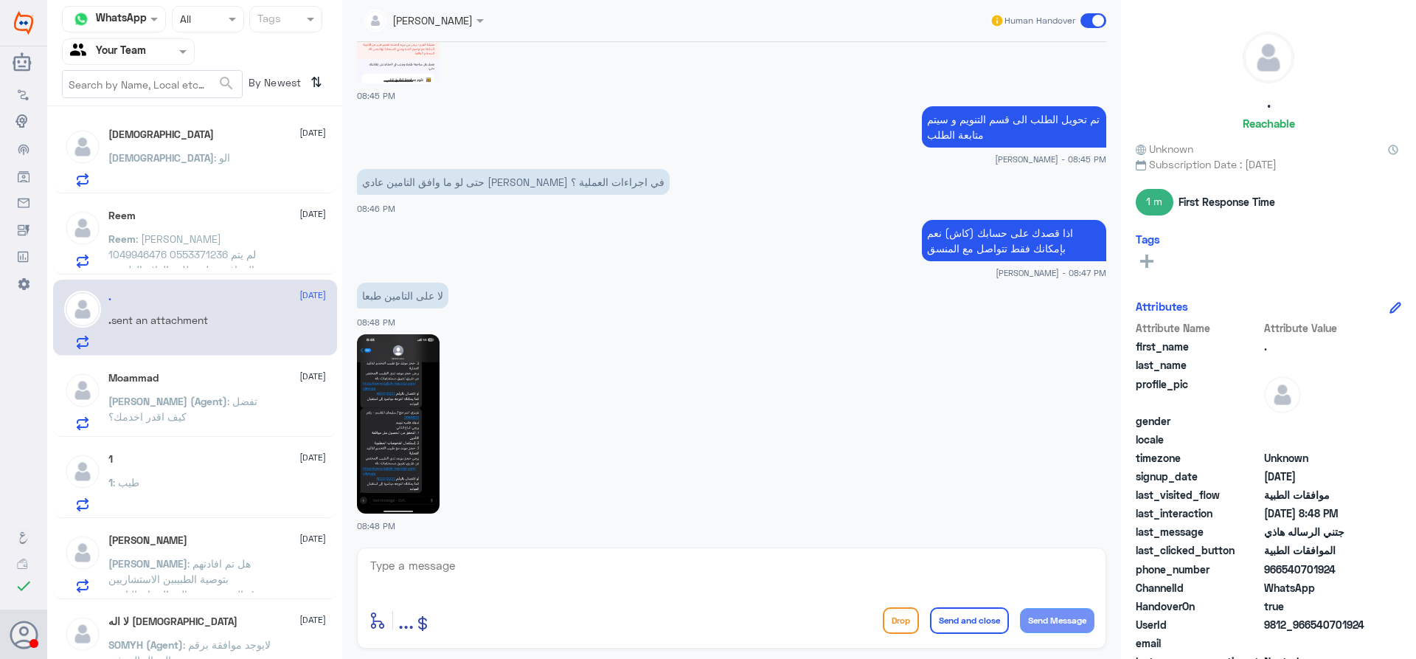
click at [204, 440] on div "سبحان الله 26 August سبحان : الو Reem 26 August Reem : ريم الشقاوي 1049946476 0…" at bounding box center [194, 388] width 295 height 552
click at [184, 477] on div "1 26 August 1 : طيب" at bounding box center [217, 482] width 218 height 58
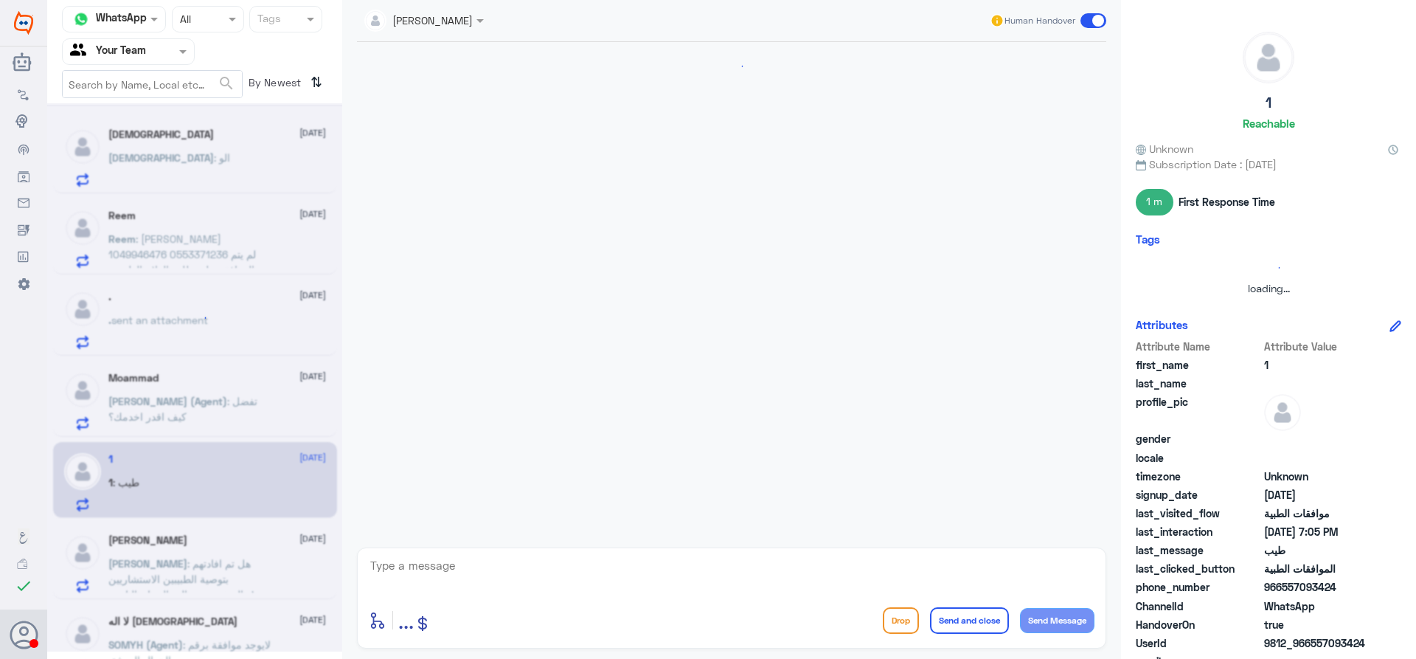
scroll to position [658, 0]
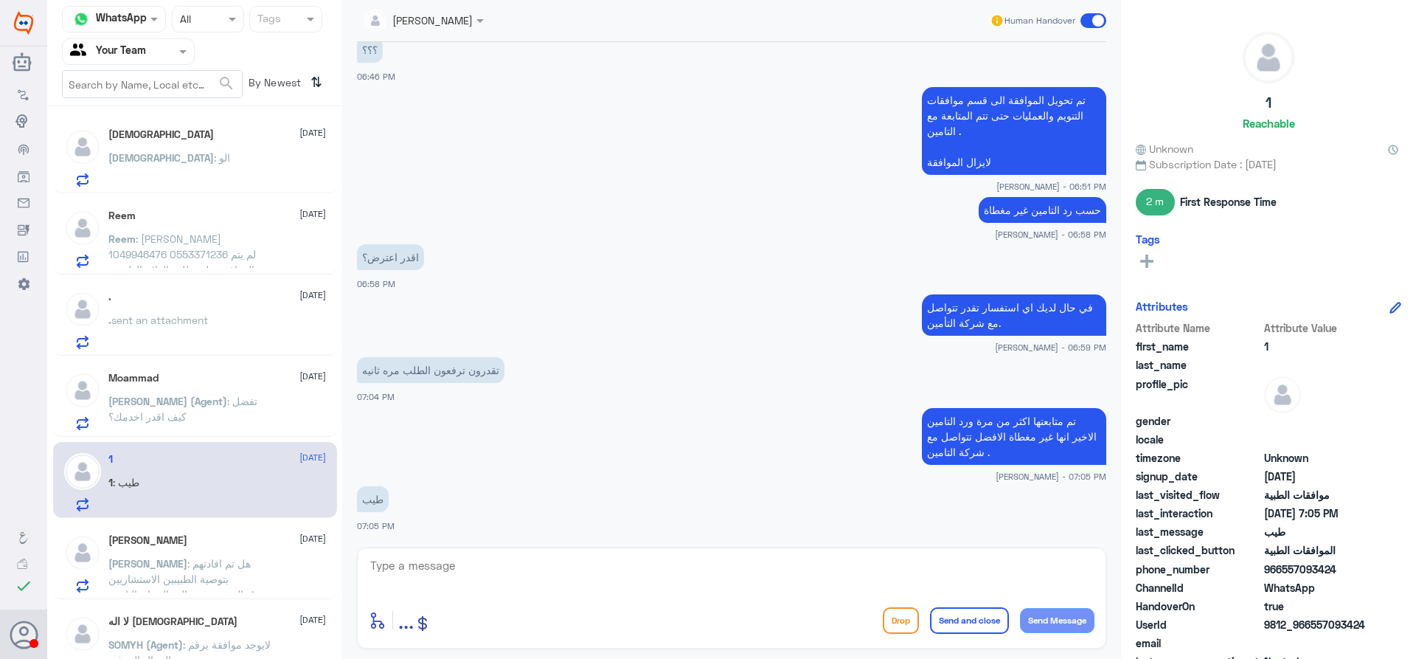
click at [196, 174] on div "[DEMOGRAPHIC_DATA] : الو" at bounding box center [217, 169] width 218 height 33
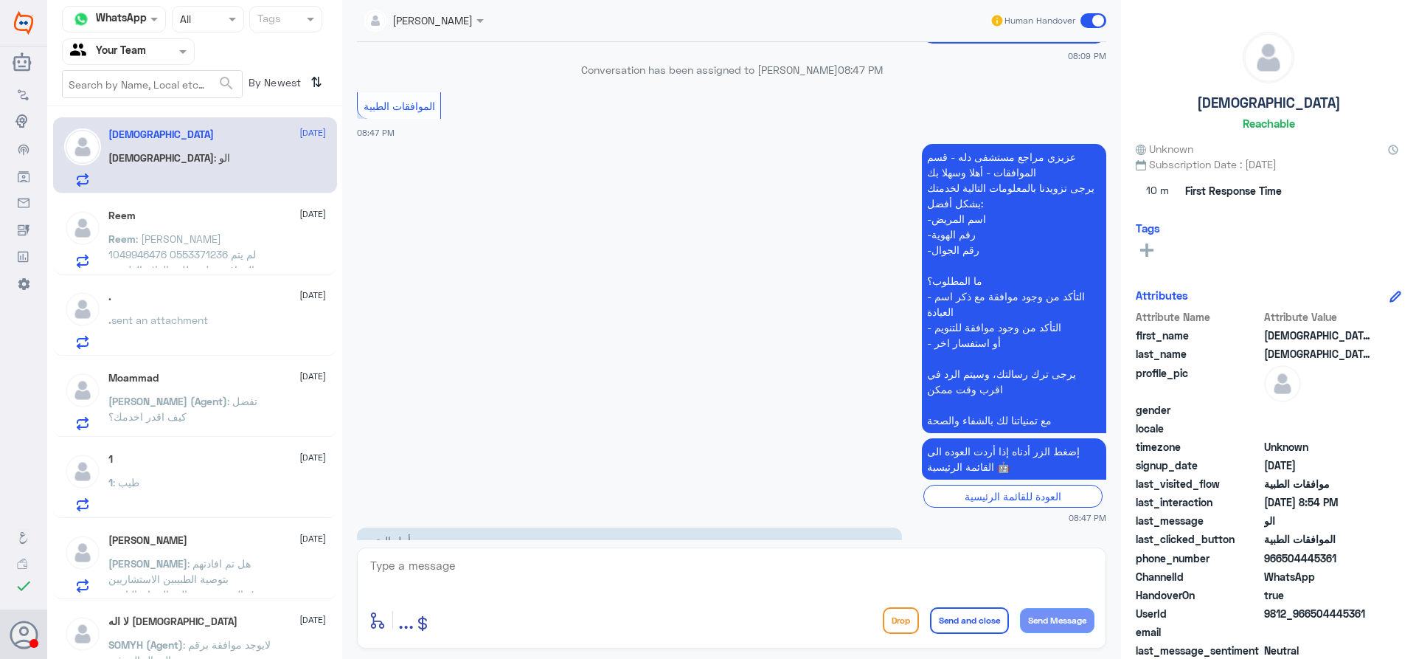
scroll to position [1375, 0]
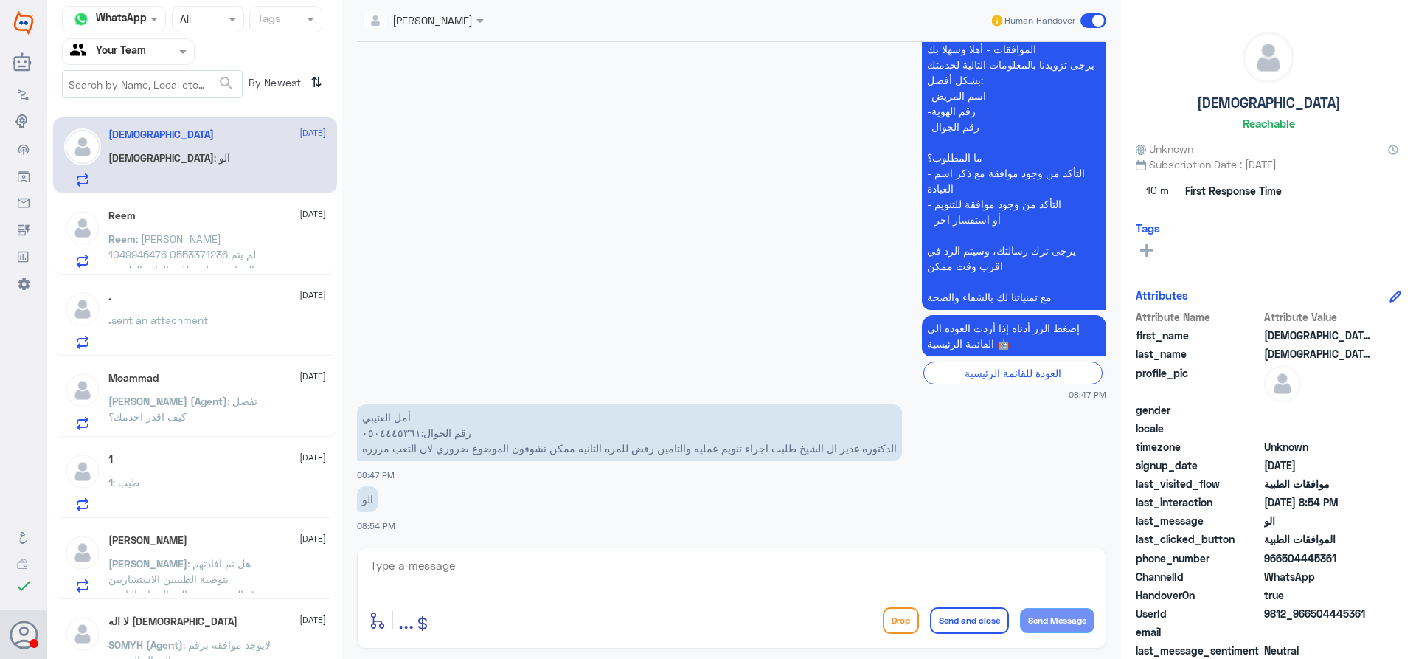
click at [226, 203] on div "Reem 26 August Reem : ريم الشقاوي 1049946476 0553371236 لم يتم الموافقة على طلب…" at bounding box center [195, 236] width 284 height 76
click at [267, 248] on p "Reem : ريم الشقاوي 1049946476 0553371236 لم يتم الموافقة على طلب العلاج الطبيعي" at bounding box center [191, 249] width 166 height 37
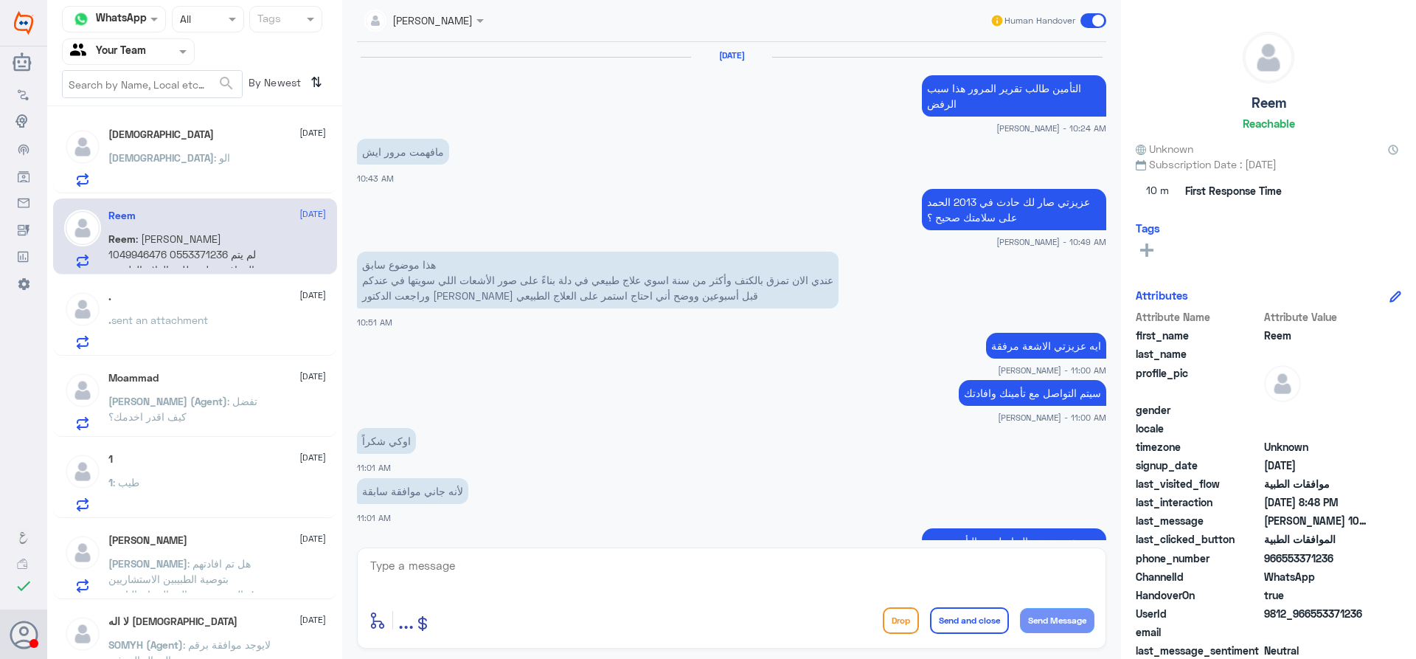
scroll to position [1078, 0]
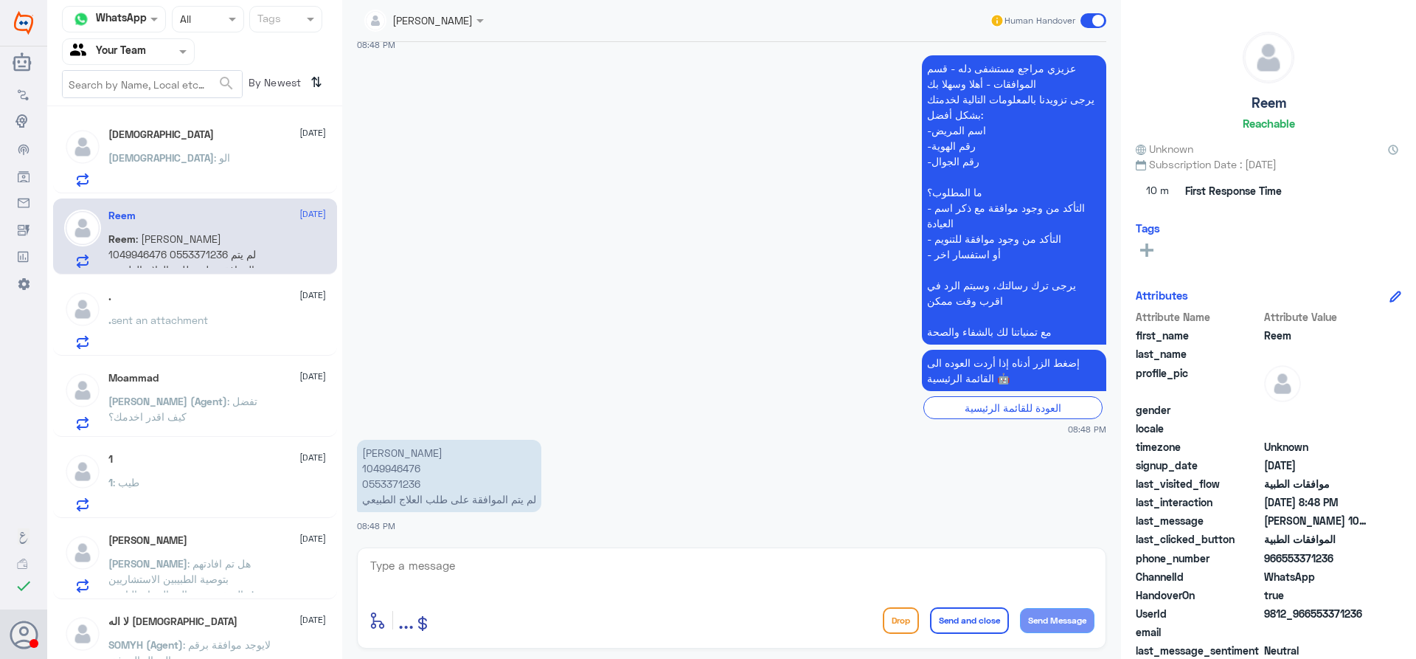
click at [401, 469] on p "[PERSON_NAME] 1049946476 0553371236 لم يتم الموافقة على طلب العلاج الطبيعي" at bounding box center [449, 476] width 184 height 72
copy p "1049946476"
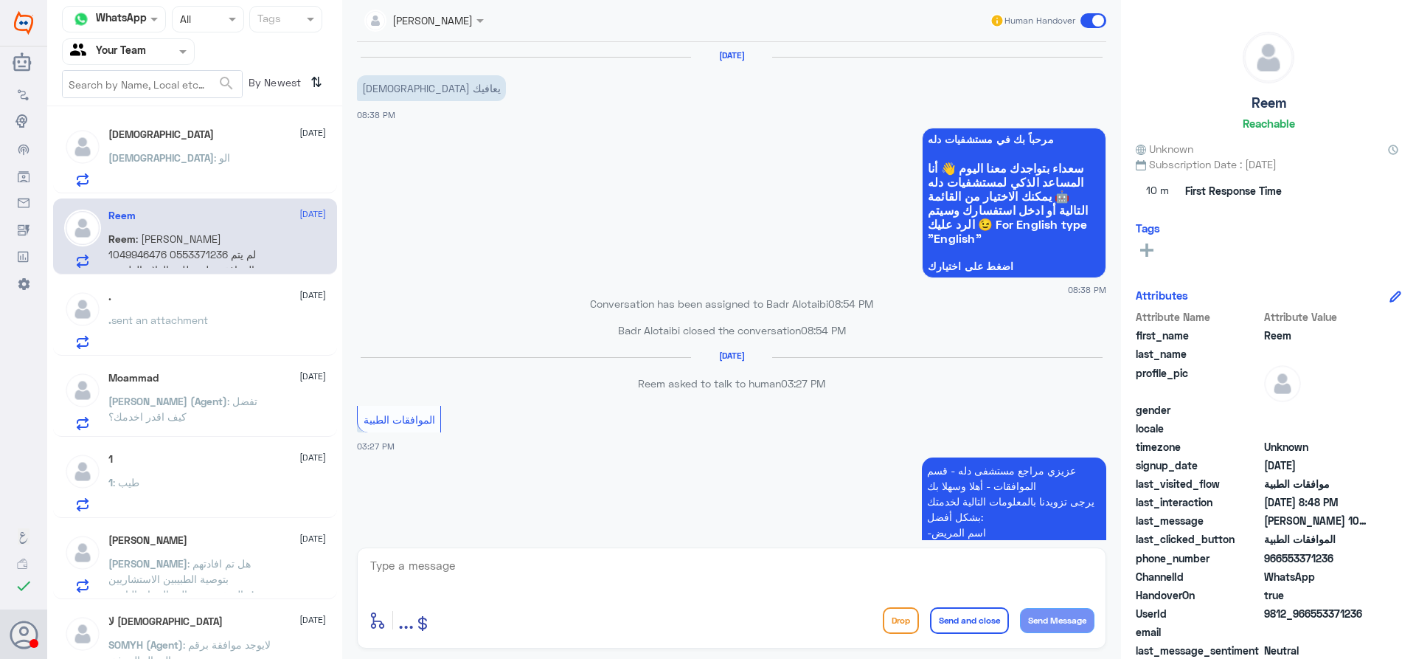
scroll to position [1375, 0]
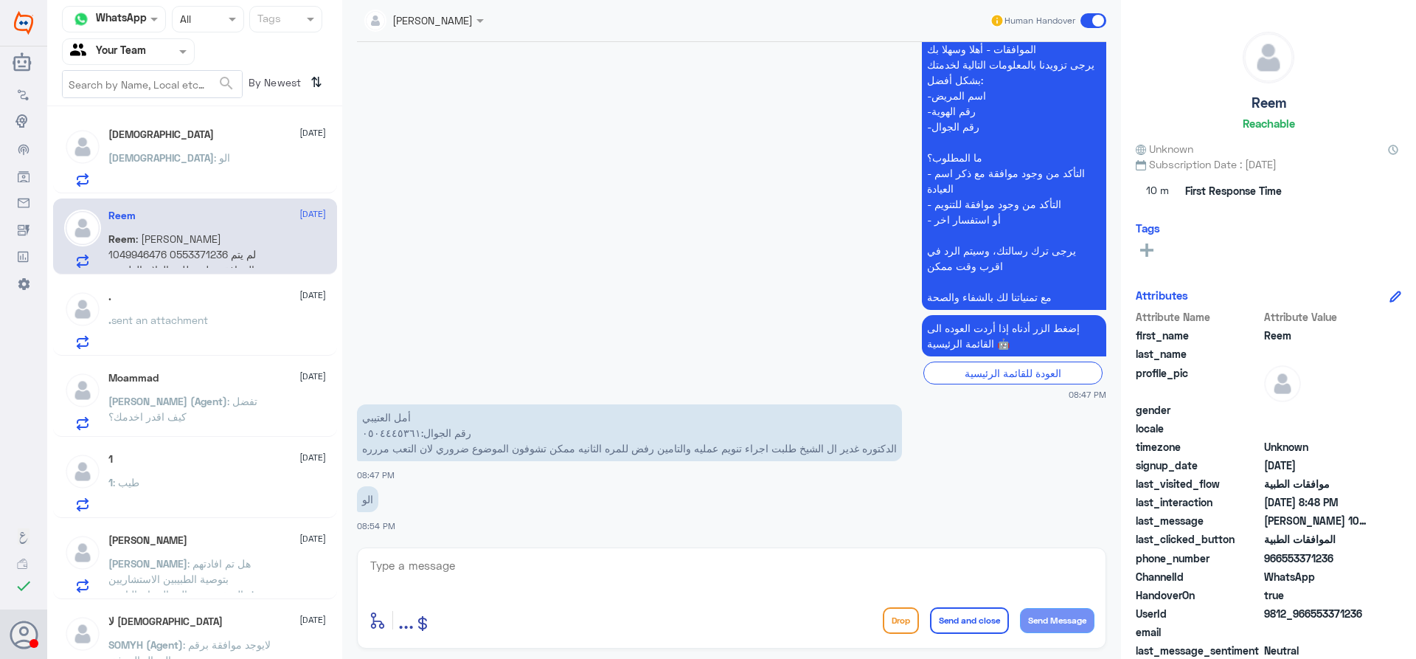
click at [440, 18] on div at bounding box center [424, 19] width 134 height 17
click at [751, 125] on app-msgs-text "عزيزي مراجع مستشفى دله - قسم الموافقات - أهلا وسهلا بك يرجى تزويدنا بالمعلومات …" at bounding box center [731, 166] width 749 height 291
click at [176, 154] on div "سبحان : الو" at bounding box center [217, 169] width 218 height 33
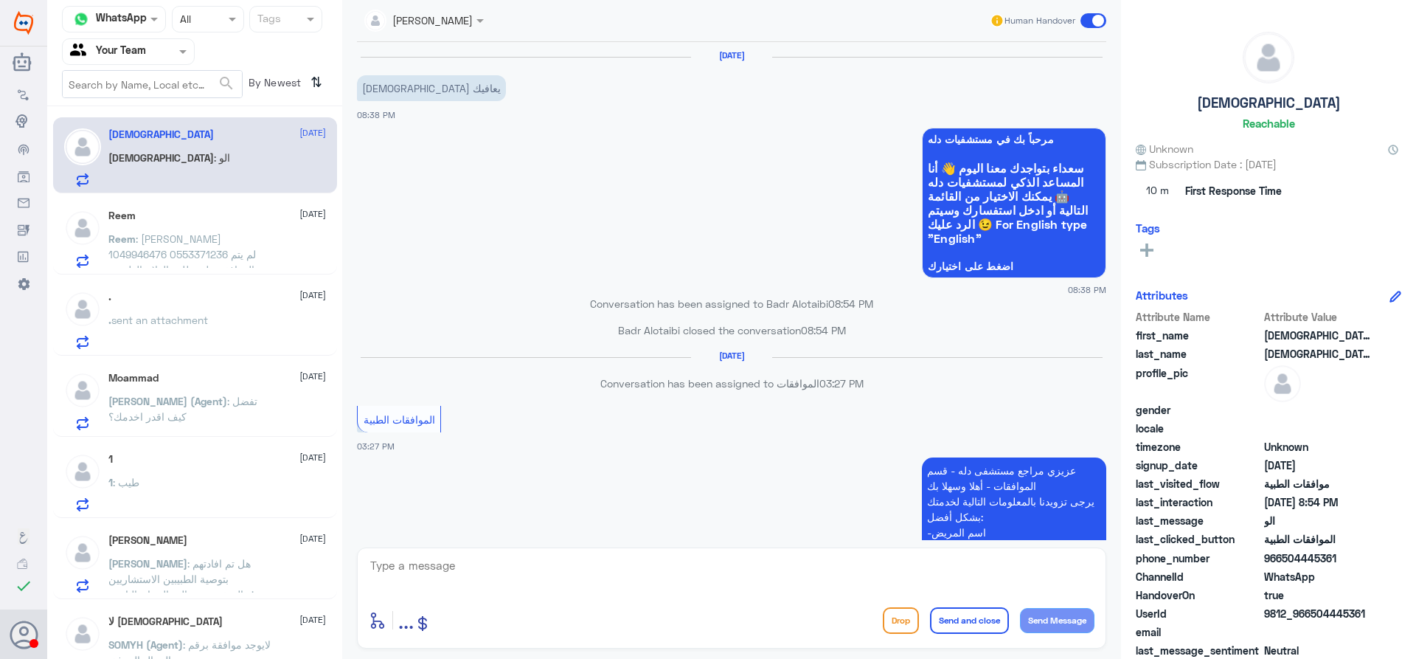
scroll to position [1375, 0]
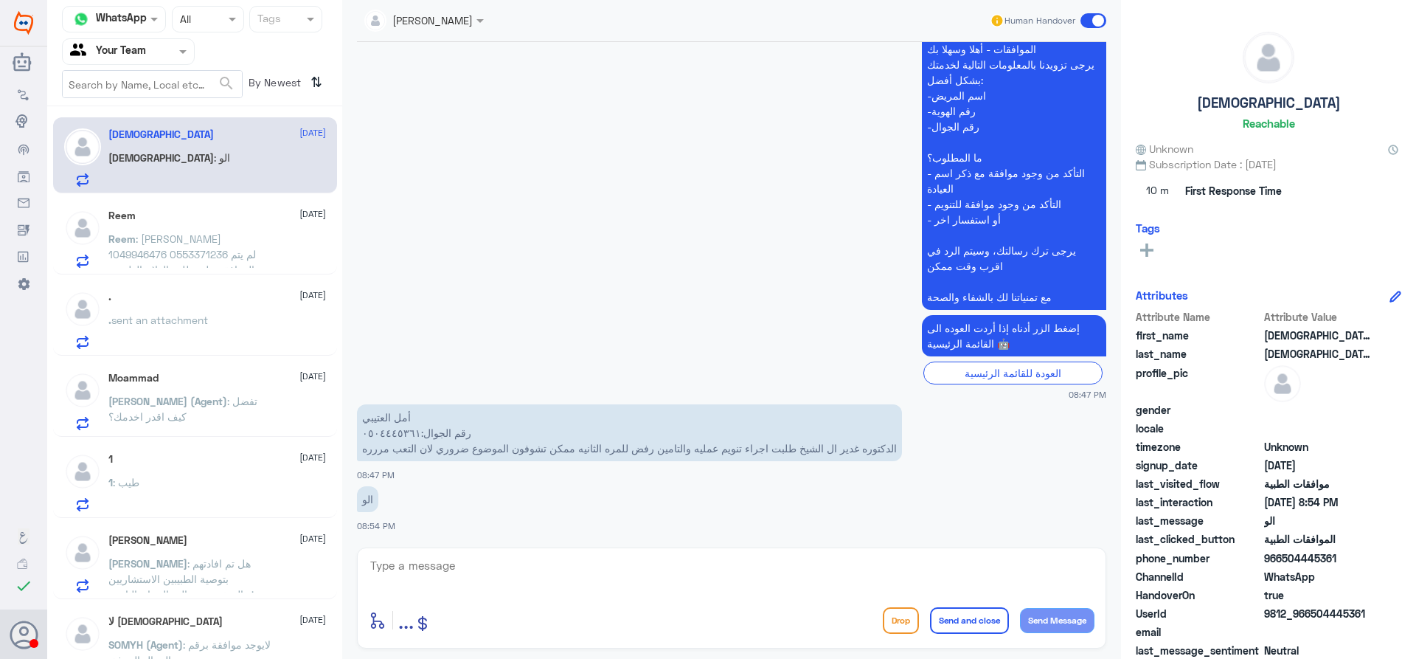
click at [175, 213] on div "Reem 26 August" at bounding box center [217, 215] width 218 height 13
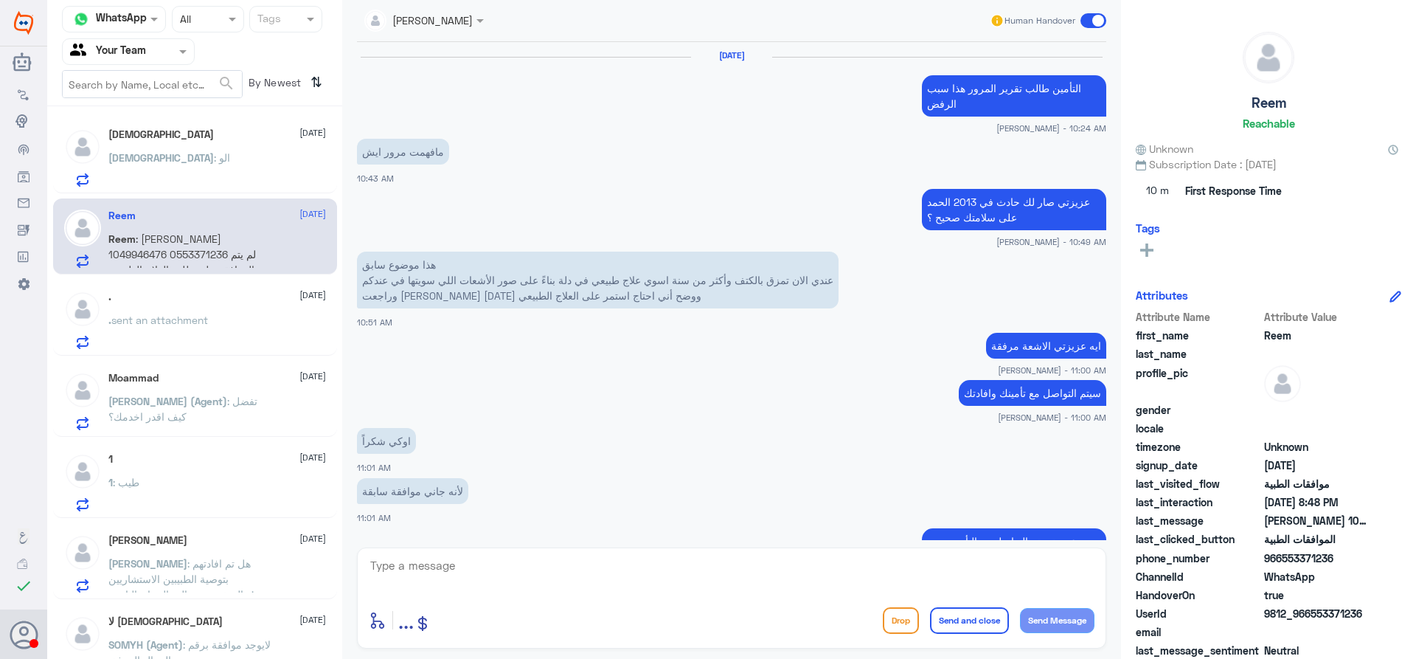
scroll to position [1078, 0]
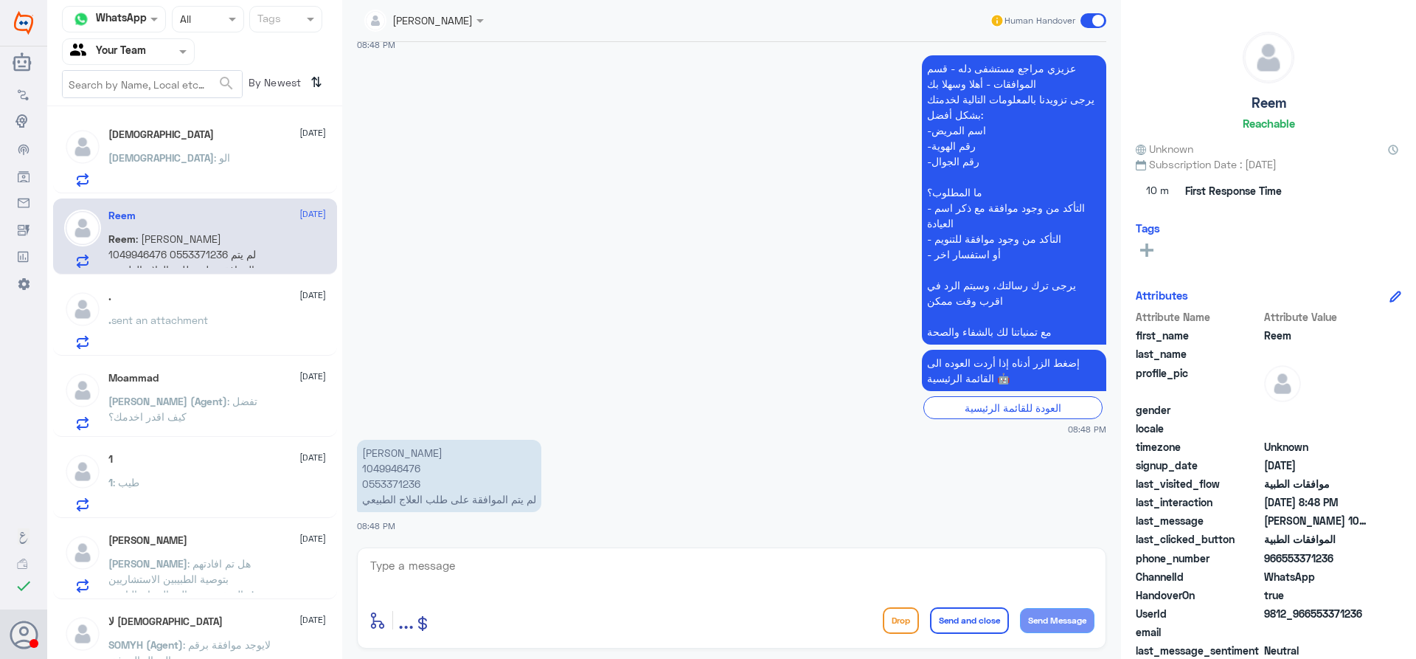
click at [385, 475] on p "ريم الشقاوي 1049946476 0553371236 لم يتم الموافقة على طلب العلاج الطبيعي" at bounding box center [449, 476] width 184 height 72
click at [387, 469] on p "ريم الشقاوي 1049946476 0553371236 لم يتم الموافقة على طلب العلاج الطبيعي" at bounding box center [449, 476] width 184 height 72
copy p "1049946476"
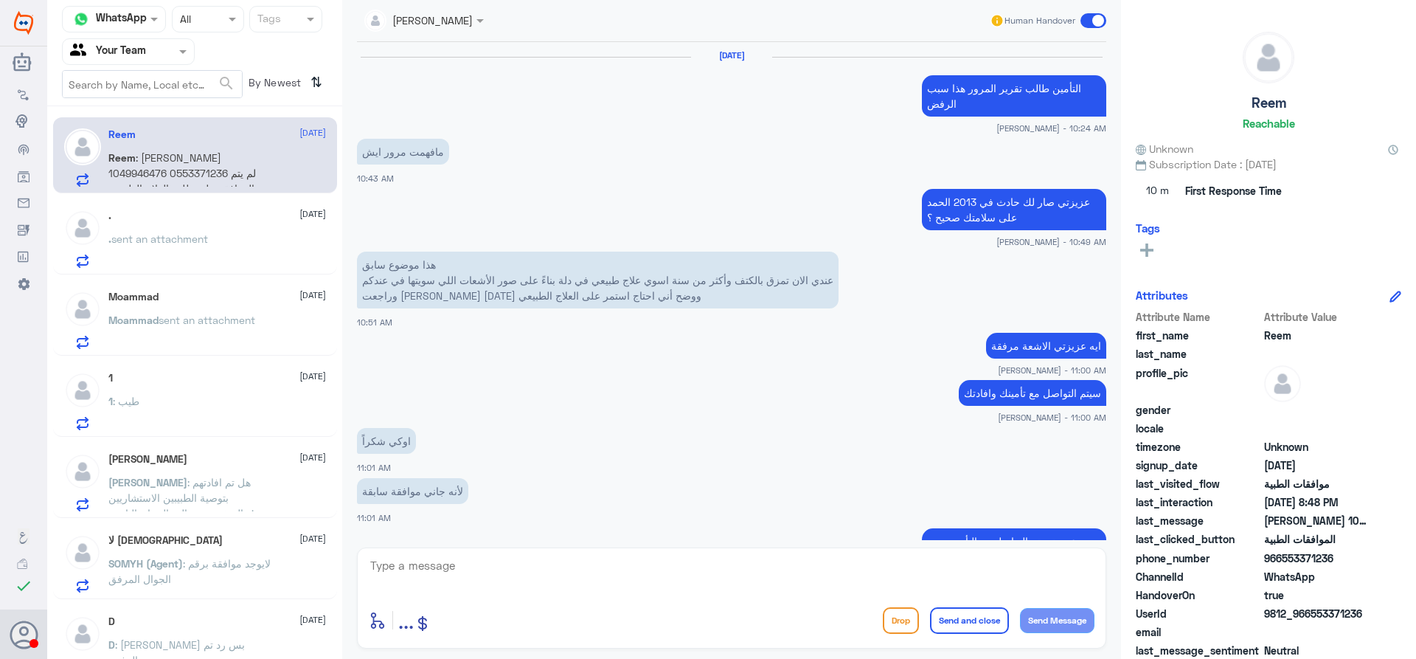
scroll to position [1078, 0]
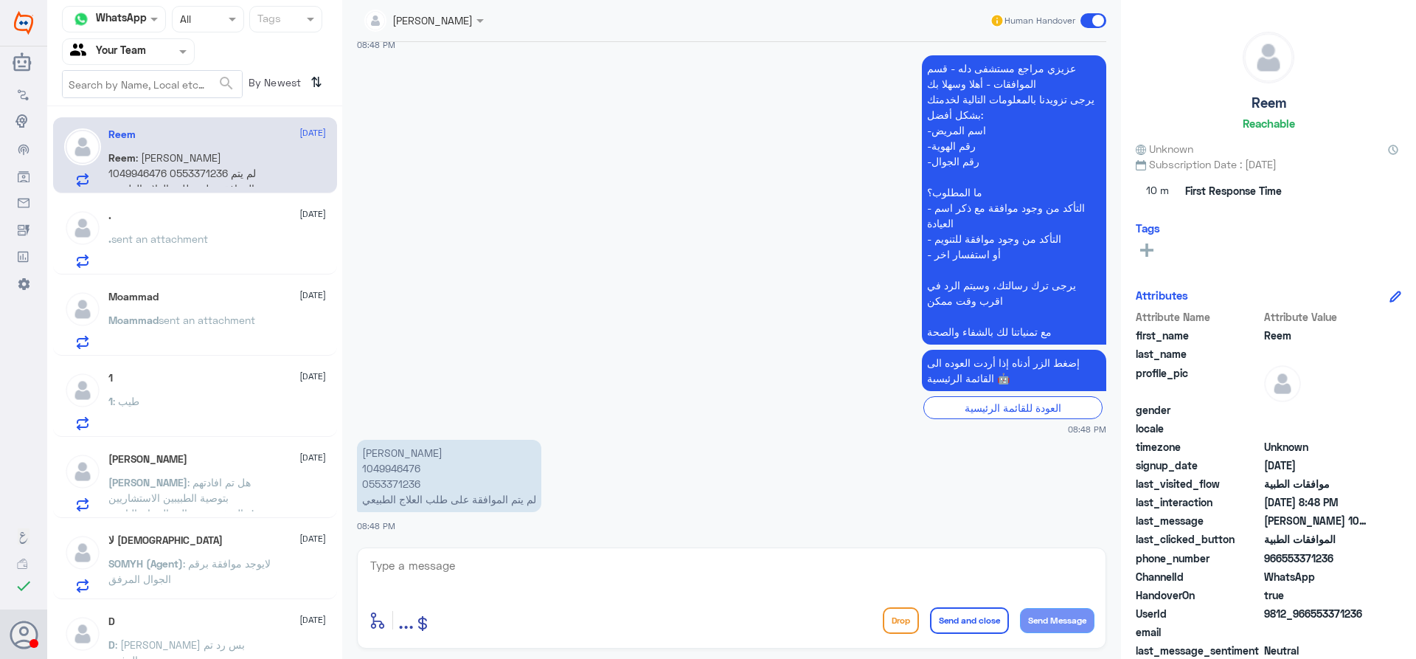
click at [208, 231] on p ". sent an attachment" at bounding box center [158, 249] width 100 height 37
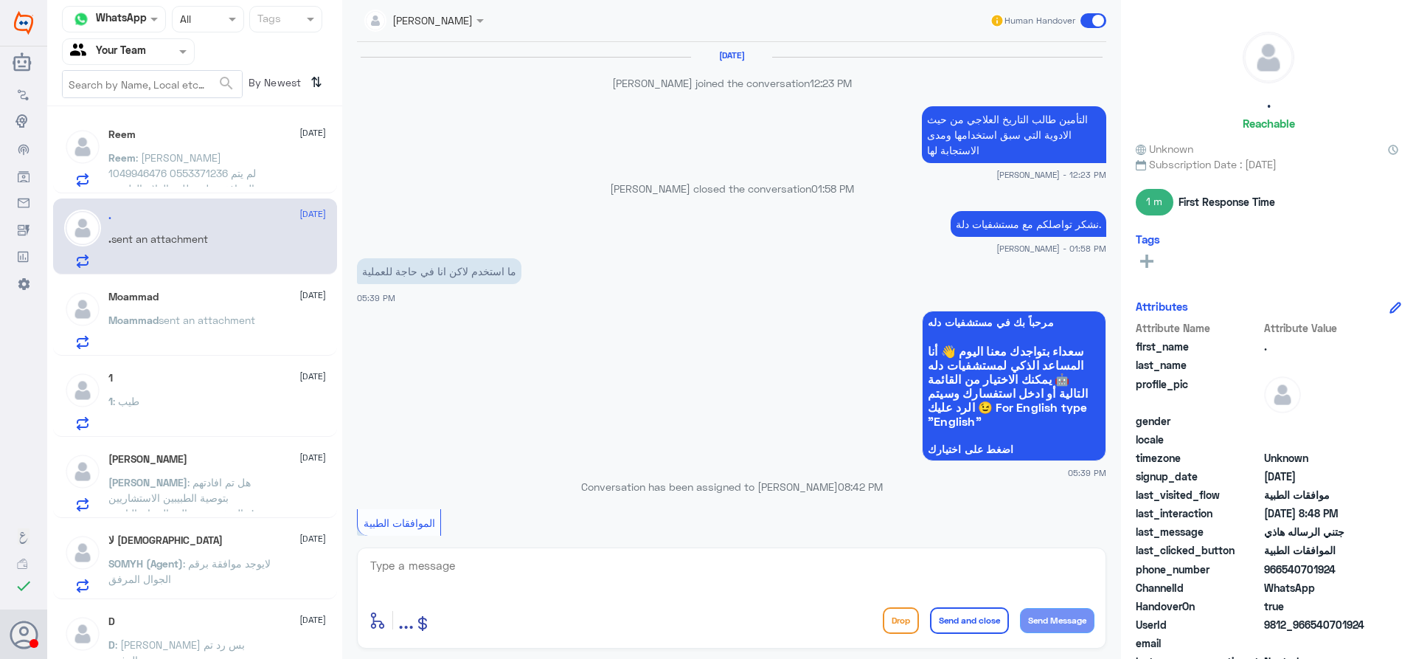
scroll to position [1338, 0]
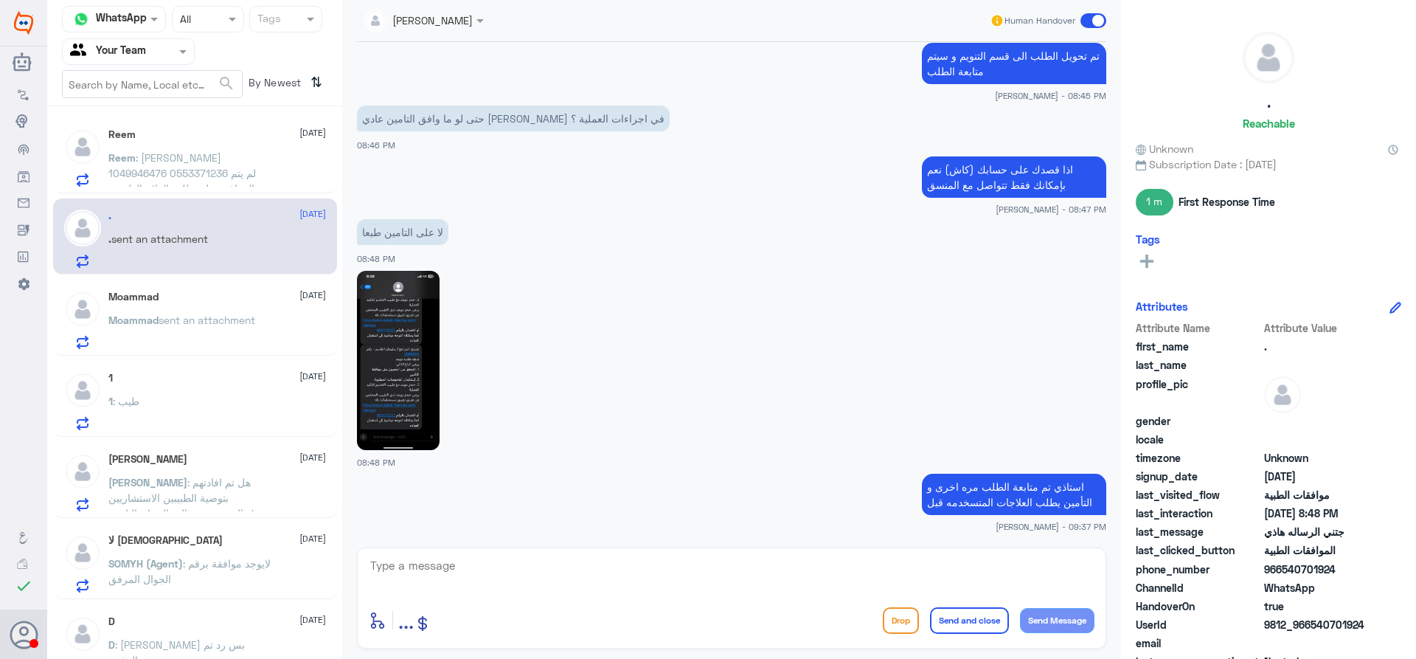
click at [194, 303] on div "Moammad [DATE][PERSON_NAME] sent an attachment" at bounding box center [217, 320] width 218 height 58
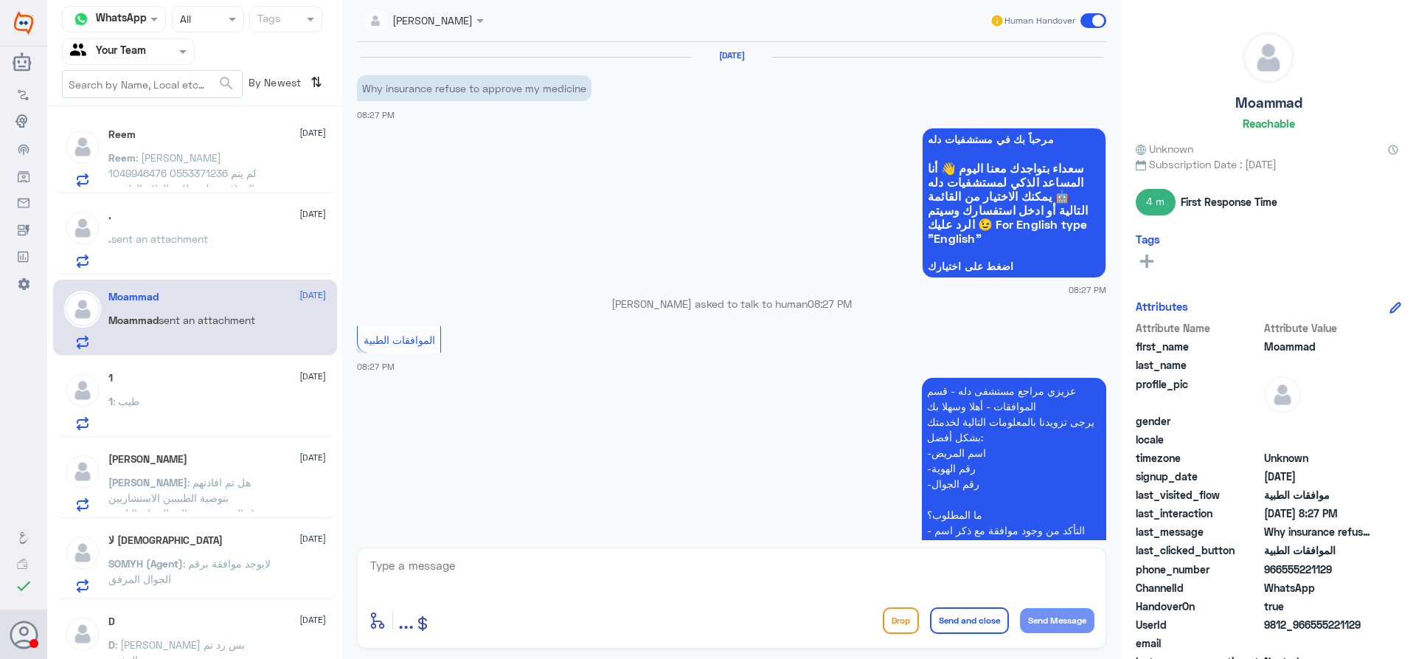
scroll to position [347, 0]
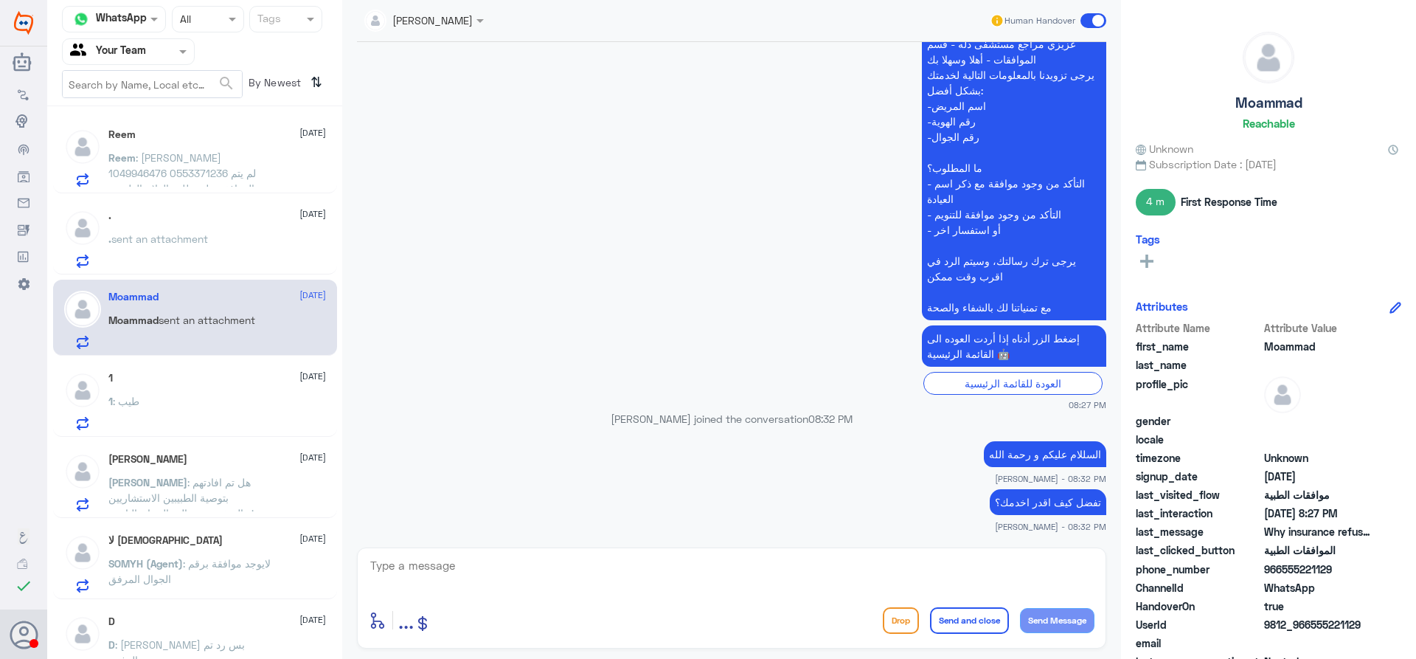
click at [205, 387] on div "1 [DATE] 1 : طيب" at bounding box center [217, 401] width 218 height 58
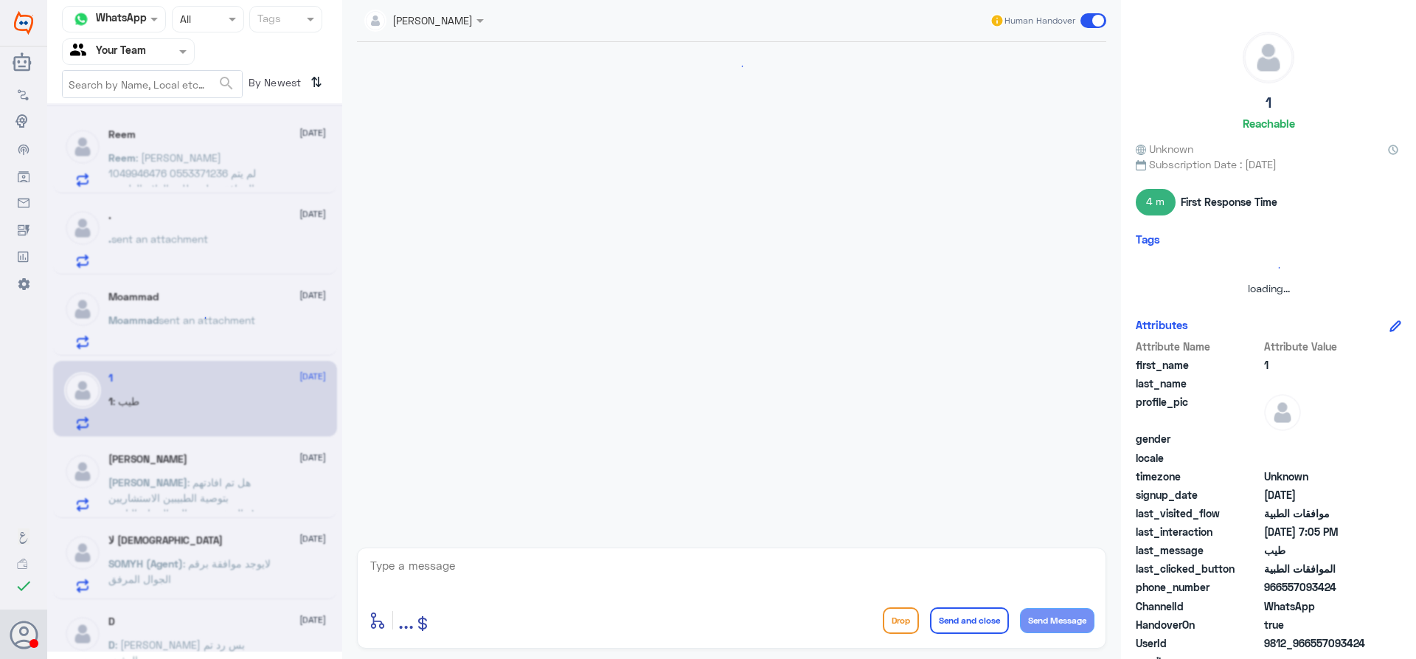
scroll to position [658, 0]
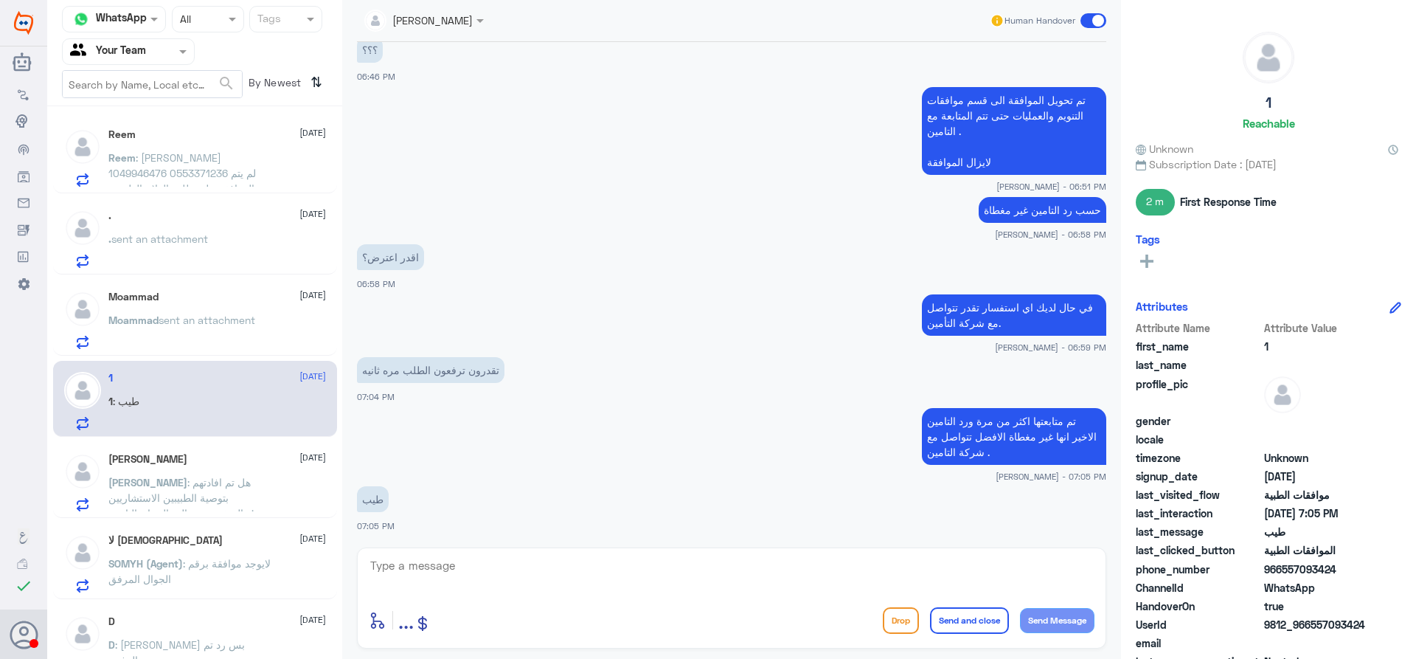
click at [233, 324] on span "sent an attachment" at bounding box center [207, 320] width 97 height 13
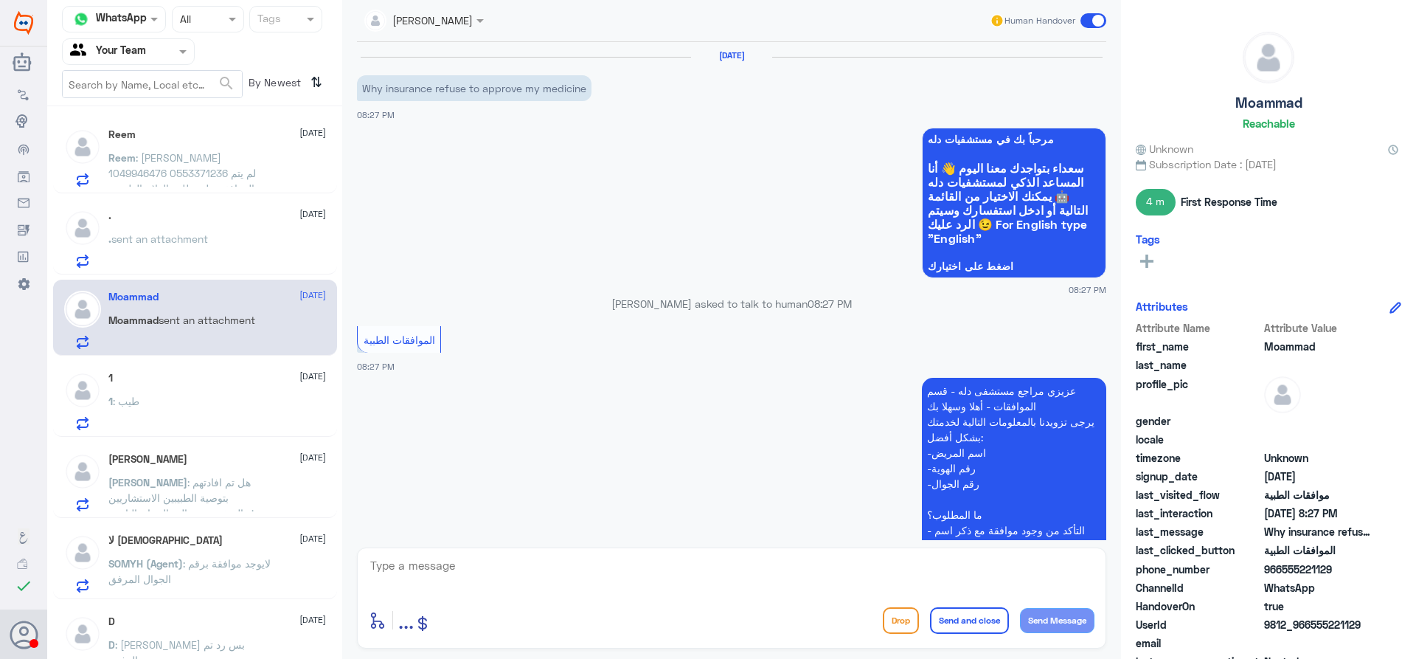
drag, startPoint x: 1282, startPoint y: 572, endPoint x: 1345, endPoint y: 573, distance: 62.7
click at [1345, 573] on span "966555221129" at bounding box center [1317, 568] width 107 height 15
copy span "555221129"
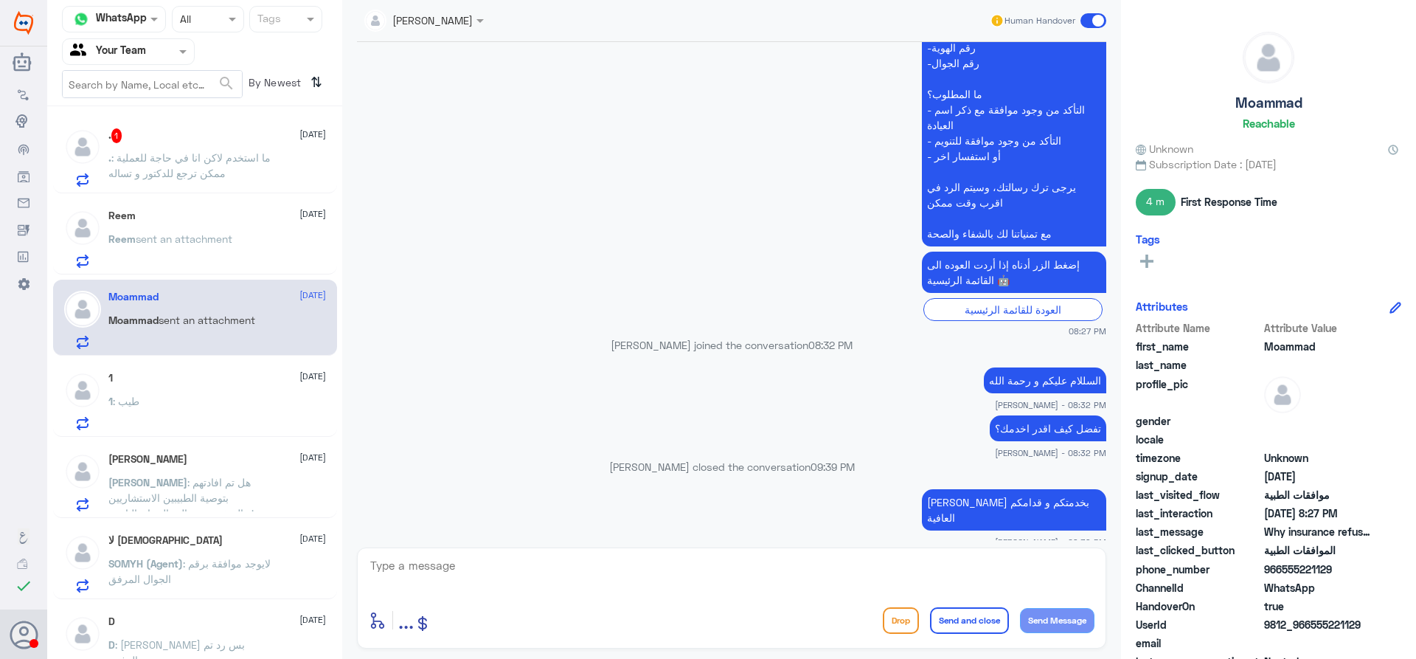
click at [184, 183] on p ". : ما استخدم لاكن انا في حاجة للعملية ممكن ترجع للدكتور و تساله" at bounding box center [191, 168] width 166 height 37
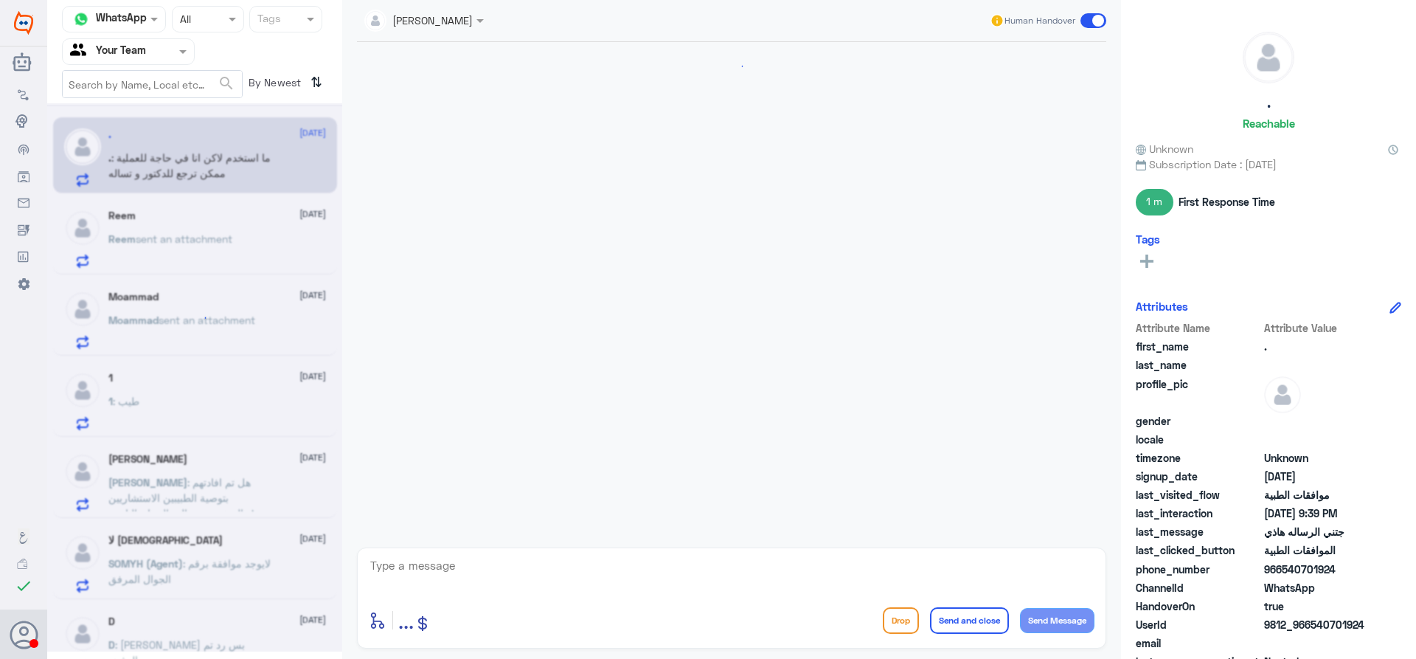
scroll to position [1358, 0]
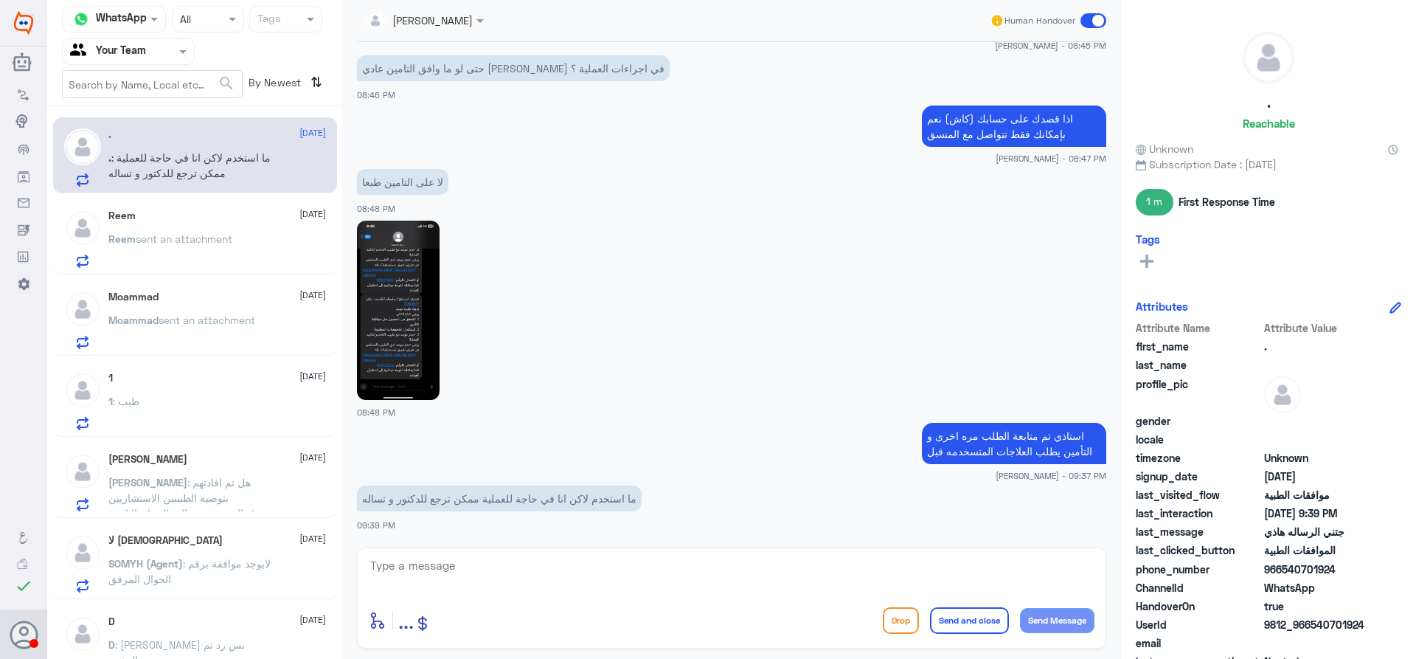
click at [176, 240] on span "sent an attachment" at bounding box center [184, 238] width 97 height 13
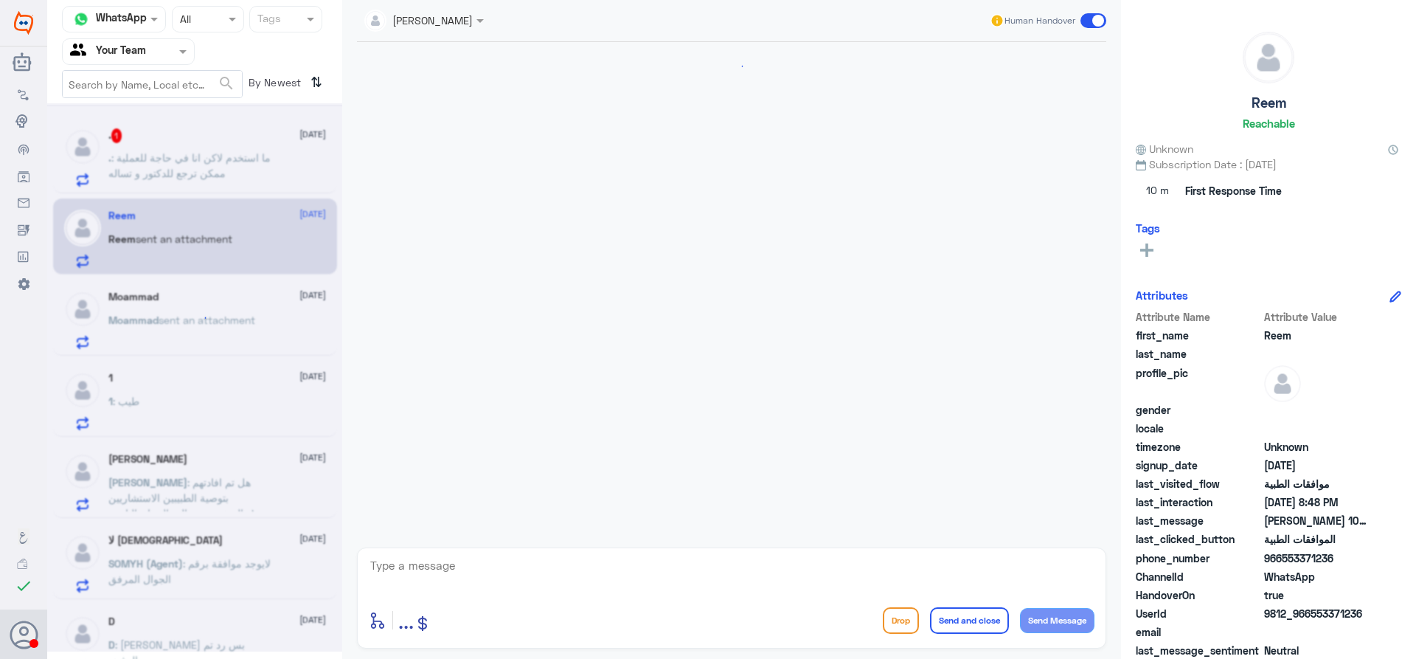
scroll to position [1078, 0]
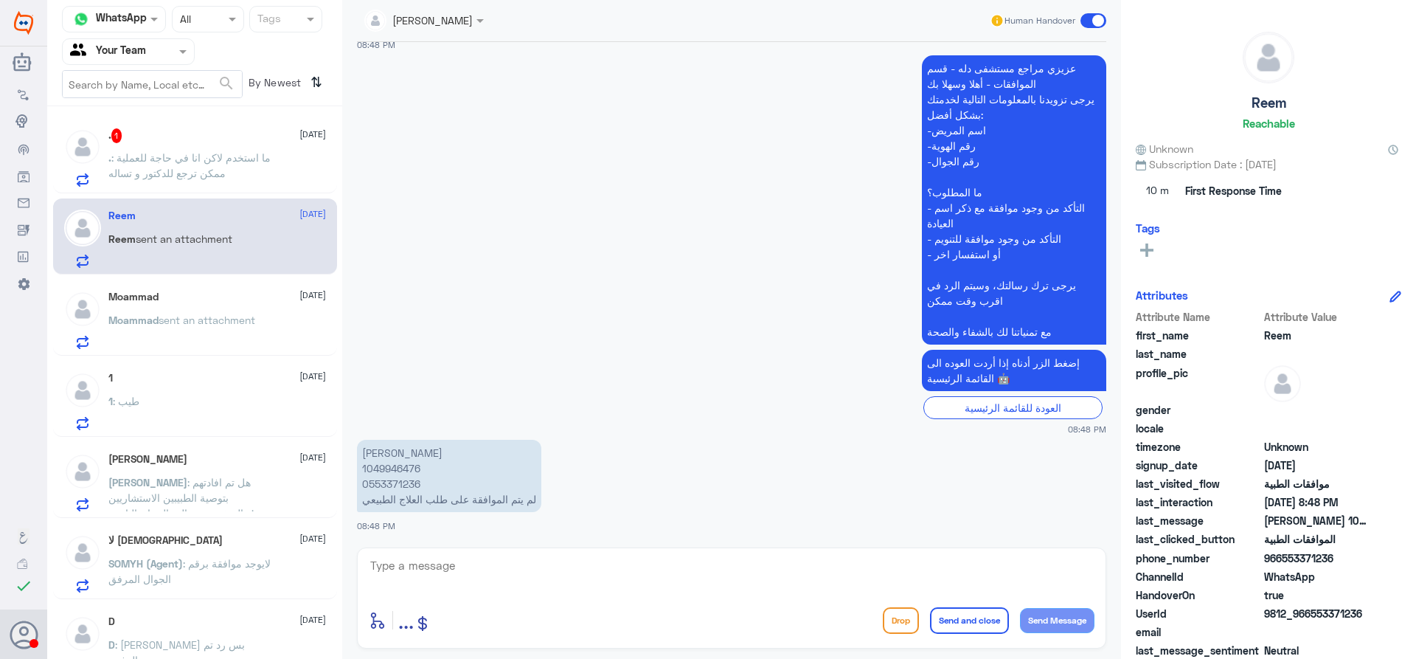
click at [223, 187] on div ". 1 26 August . : ما استخدم لاكن انا في حاجة للعملية ممكن ترجع للدكتور و تساله" at bounding box center [195, 155] width 284 height 76
click at [149, 239] on span "sent an attachment" at bounding box center [184, 238] width 97 height 13
click at [156, 300] on h5 "Moammad" at bounding box center [133, 297] width 50 height 13
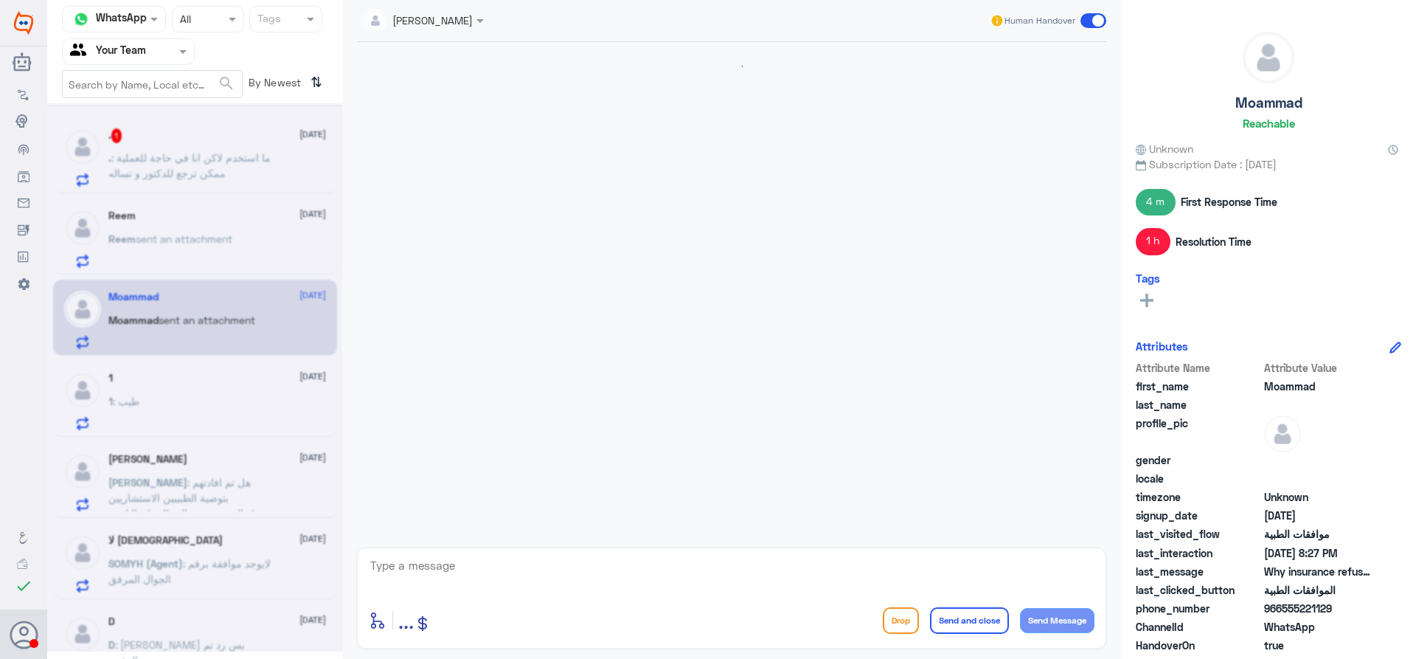
scroll to position [420, 0]
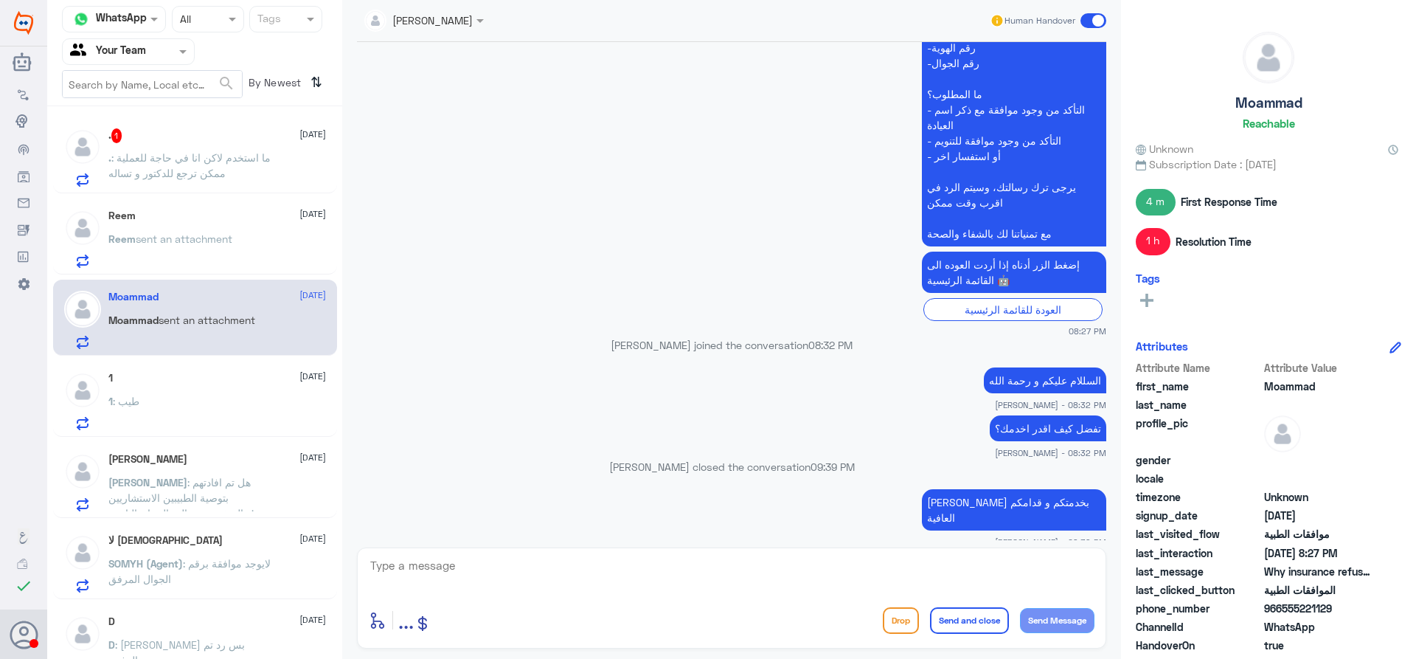
click at [192, 440] on div ". 1 26 August . : ما استخدم لاكن انا في حاجة للعملية ممكن ترجع للدكتور و تساله …" at bounding box center [194, 388] width 295 height 552
click at [202, 418] on div "1 : طيب" at bounding box center [217, 413] width 218 height 33
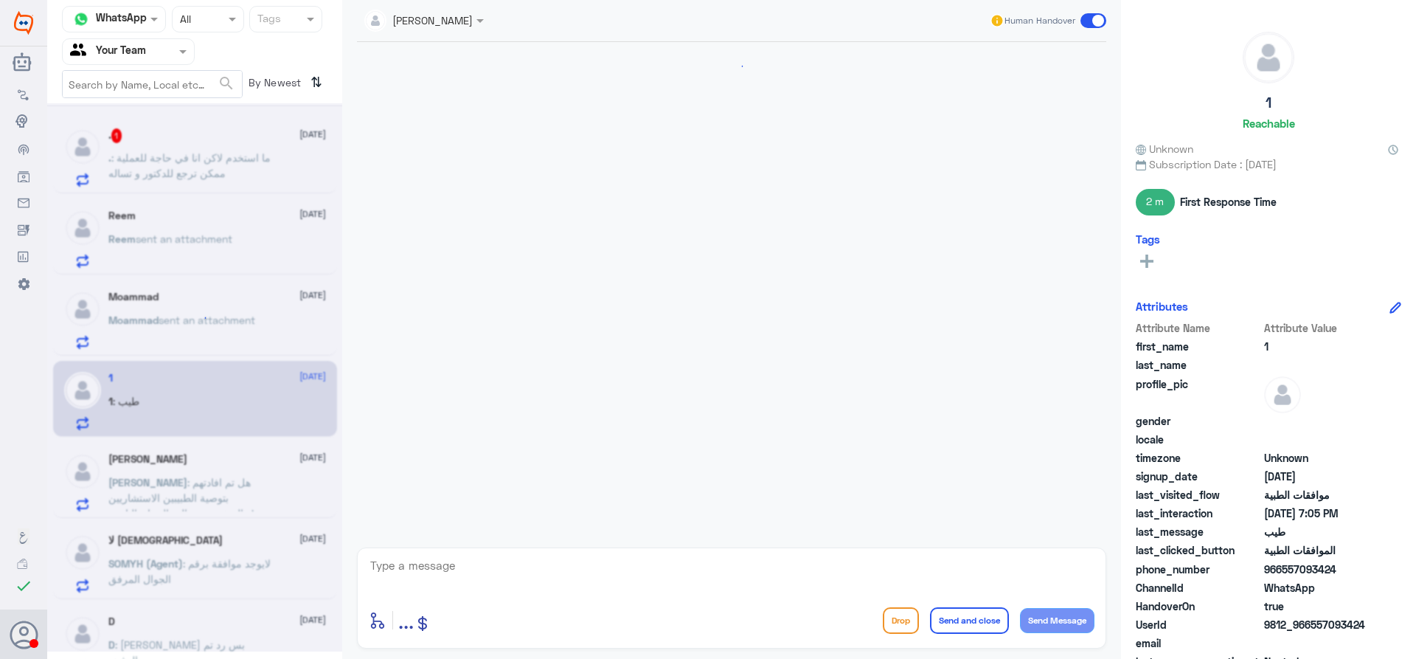
scroll to position [658, 0]
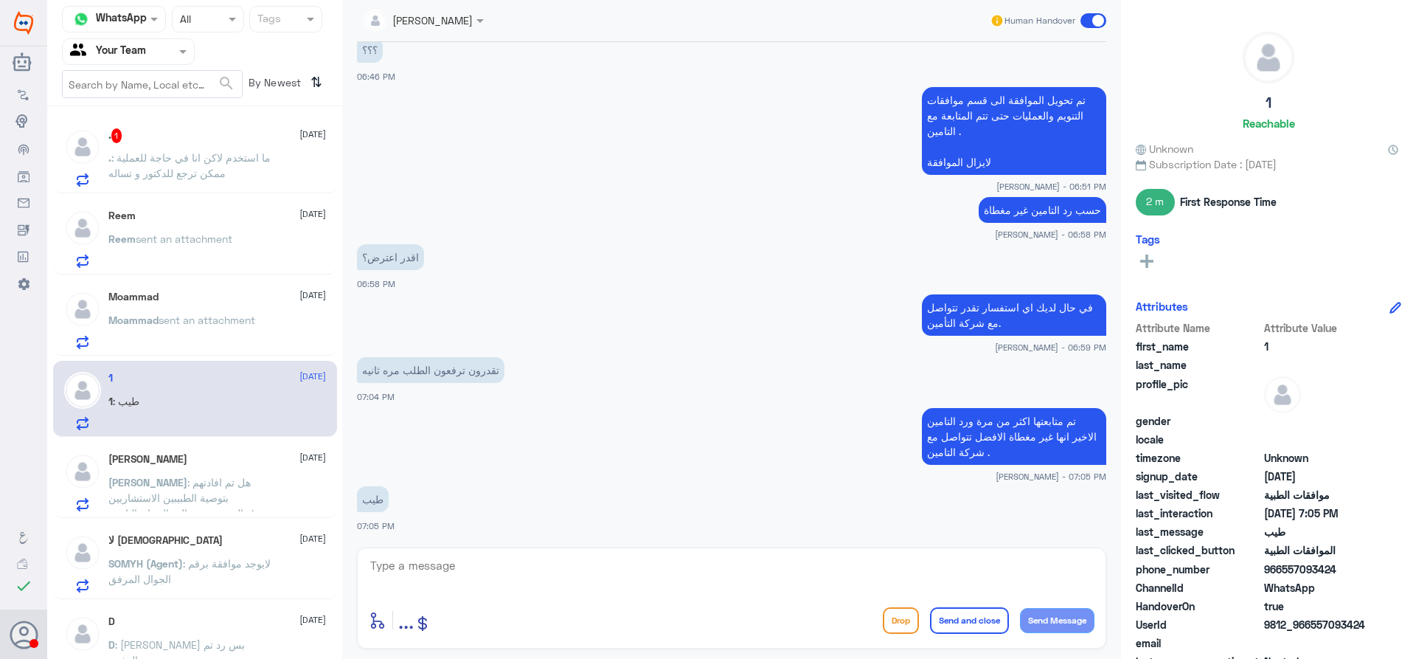
click at [188, 488] on span ": هل تم افادتهم بتوصية الطبيبين الاستشاريين المتخصصين بالمجال وان التامين vip م…" at bounding box center [184, 521] width 152 height 90
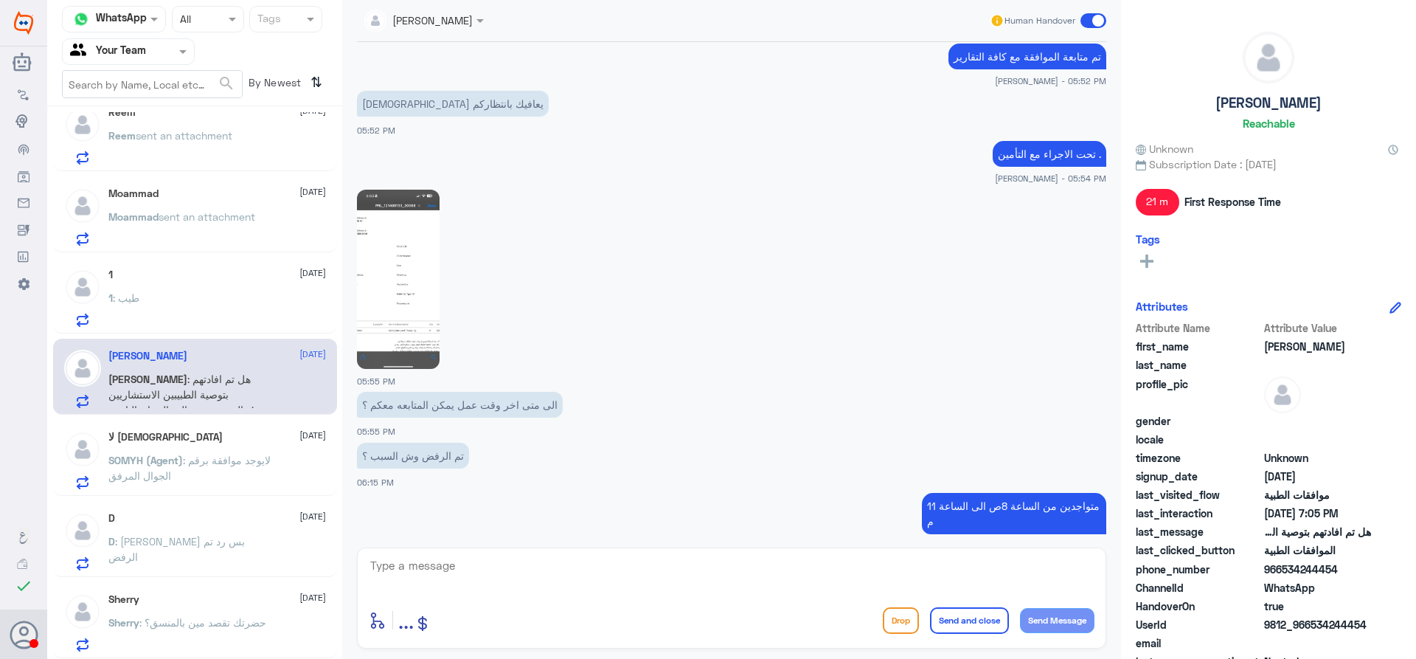
scroll to position [1636, 0]
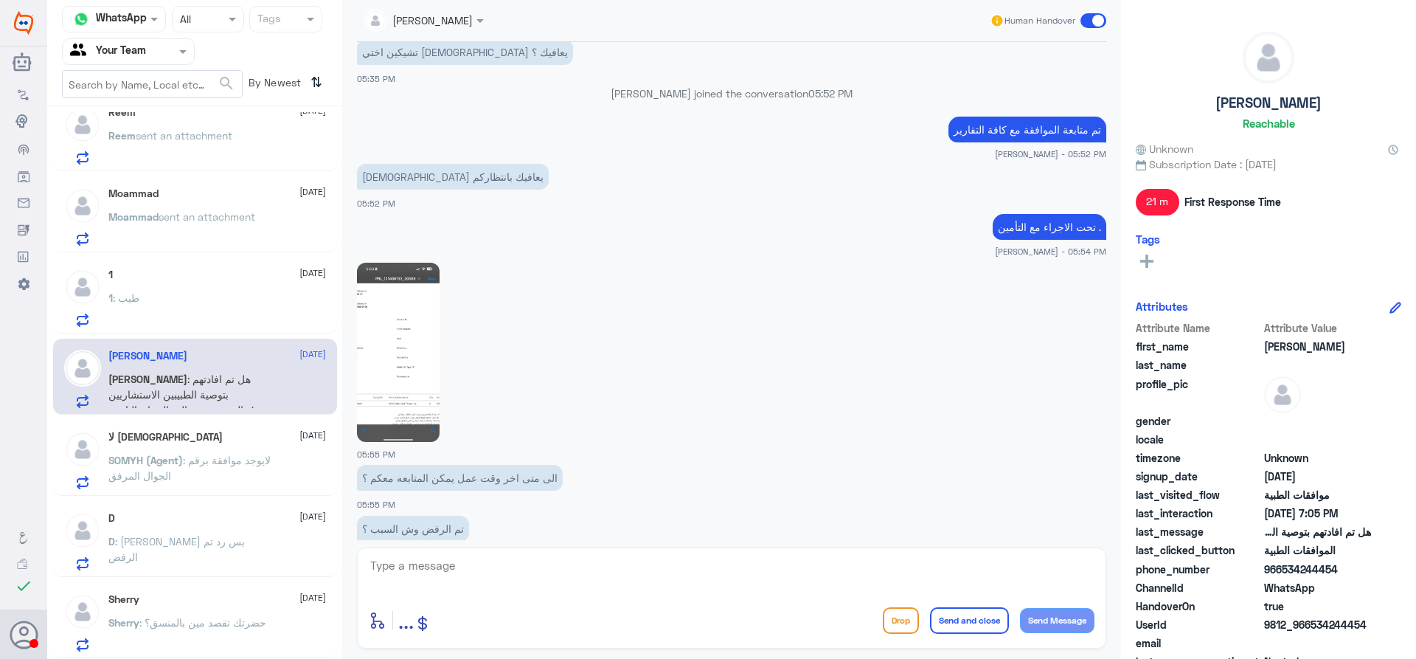
click at [390, 338] on img at bounding box center [398, 352] width 83 height 179
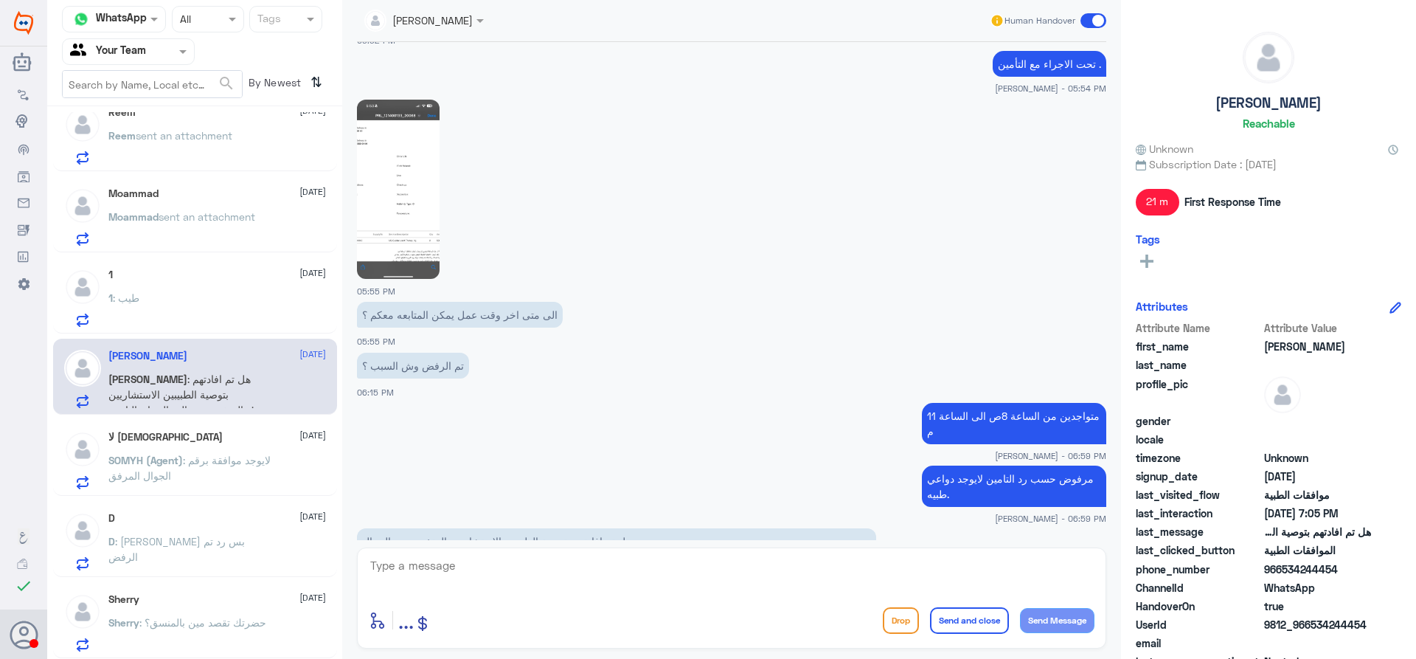
scroll to position [1857, 0]
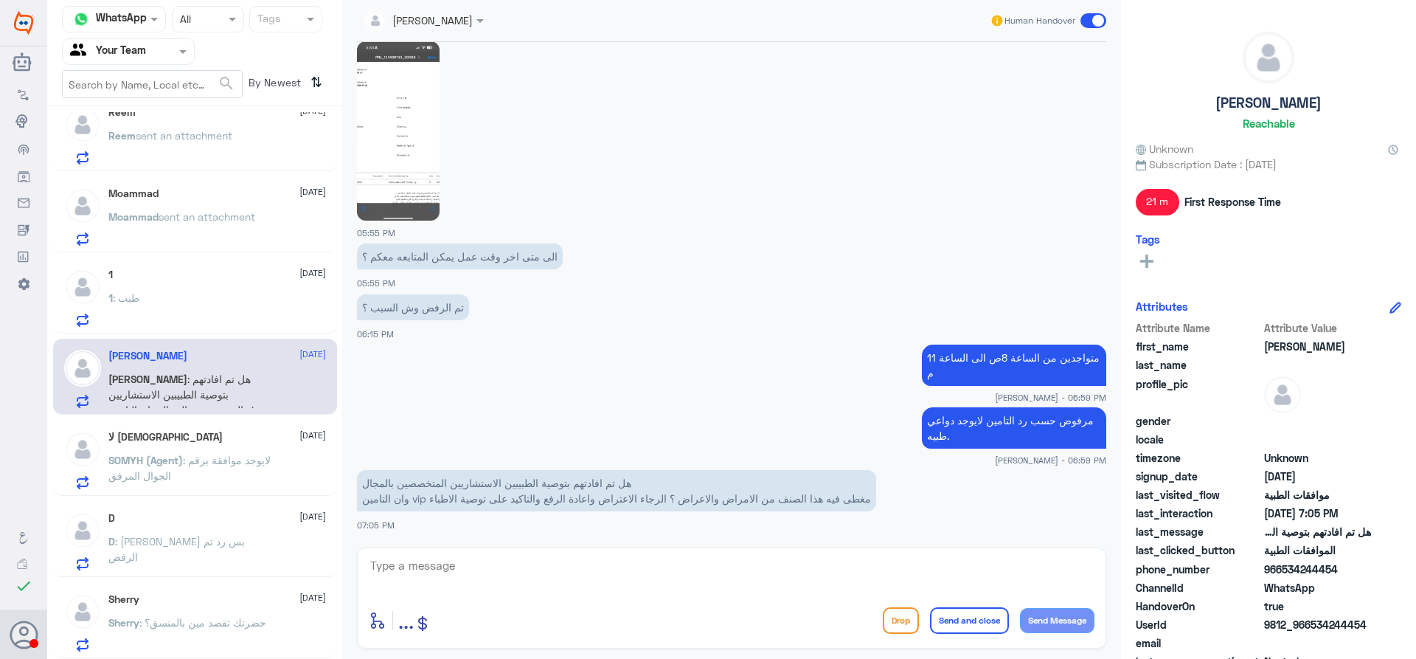
click at [215, 441] on div "لا اله الا الله 26 August" at bounding box center [217, 437] width 218 height 13
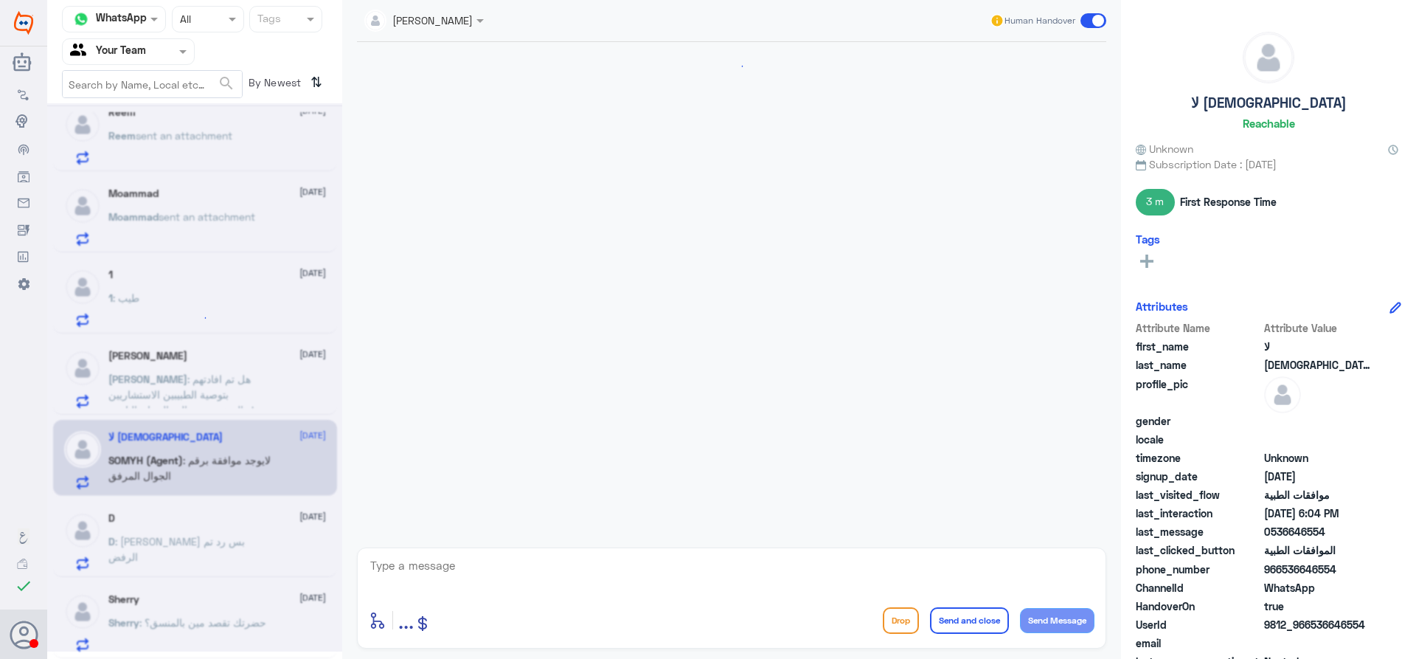
scroll to position [646, 0]
click at [216, 524] on div "D 26 August D : رفعتوا بس رد تم الرفض" at bounding box center [217, 541] width 218 height 58
